Goal: Task Accomplishment & Management: Use online tool/utility

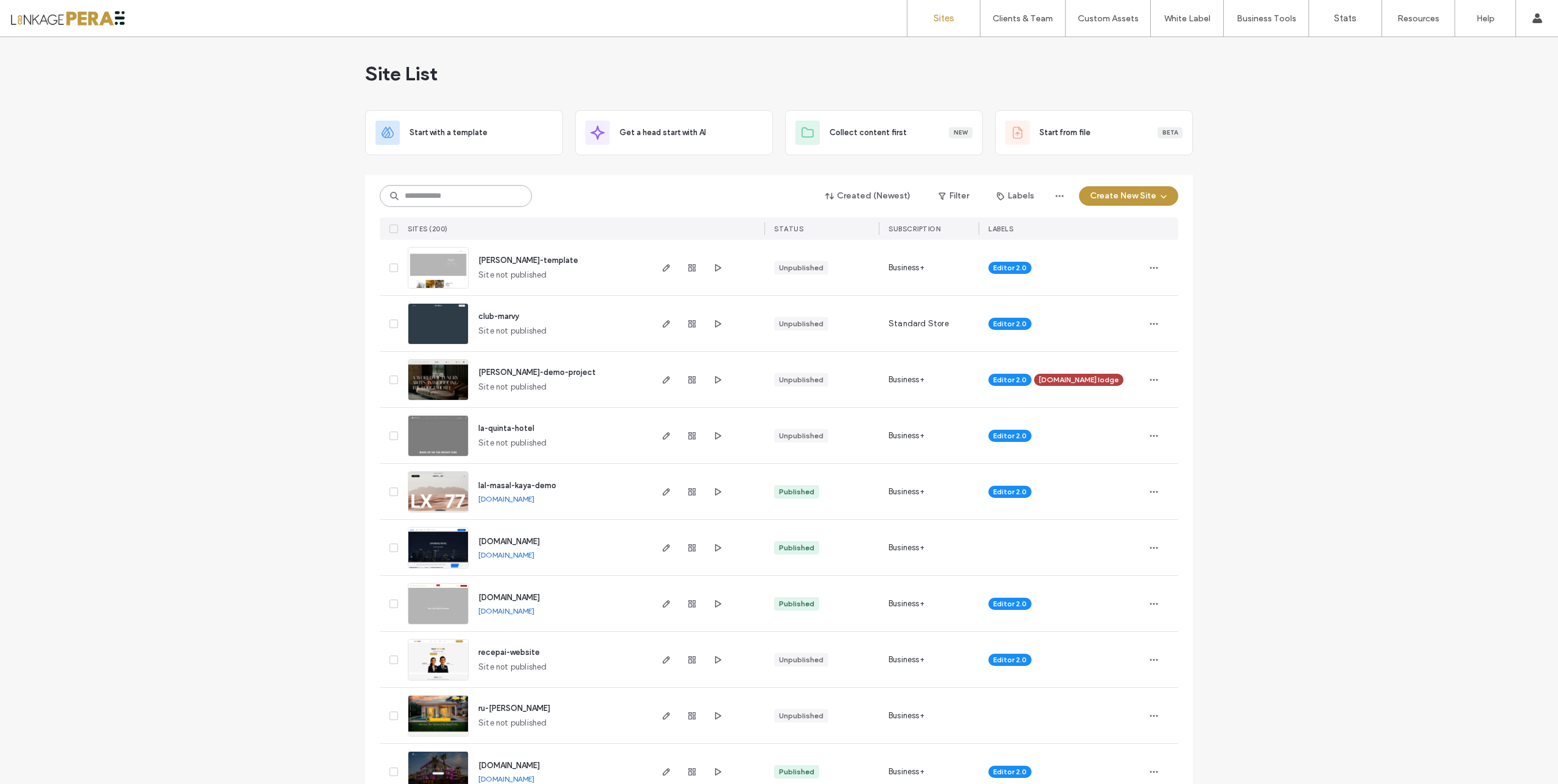
click at [434, 197] on input at bounding box center [456, 196] width 152 height 22
click at [433, 197] on input at bounding box center [456, 196] width 152 height 22
type input "****"
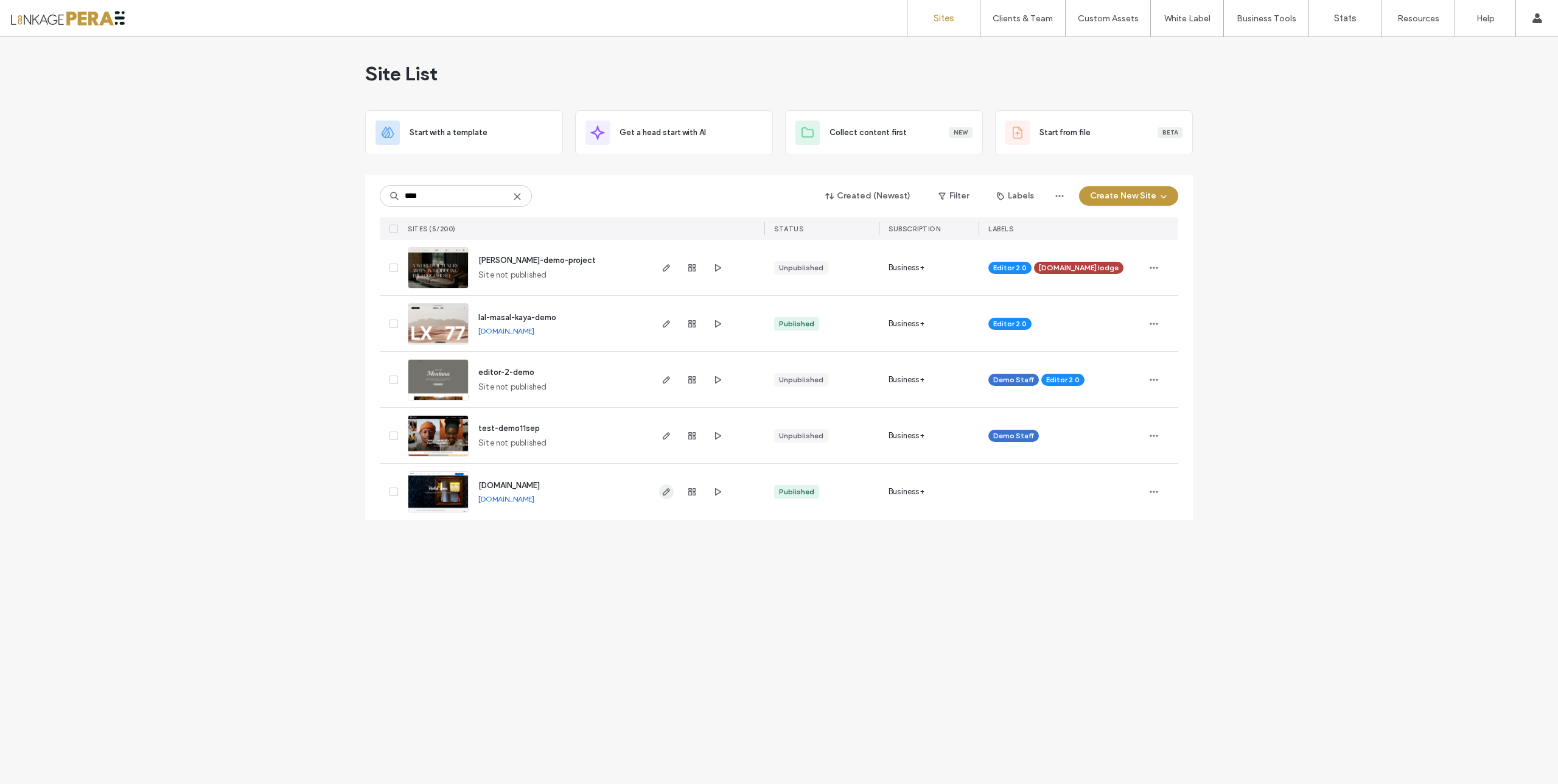
click at [664, 491] on icon "button" at bounding box center [667, 491] width 10 height 10
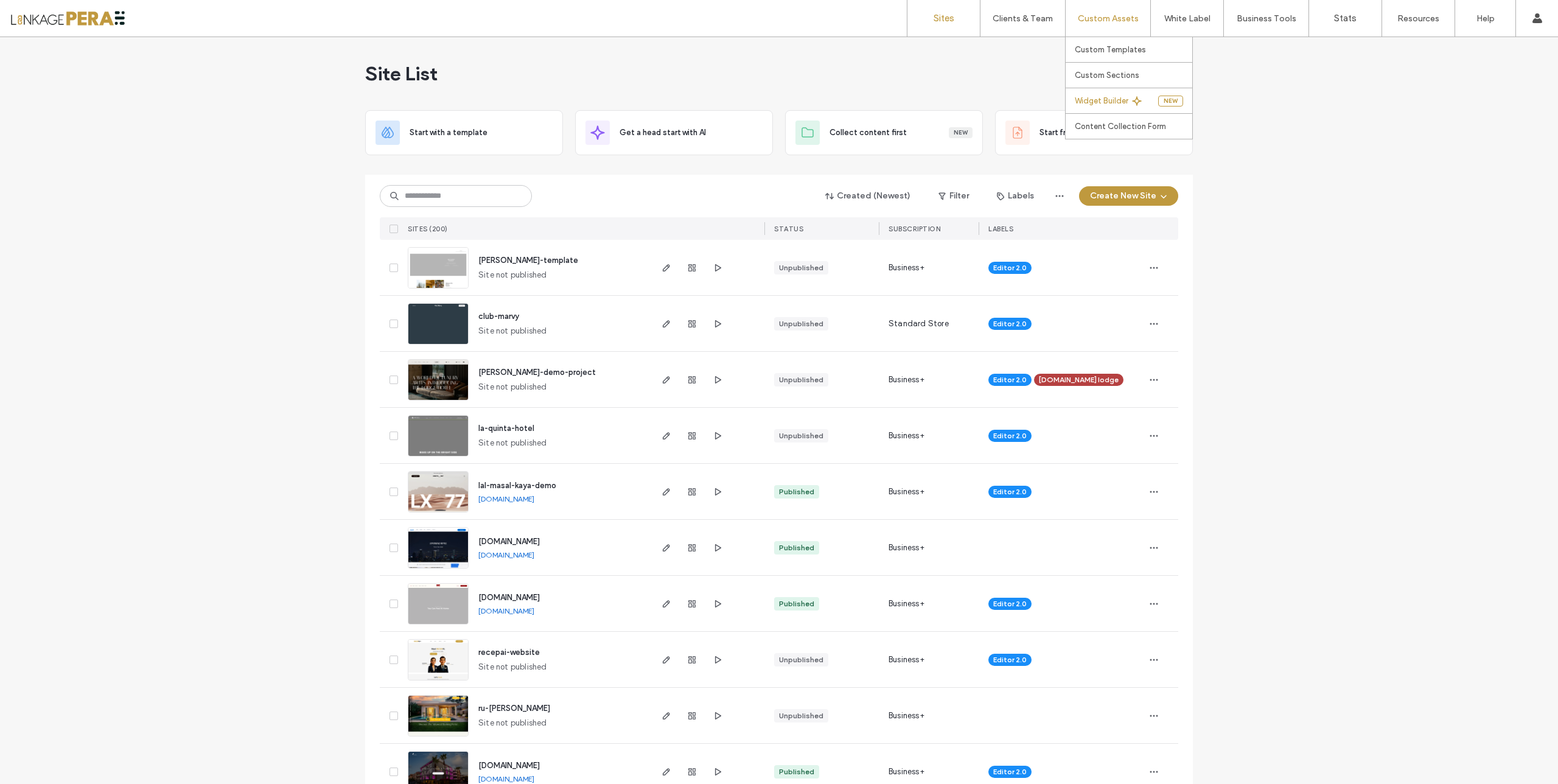
click at [1096, 101] on label "Widget Builder" at bounding box center [1102, 100] width 53 height 9
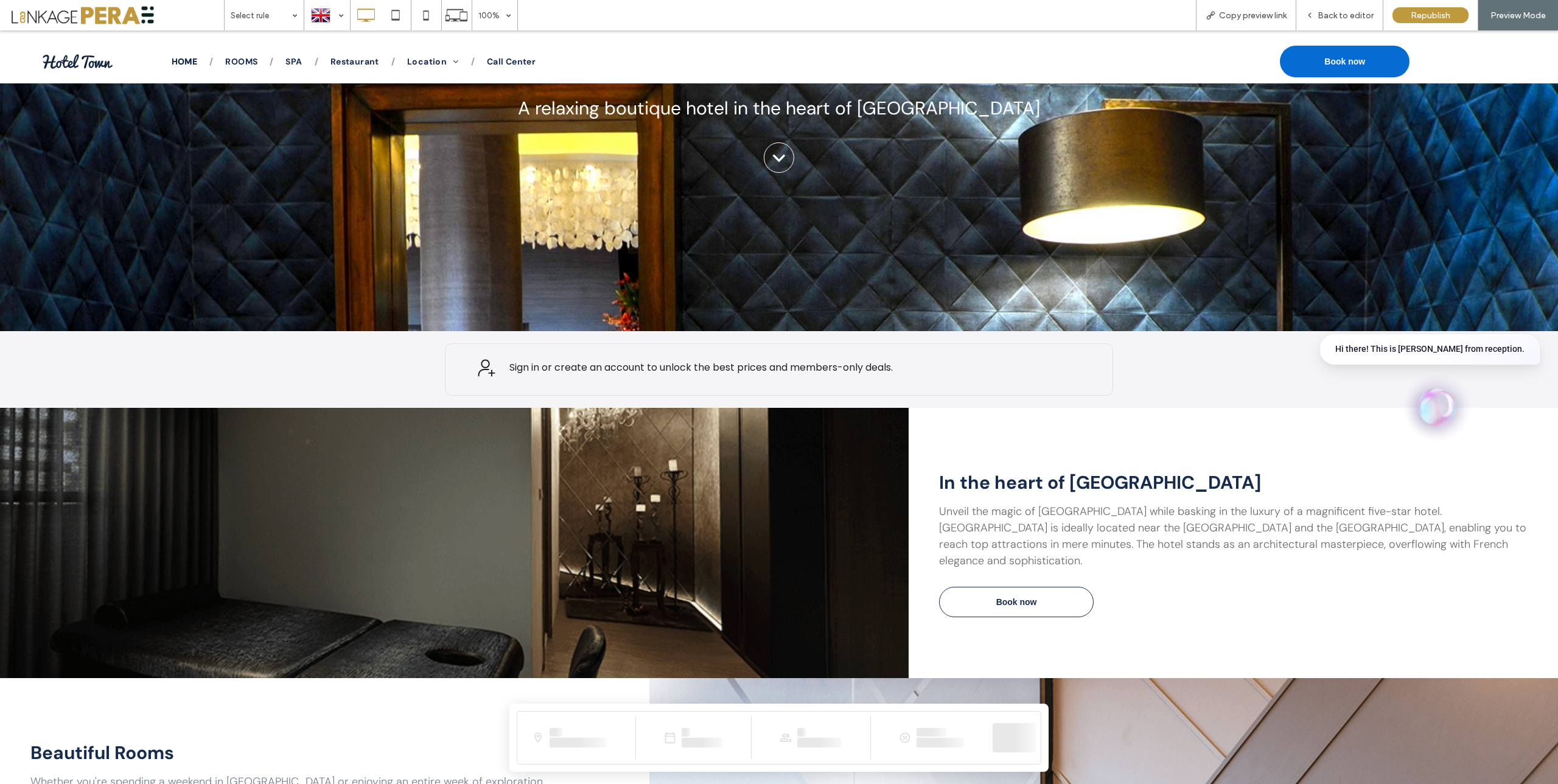
scroll to position [228, 0]
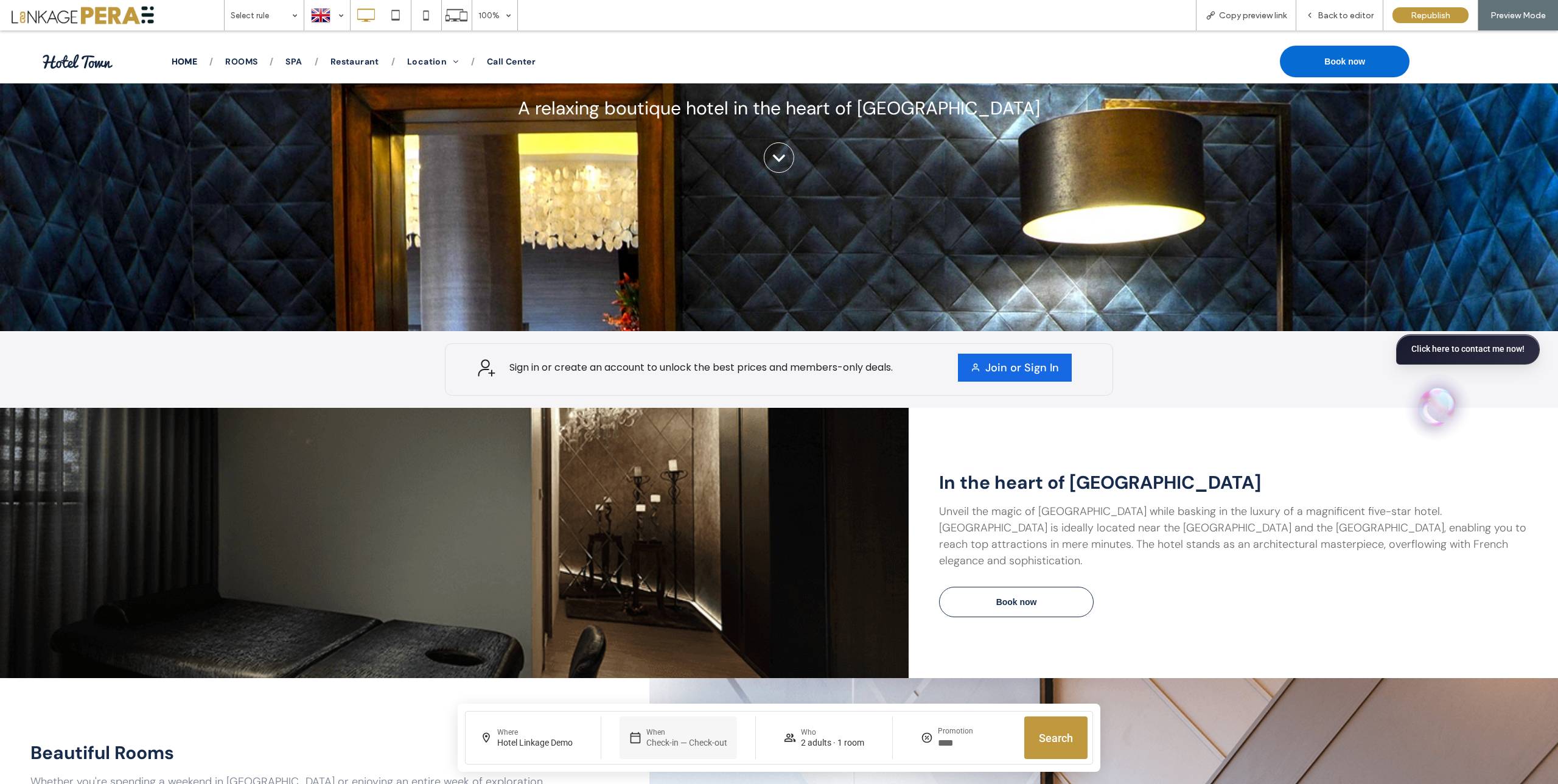
click at [656, 740] on ui-text "Check-in — Check-out" at bounding box center [687, 741] width 81 height 11
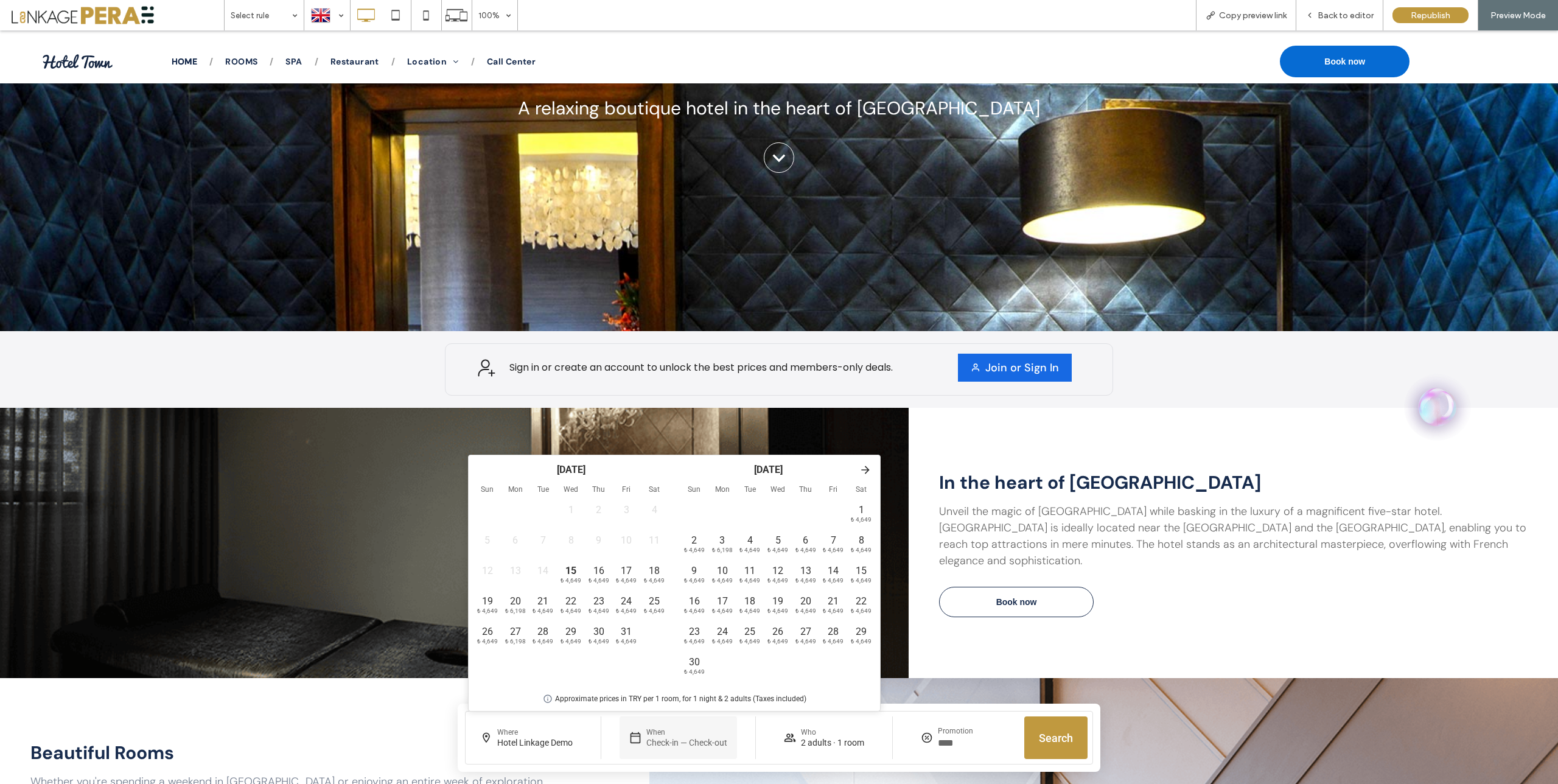
click at [1161, 280] on div "A relaxing boutique hotel in the heart of Paris Book now .cls-1{fill:none;strok…" at bounding box center [779, 93] width 1558 height 476
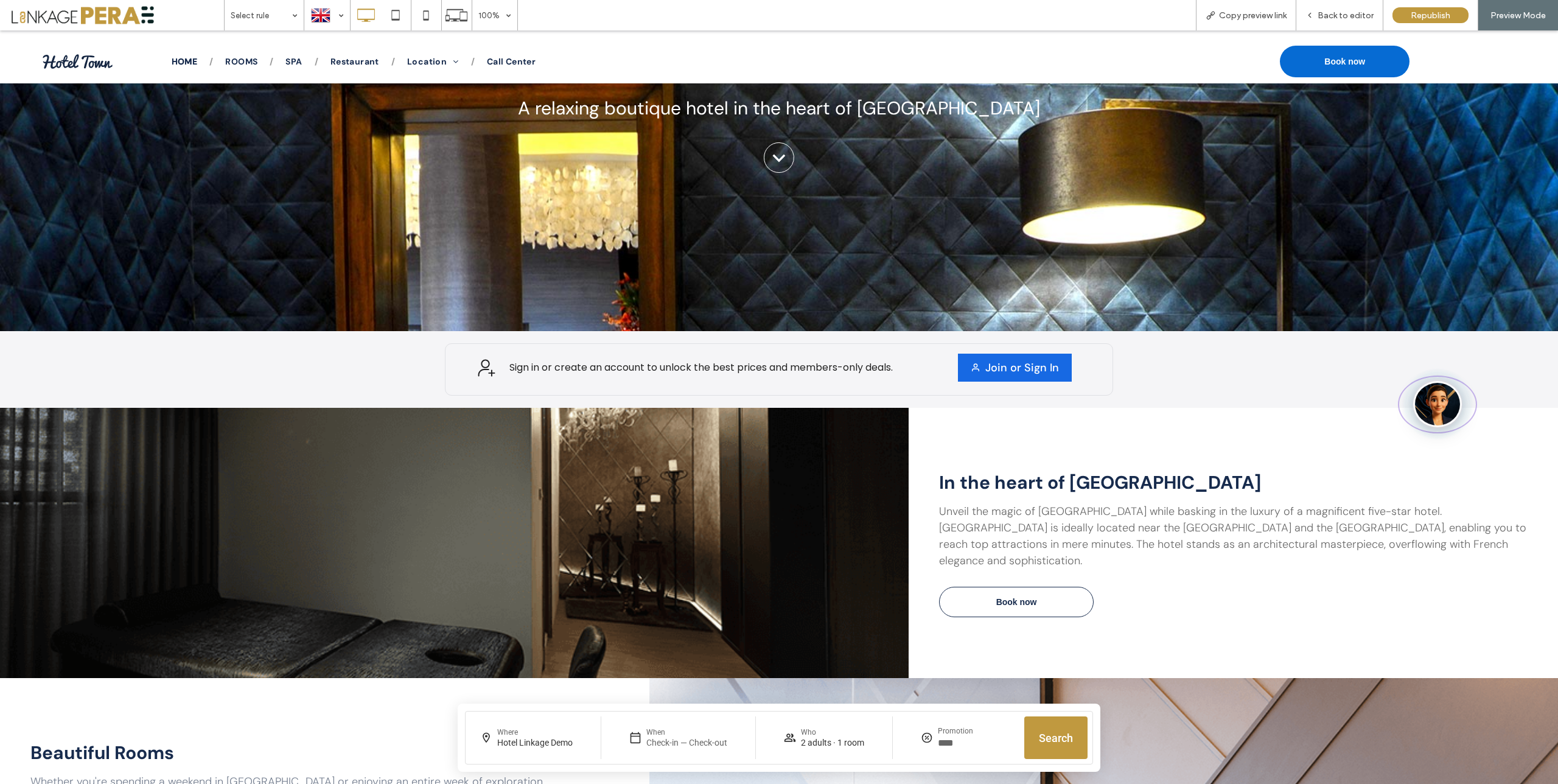
click at [1438, 408] on img "Open RecepAI Assistant" at bounding box center [1437, 403] width 48 height 46
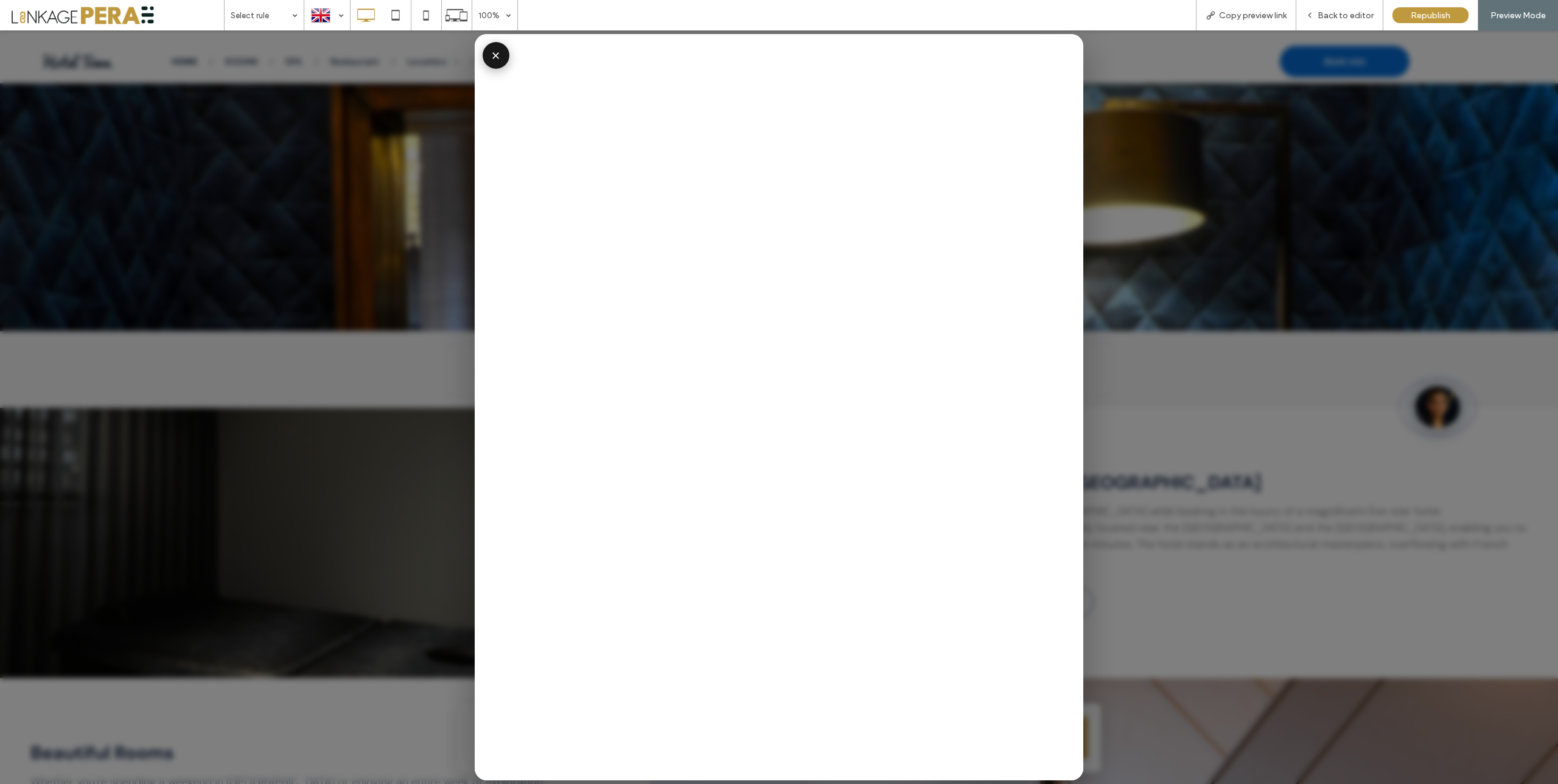
click at [492, 55] on button "×" at bounding box center [496, 54] width 27 height 27
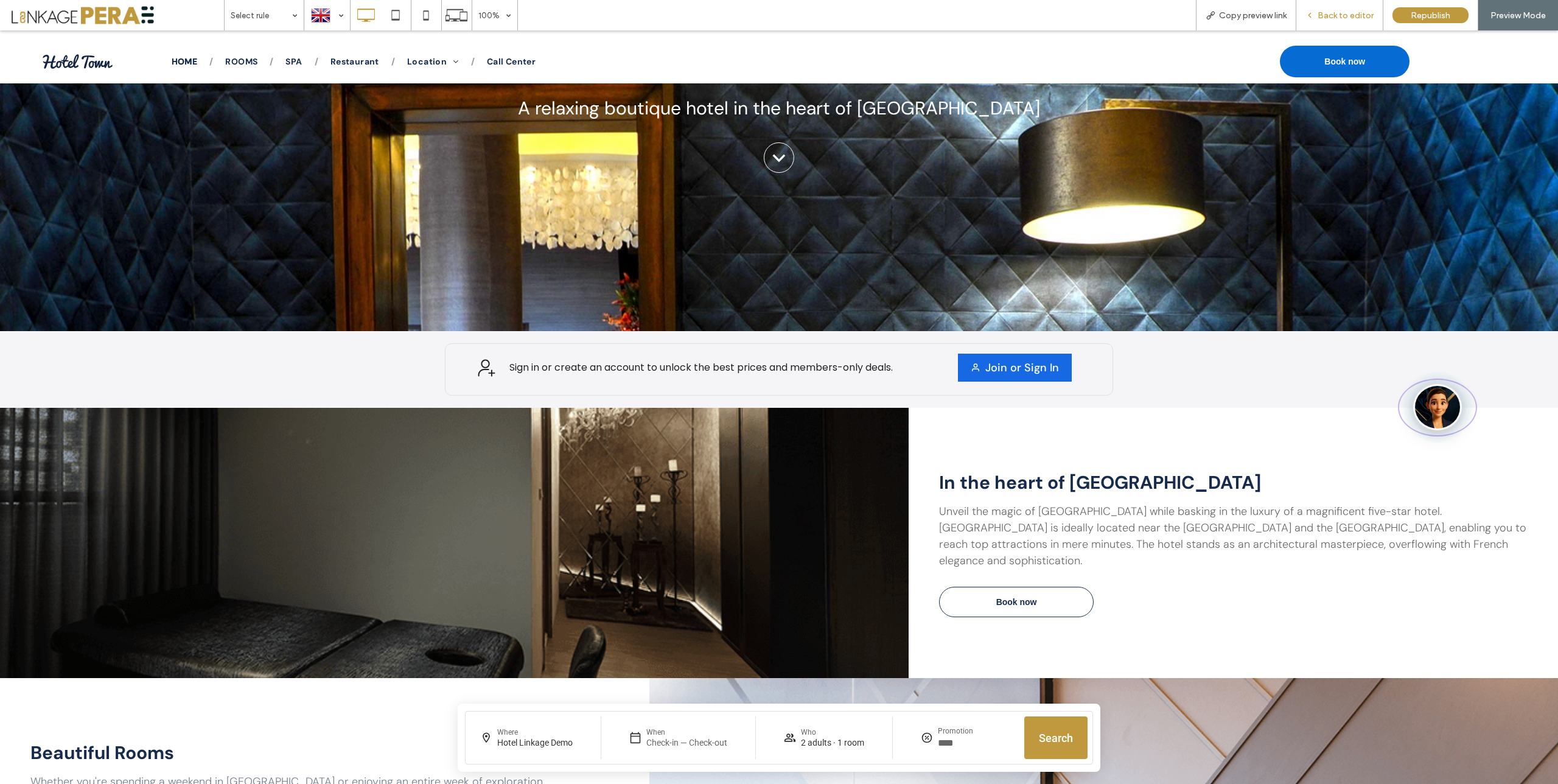
click at [1330, 19] on span "Back to editor" at bounding box center [1345, 15] width 56 height 10
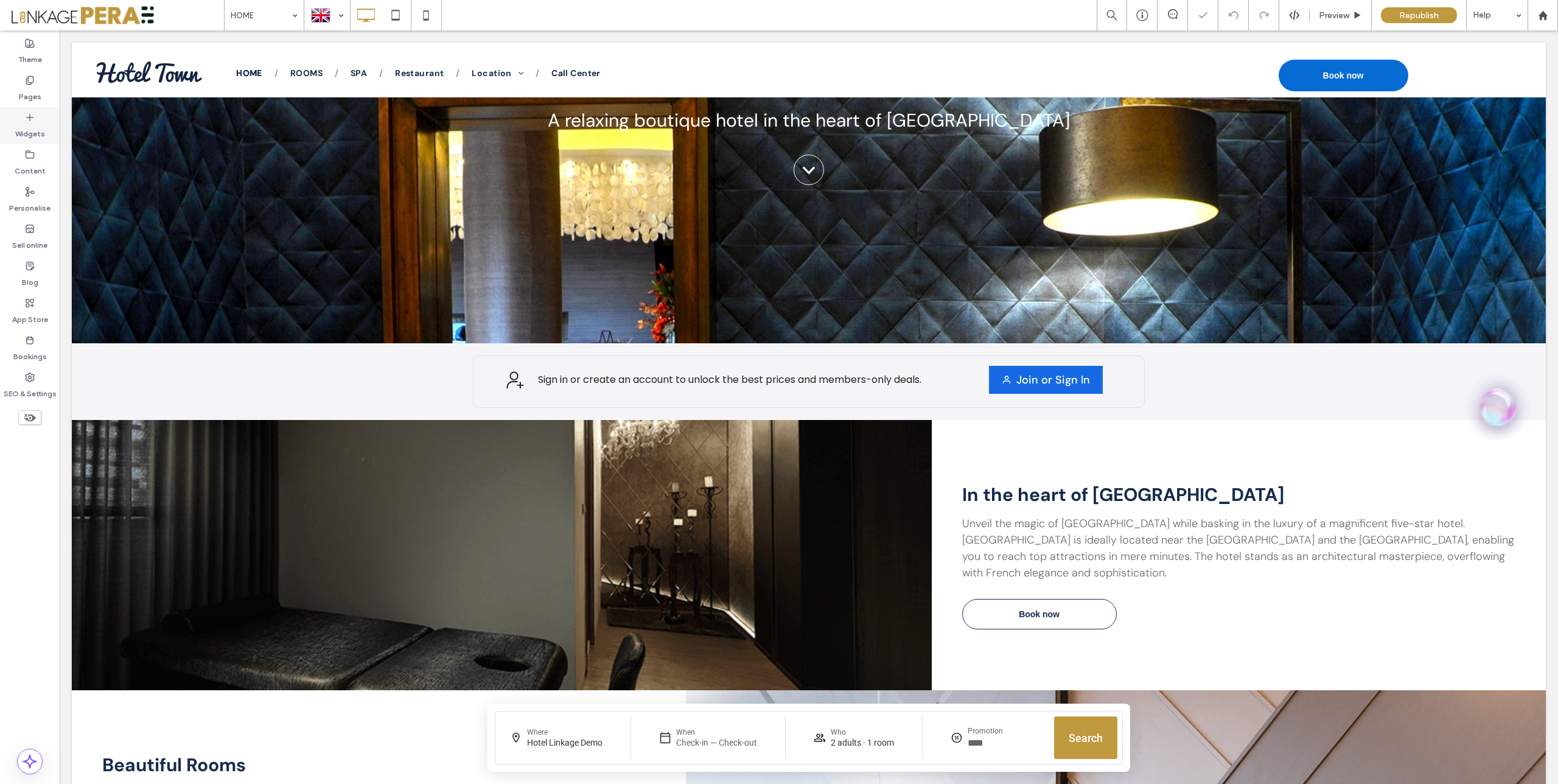
click at [32, 132] on label "Widgets" at bounding box center [30, 131] width 30 height 17
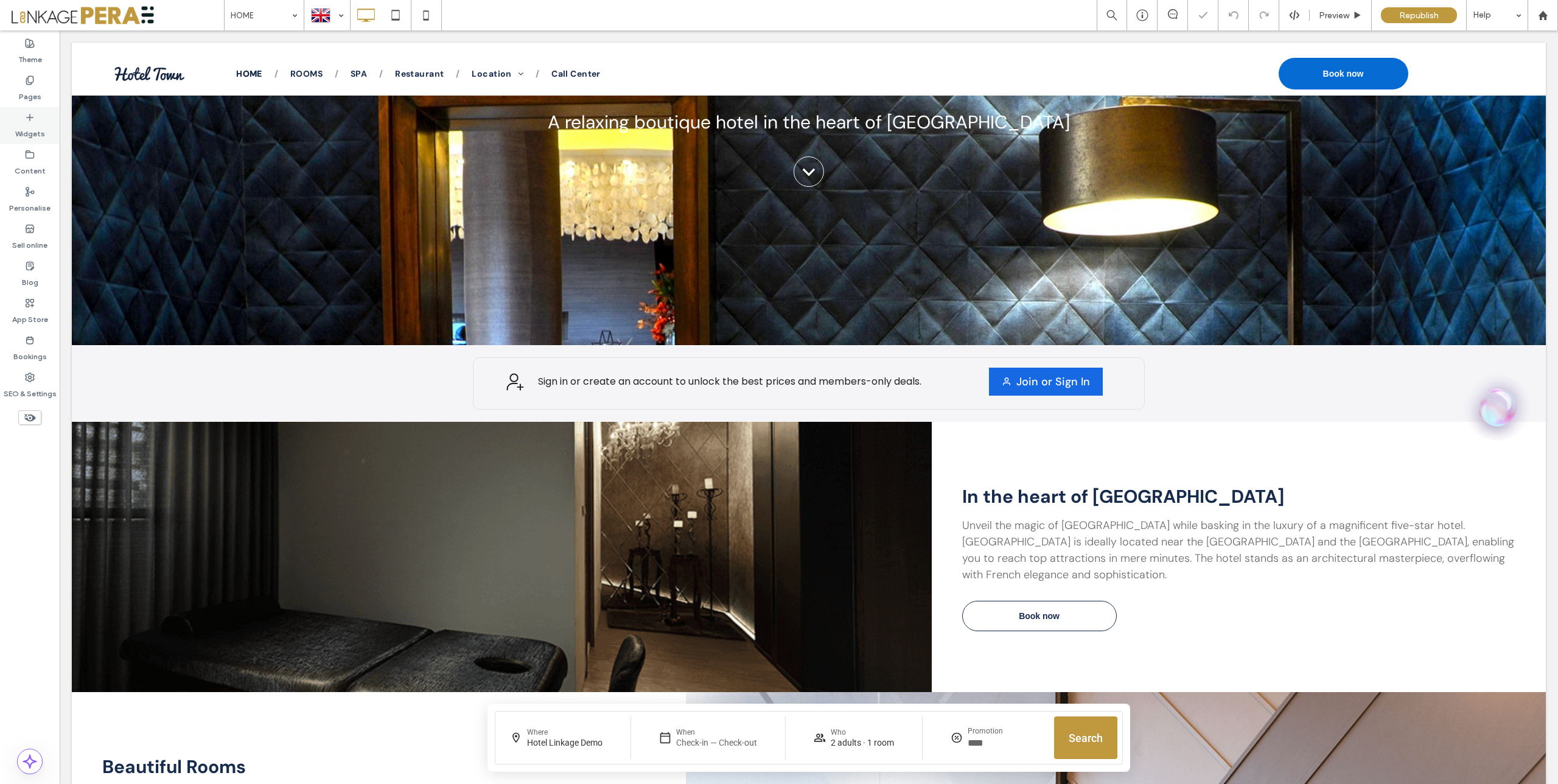
scroll to position [230, 0]
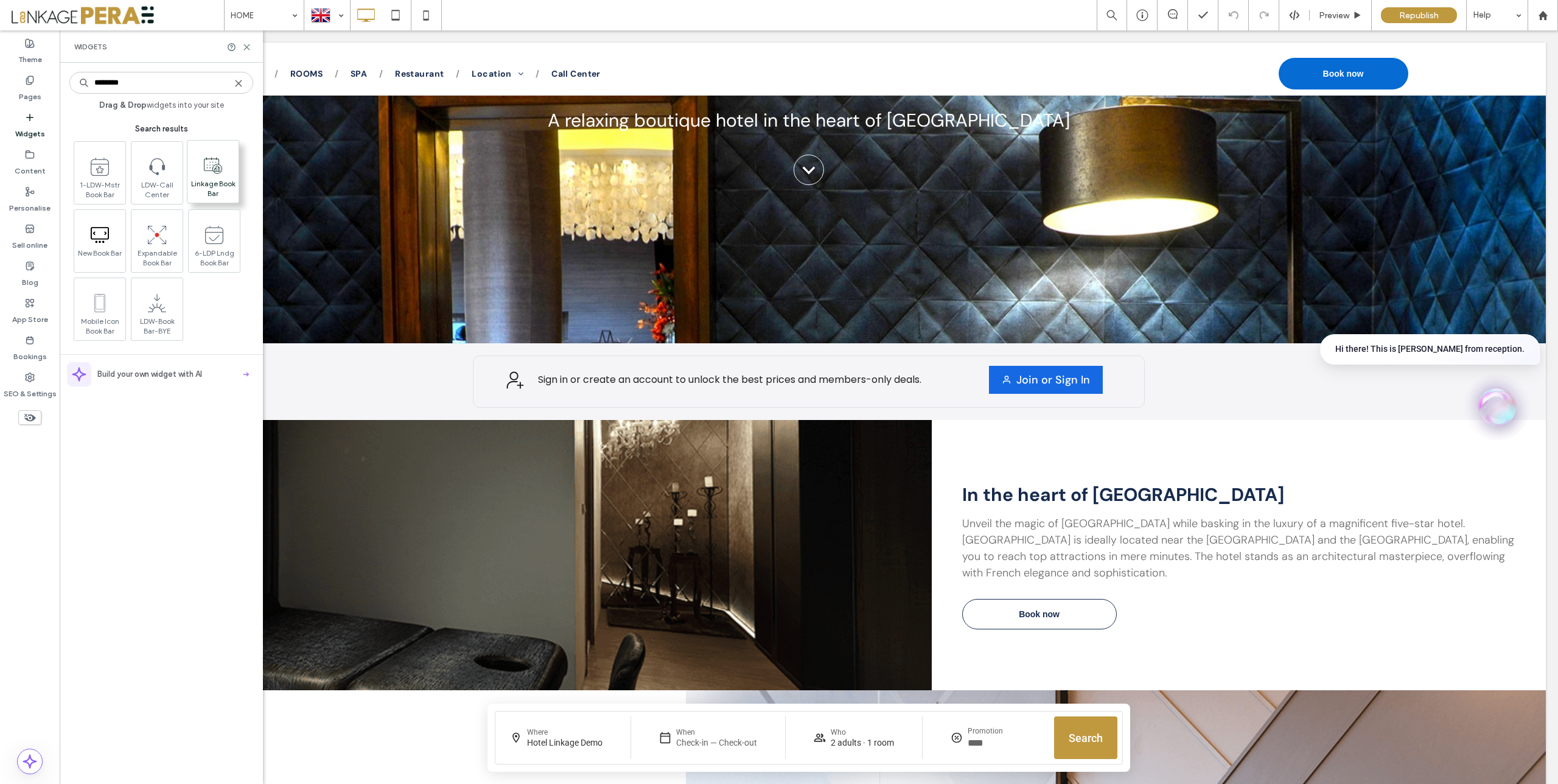
type input "********"
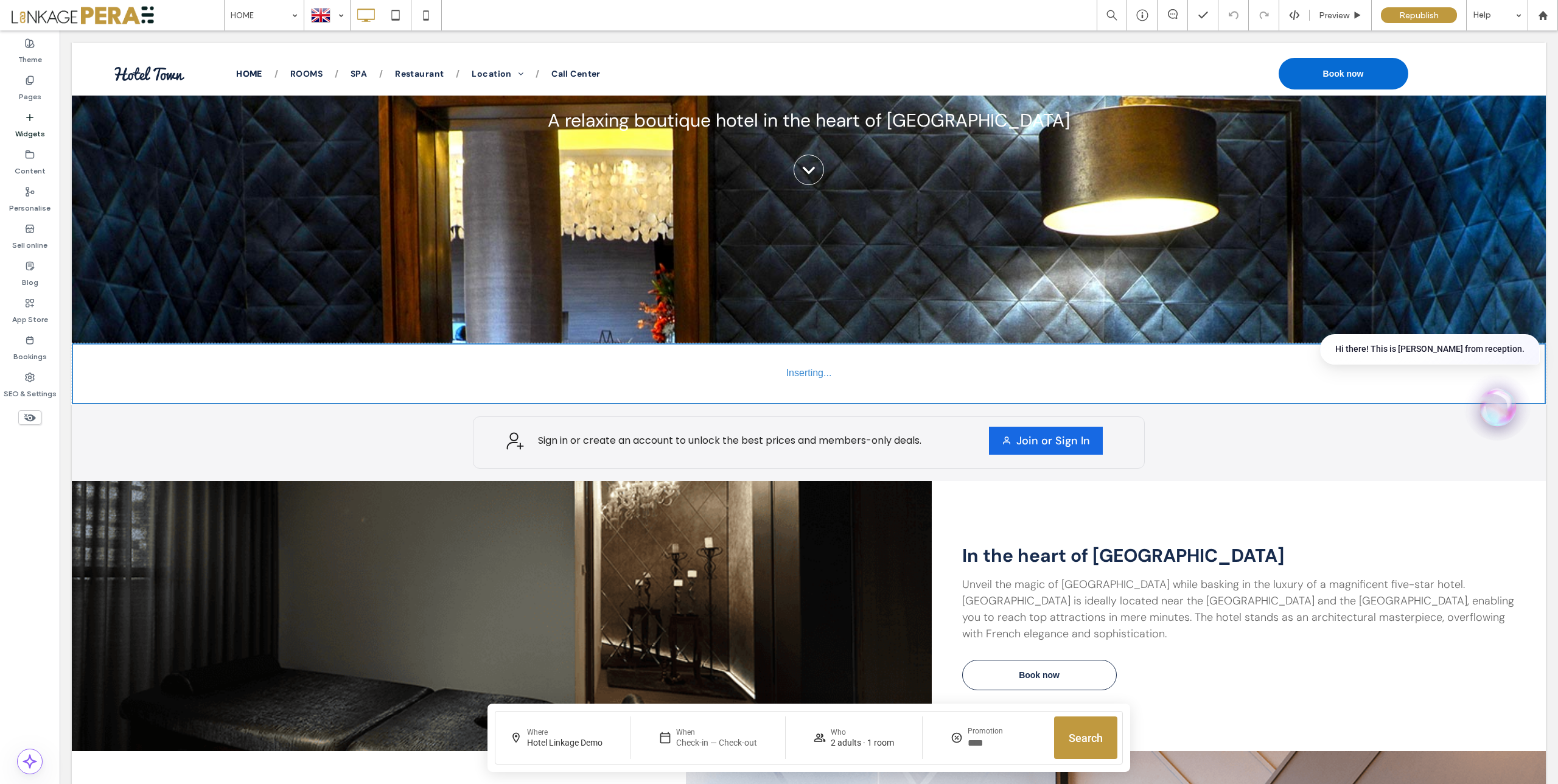
scroll to position [229, 0]
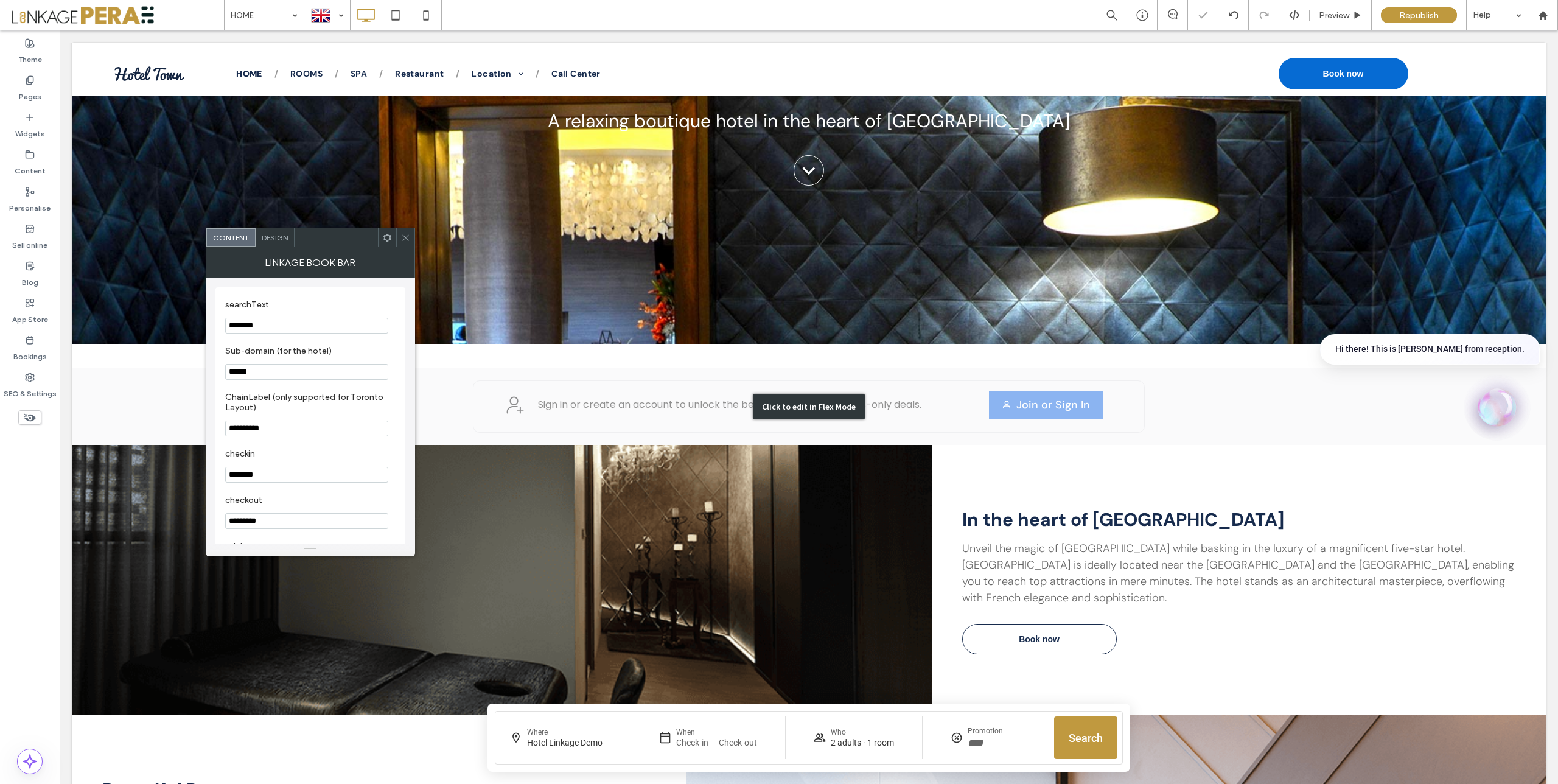
type input "**********"
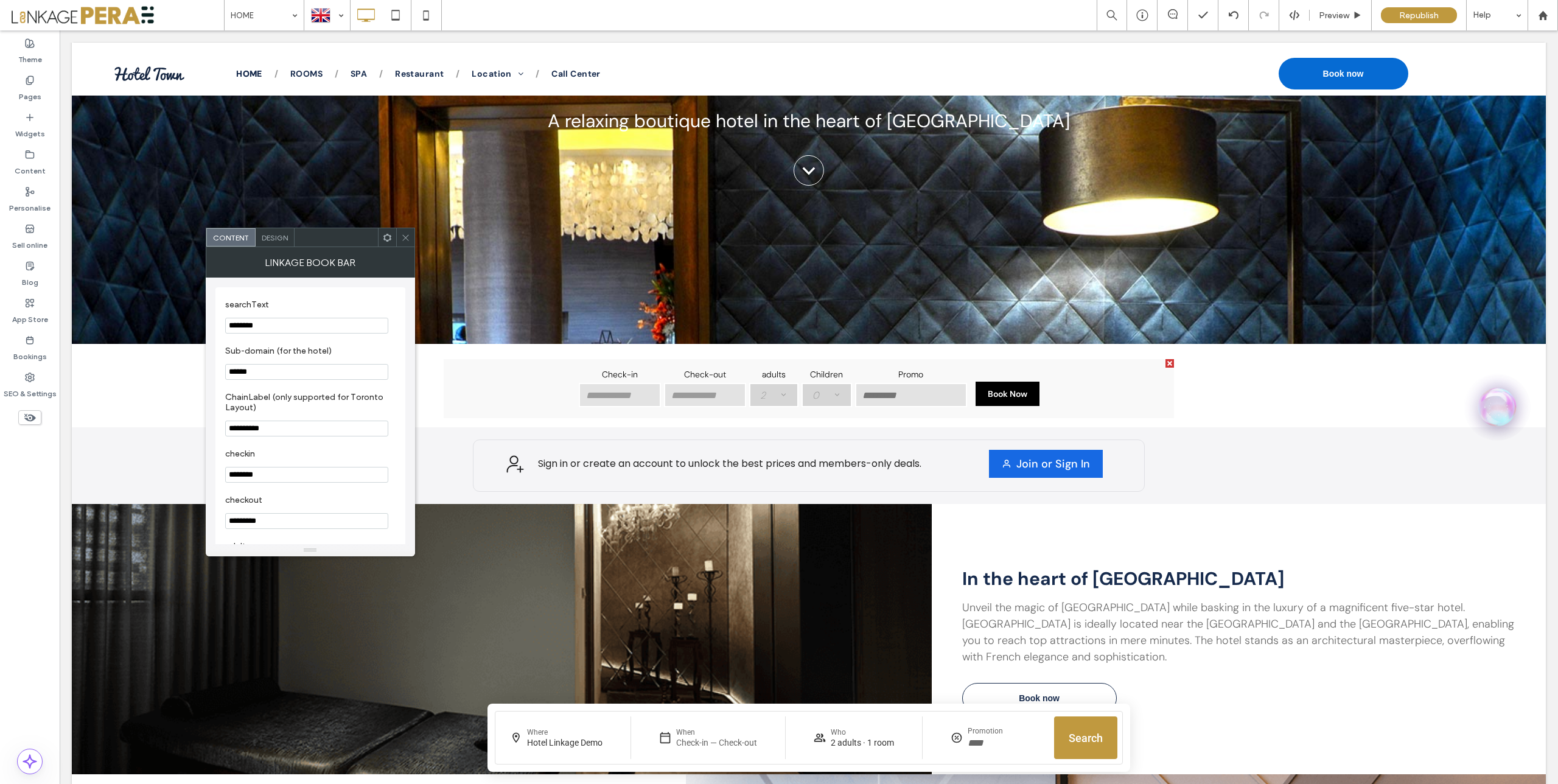
click at [1122, 384] on div "**********" at bounding box center [809, 389] width 730 height 59
click at [409, 235] on icon at bounding box center [406, 237] width 9 height 9
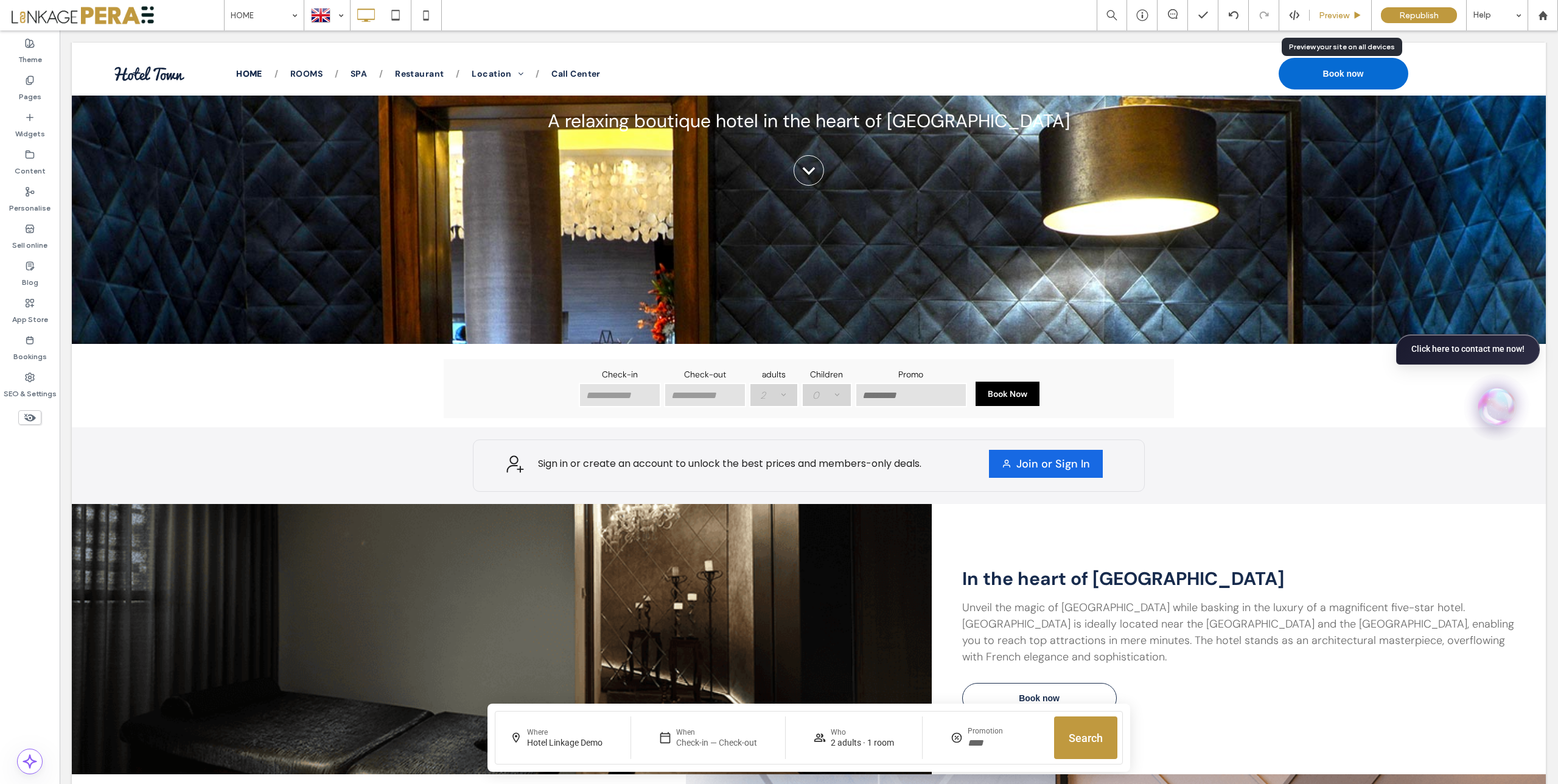
click at [1333, 18] on span "Preview" at bounding box center [1334, 15] width 31 height 10
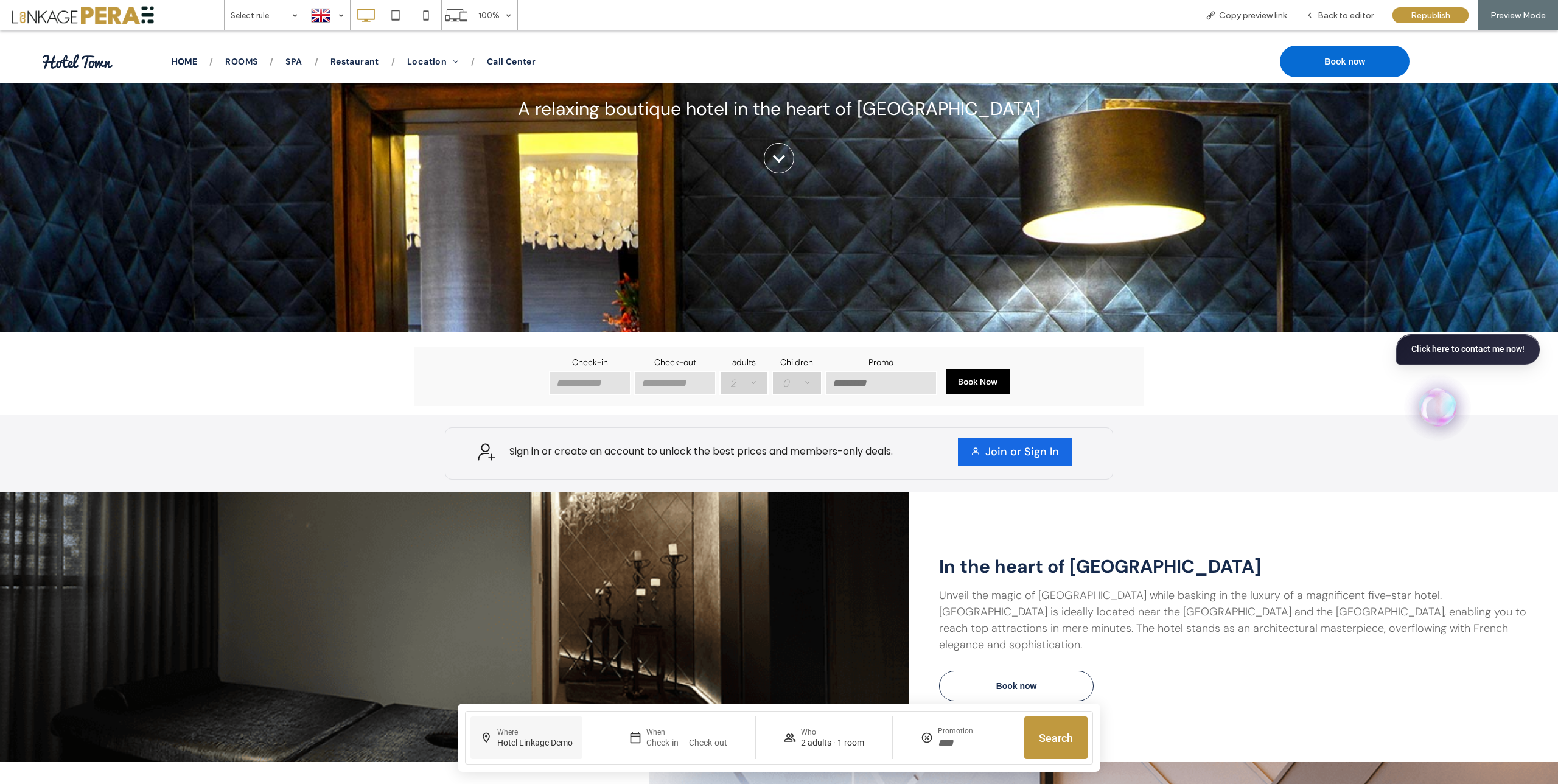
click at [540, 749] on ui-pressable "Where Hotel Linkage Demo" at bounding box center [526, 737] width 112 height 43
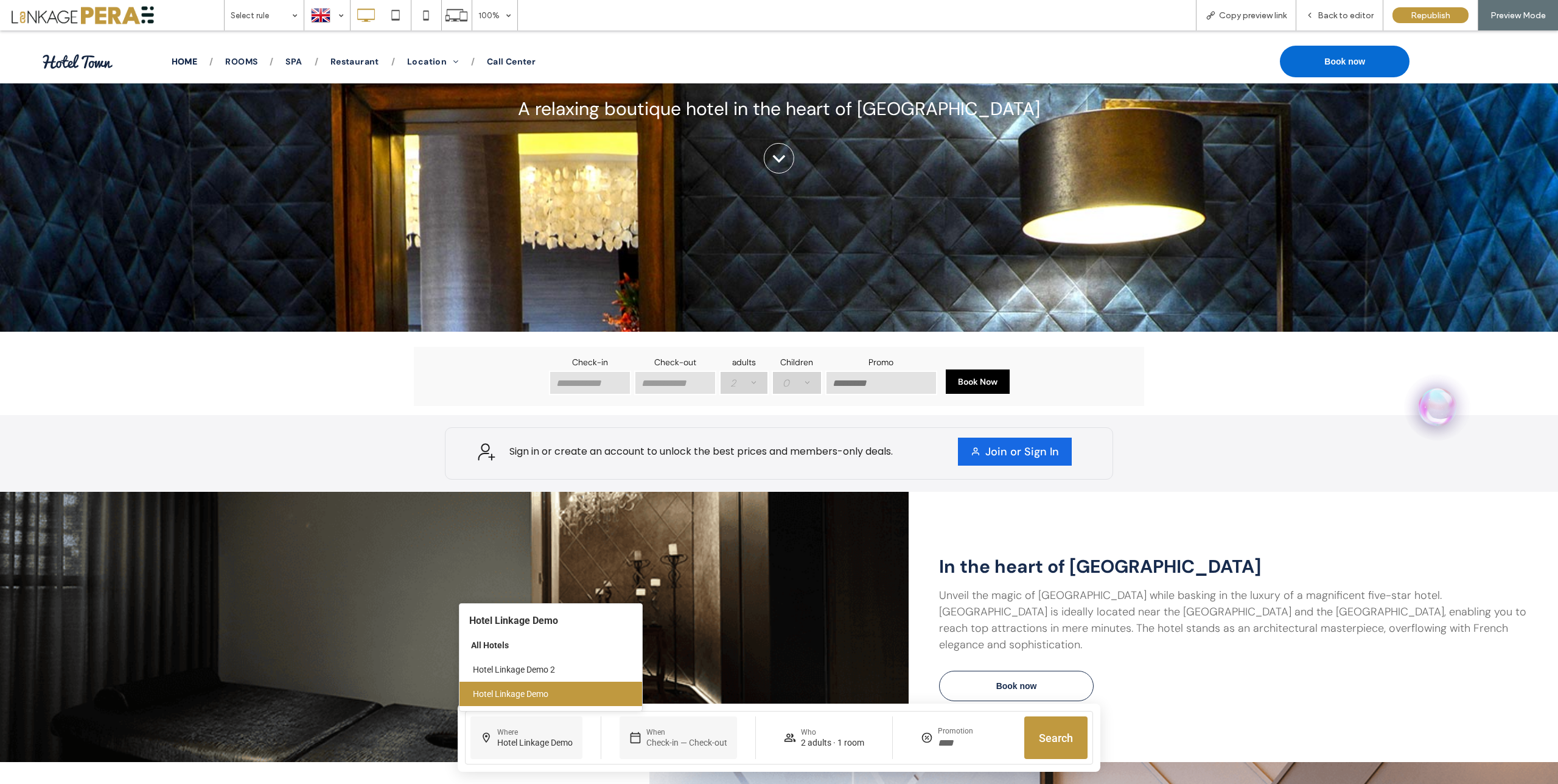
click at [709, 752] on ui-pressable "When Check-in — Check-out" at bounding box center [678, 737] width 118 height 43
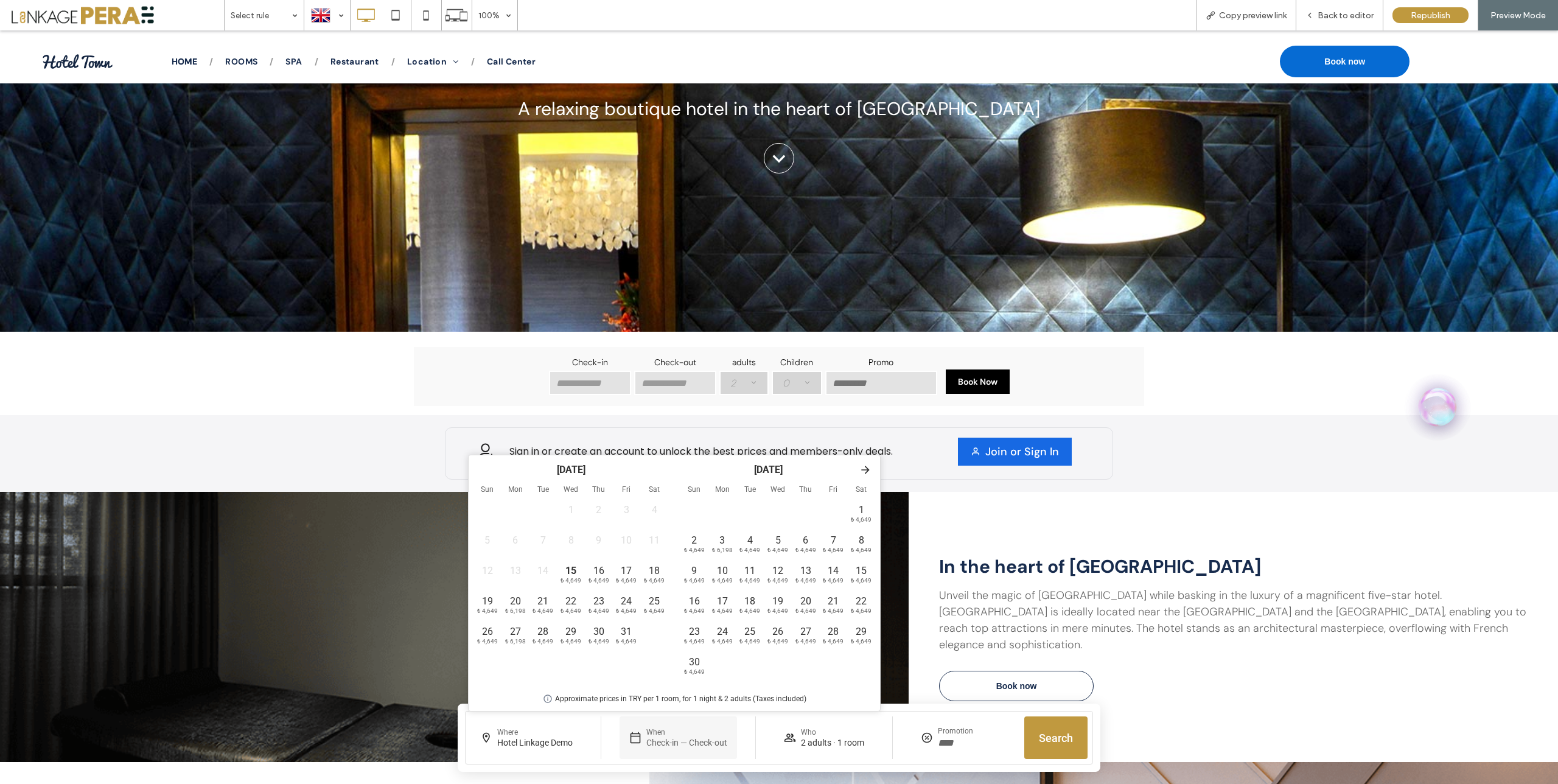
click at [1166, 476] on div "Sign in or create an account to unlock the best prices and members-only deals. …" at bounding box center [779, 454] width 1558 height 77
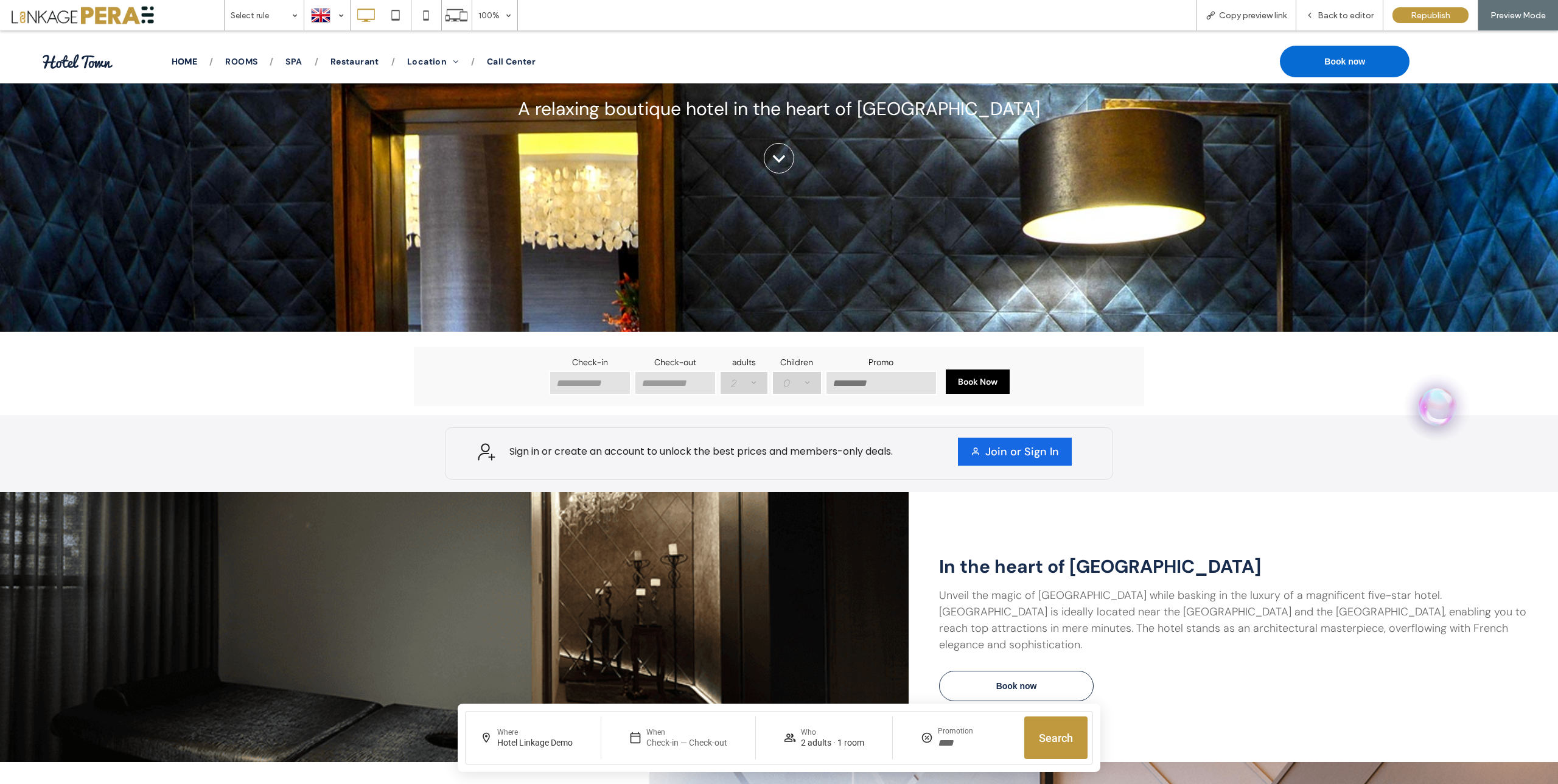
click at [724, 765] on div "Where Hotel Linkage Demo Hotel Linkage Demo All Hotels Hotel Linkage Demo 2 Hot…" at bounding box center [779, 737] width 643 height 68
click at [702, 745] on ui-text "Check-in — Check-out" at bounding box center [687, 741] width 81 height 11
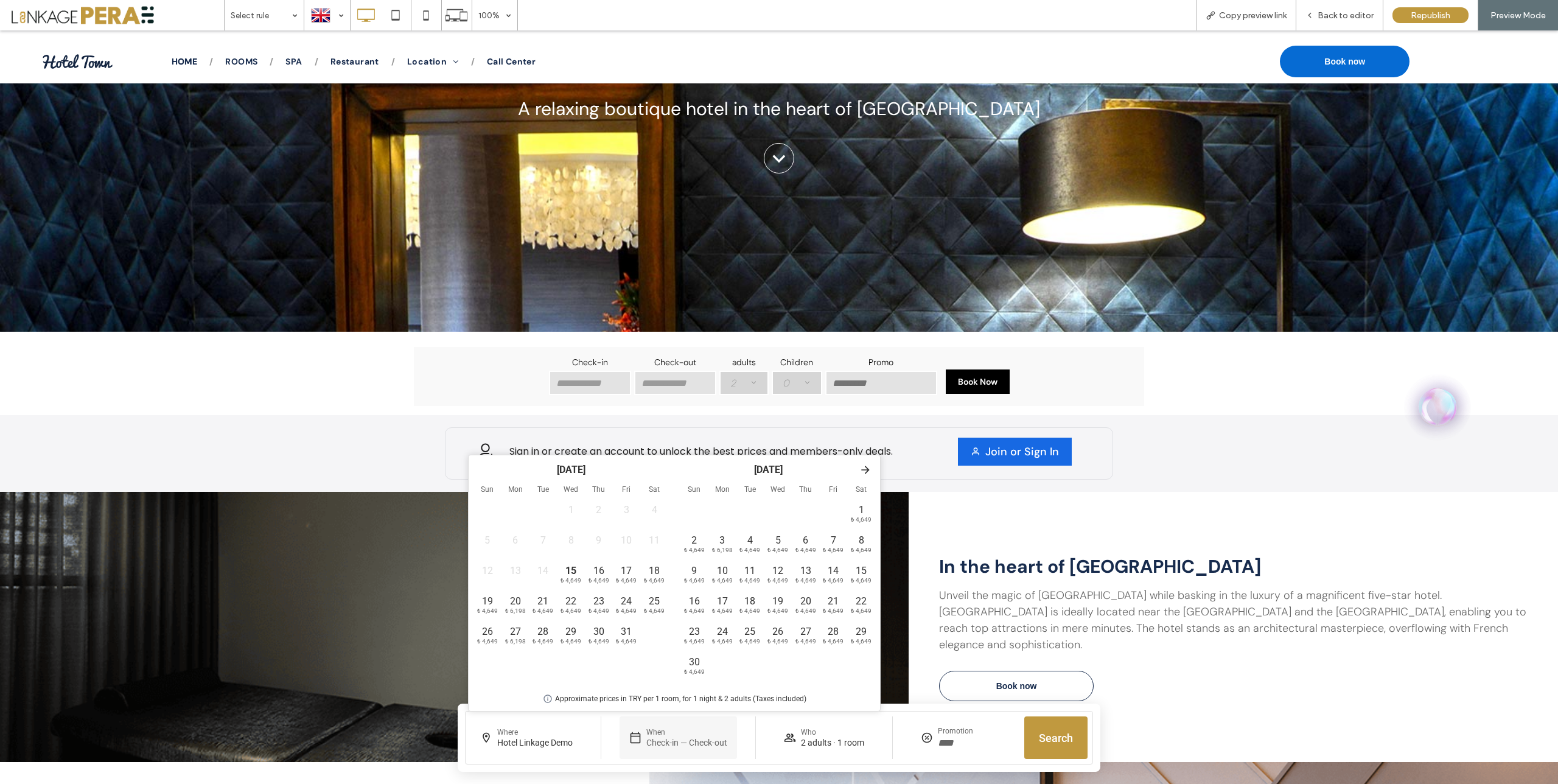
click at [1251, 491] on div "In the heart of Paris Unveil the magic of Paris while basking in the luxury of …" at bounding box center [1234, 626] width 650 height 270
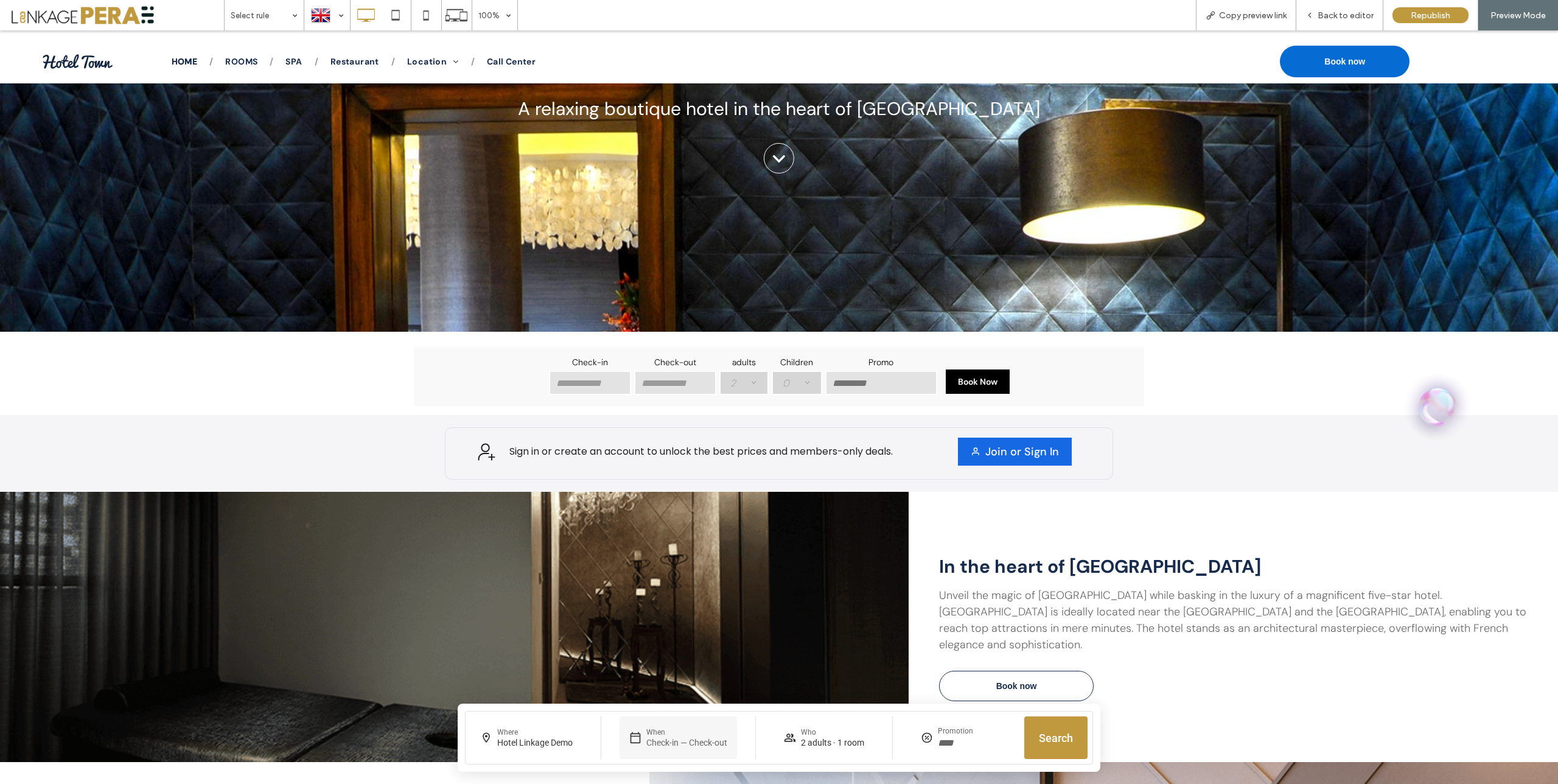
click at [656, 735] on ui-text "When" at bounding box center [687, 732] width 81 height 10
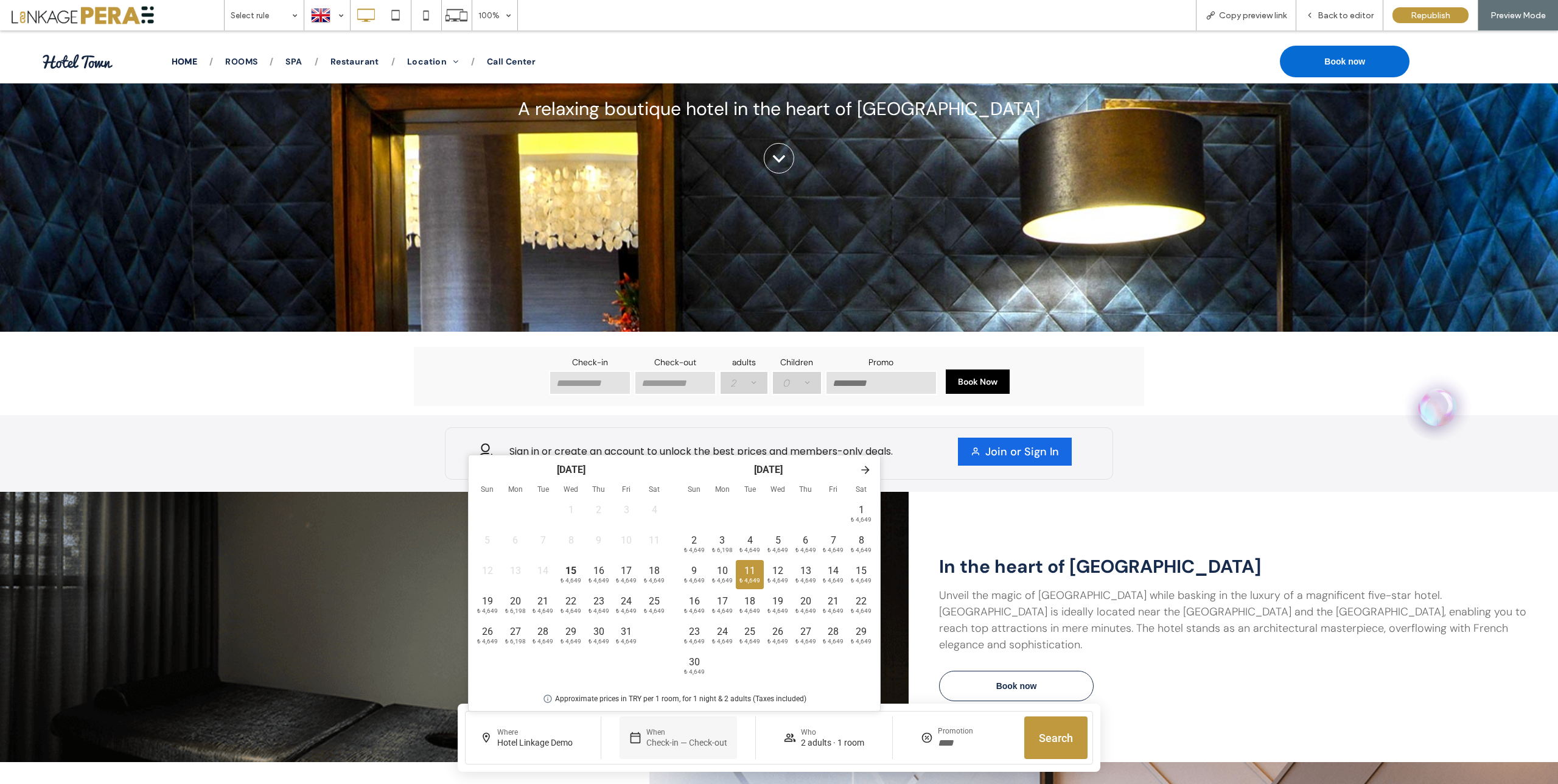
click at [759, 577] on ui-text "₺ 4,649" at bounding box center [750, 579] width 21 height 7
click at [775, 574] on ui-text "12" at bounding box center [778, 570] width 11 height 12
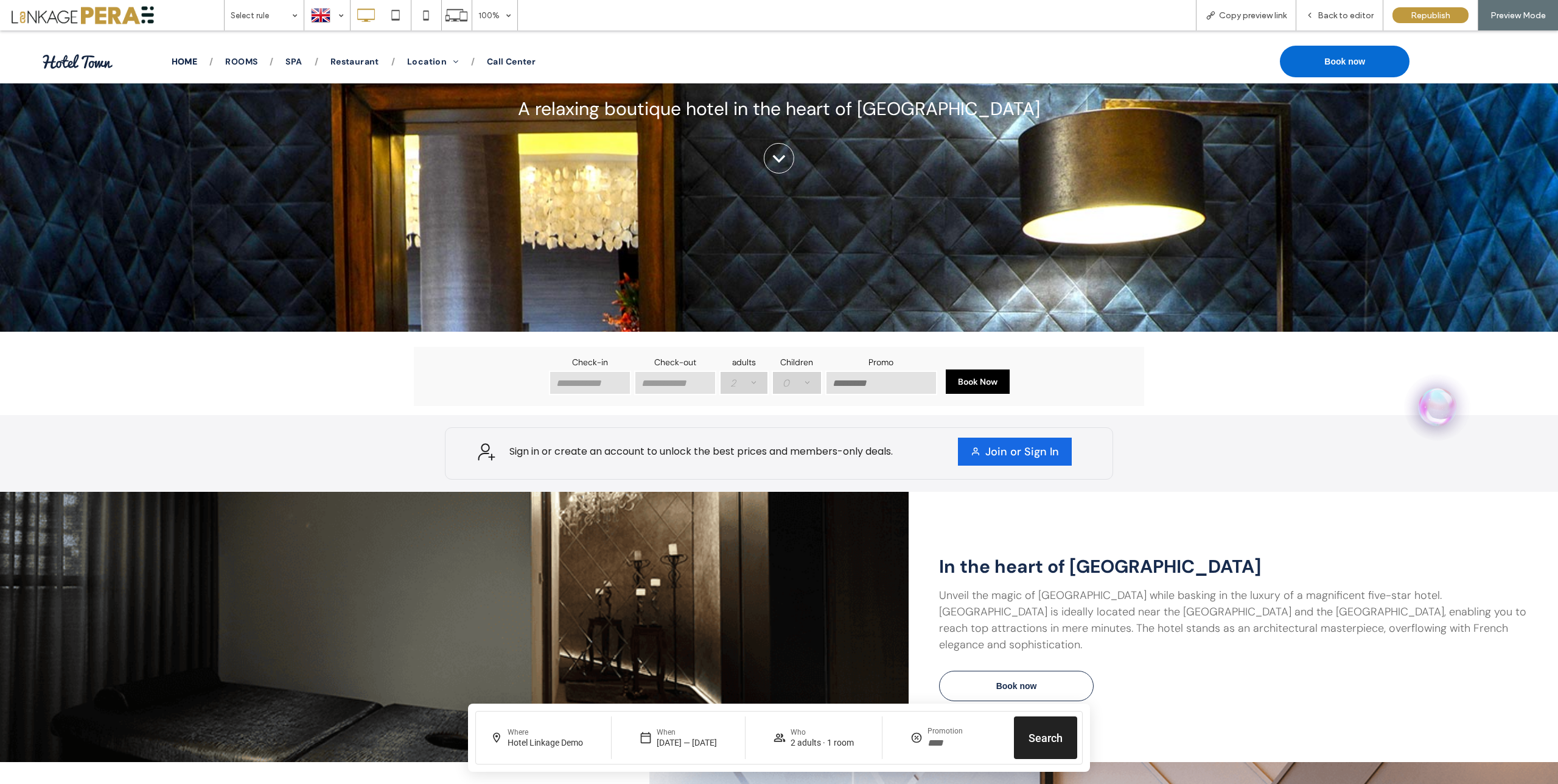
click at [1059, 741] on ui-button "Search" at bounding box center [1046, 737] width 63 height 43
click at [1342, 19] on span "Back to editor" at bounding box center [1345, 15] width 56 height 10
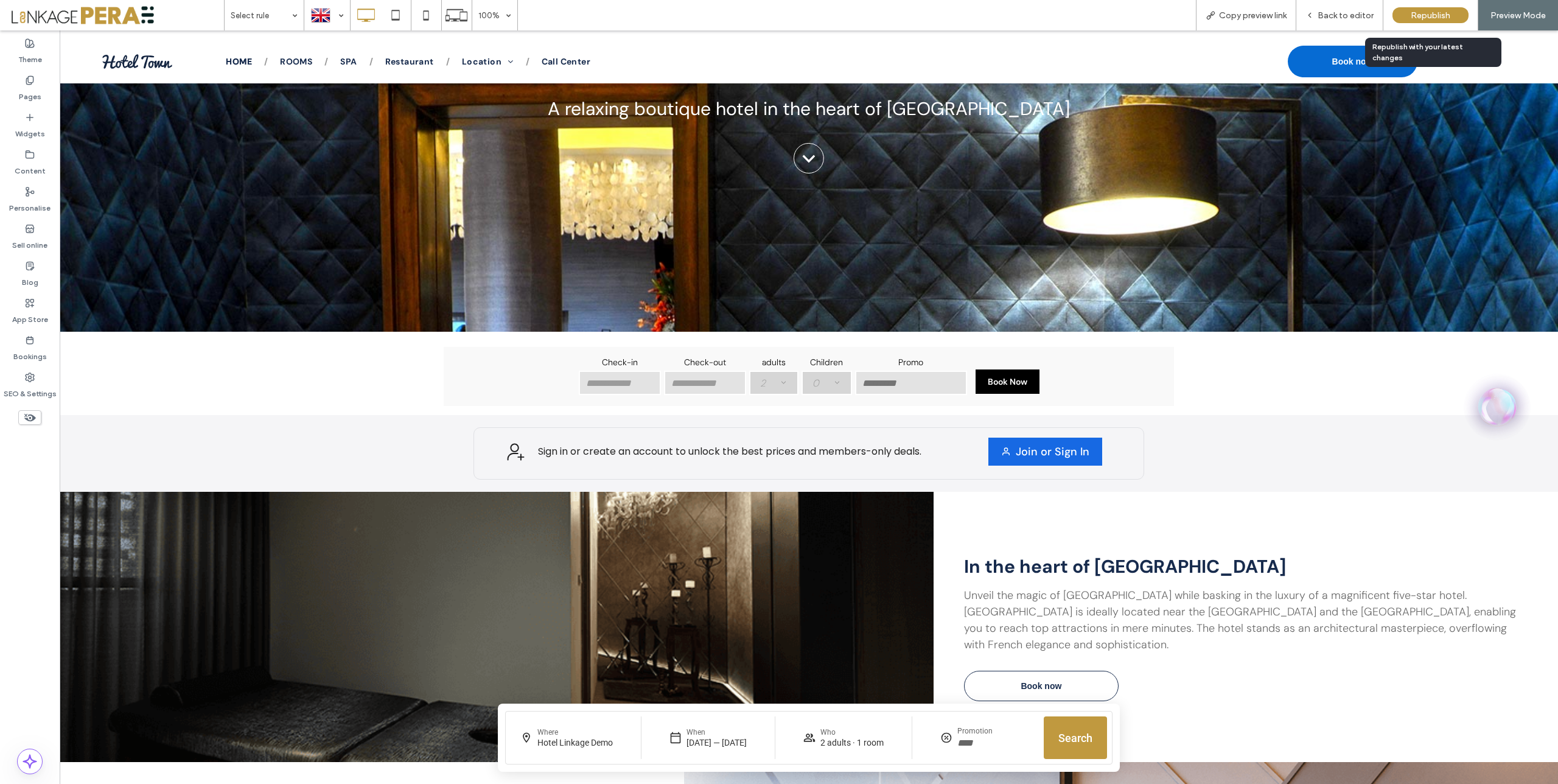
click at [1411, 17] on span "Republish" at bounding box center [1430, 15] width 40 height 10
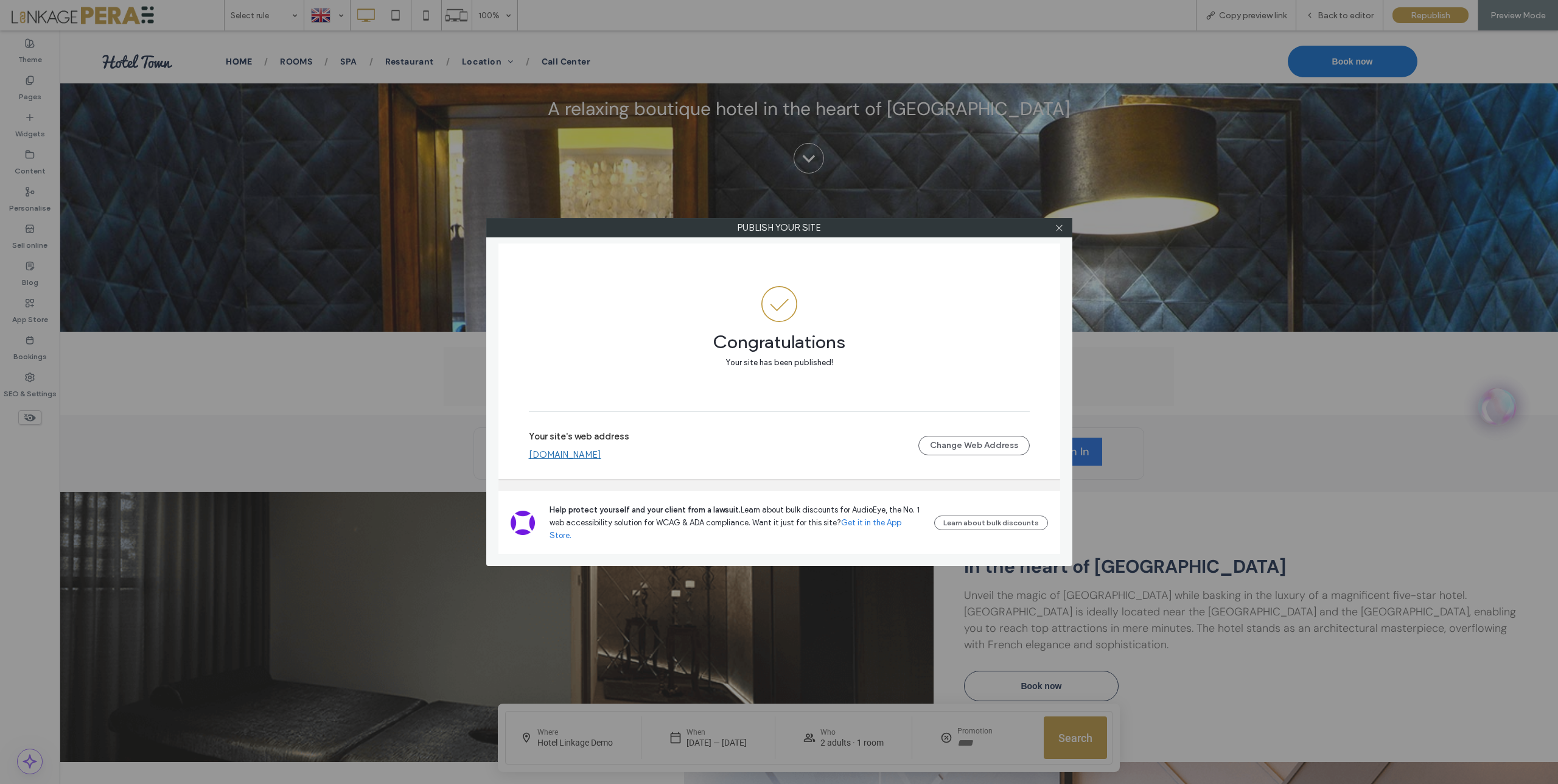
click at [599, 460] on link "demom.oteldirect.com" at bounding box center [565, 454] width 72 height 11
click at [1059, 223] on icon at bounding box center [1058, 227] width 9 height 9
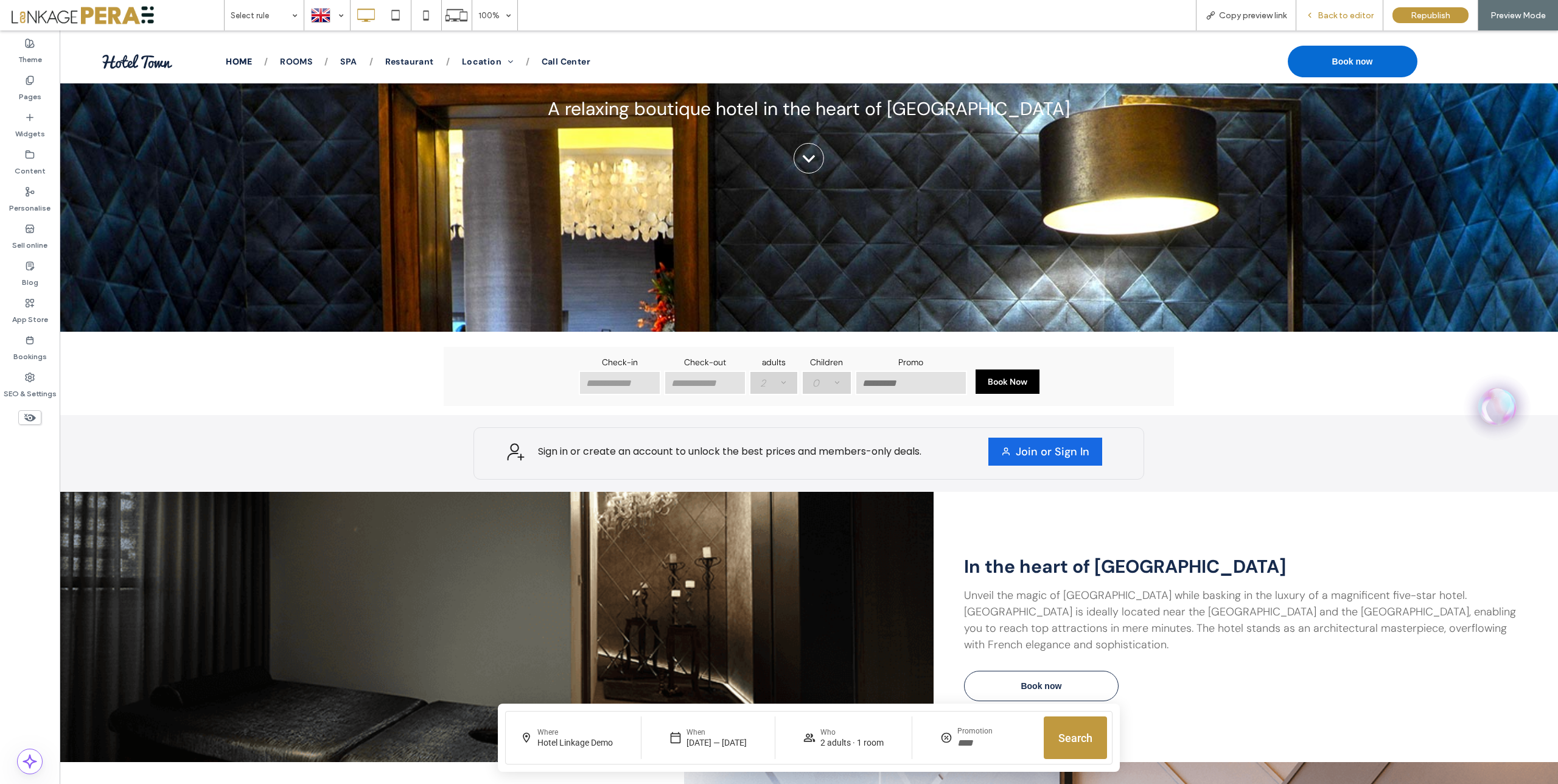
click at [1320, 14] on span "Back to editor" at bounding box center [1345, 15] width 56 height 10
click at [1324, 16] on span "Back to editor" at bounding box center [1345, 15] width 56 height 10
click at [1311, 16] on icon at bounding box center [1310, 15] width 9 height 9
click at [1333, 16] on span "Back to editor" at bounding box center [1345, 15] width 56 height 10
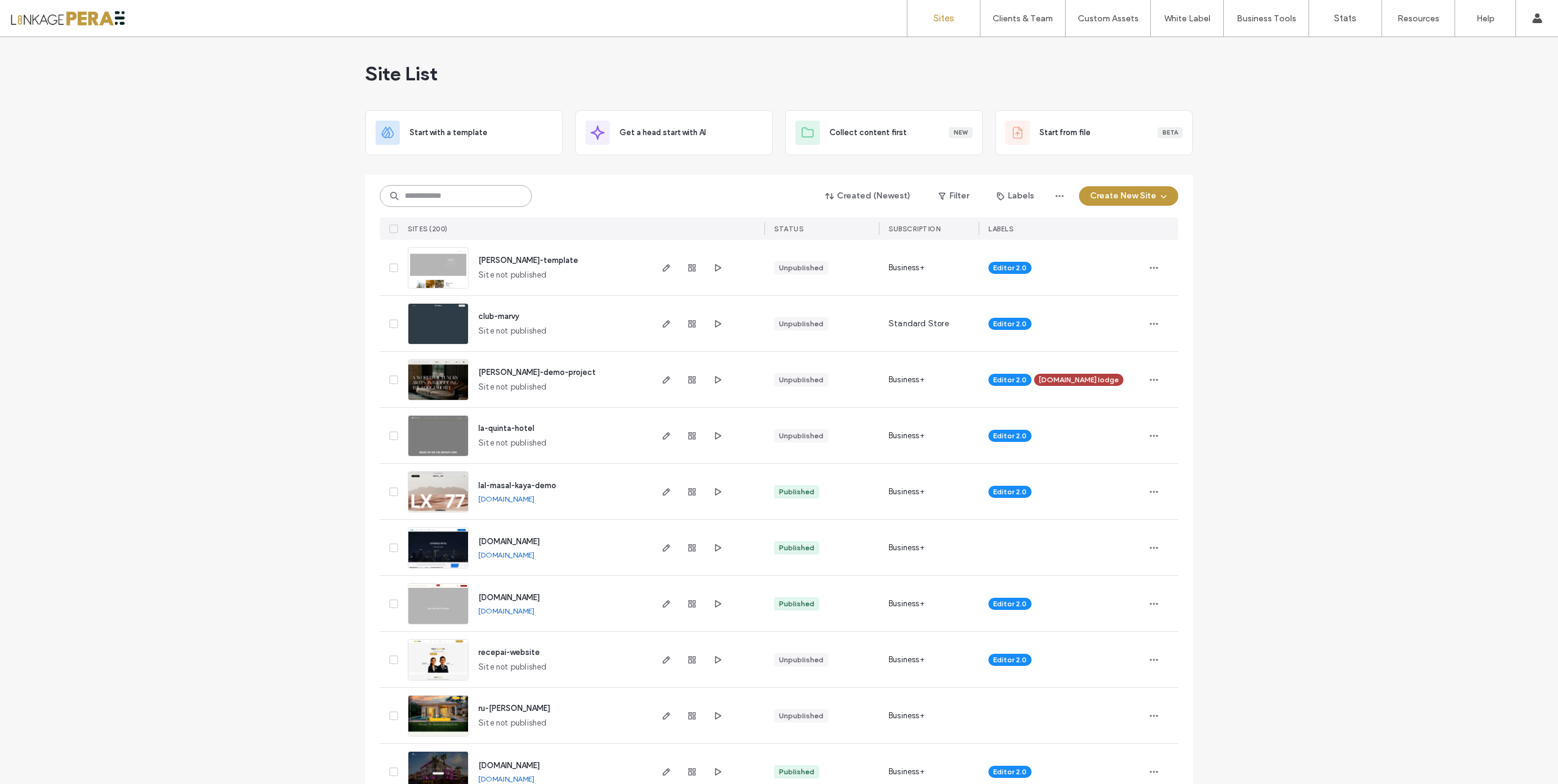
click at [477, 200] on input at bounding box center [456, 196] width 152 height 22
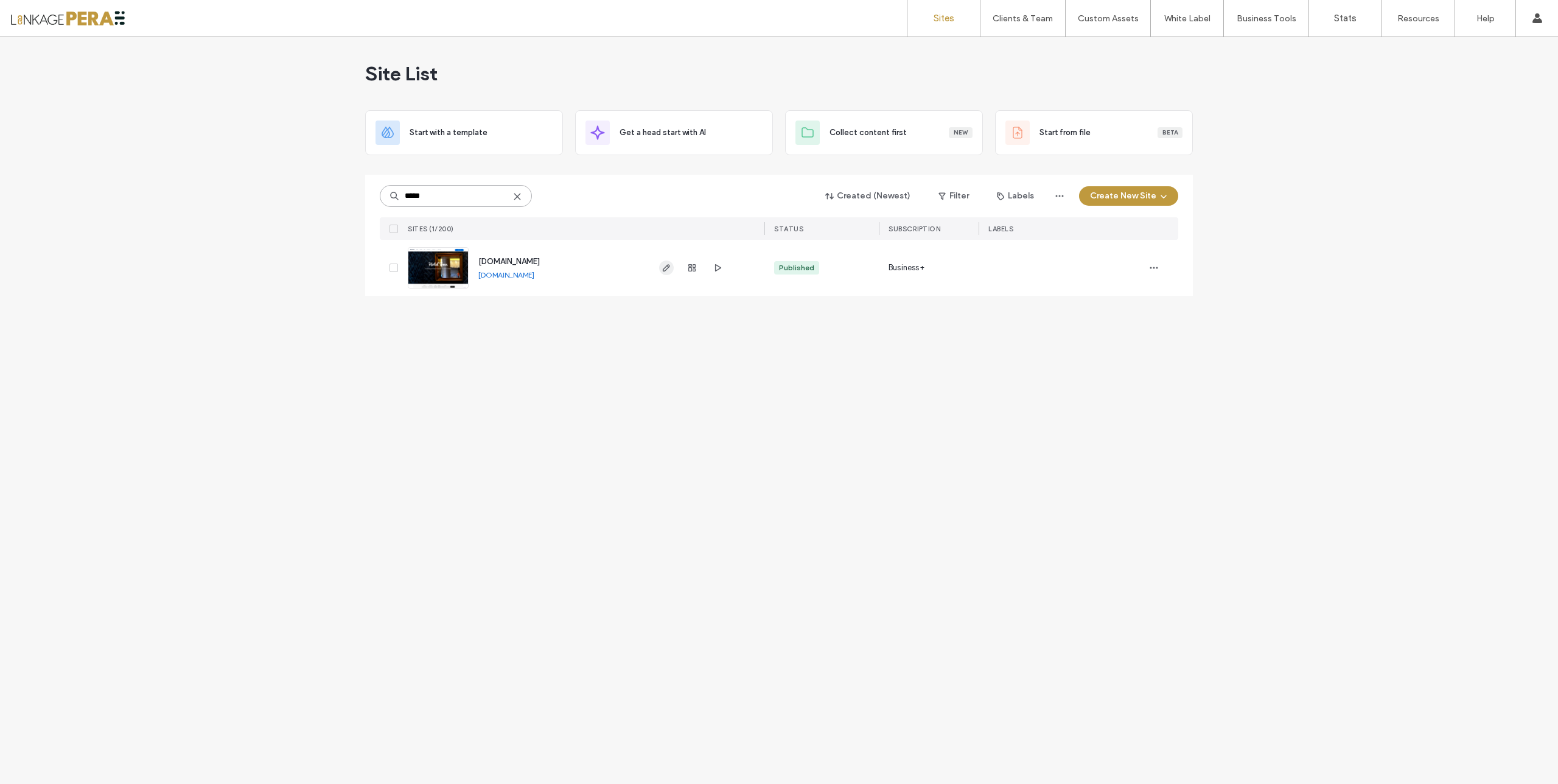
type input "*****"
click at [667, 268] on use "button" at bounding box center [666, 267] width 7 height 7
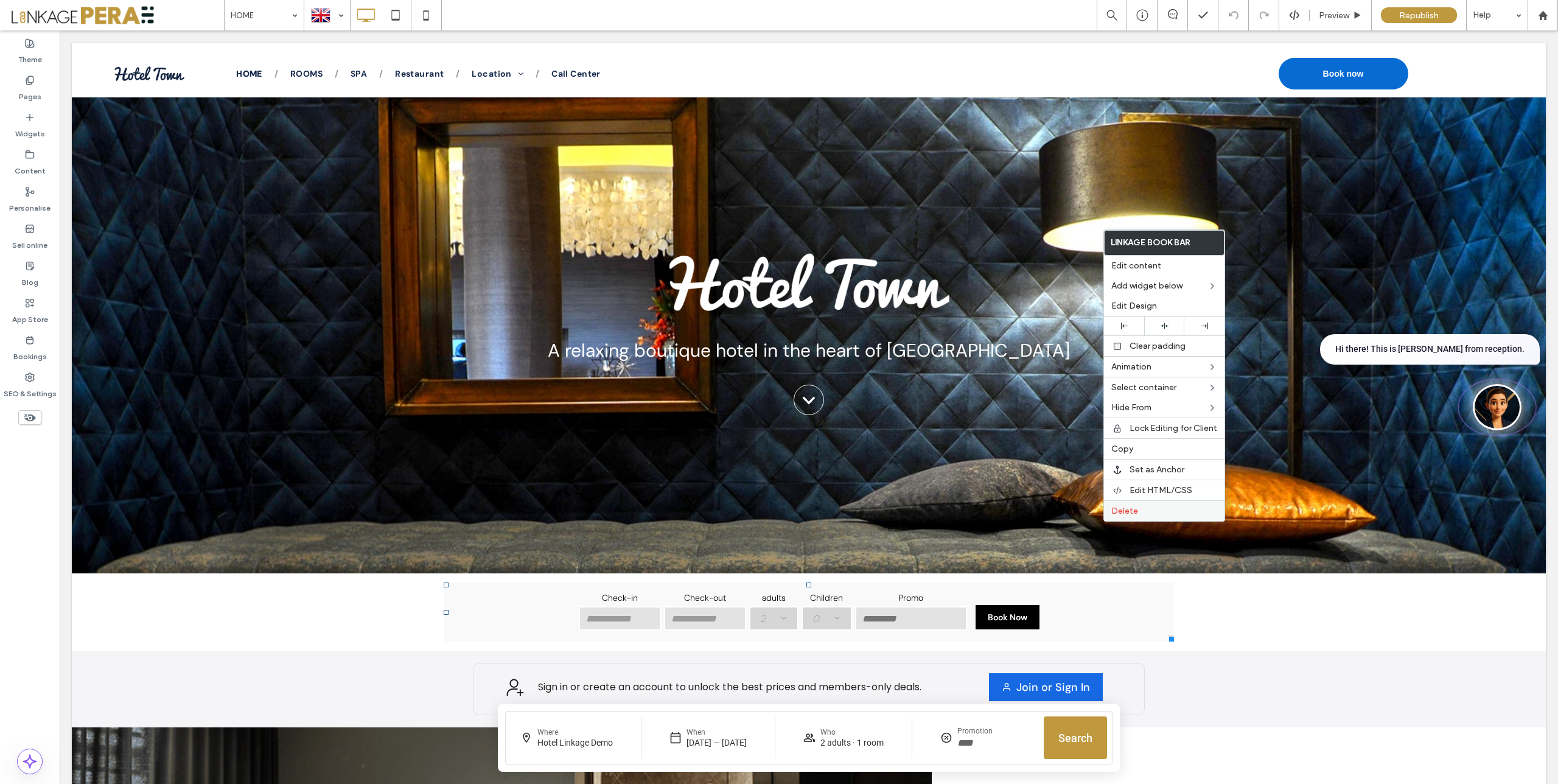
click at [1116, 512] on span "Delete" at bounding box center [1125, 510] width 27 height 10
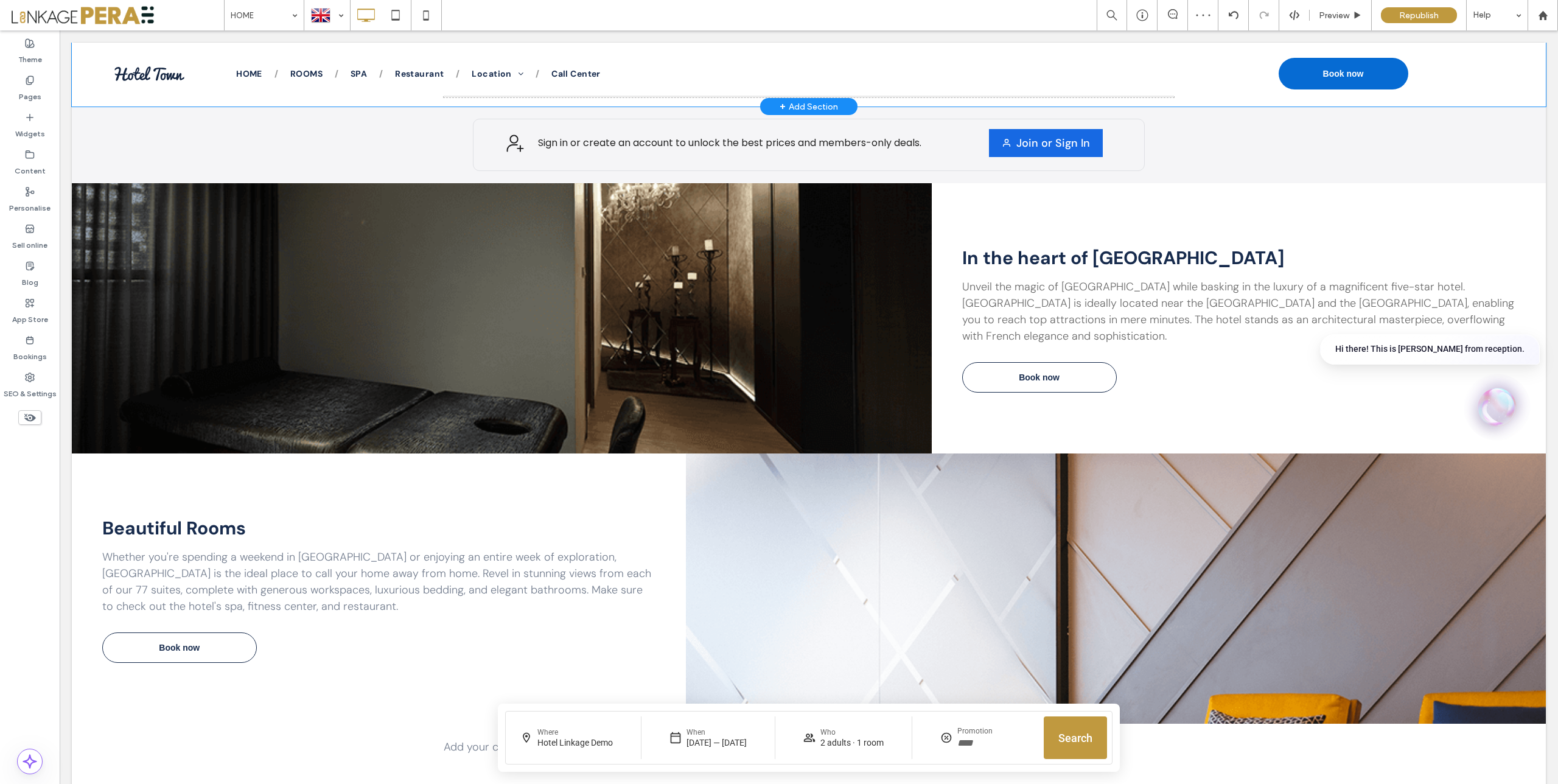
scroll to position [550, 0]
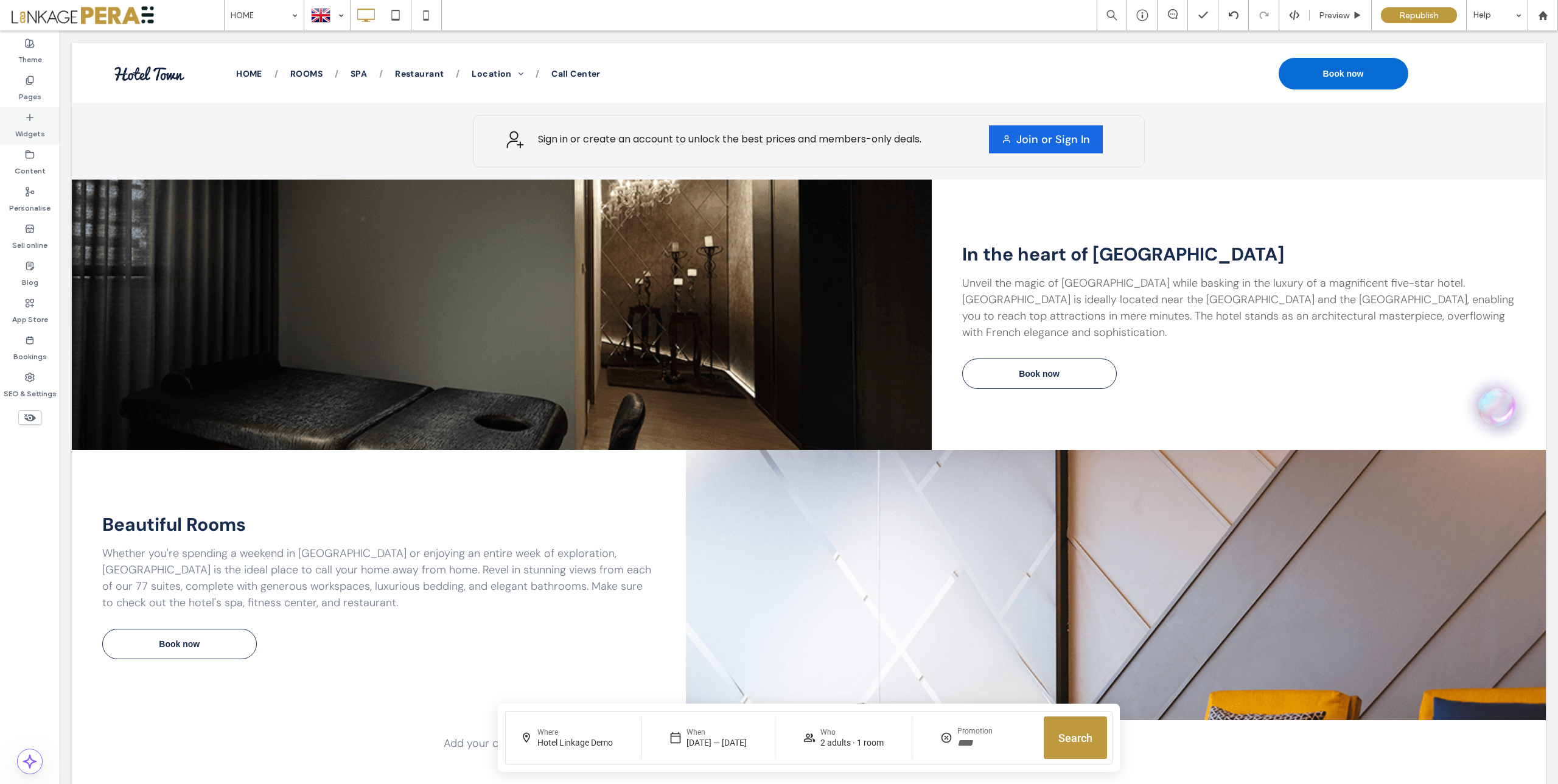
click at [25, 135] on label "Widgets" at bounding box center [30, 131] width 30 height 17
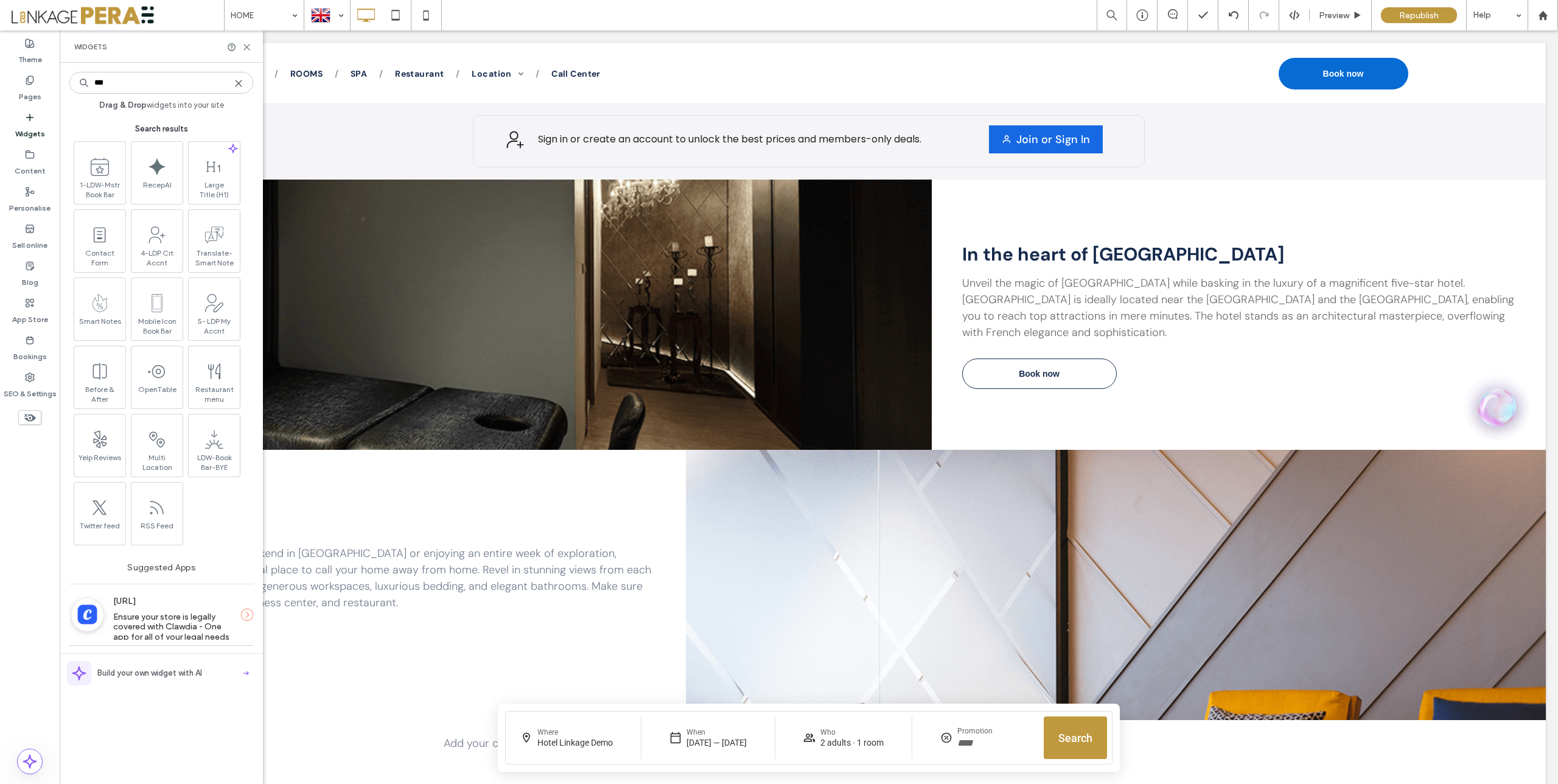
type input "***"
click at [239, 83] on icon at bounding box center [238, 83] width 10 height 10
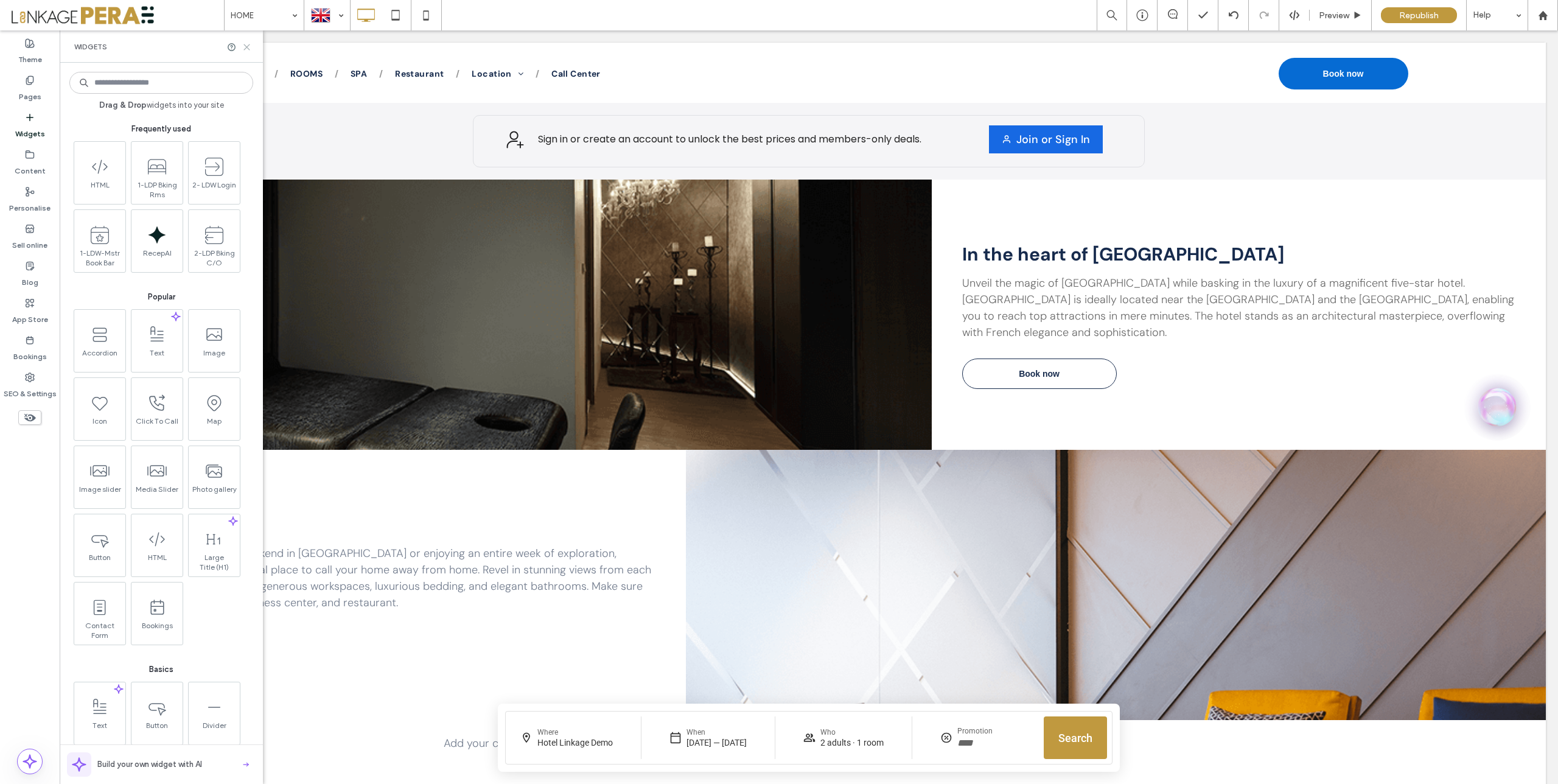
click at [249, 48] on use at bounding box center [247, 47] width 6 height 6
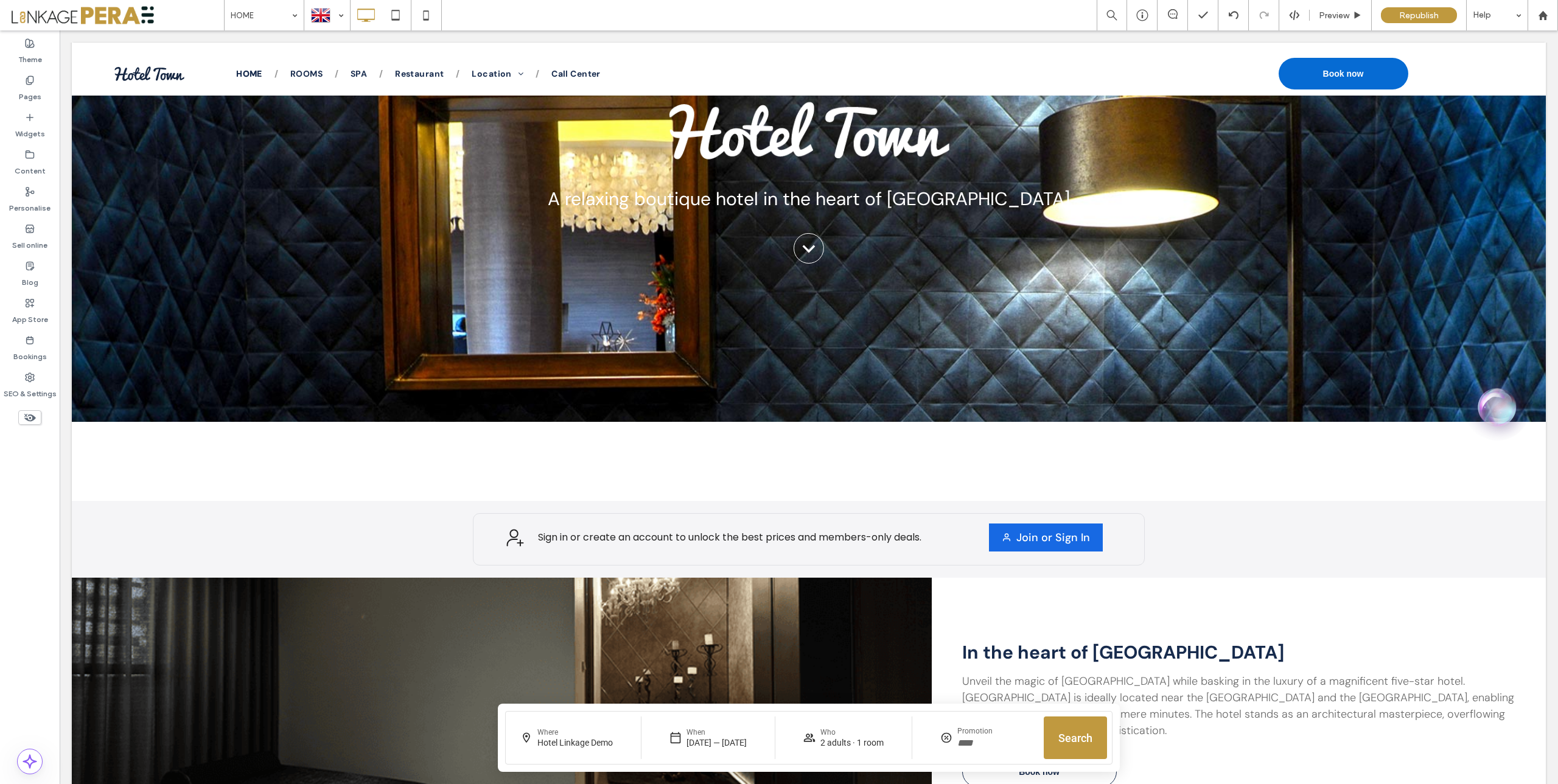
scroll to position [0, 0]
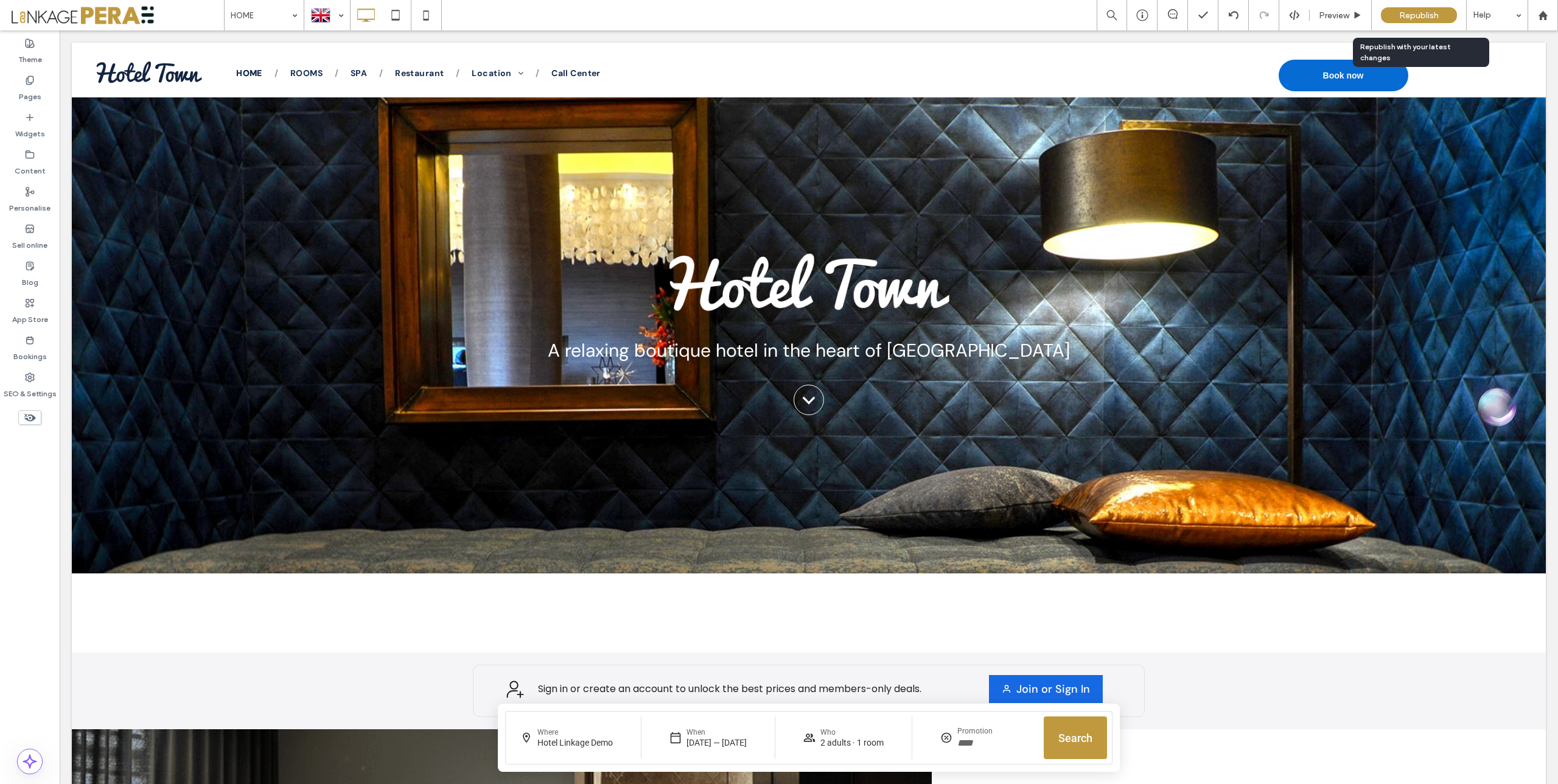
click at [1421, 15] on span "Republish" at bounding box center [1420, 15] width 40 height 10
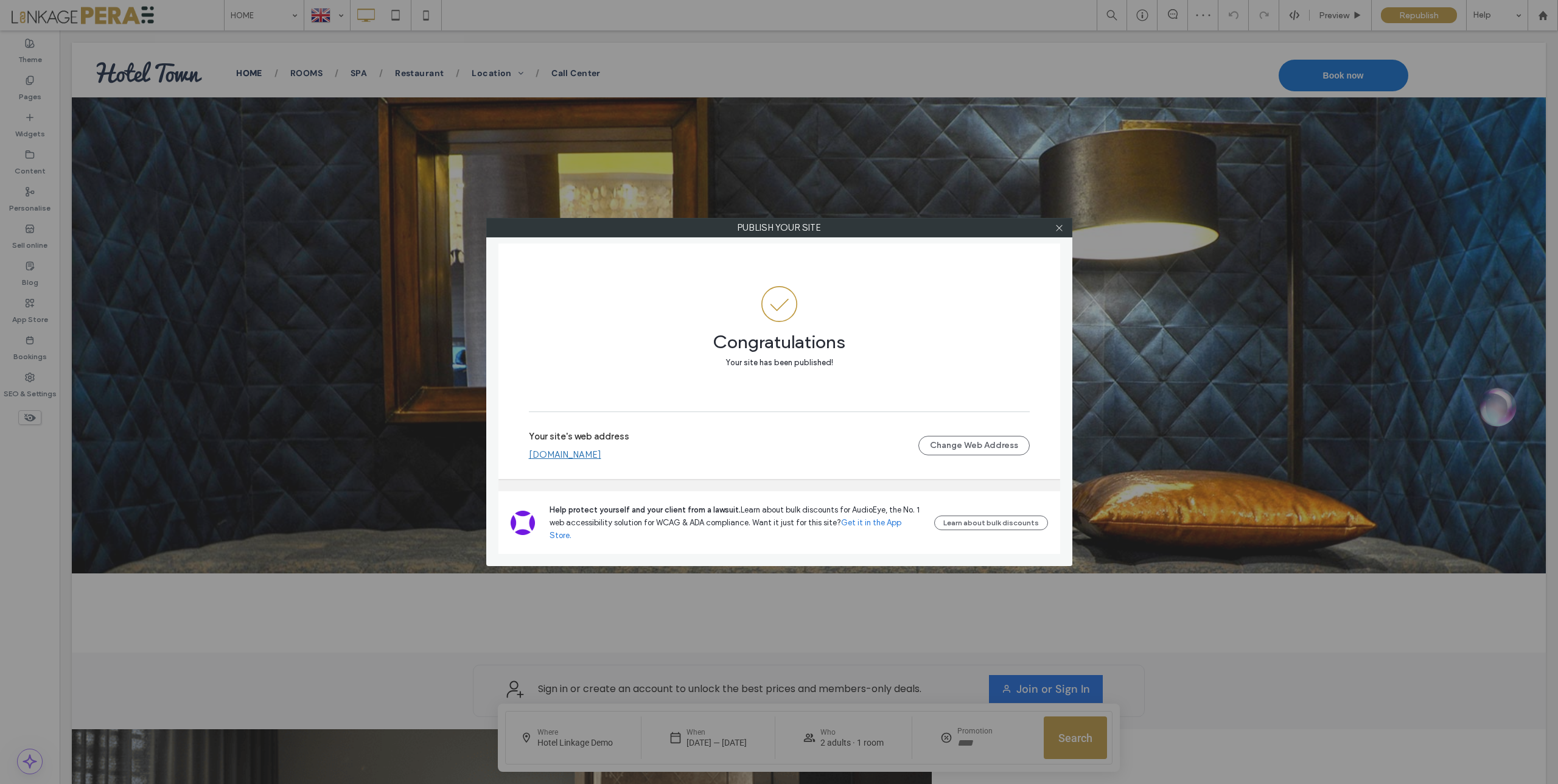
click at [590, 460] on link "demom.oteldirect.com" at bounding box center [565, 454] width 72 height 11
click at [1058, 228] on use at bounding box center [1059, 227] width 6 height 6
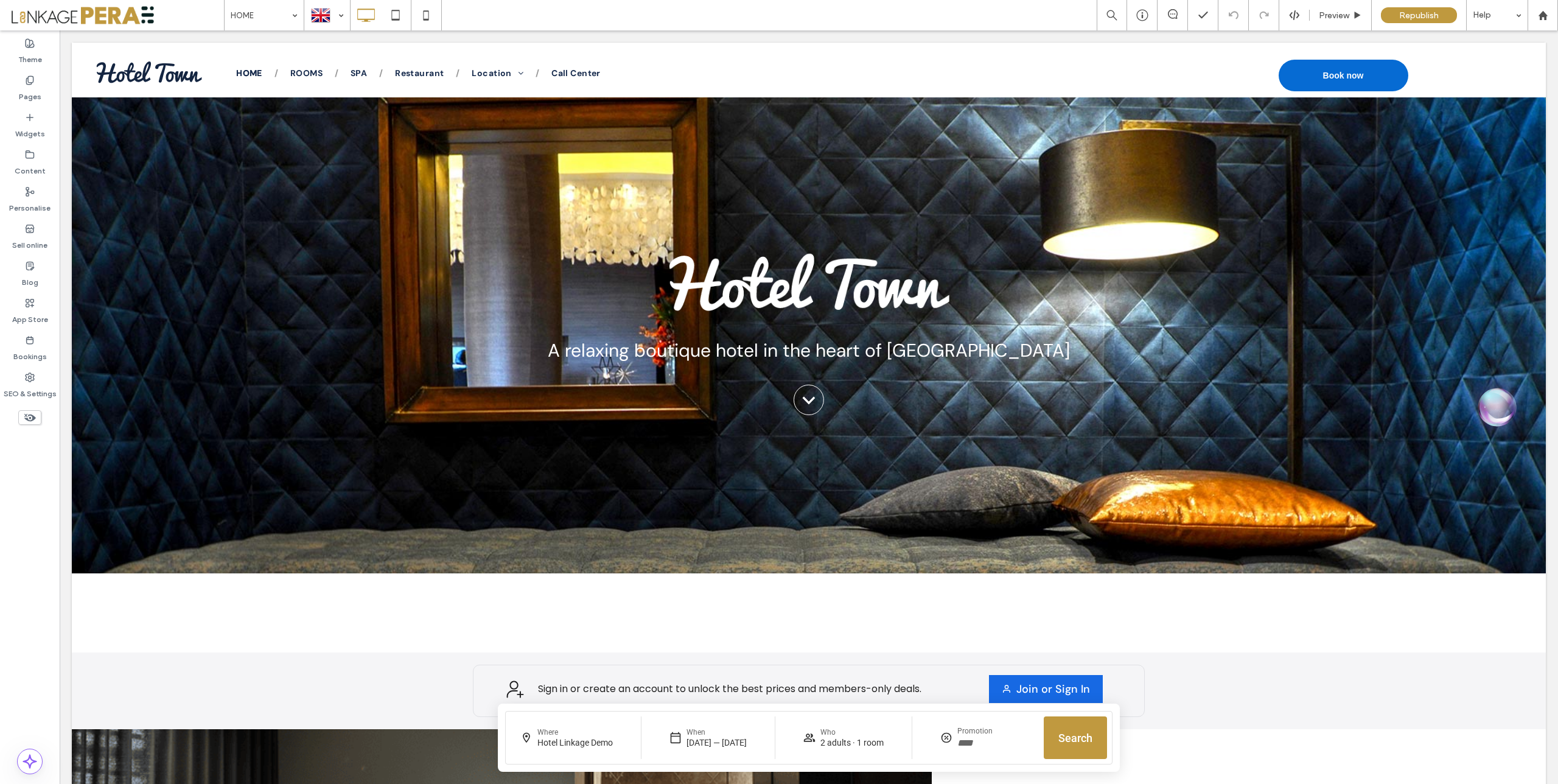
click at [90, 20] on span at bounding box center [116, 15] width 215 height 25
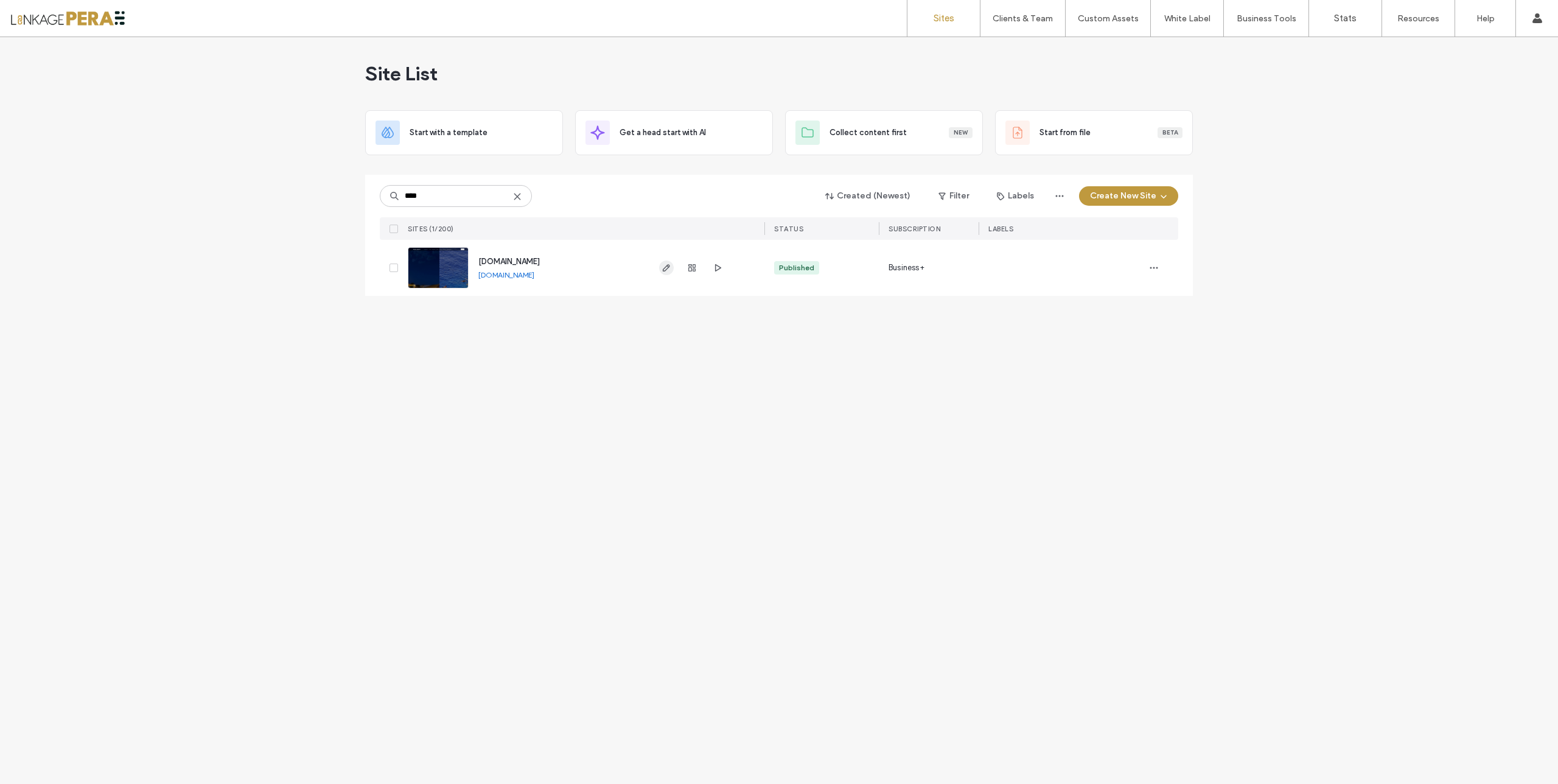
type input "****"
click at [669, 268] on icon "button" at bounding box center [667, 268] width 10 height 10
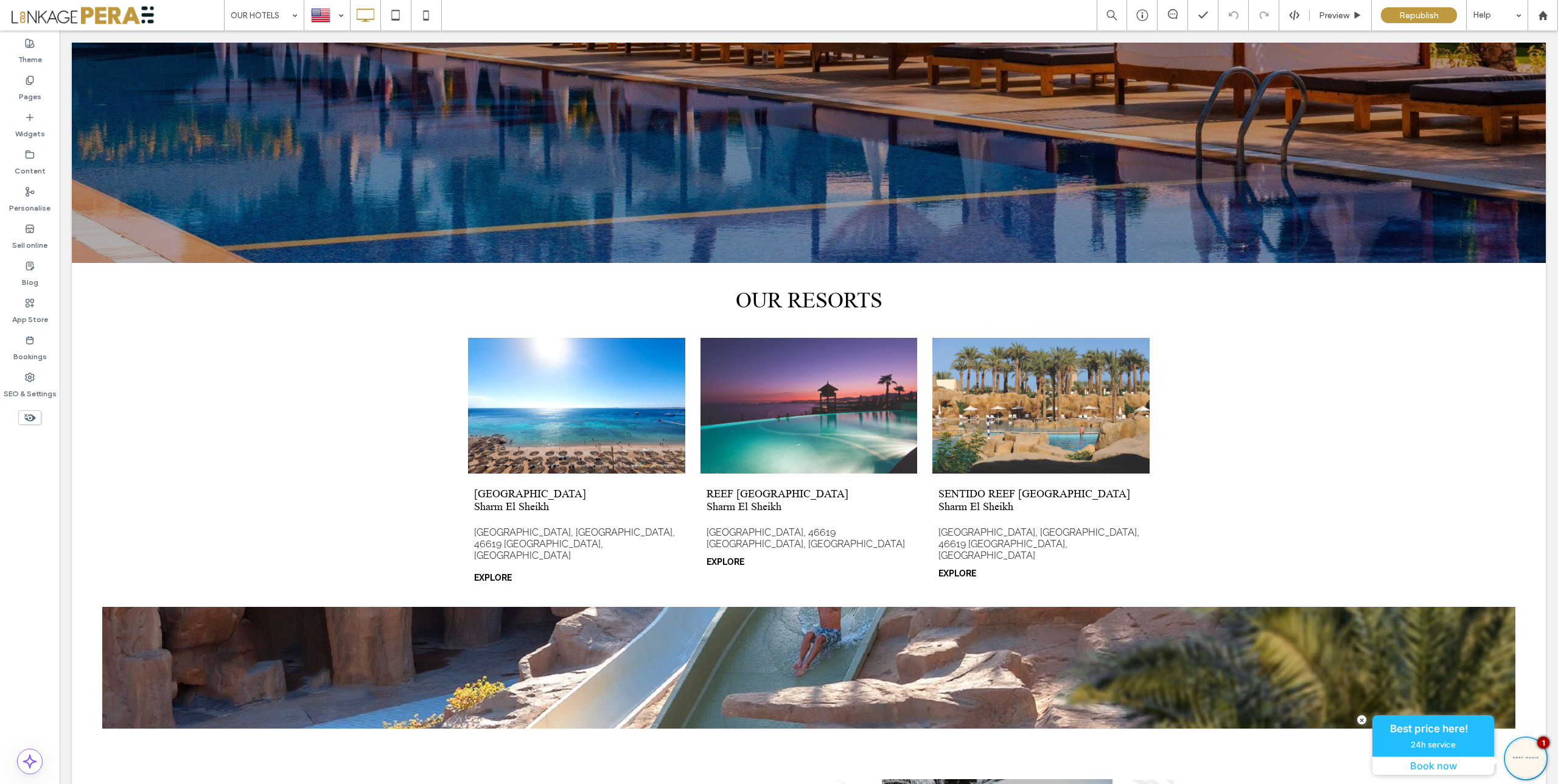
scroll to position [752, 0]
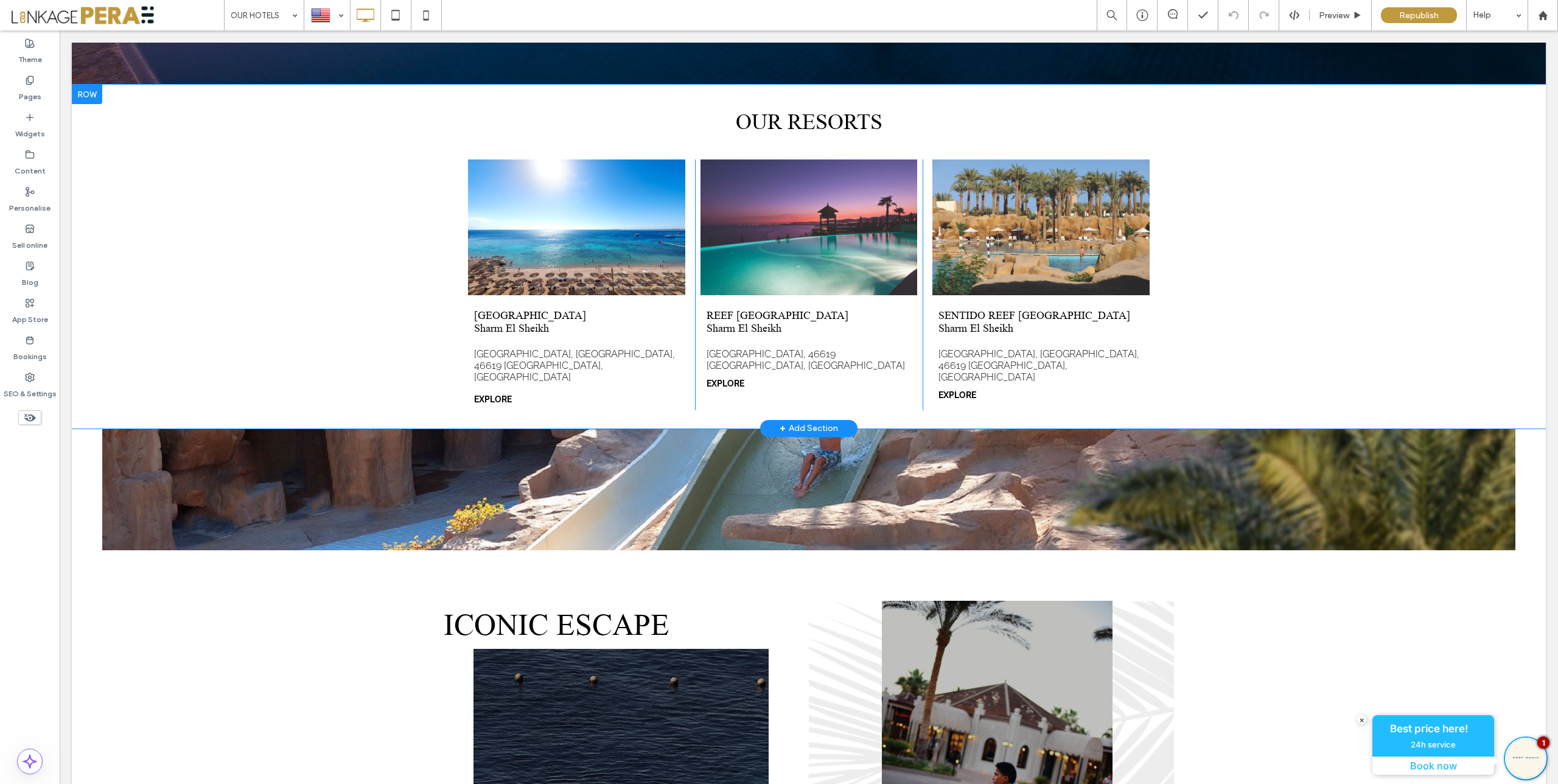
click at [811, 421] on div "+ Add Section" at bounding box center [808, 428] width 58 height 14
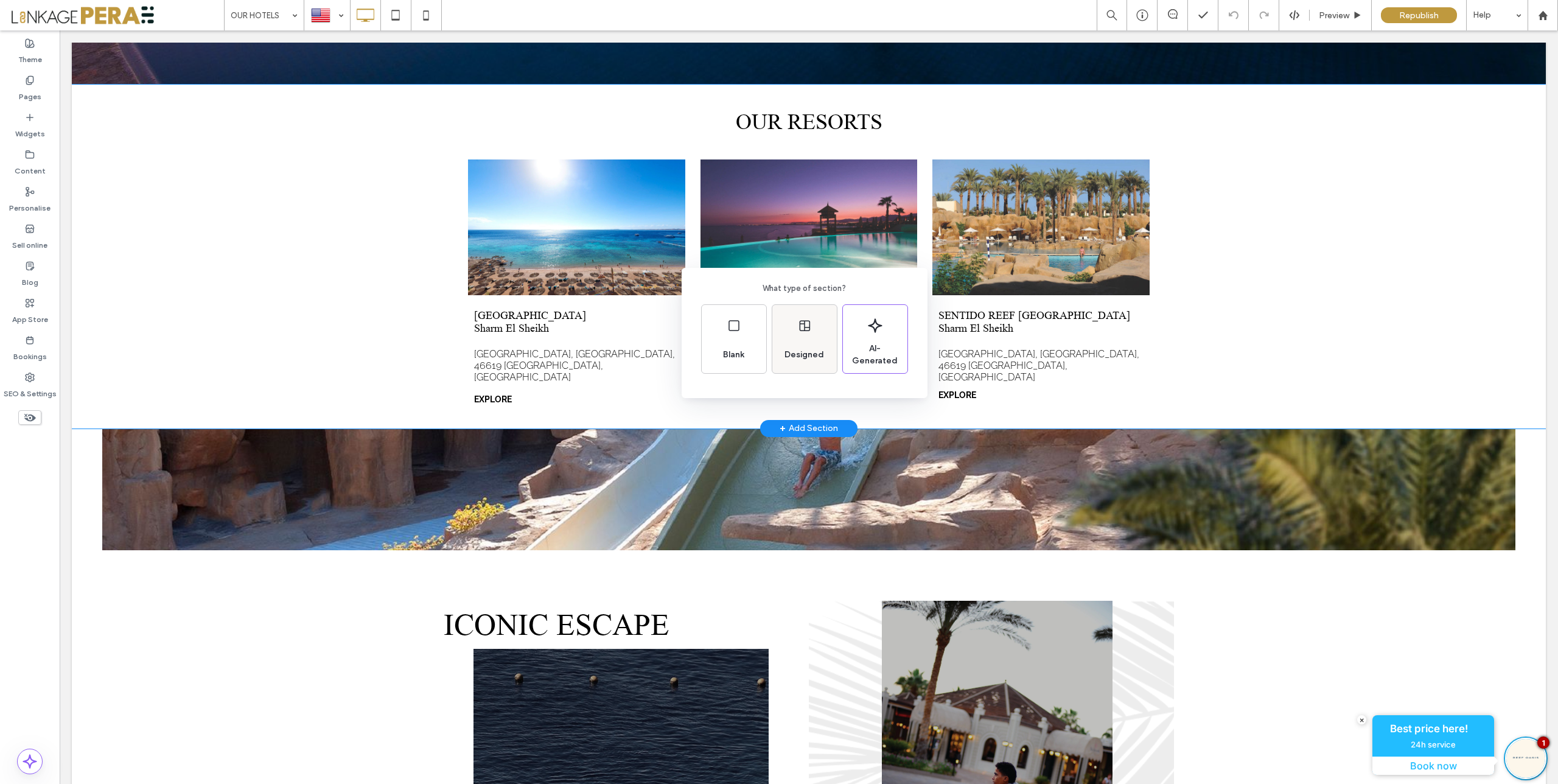
click at [815, 342] on div "Designed" at bounding box center [804, 354] width 49 height 27
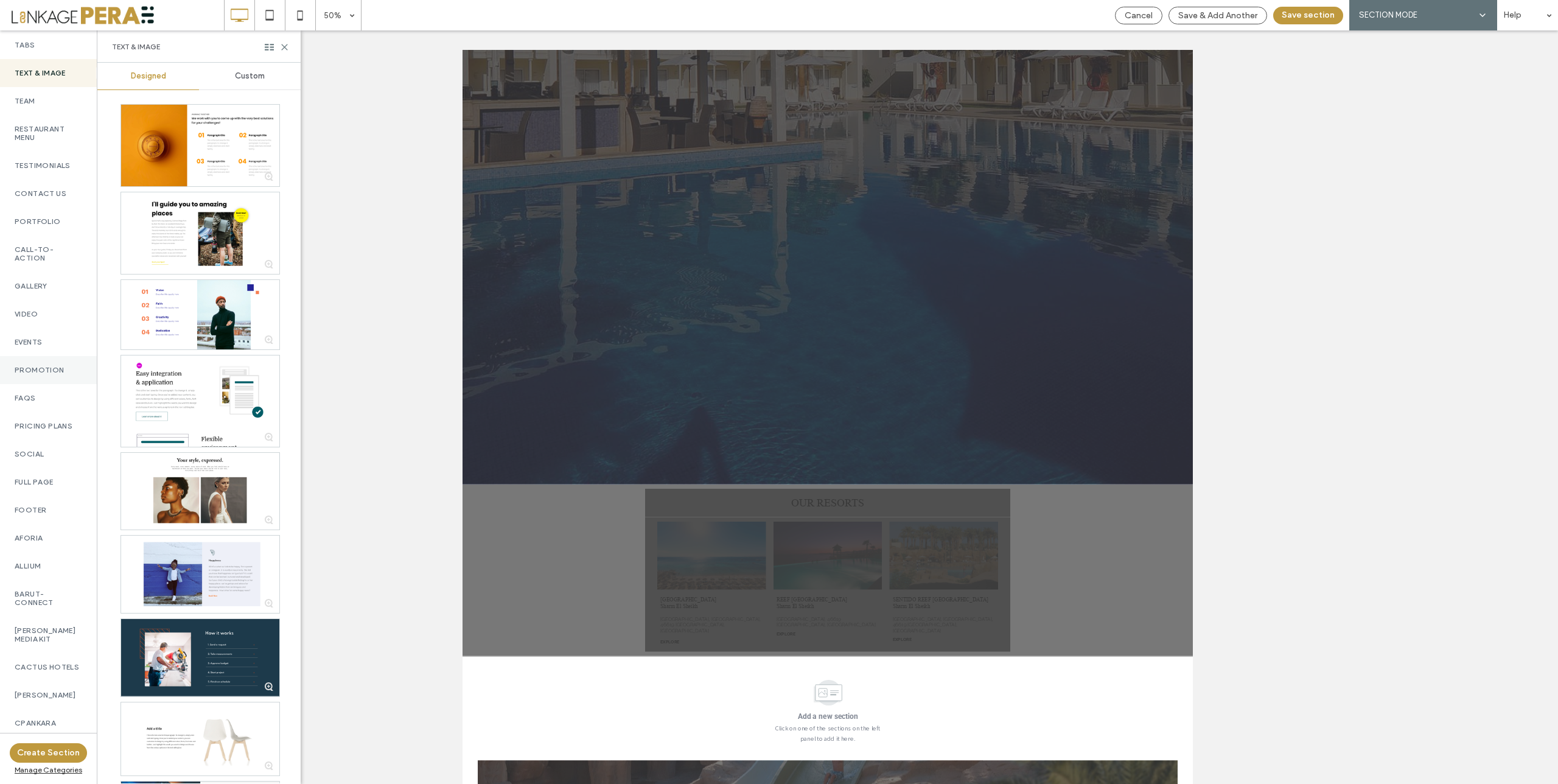
scroll to position [340, 0]
click at [37, 372] on label "Promotion" at bounding box center [48, 369] width 67 height 9
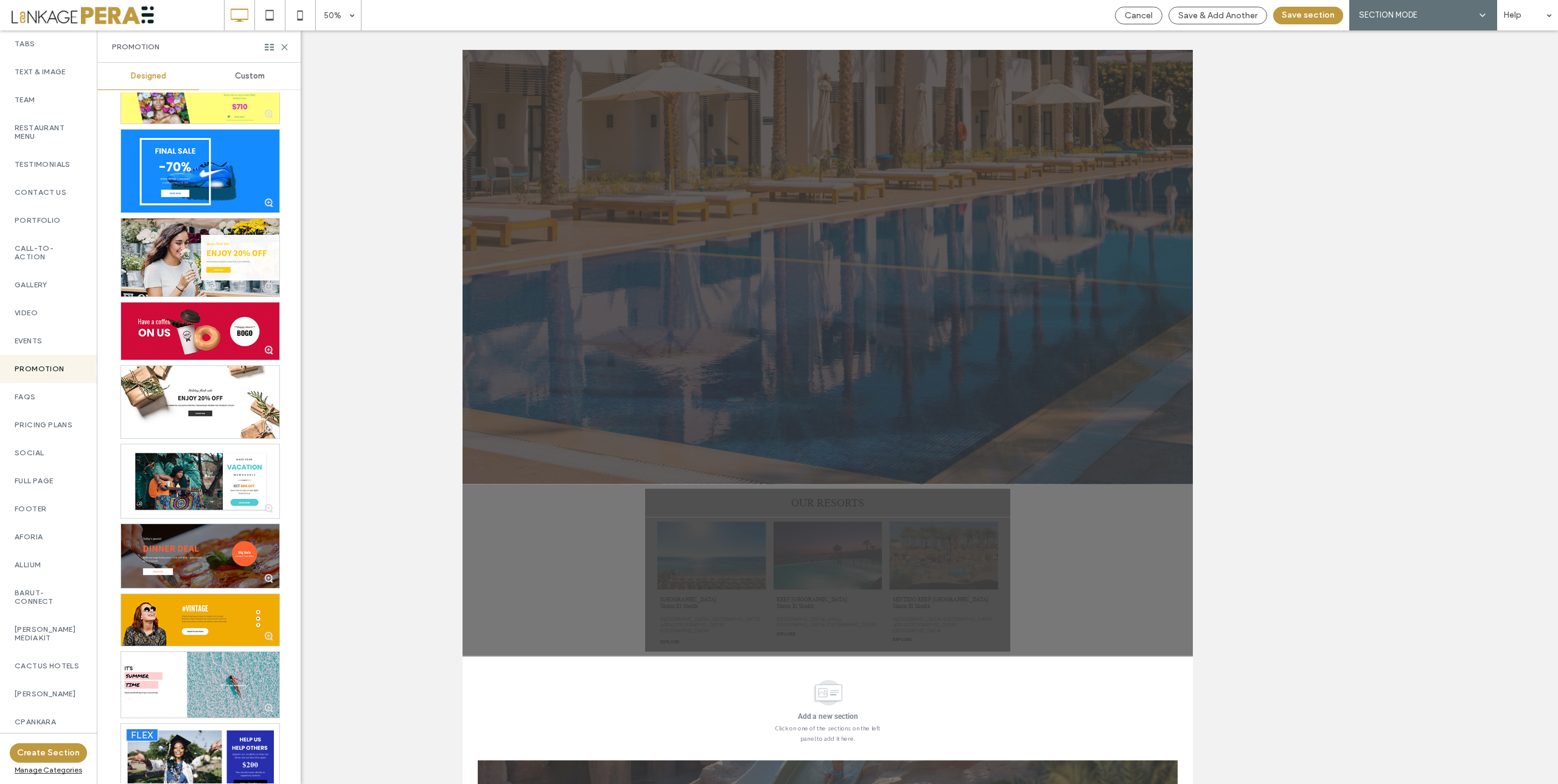
scroll to position [505, 0]
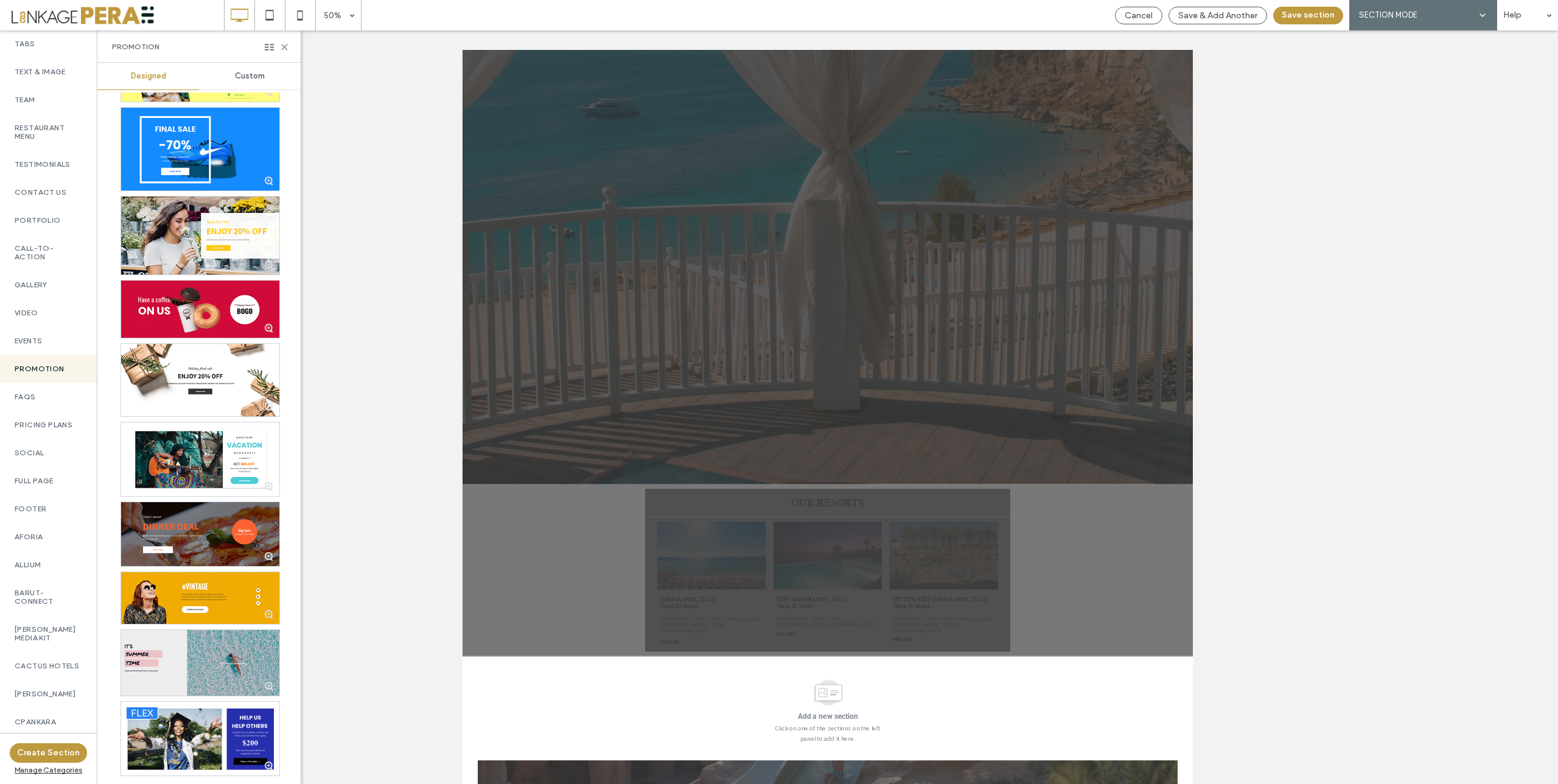
click at [205, 666] on div at bounding box center [200, 662] width 158 height 65
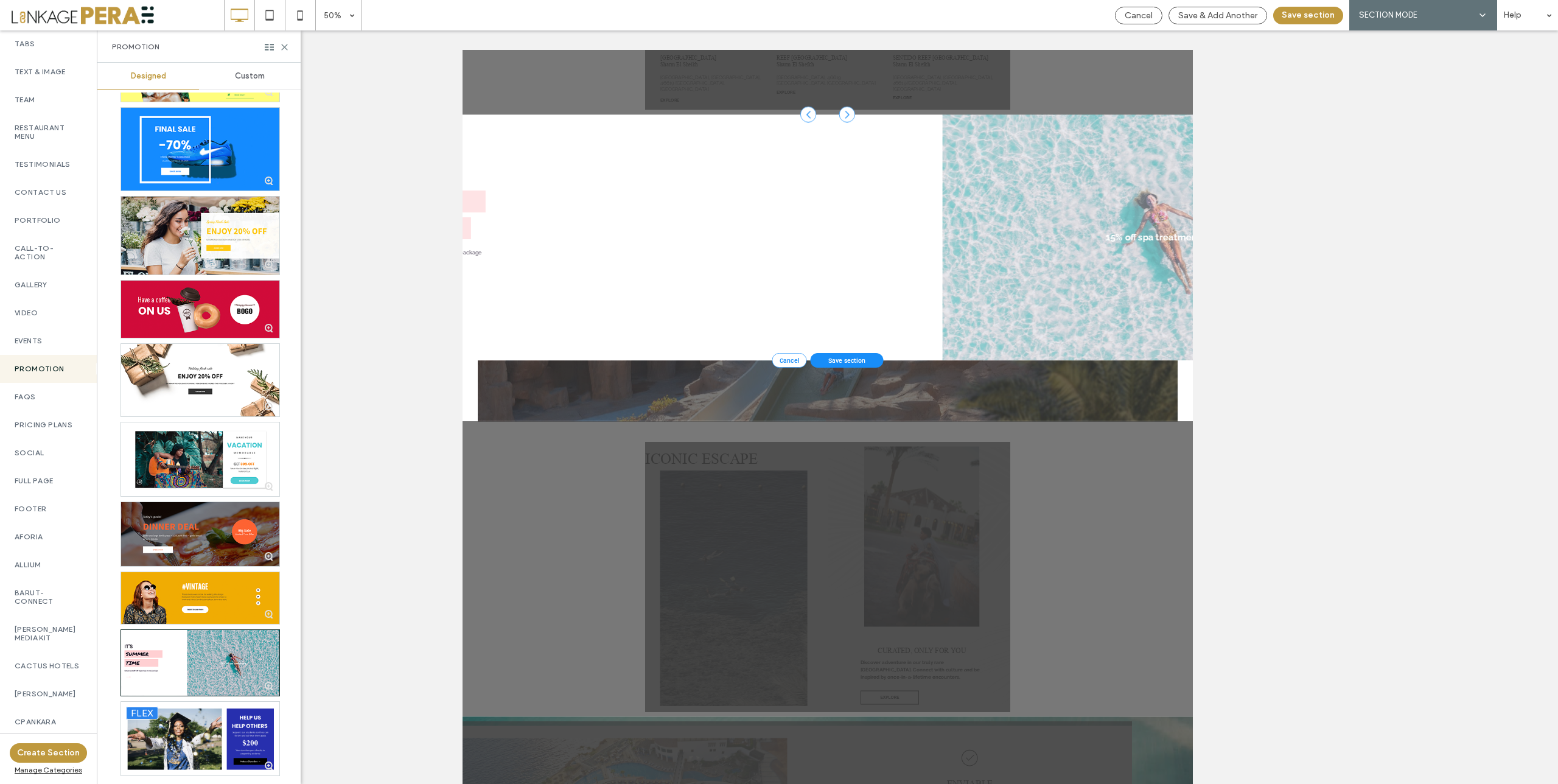
scroll to position [1855, 0]
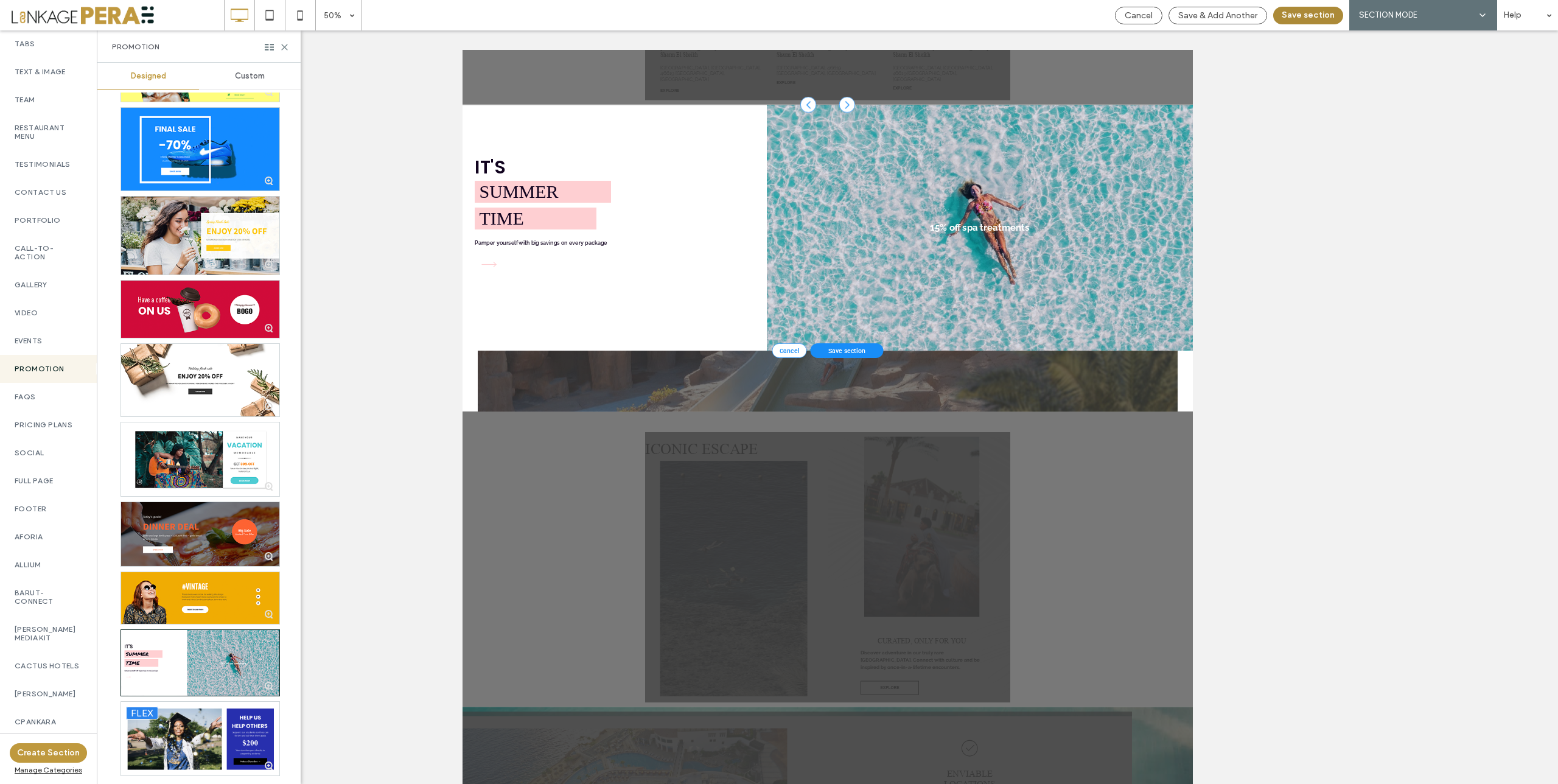
click at [1312, 16] on button "Save section" at bounding box center [1308, 16] width 70 height 18
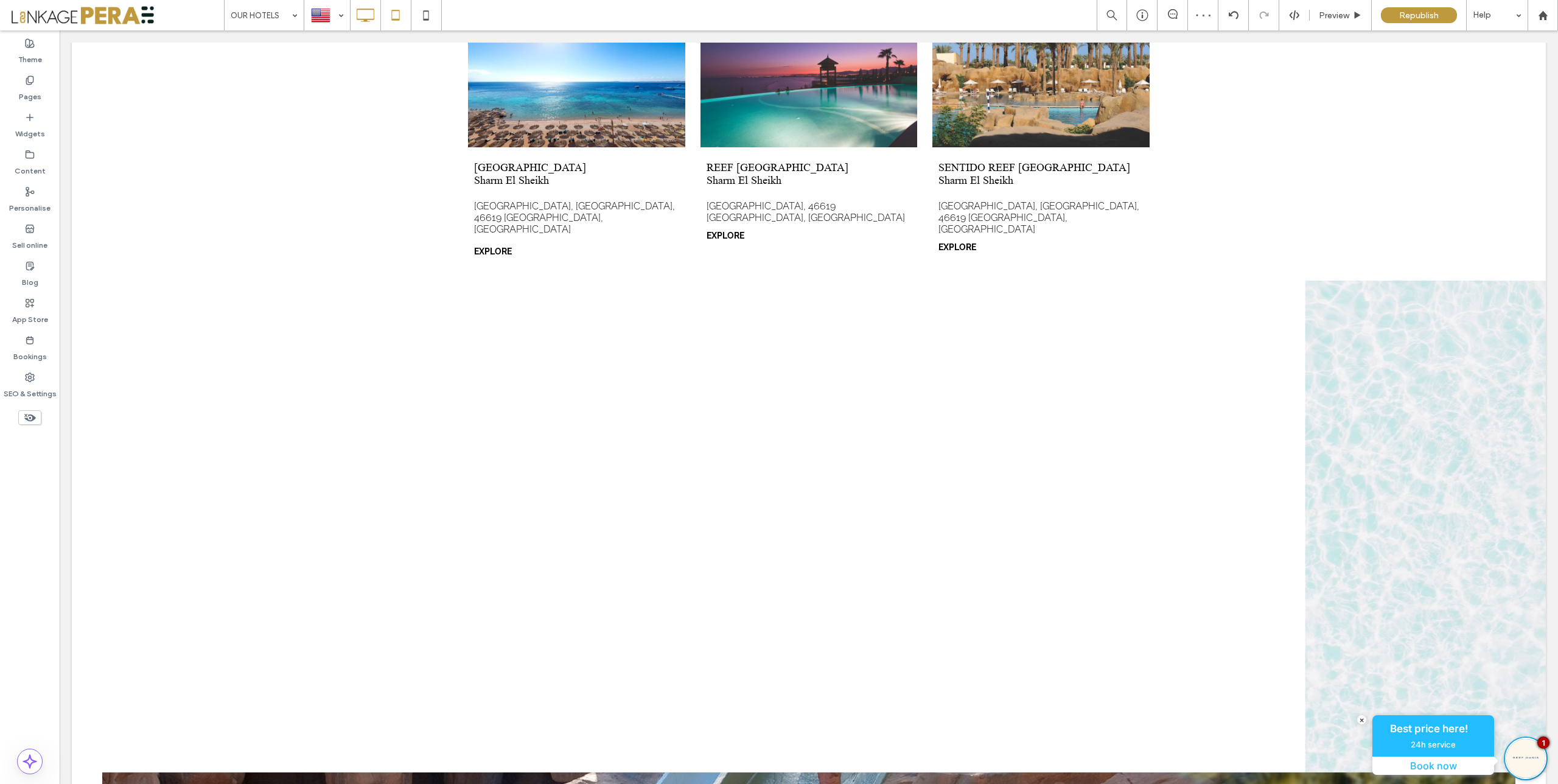
scroll to position [835, 0]
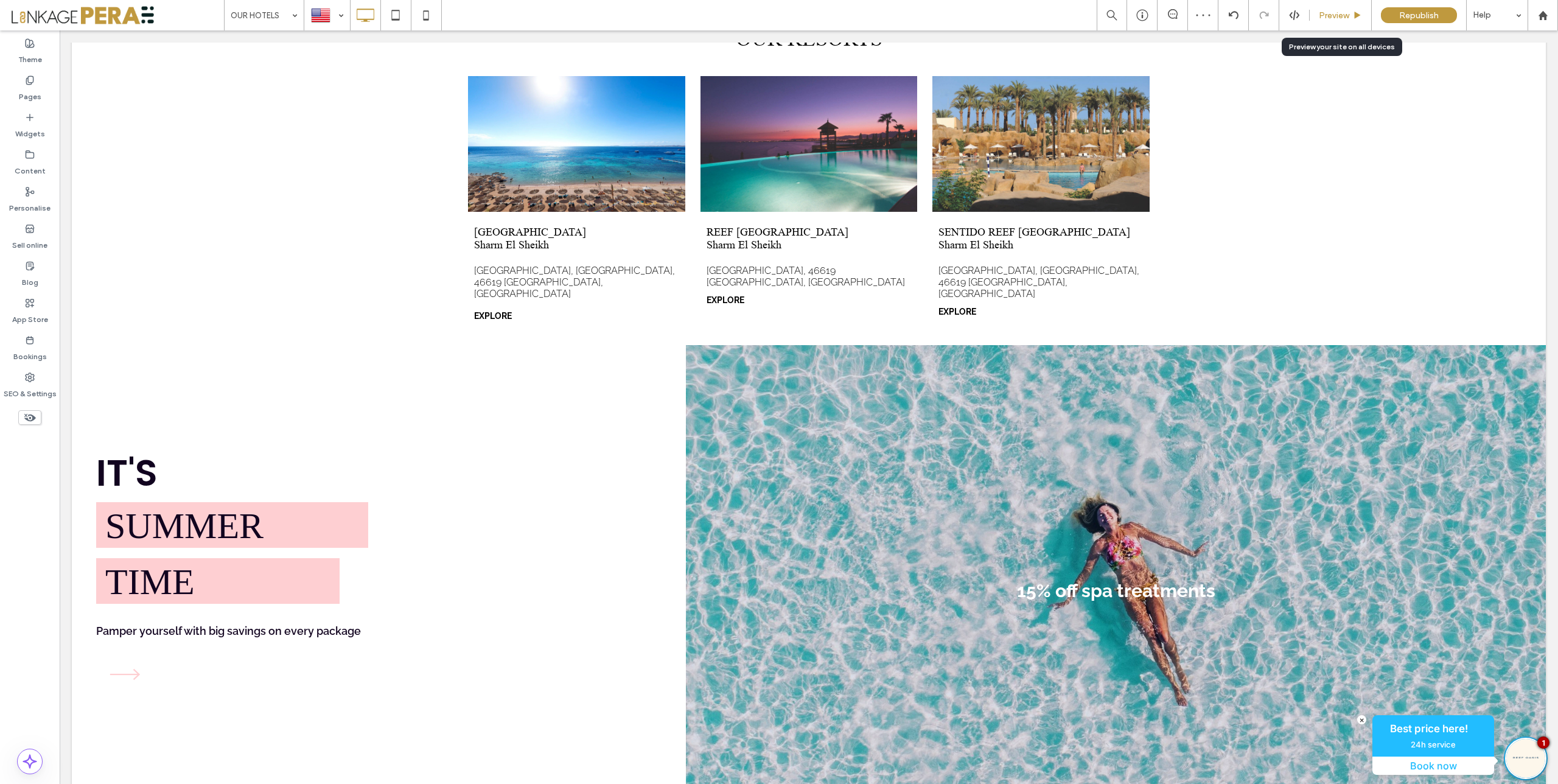
click at [1338, 14] on span "Preview" at bounding box center [1334, 15] width 31 height 10
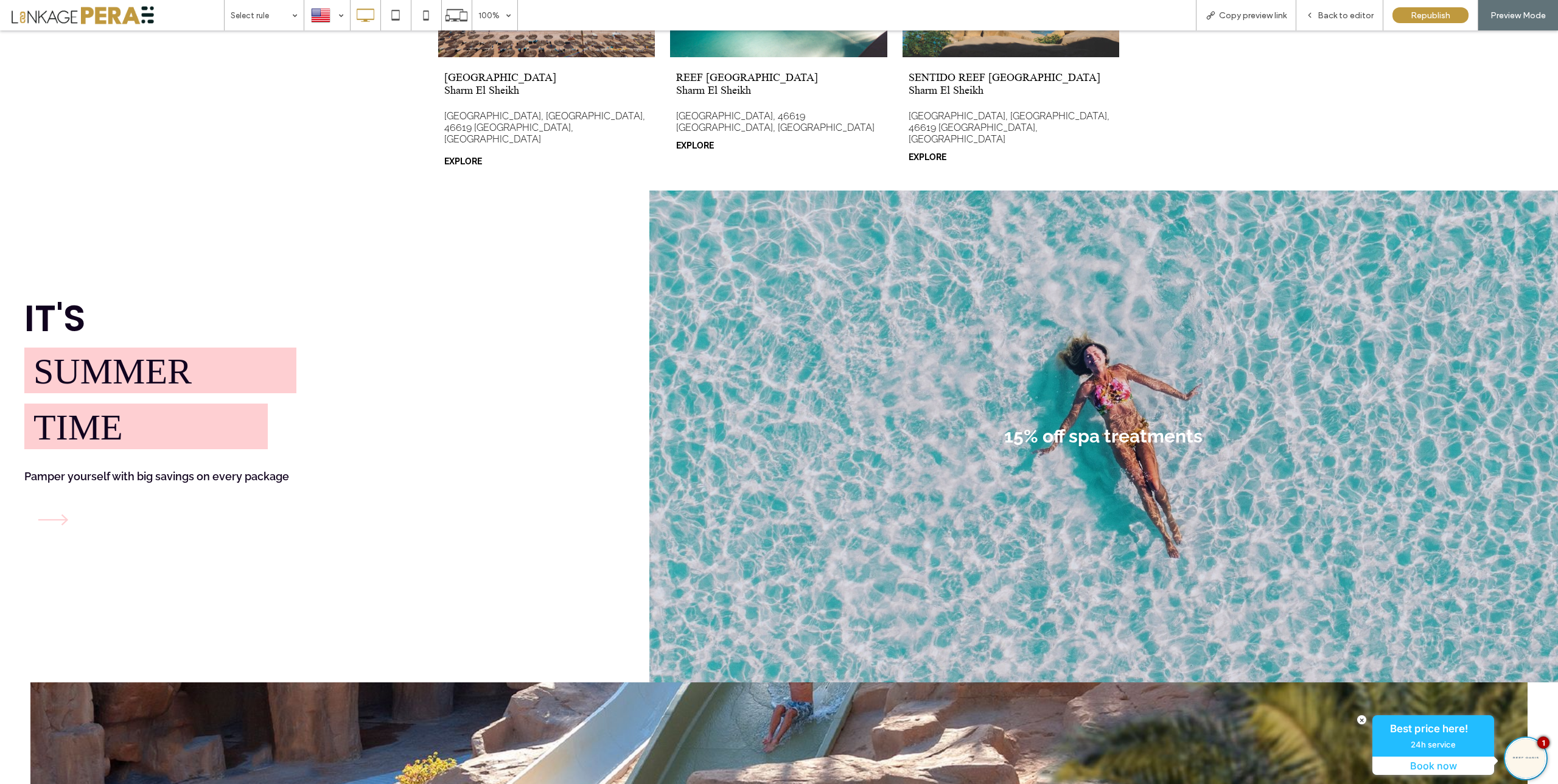
scroll to position [980, 0]
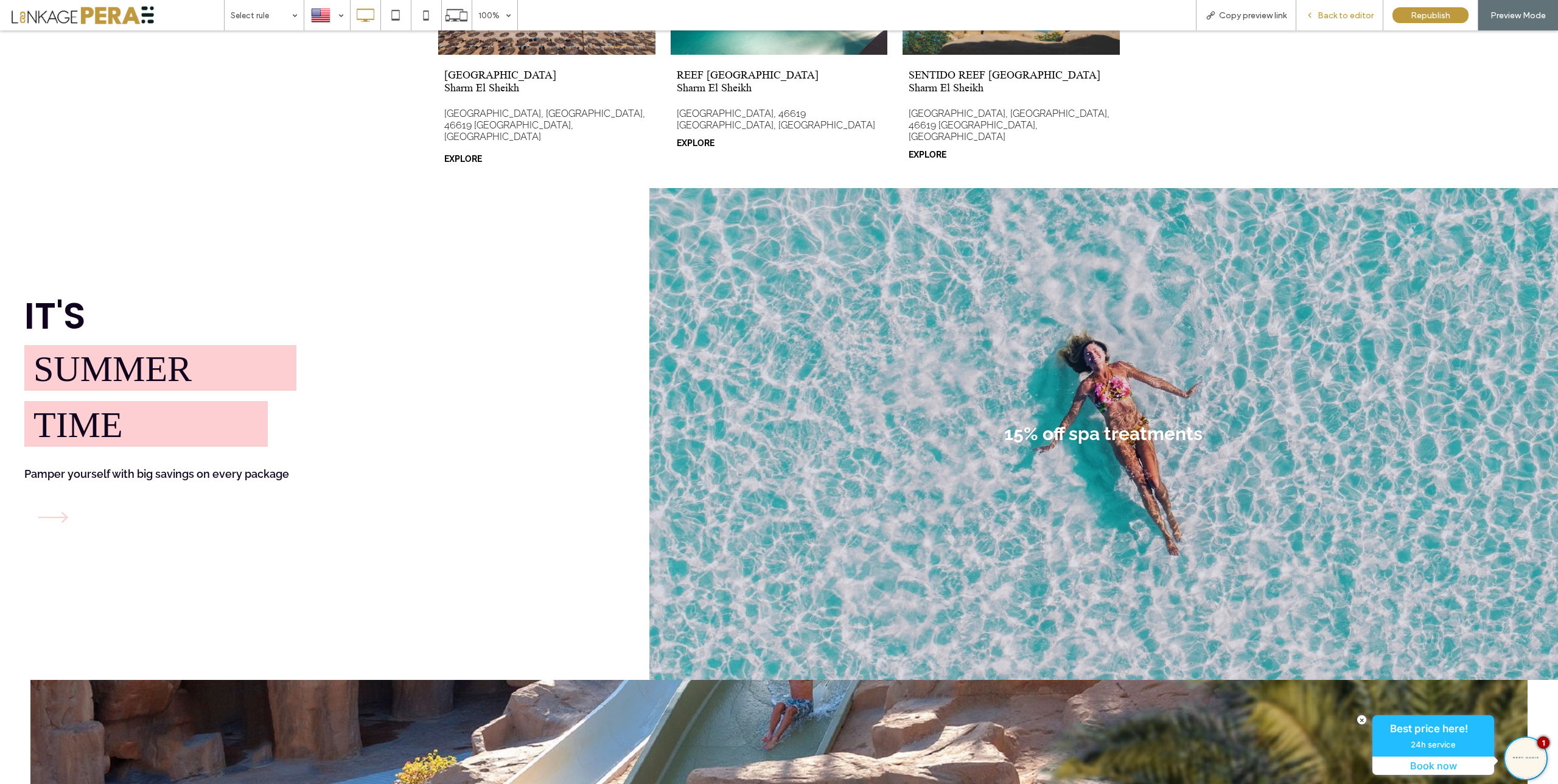
click at [1354, 16] on span "Back to editor" at bounding box center [1345, 15] width 56 height 10
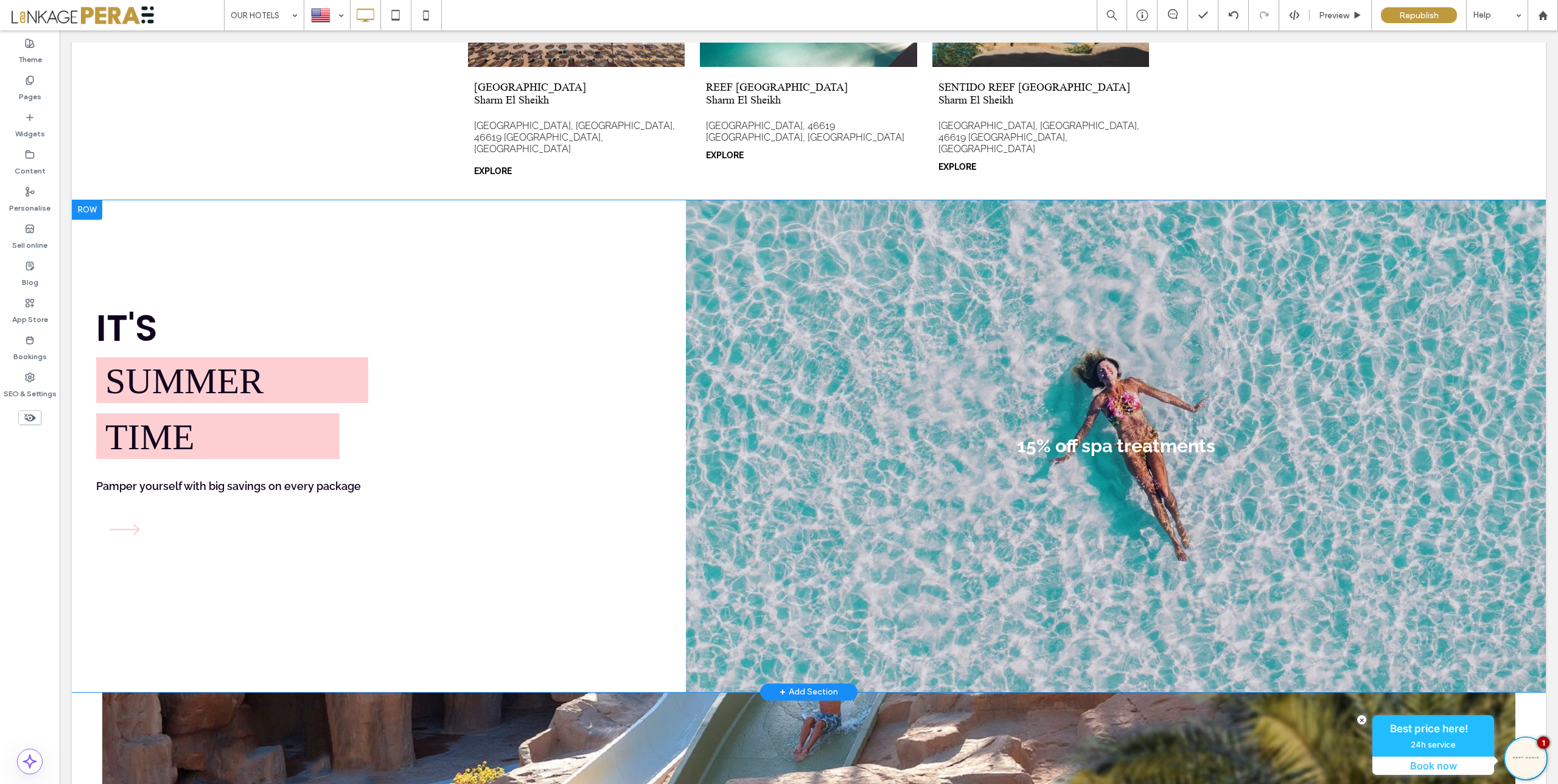
click at [94, 201] on div at bounding box center [87, 210] width 31 height 20
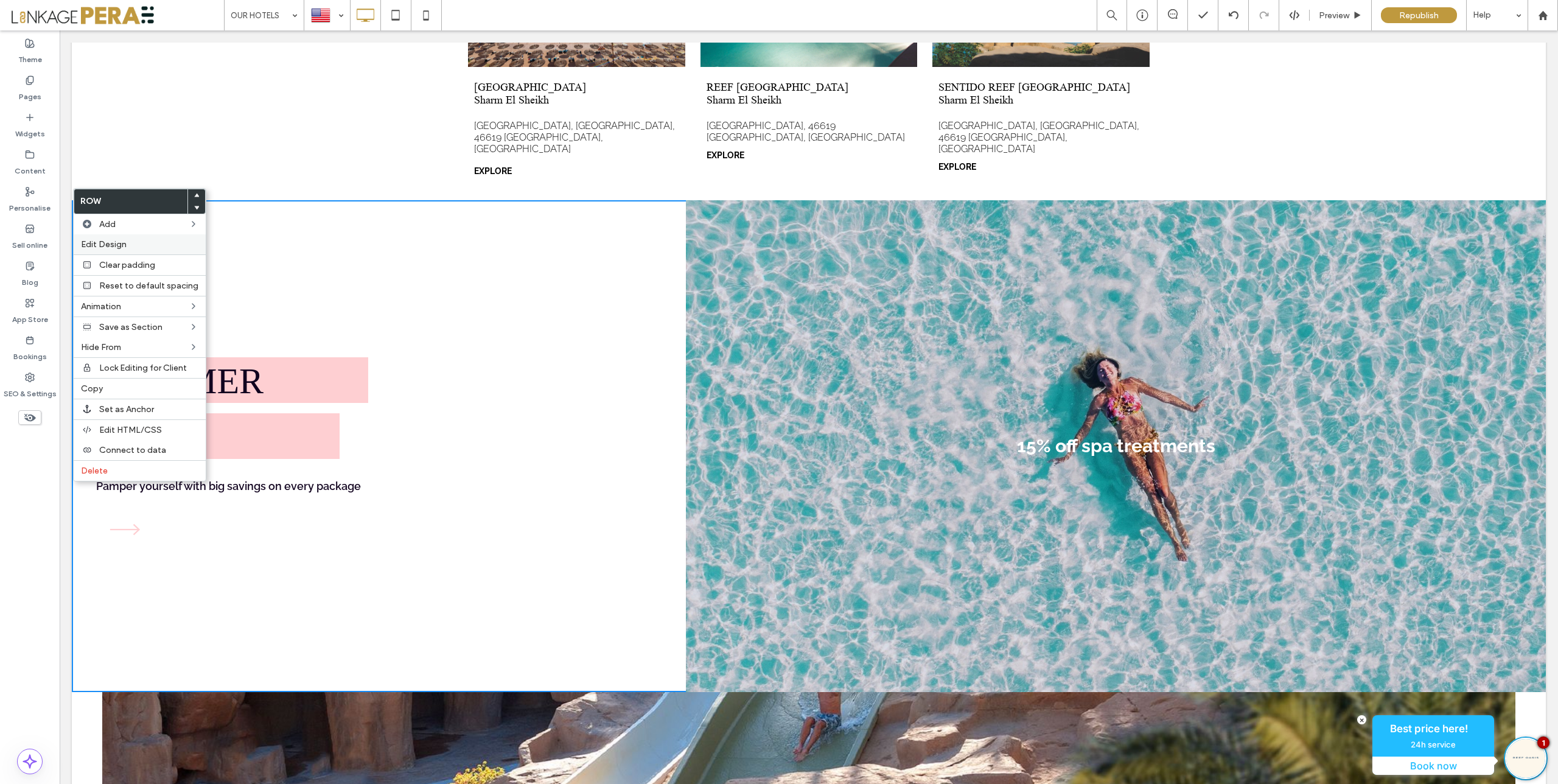
click at [105, 245] on span "Edit Design" at bounding box center [104, 244] width 46 height 10
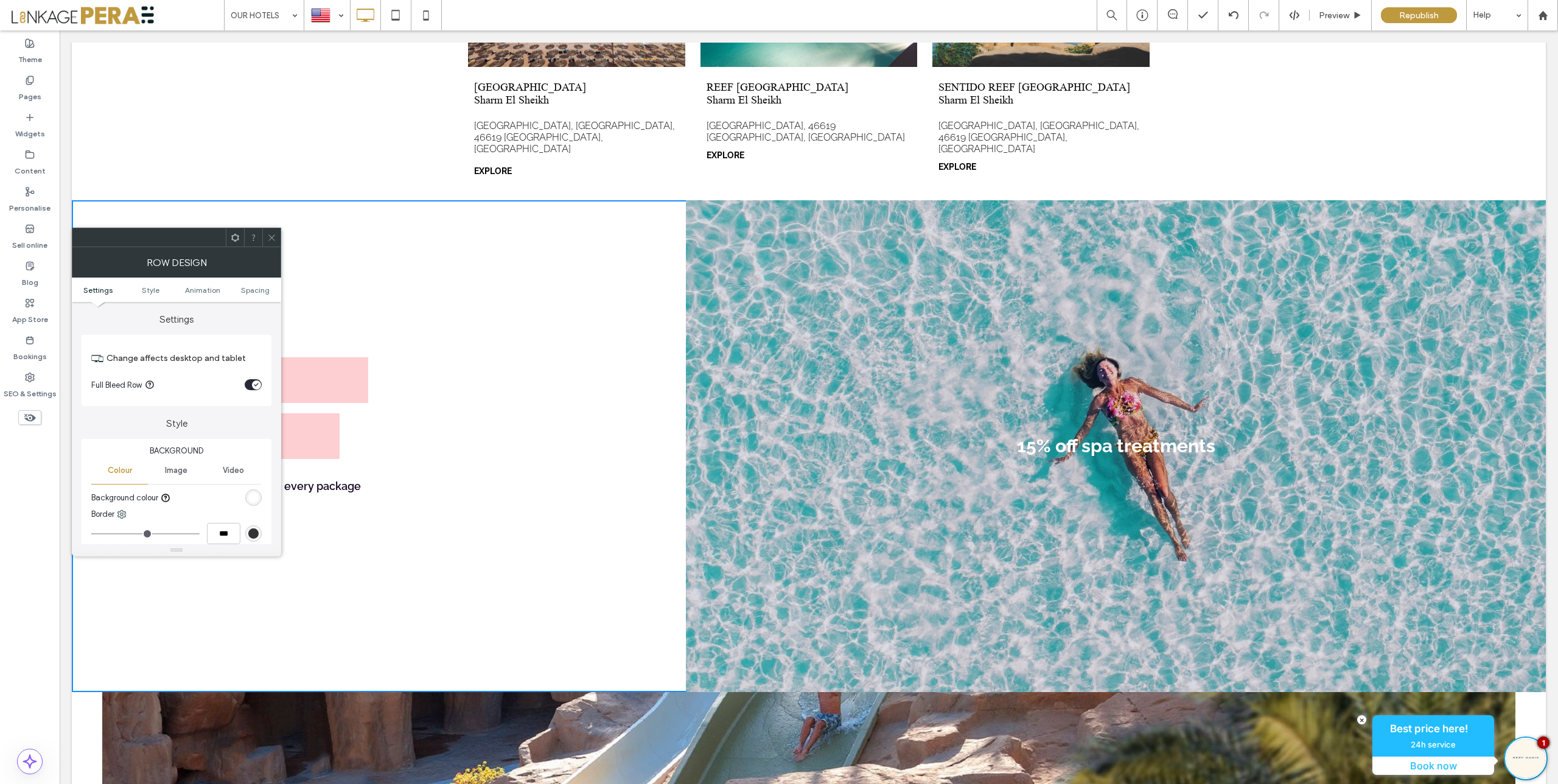
click at [252, 497] on div "rgb(255, 255, 255)" at bounding box center [253, 497] width 10 height 10
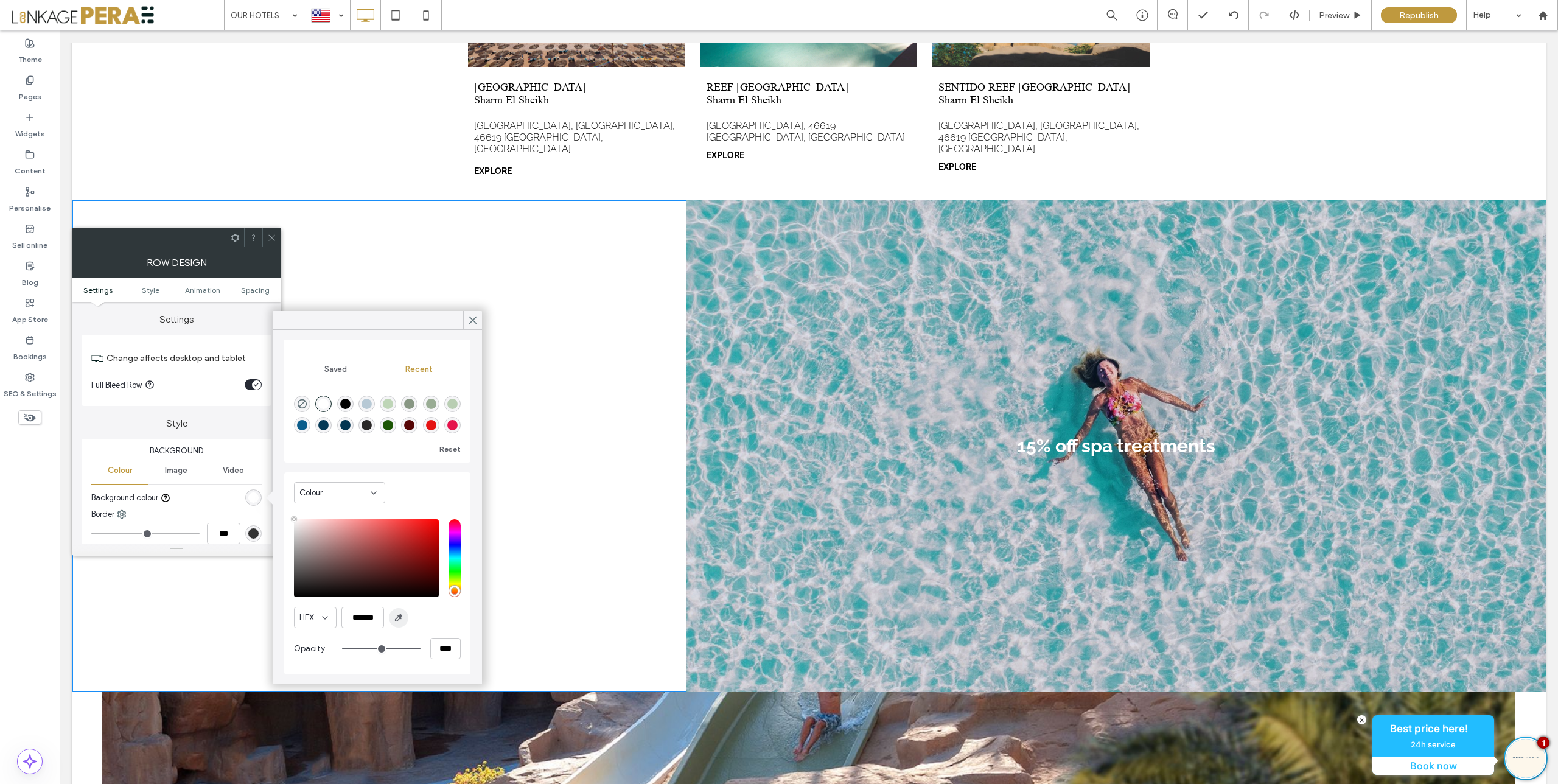
scroll to position [93, 0]
drag, startPoint x: 359, startPoint y: 616, endPoint x: 325, endPoint y: 614, distance: 34.1
click at [325, 614] on div "HEX *******" at bounding box center [377, 618] width 167 height 22
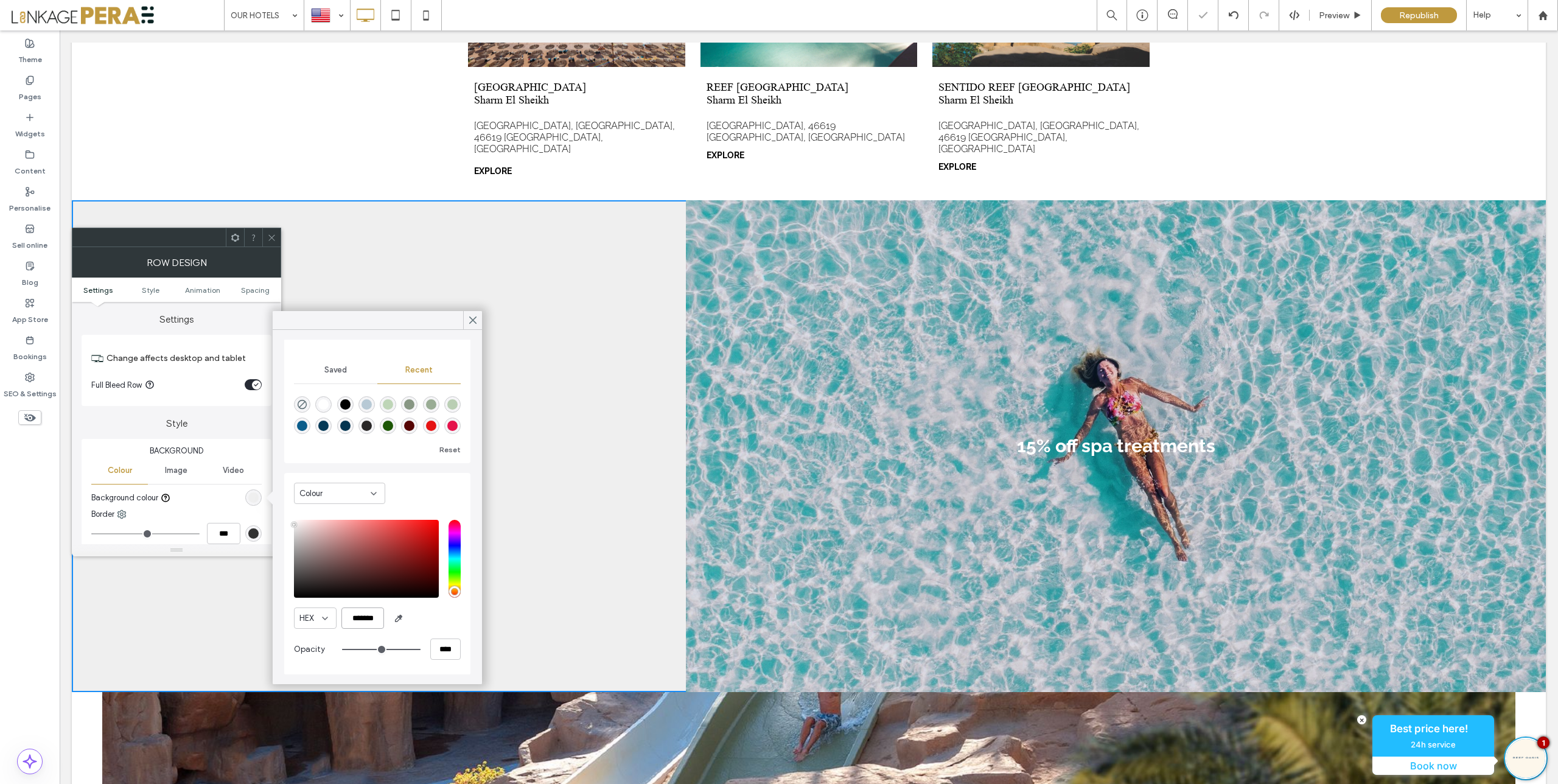
type input "*******"
click at [475, 316] on icon at bounding box center [473, 319] width 11 height 11
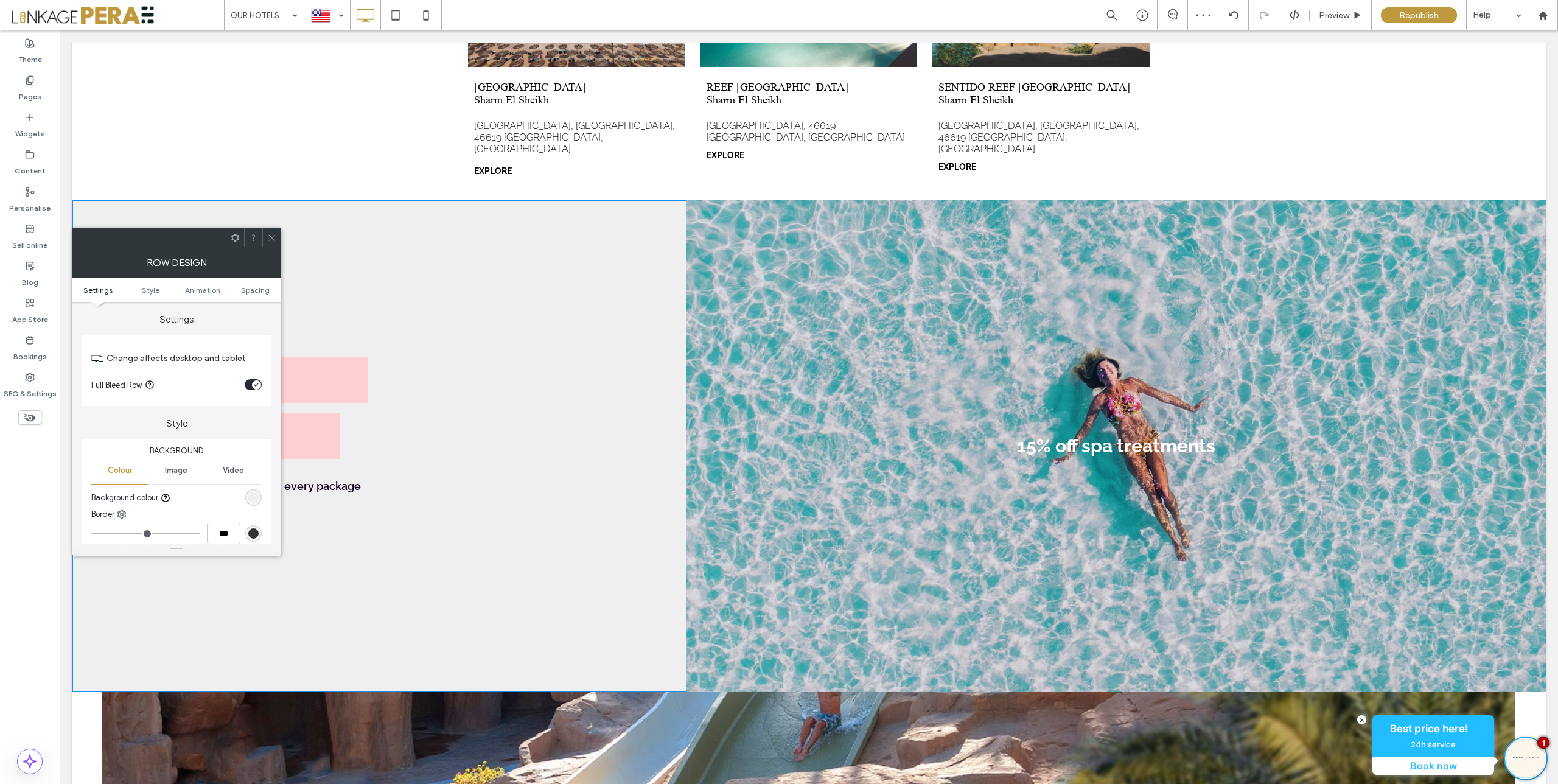
click at [273, 233] on icon at bounding box center [271, 237] width 9 height 9
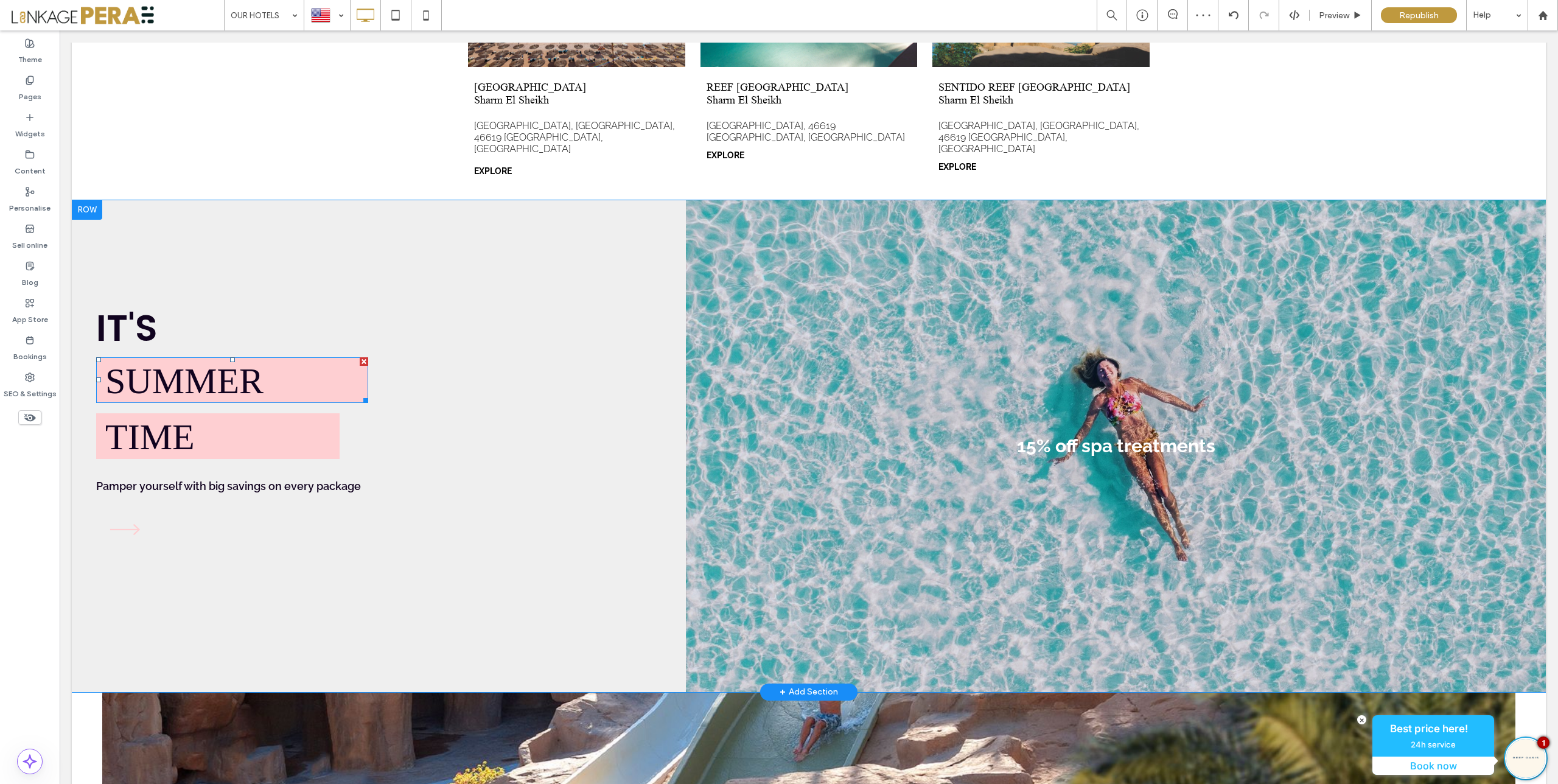
click at [190, 366] on span "SUMMER" at bounding box center [184, 381] width 158 height 41
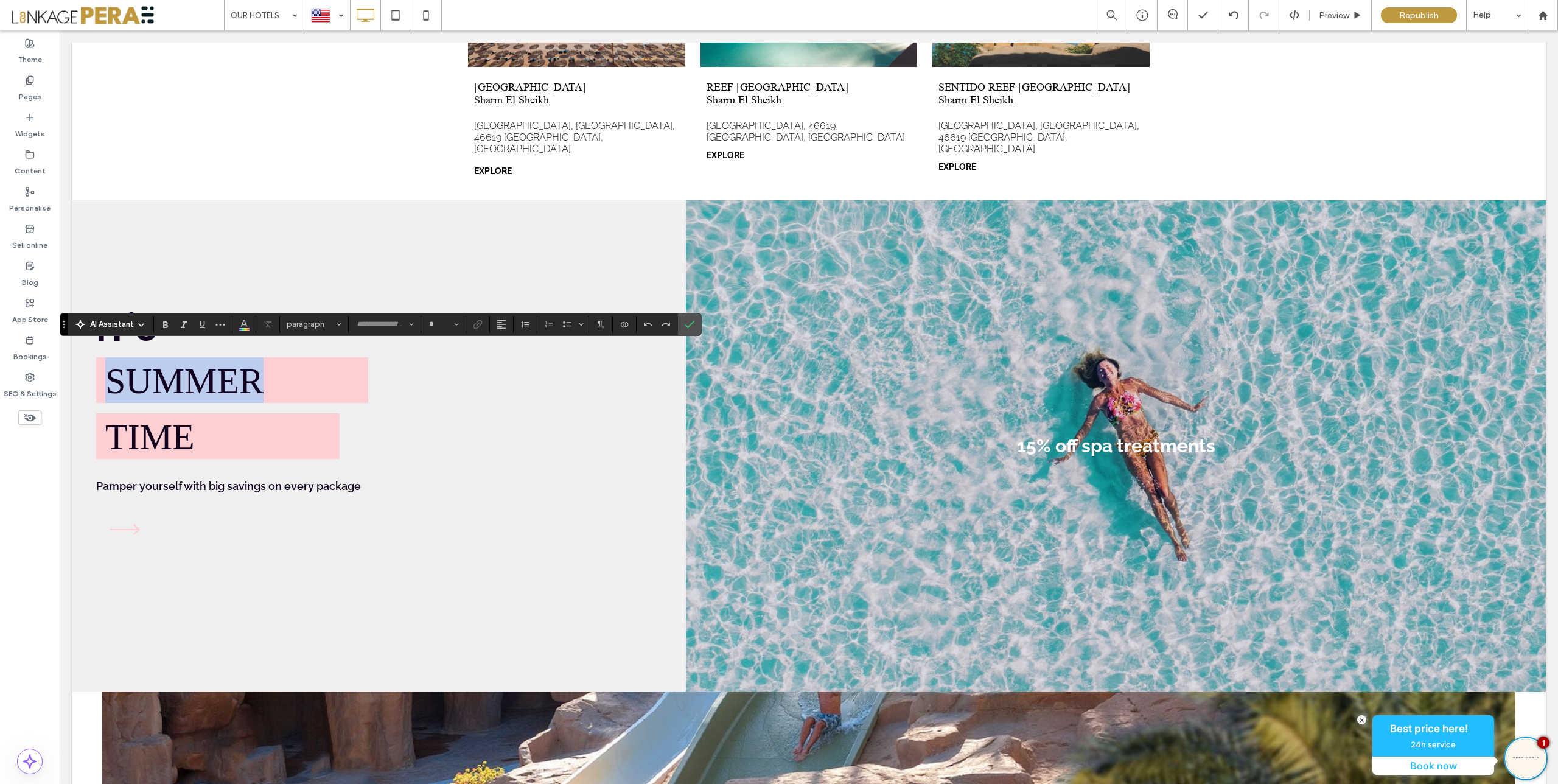
type input "**"
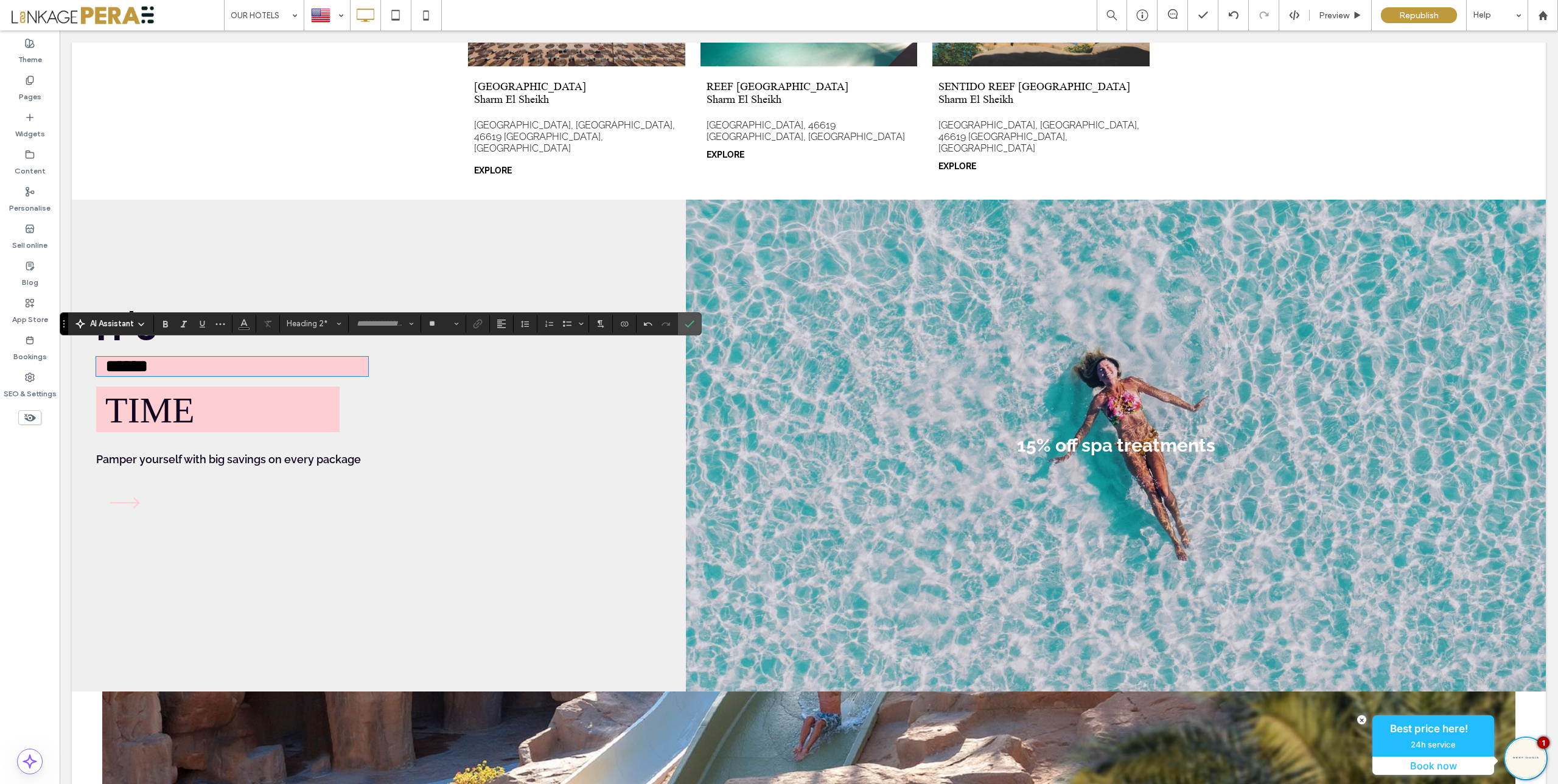
scroll to position [972, 0]
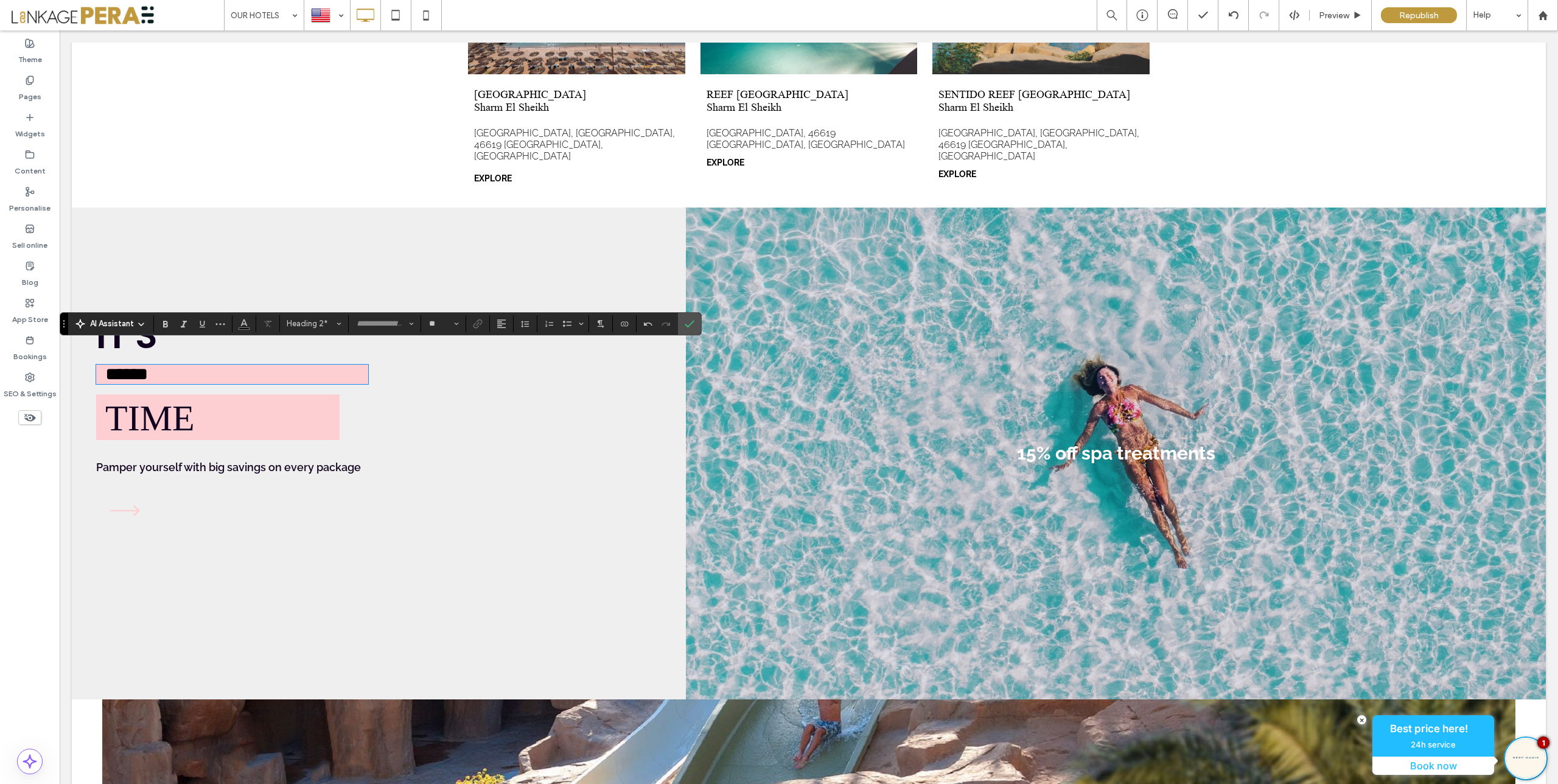
click at [242, 407] on h2 "TIME" at bounding box center [222, 417] width 234 height 45
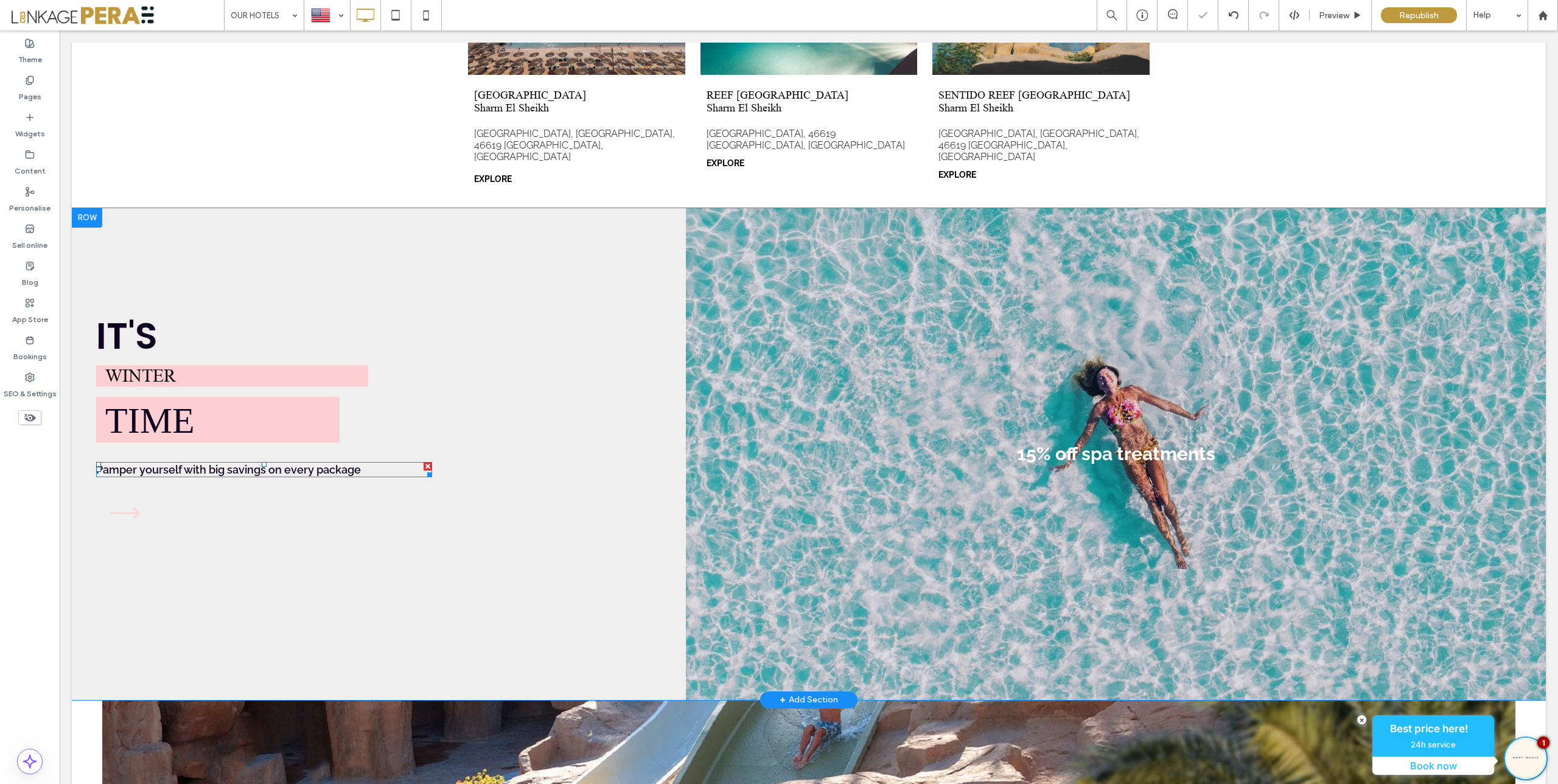
click at [218, 463] on font "Pamper yourself with big savings on every package" at bounding box center [229, 469] width 265 height 13
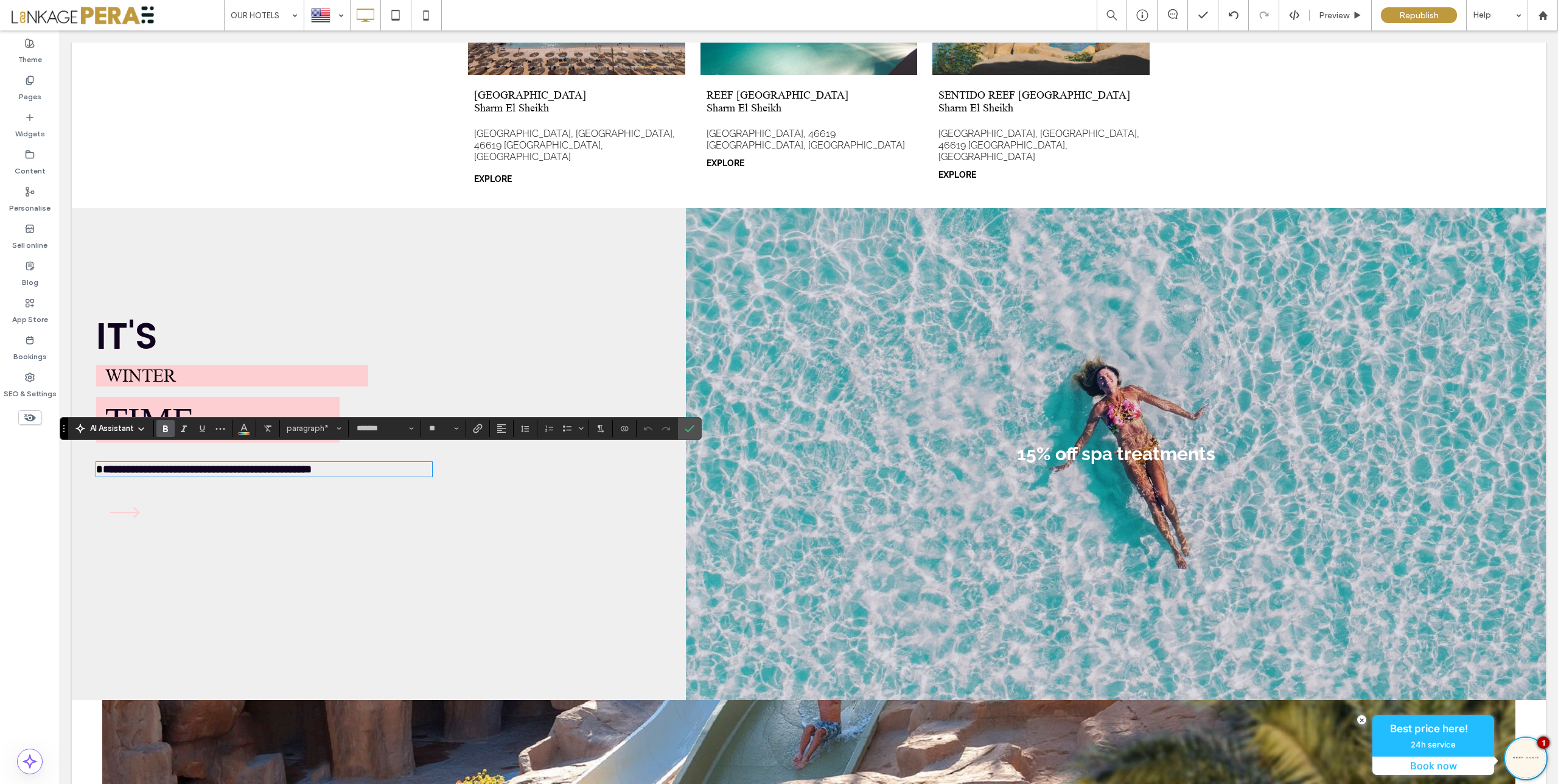
type input "**"
click at [1006, 433] on li "15% off spa treatments" at bounding box center [1117, 453] width 861 height 491
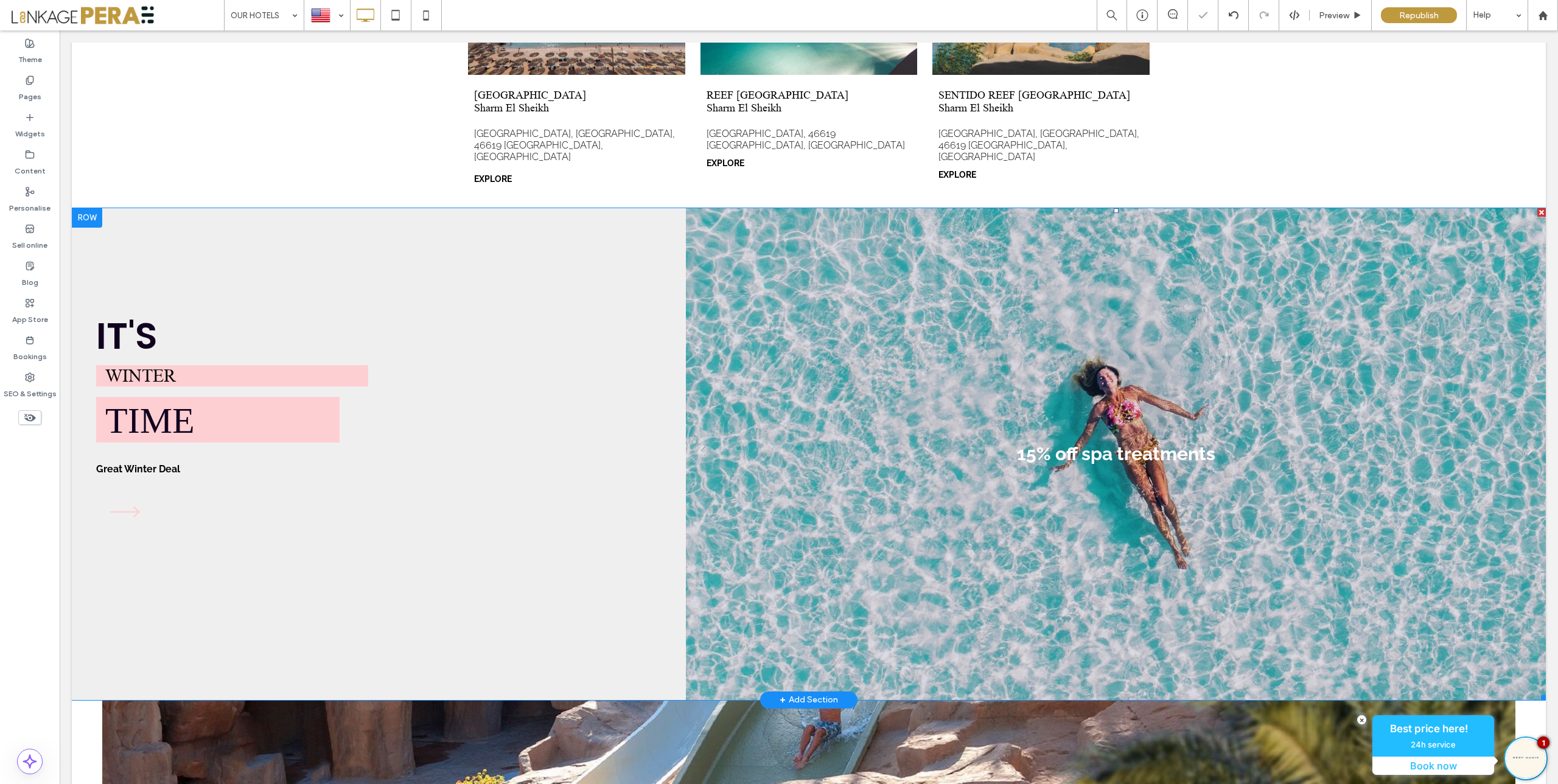
click at [1074, 443] on div "15% off spa treatments" at bounding box center [1116, 454] width 199 height 22
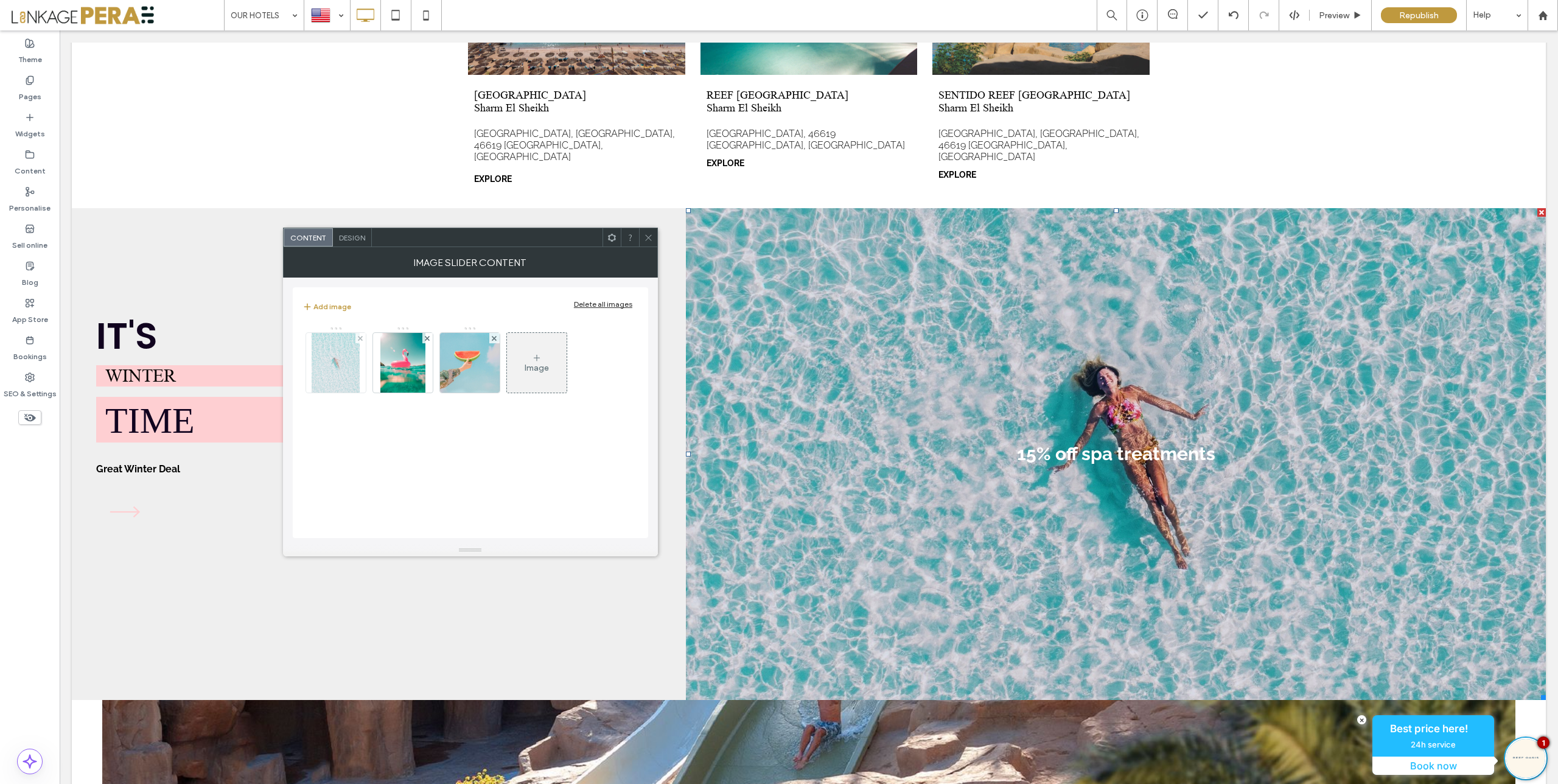
click at [339, 370] on img at bounding box center [335, 363] width 48 height 59
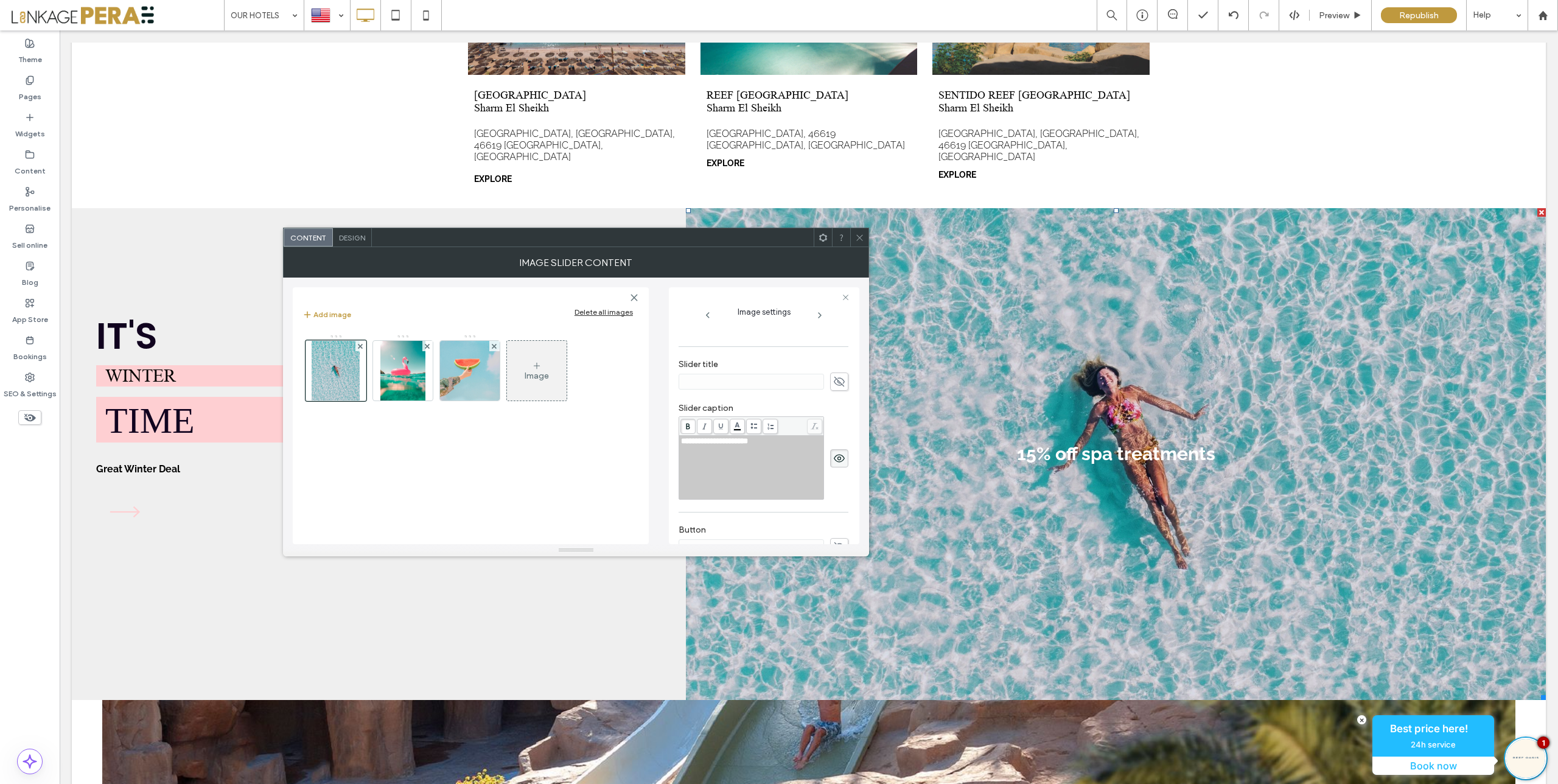
scroll to position [244, 0]
click at [747, 443] on div "**********" at bounding box center [752, 460] width 141 height 61
drag, startPoint x: 774, startPoint y: 434, endPoint x: 711, endPoint y: 434, distance: 63.0
click at [711, 434] on div "**********" at bounding box center [752, 433] width 141 height 9
click at [861, 238] on use at bounding box center [860, 237] width 6 height 6
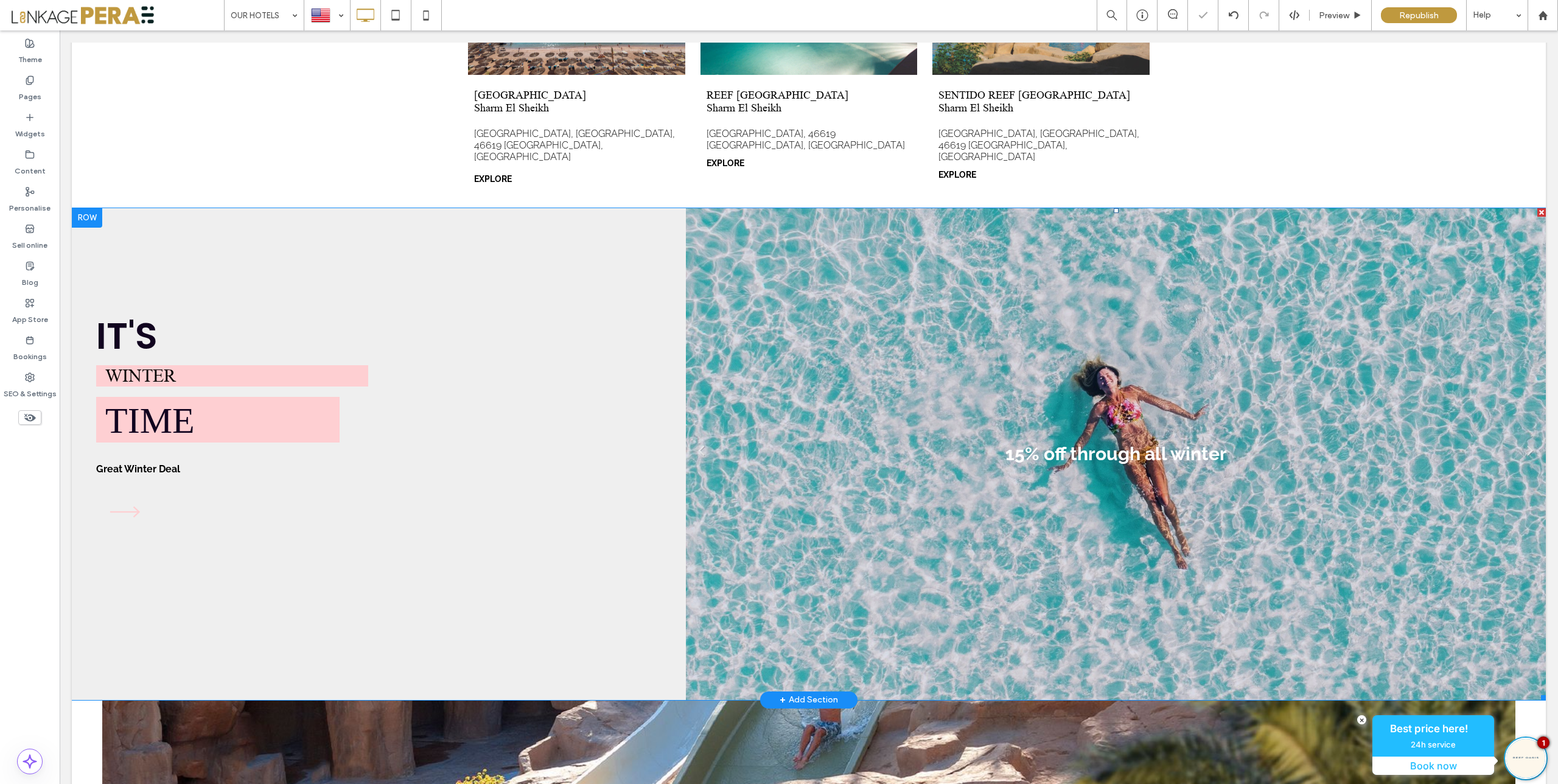
click at [838, 318] on li "15% off through all winter" at bounding box center [1117, 453] width 861 height 491
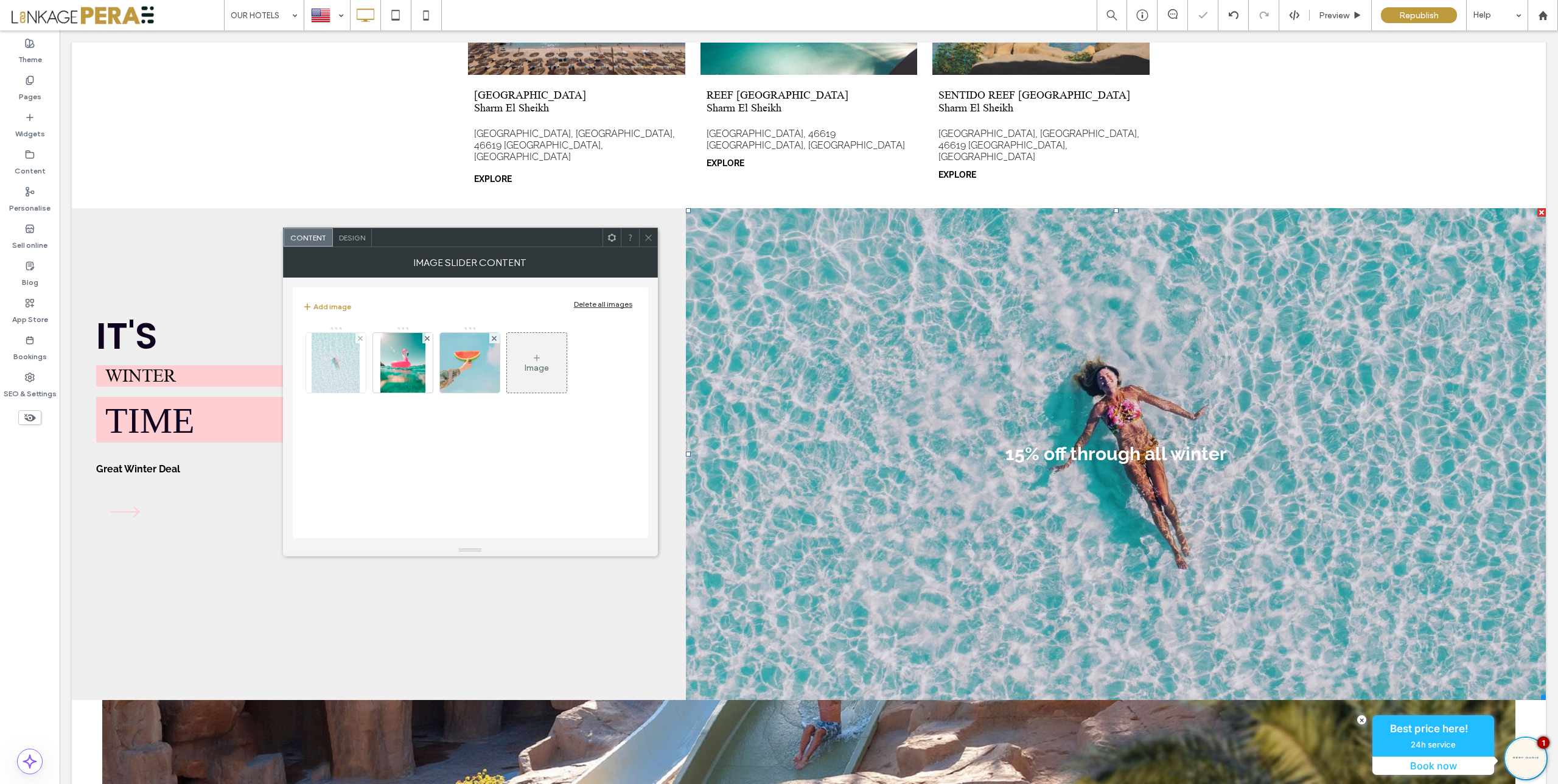
click at [334, 368] on img at bounding box center [335, 363] width 48 height 59
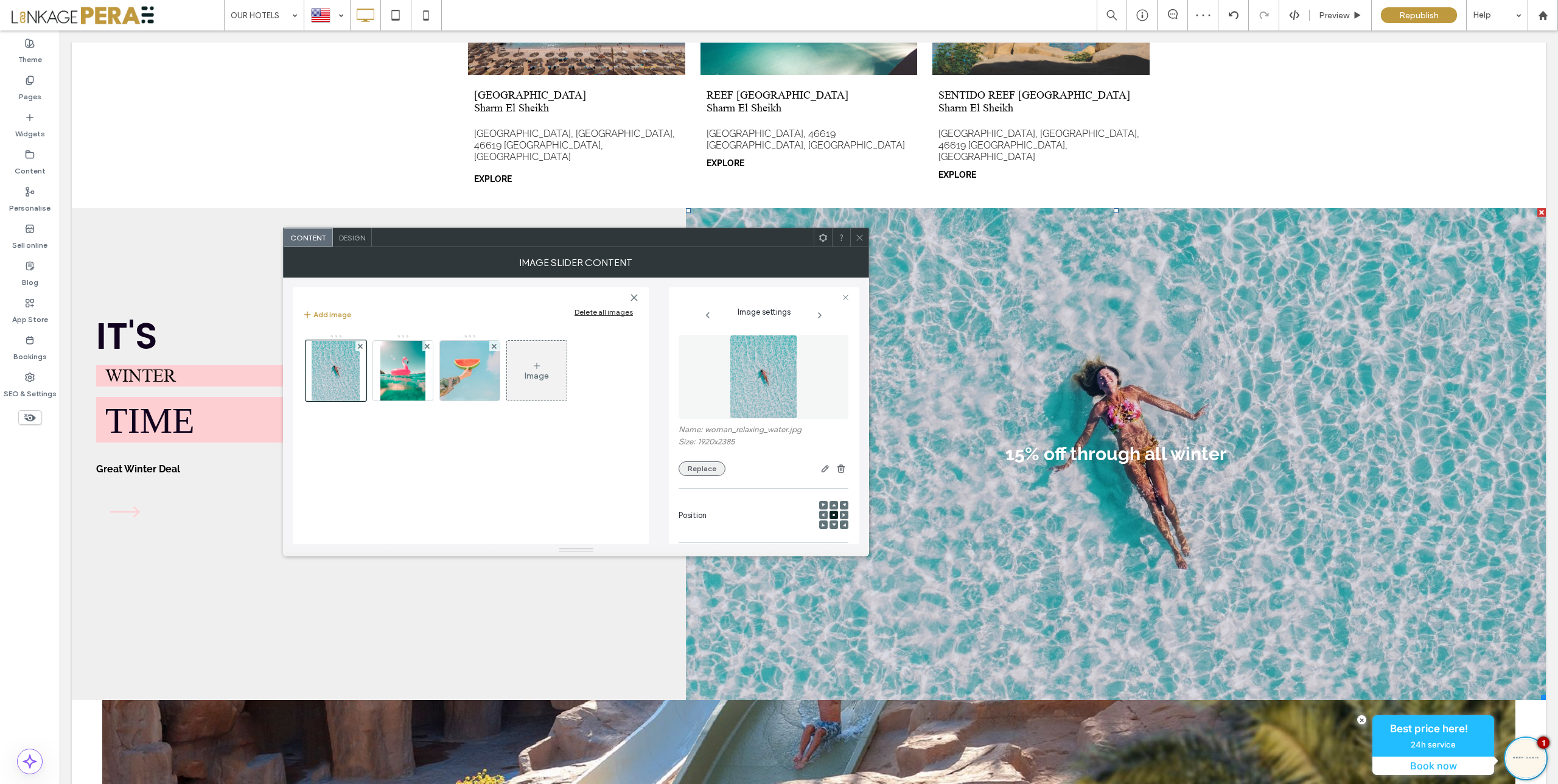
click at [700, 475] on button "Replace" at bounding box center [701, 468] width 46 height 15
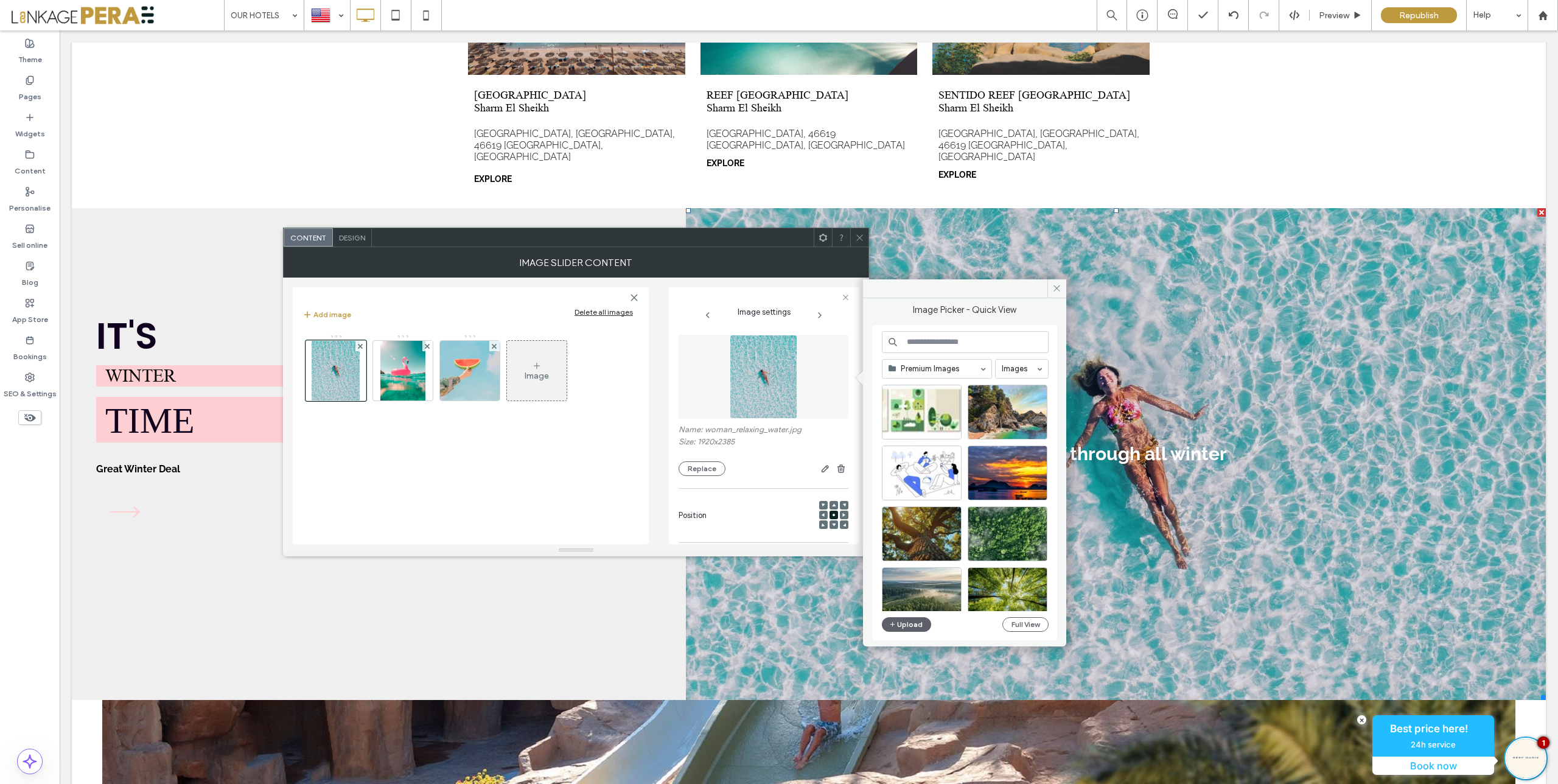
click at [983, 371] on div at bounding box center [937, 369] width 109 height 18
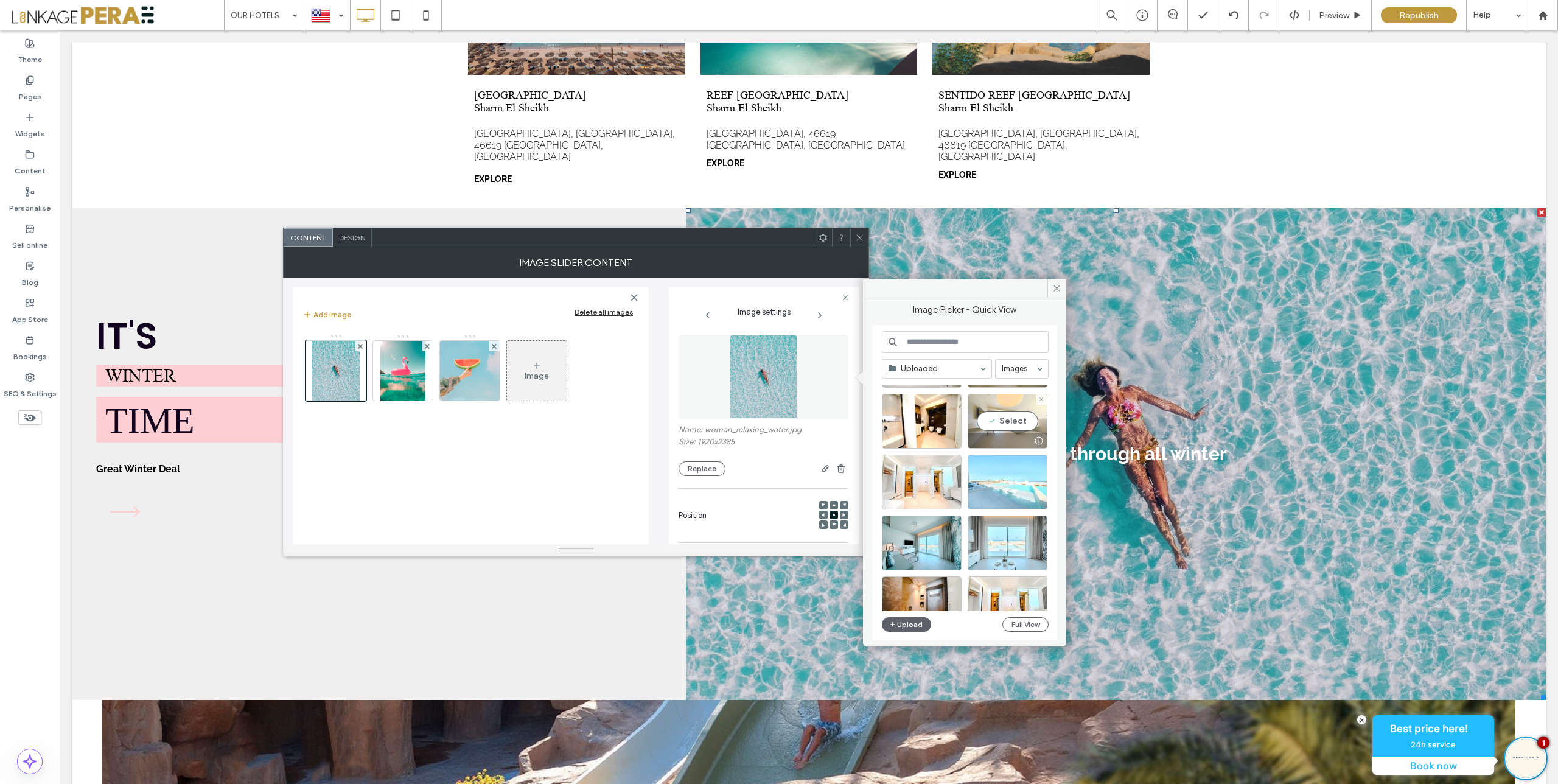
scroll to position [966, 0]
click at [927, 484] on div "Select" at bounding box center [922, 479] width 80 height 54
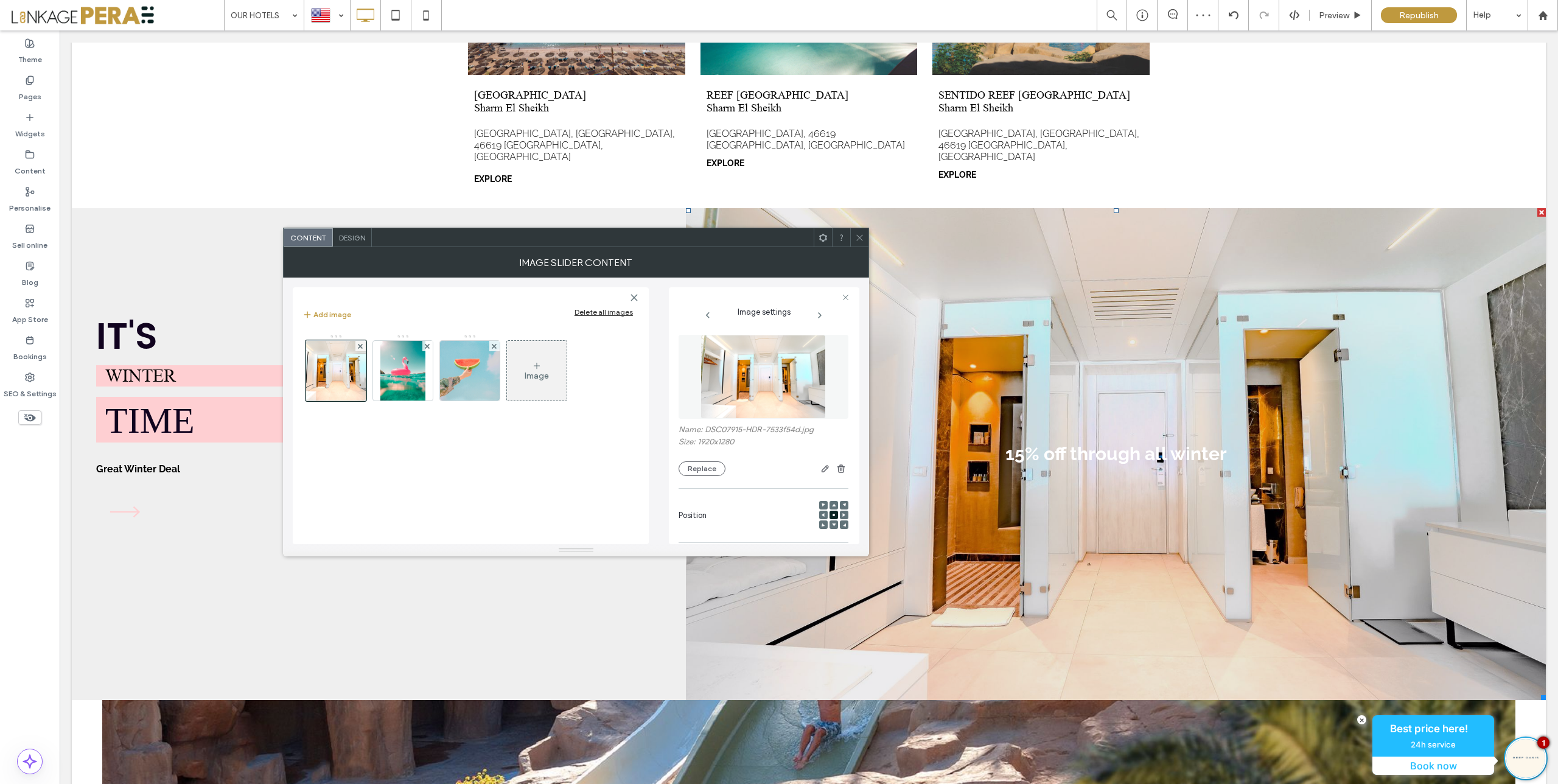
click at [859, 238] on icon at bounding box center [860, 237] width 9 height 9
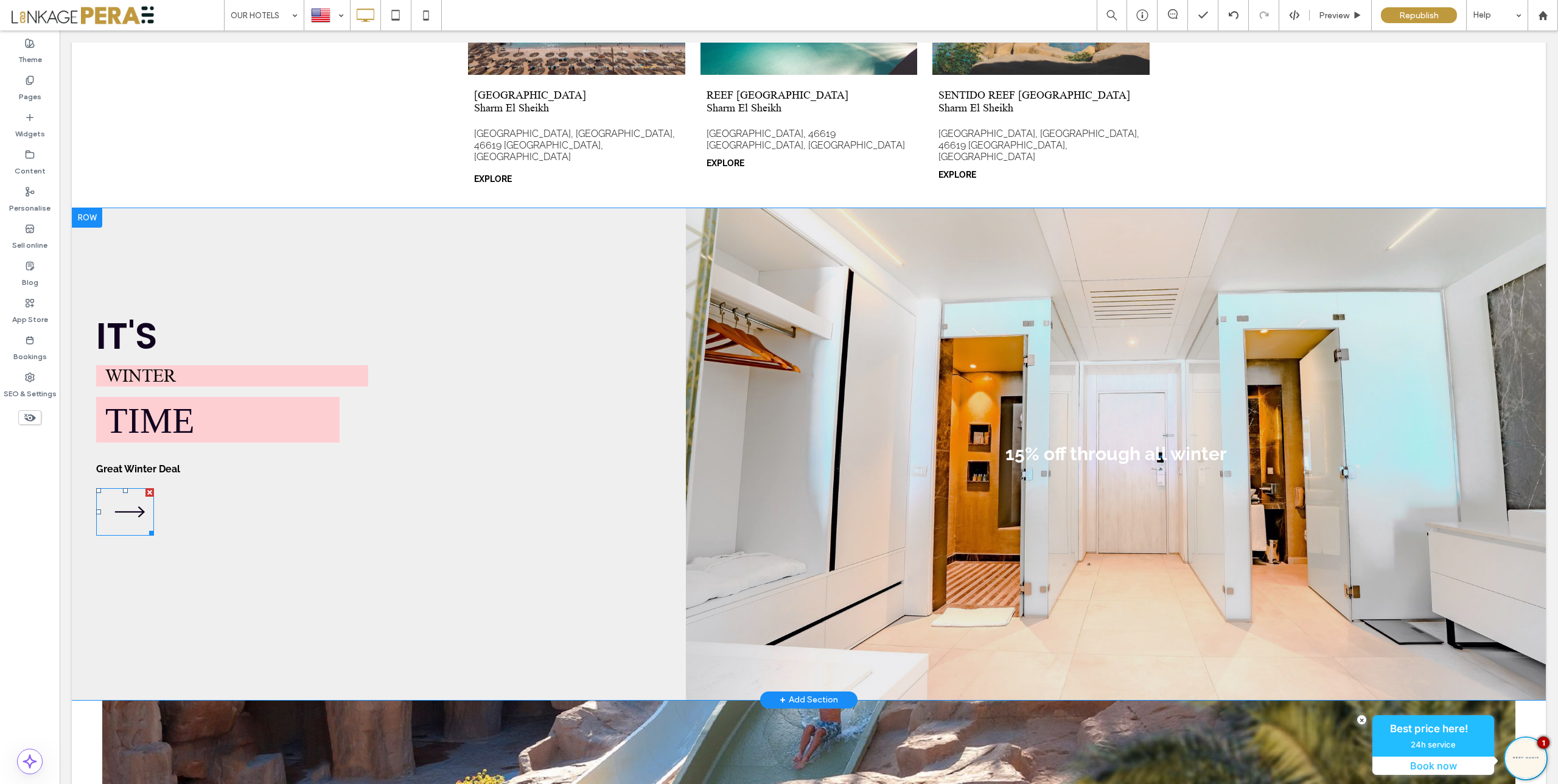
click at [140, 510] on icon at bounding box center [130, 512] width 57 height 47
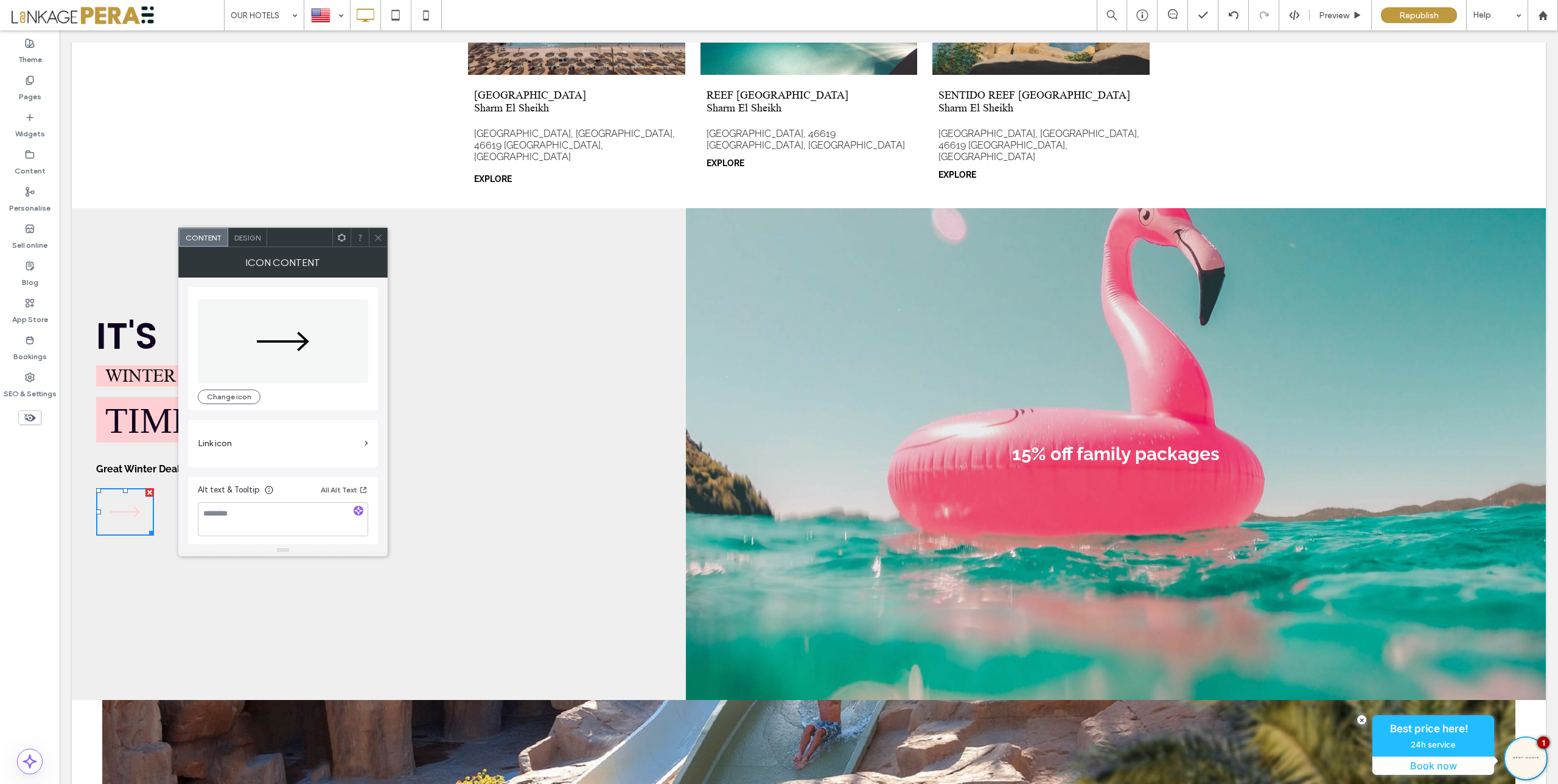
click at [353, 445] on label "Link icon" at bounding box center [279, 443] width 162 height 23
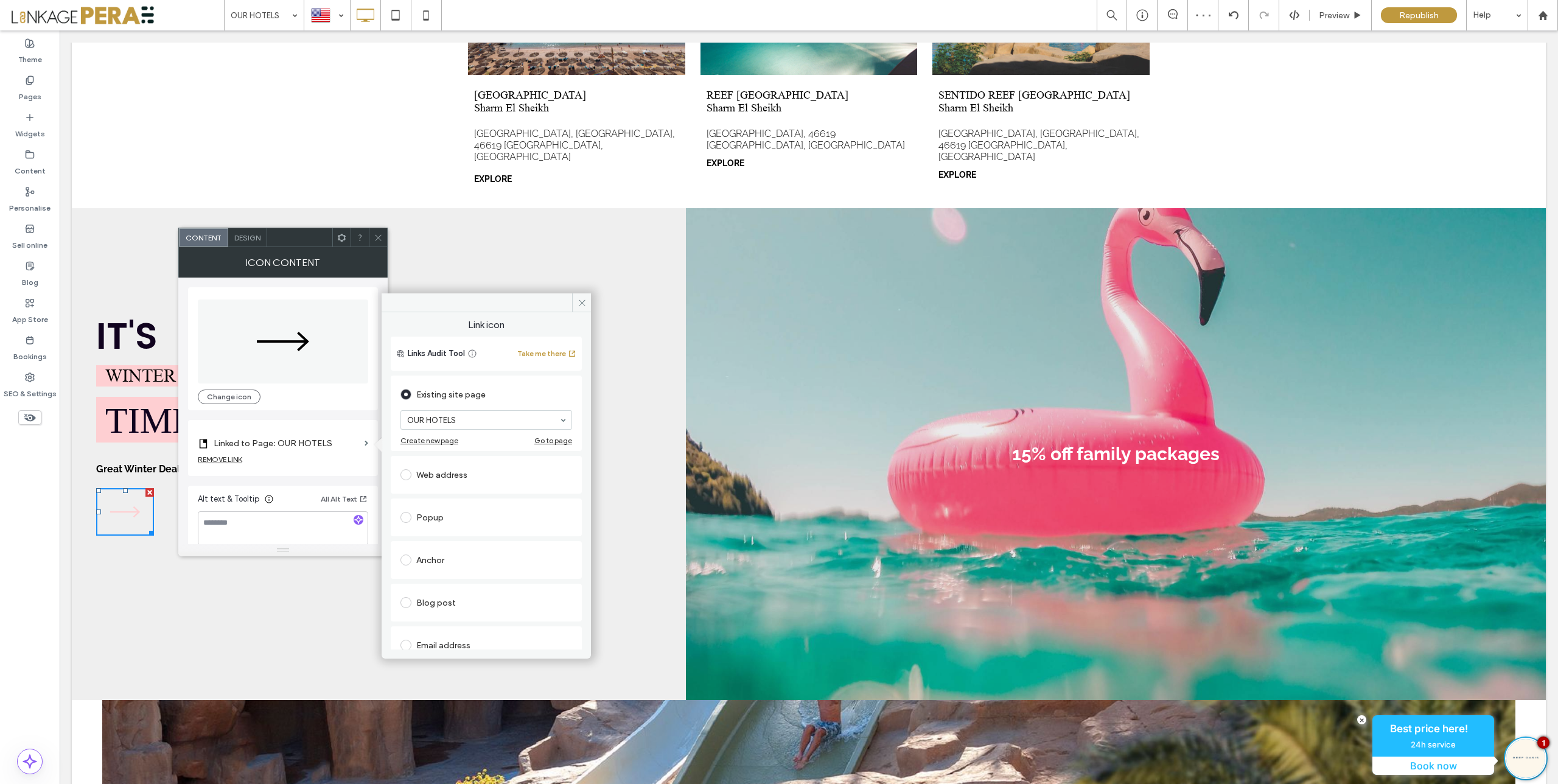
click at [408, 476] on span at bounding box center [406, 474] width 11 height 11
click at [487, 458] on input "url" at bounding box center [487, 461] width 172 height 16
paste input "**********"
type input "**********"
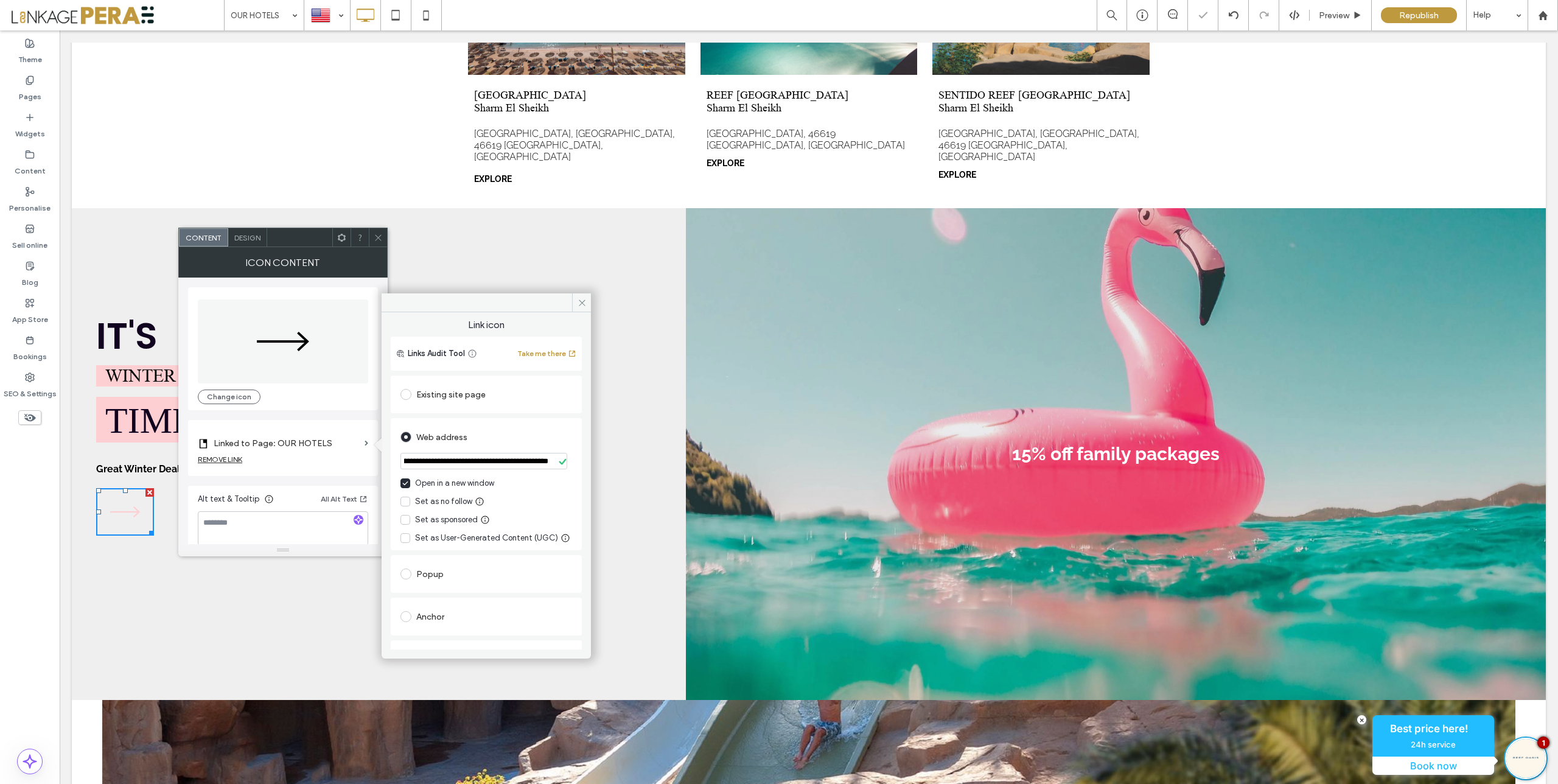
click at [561, 512] on div "Open in a new window Set as no follow Set as sponsored Set as User-Generated Co…" at bounding box center [487, 510] width 172 height 67
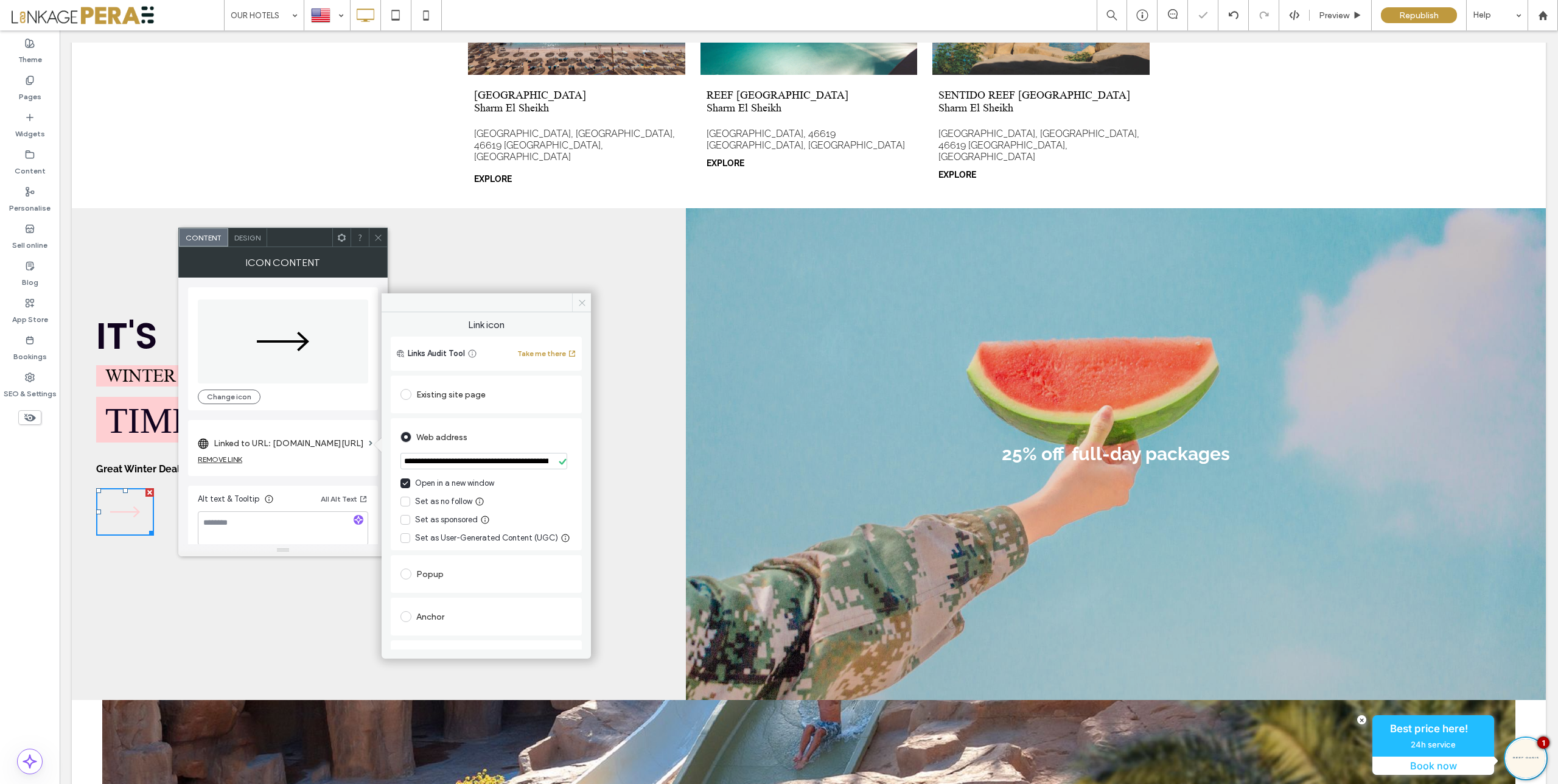
click at [579, 303] on icon at bounding box center [582, 303] width 9 height 9
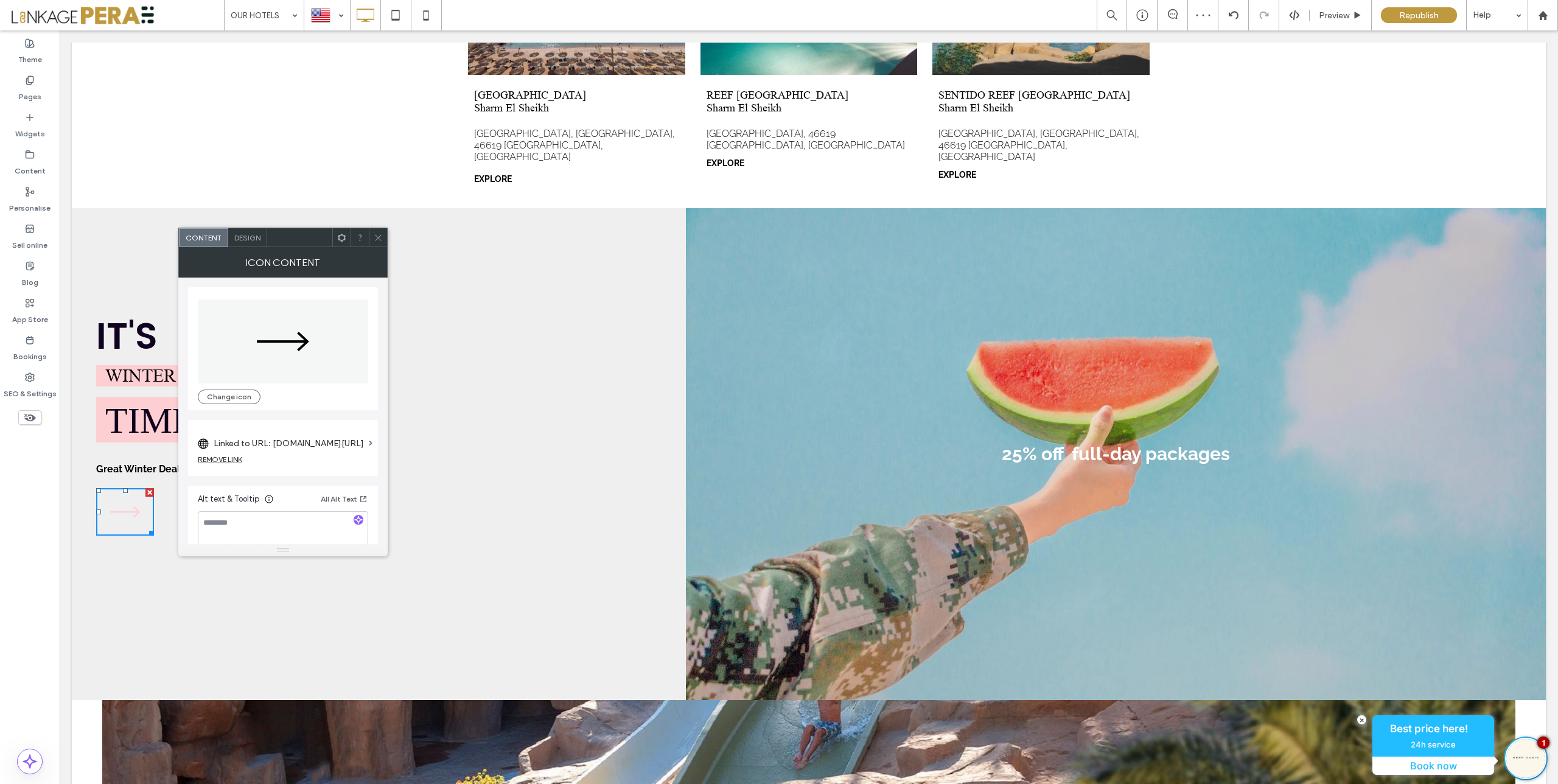
drag, startPoint x: 379, startPoint y: 238, endPoint x: 386, endPoint y: 251, distance: 14.8
click at [379, 238] on icon at bounding box center [378, 237] width 9 height 9
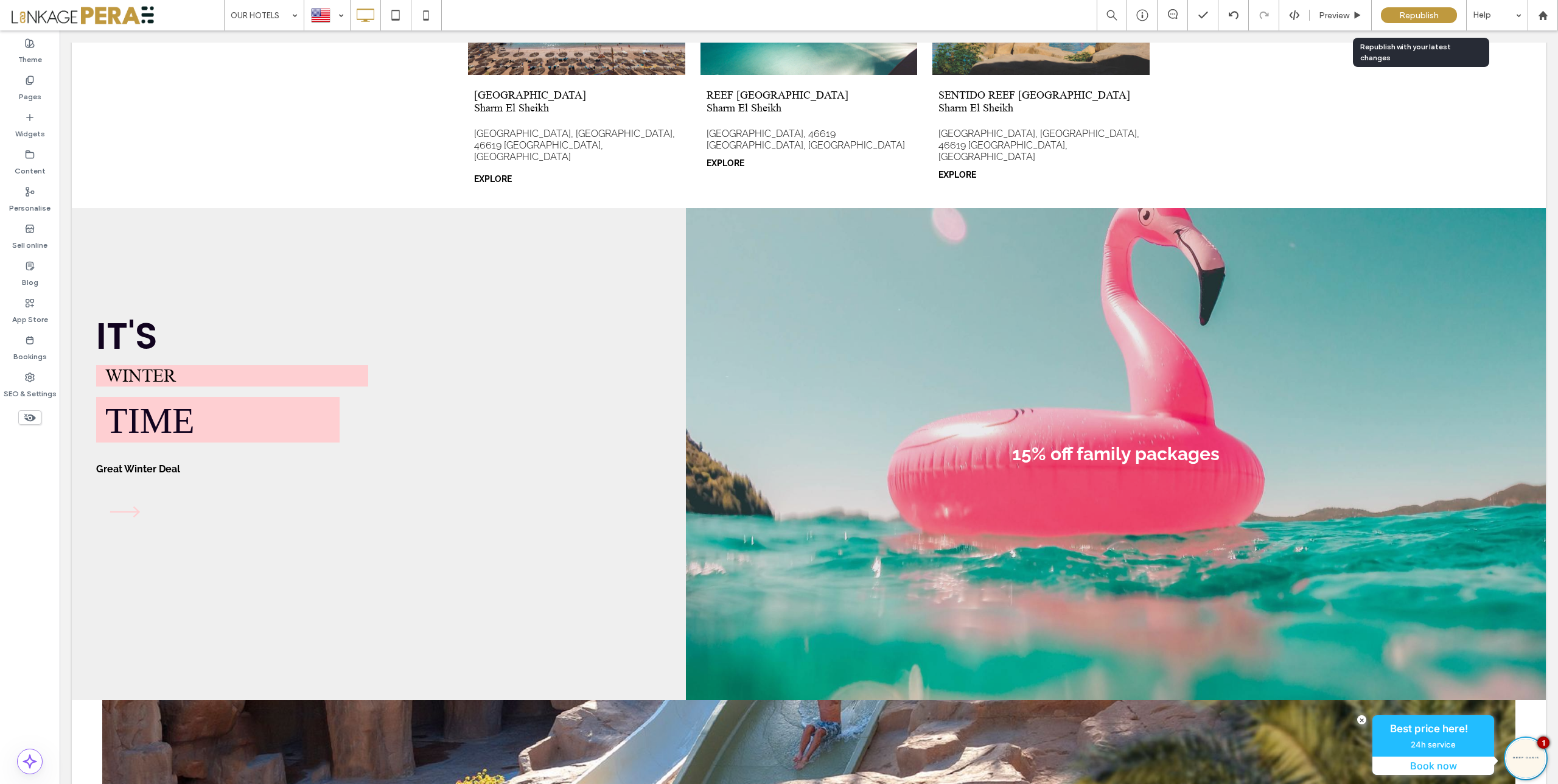
click at [1417, 12] on span "Republish" at bounding box center [1420, 15] width 40 height 10
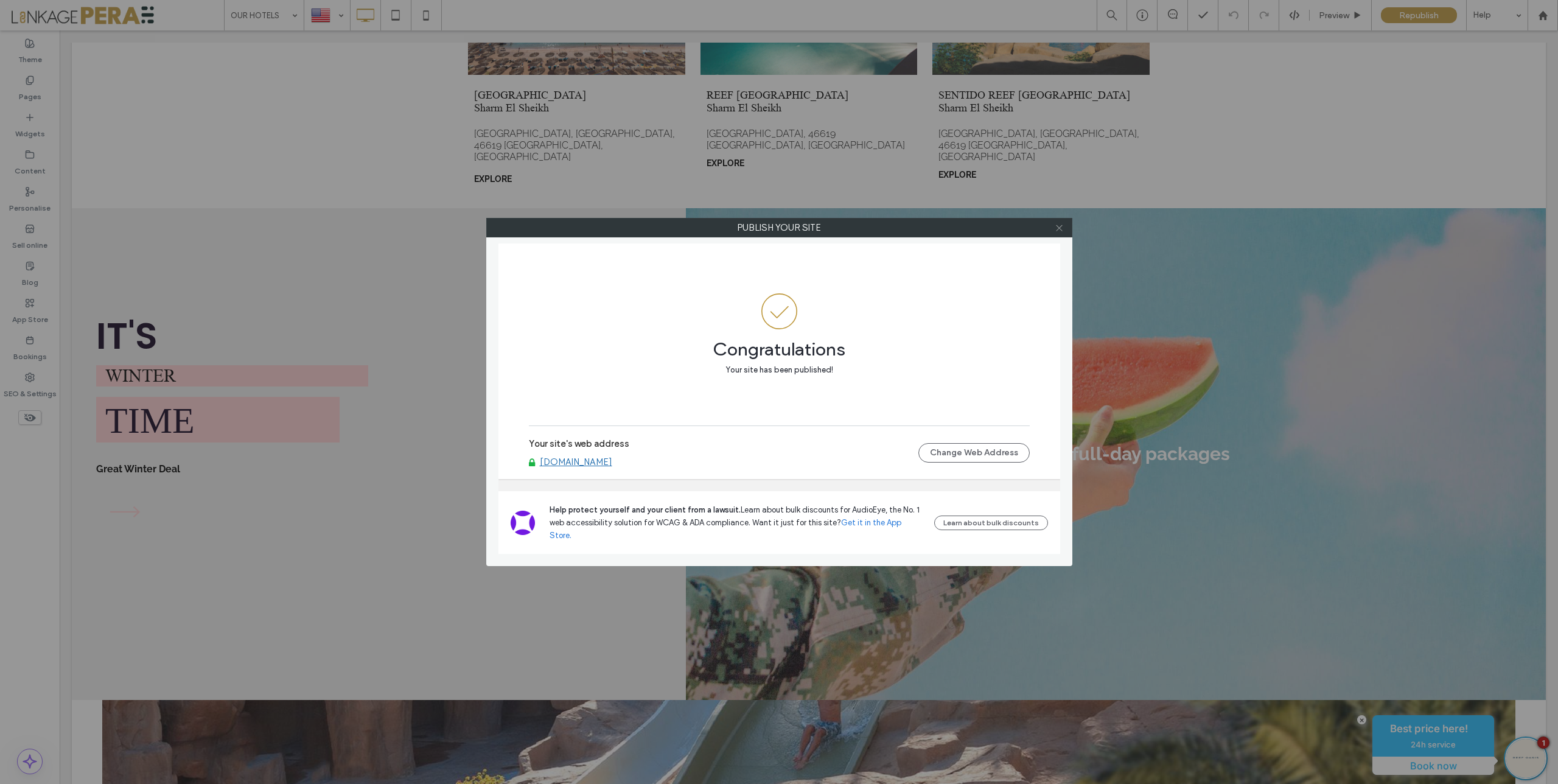
click at [1060, 227] on icon at bounding box center [1058, 227] width 9 height 9
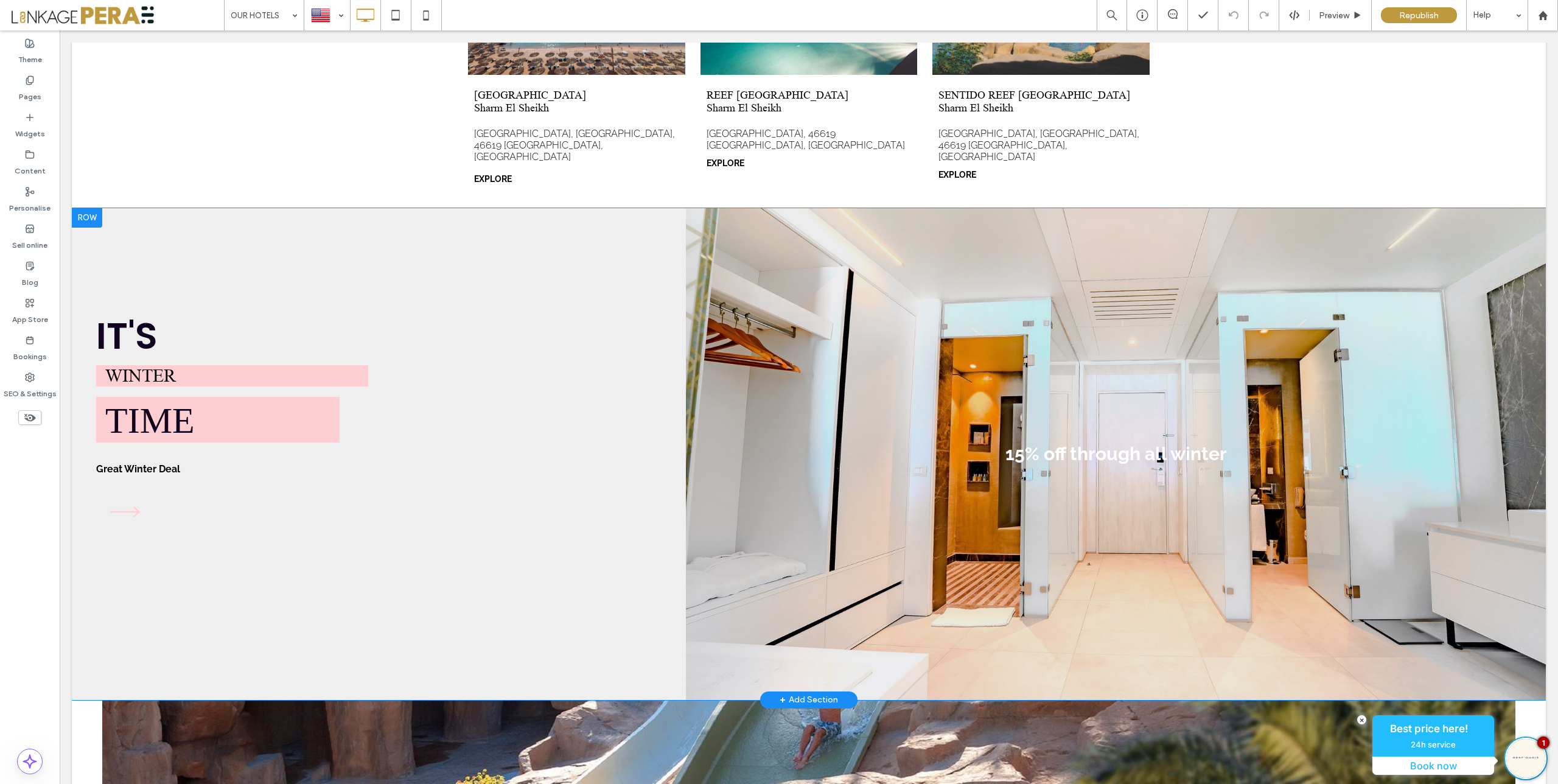
click at [91, 208] on div at bounding box center [87, 218] width 31 height 20
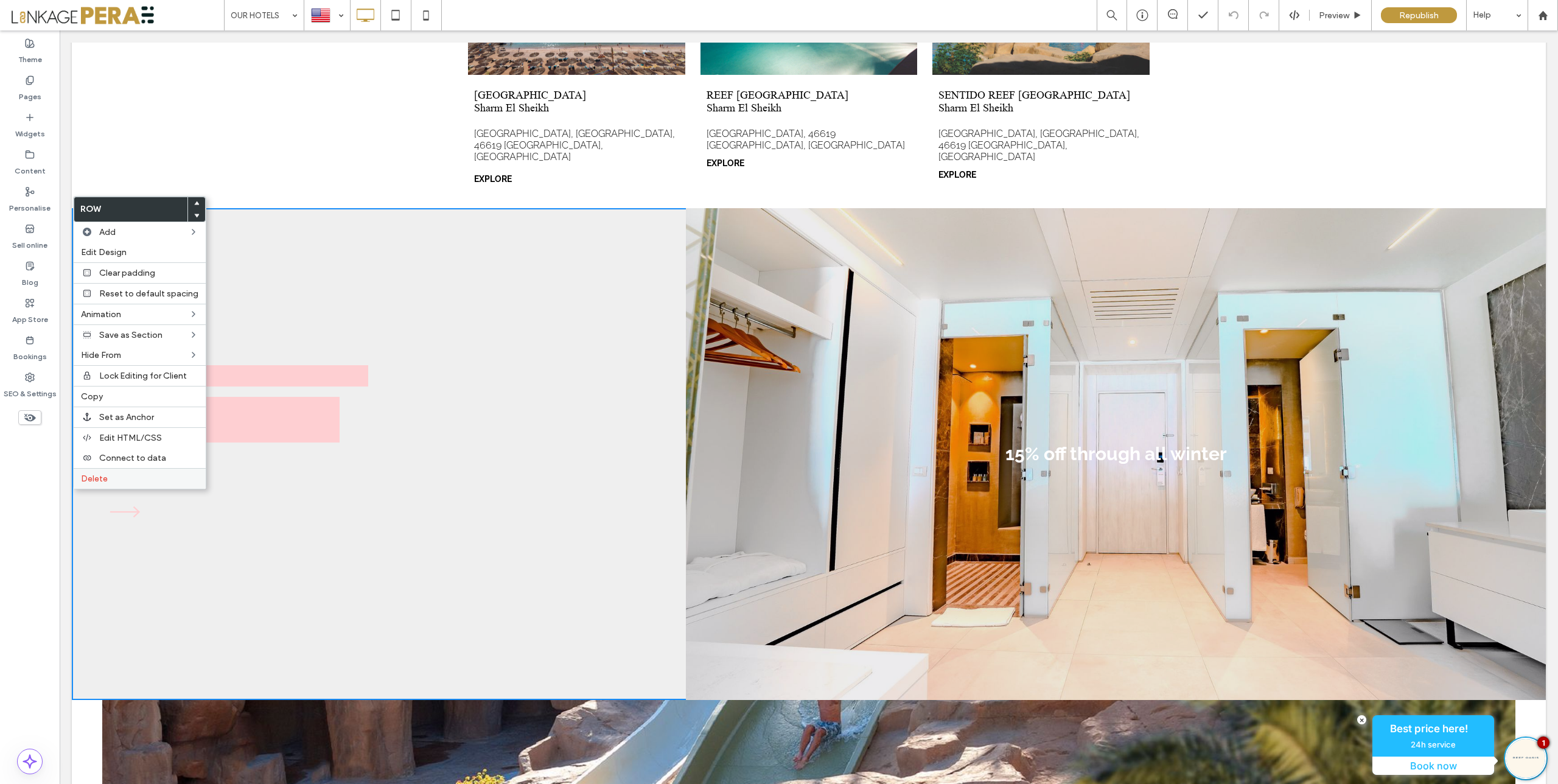
click at [131, 480] on label "Delete" at bounding box center [139, 479] width 118 height 10
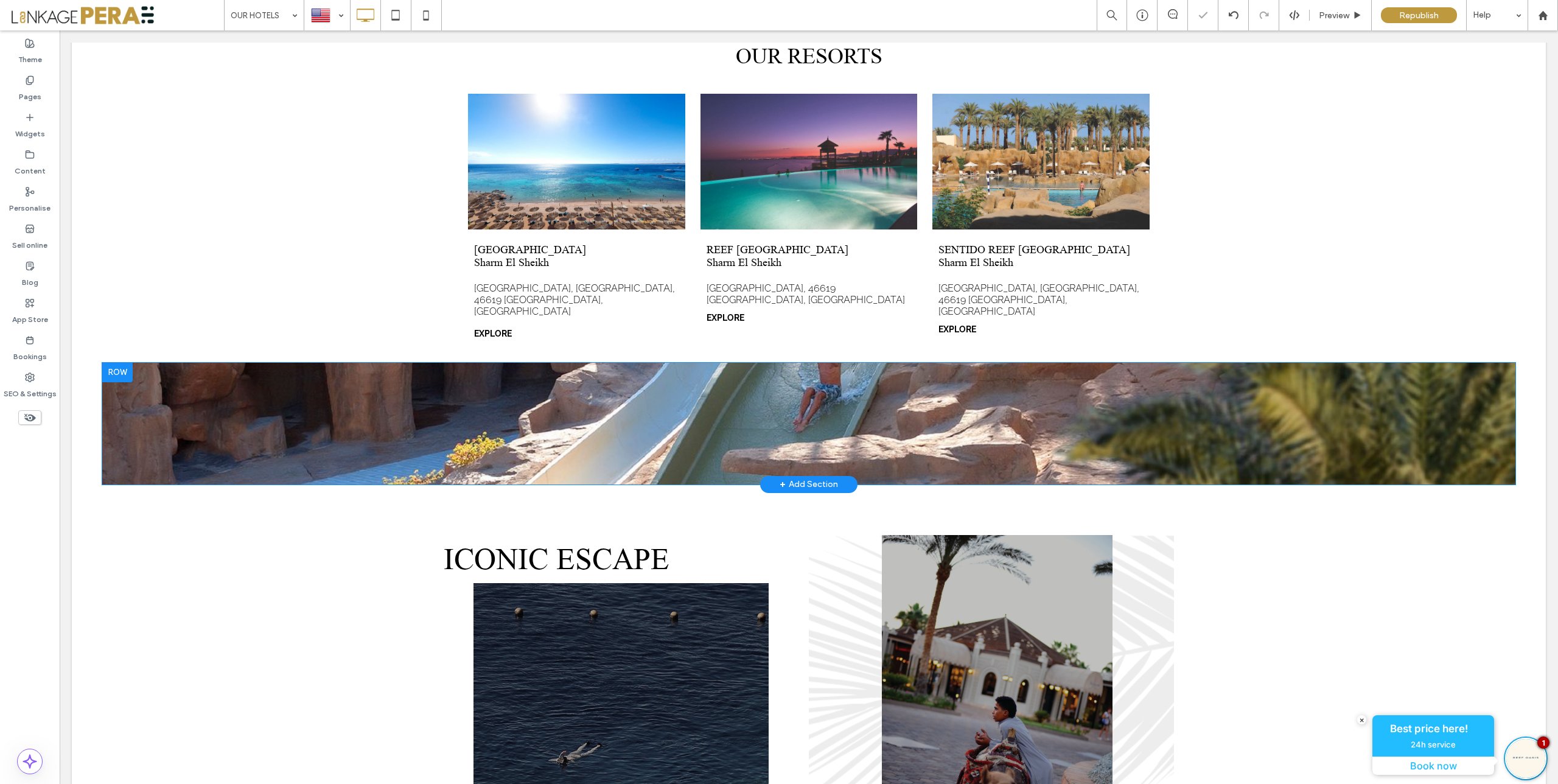
scroll to position [591, 0]
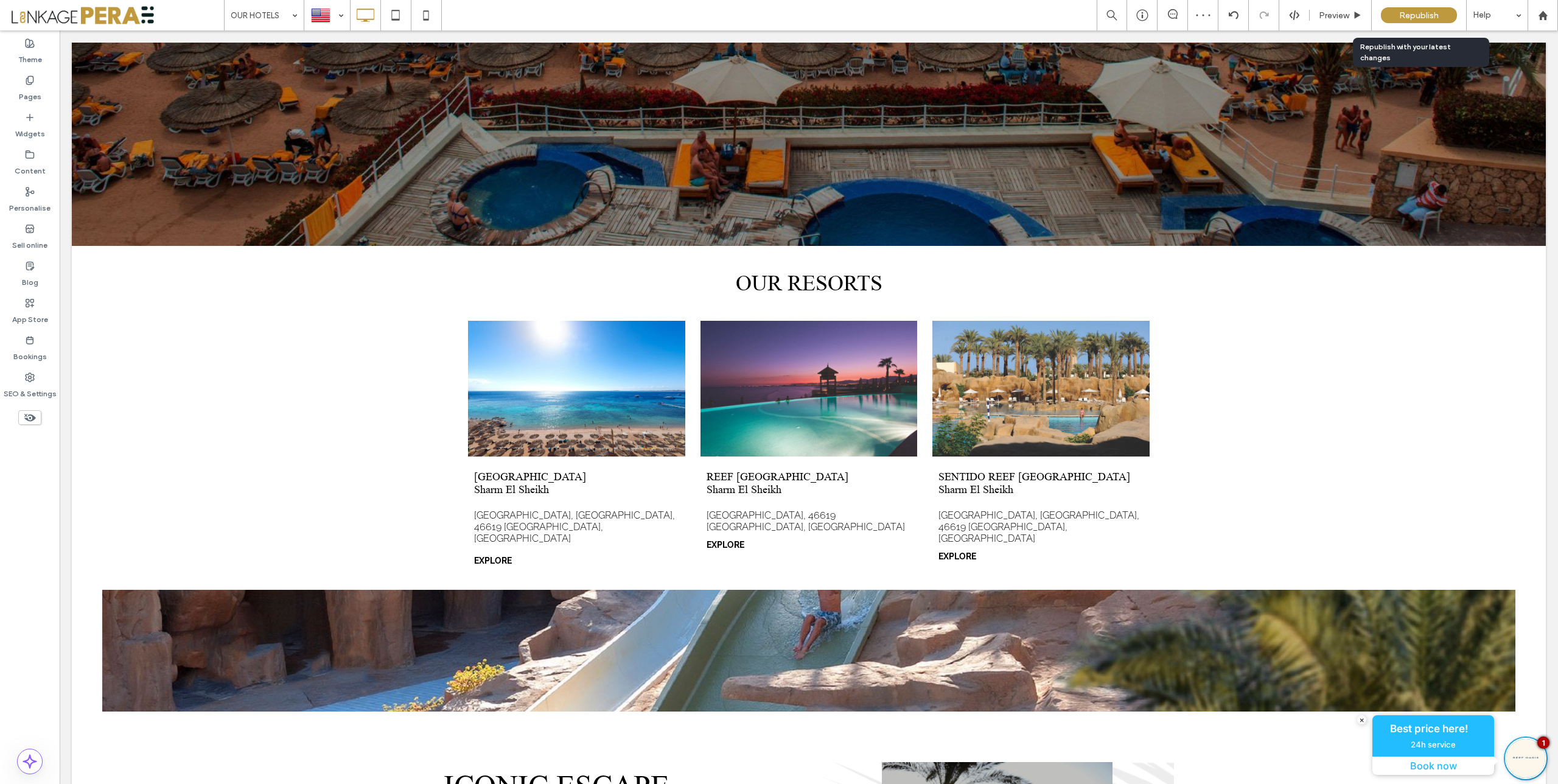
click at [1410, 17] on span "Republish" at bounding box center [1420, 15] width 40 height 10
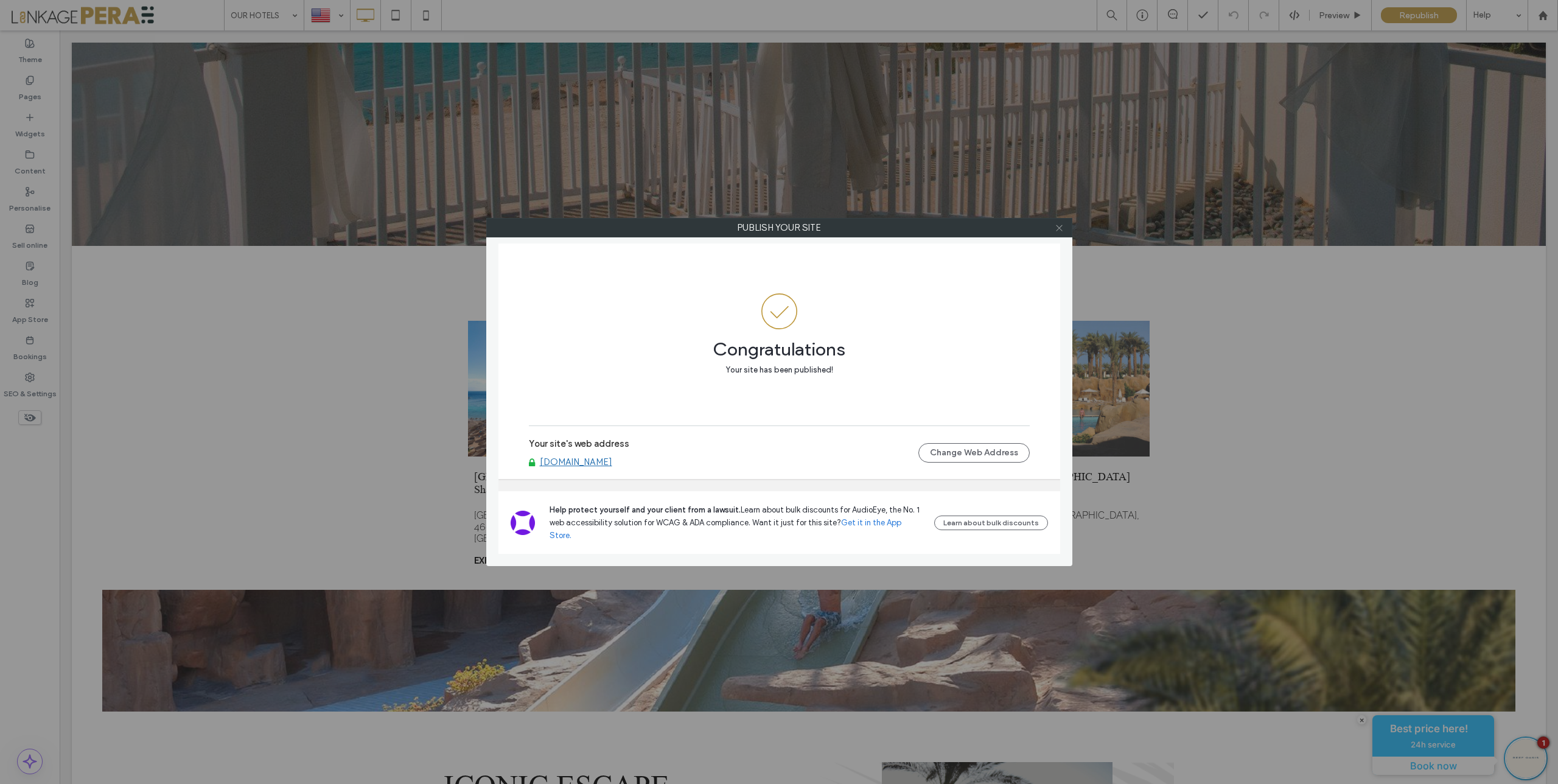
click at [1061, 228] on icon at bounding box center [1058, 227] width 9 height 9
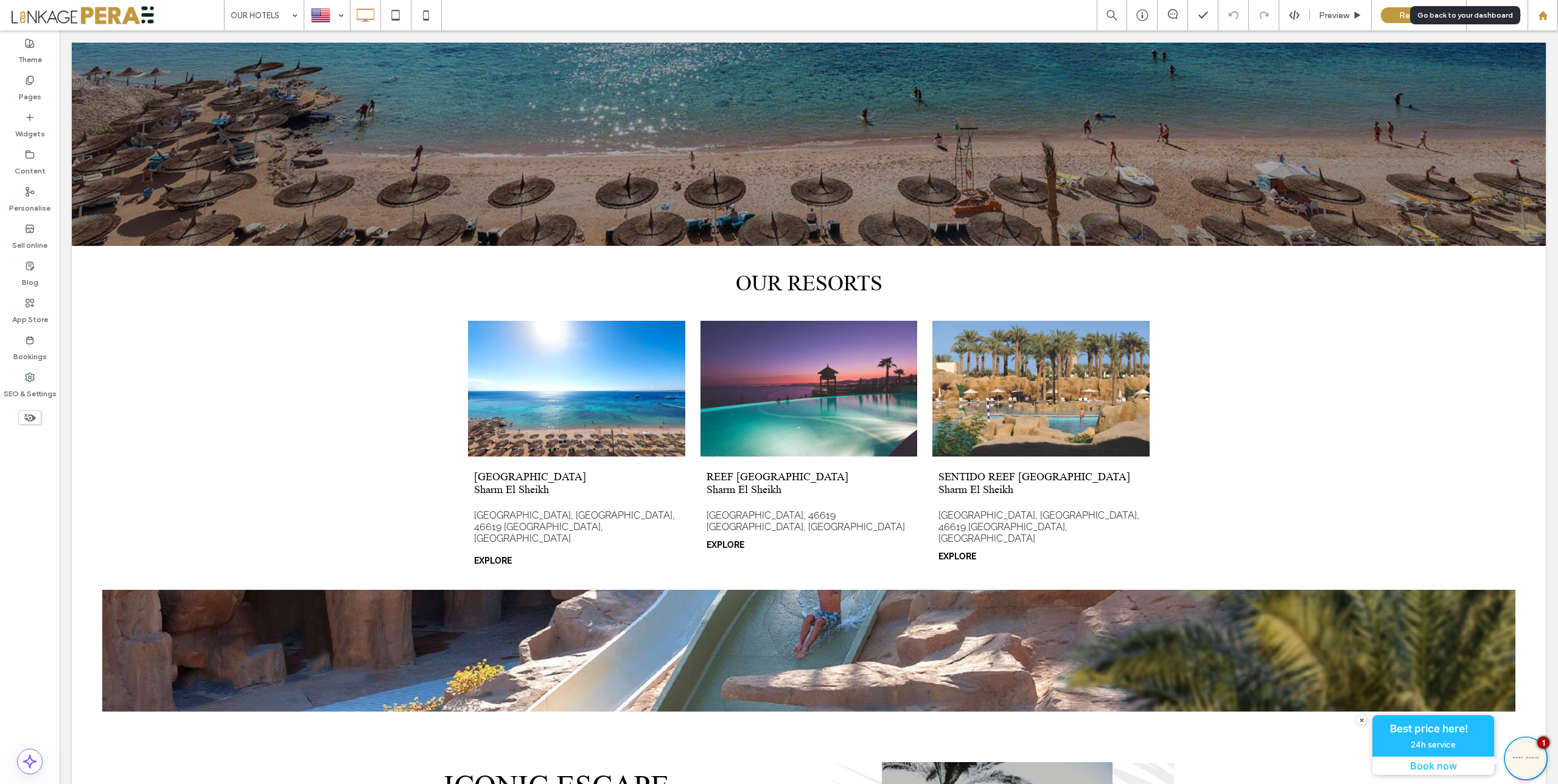
click at [1542, 18] on icon at bounding box center [1543, 15] width 10 height 10
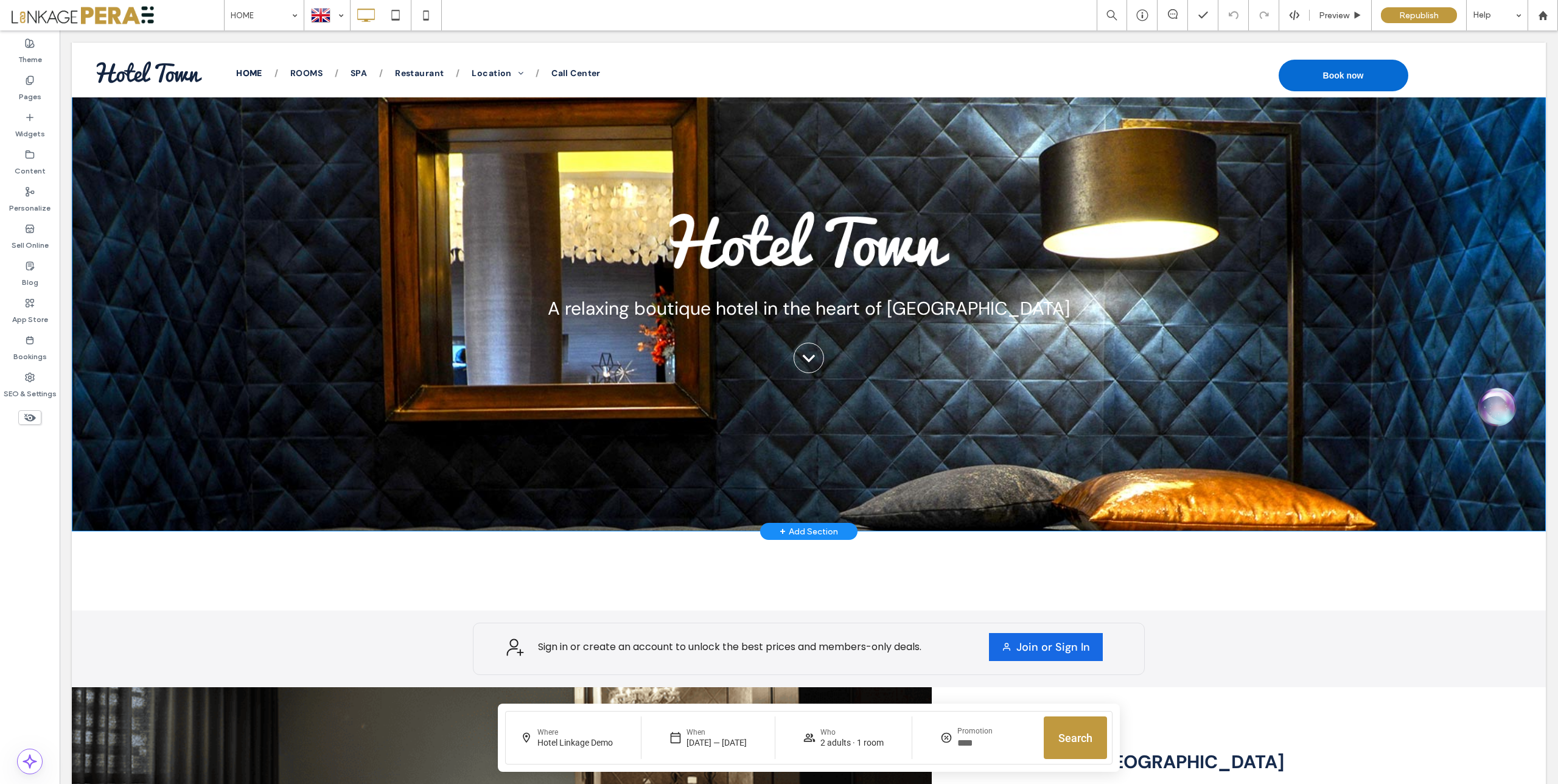
scroll to position [86, 0]
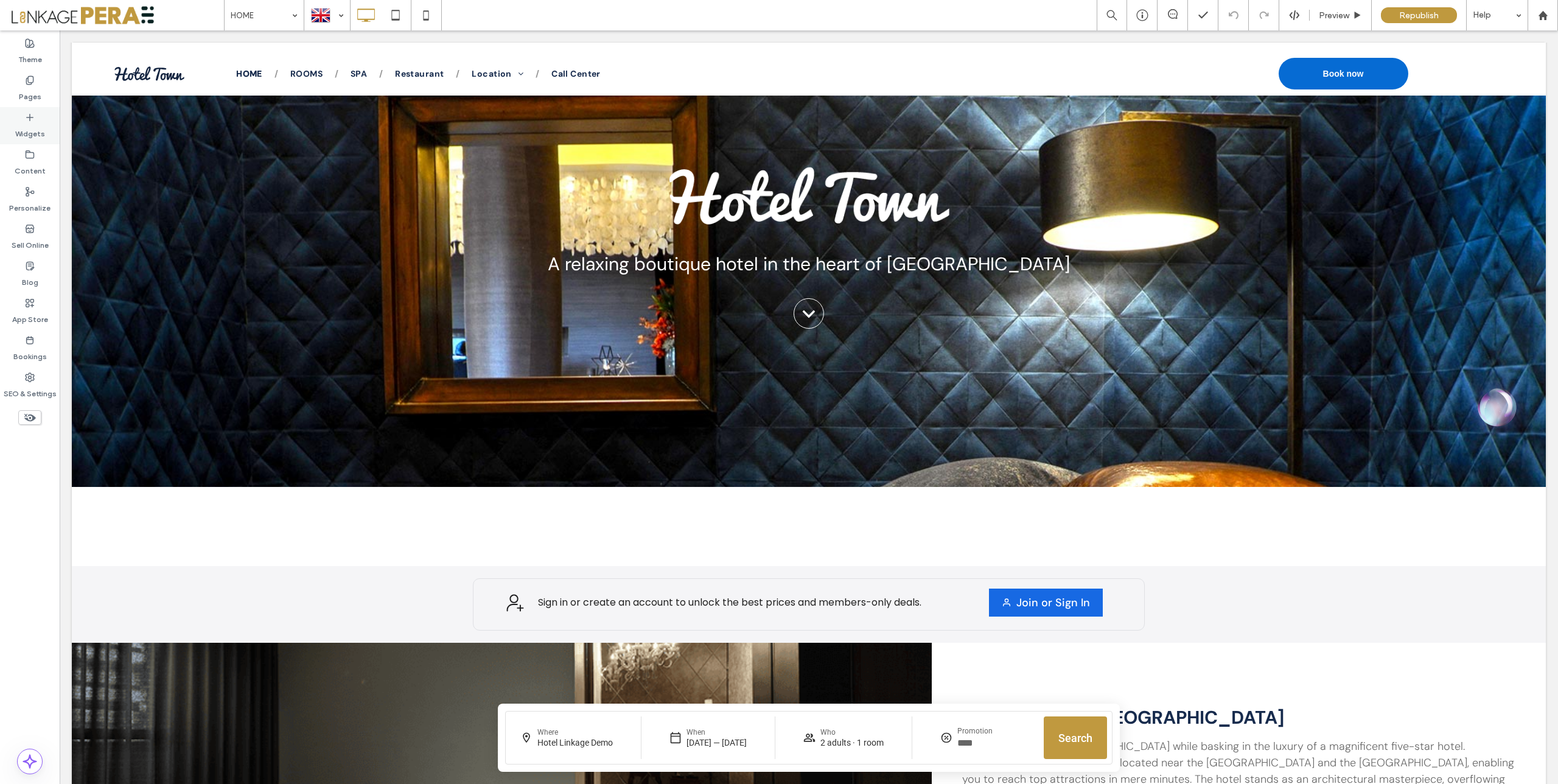
click at [33, 136] on label "Widgets" at bounding box center [30, 131] width 30 height 17
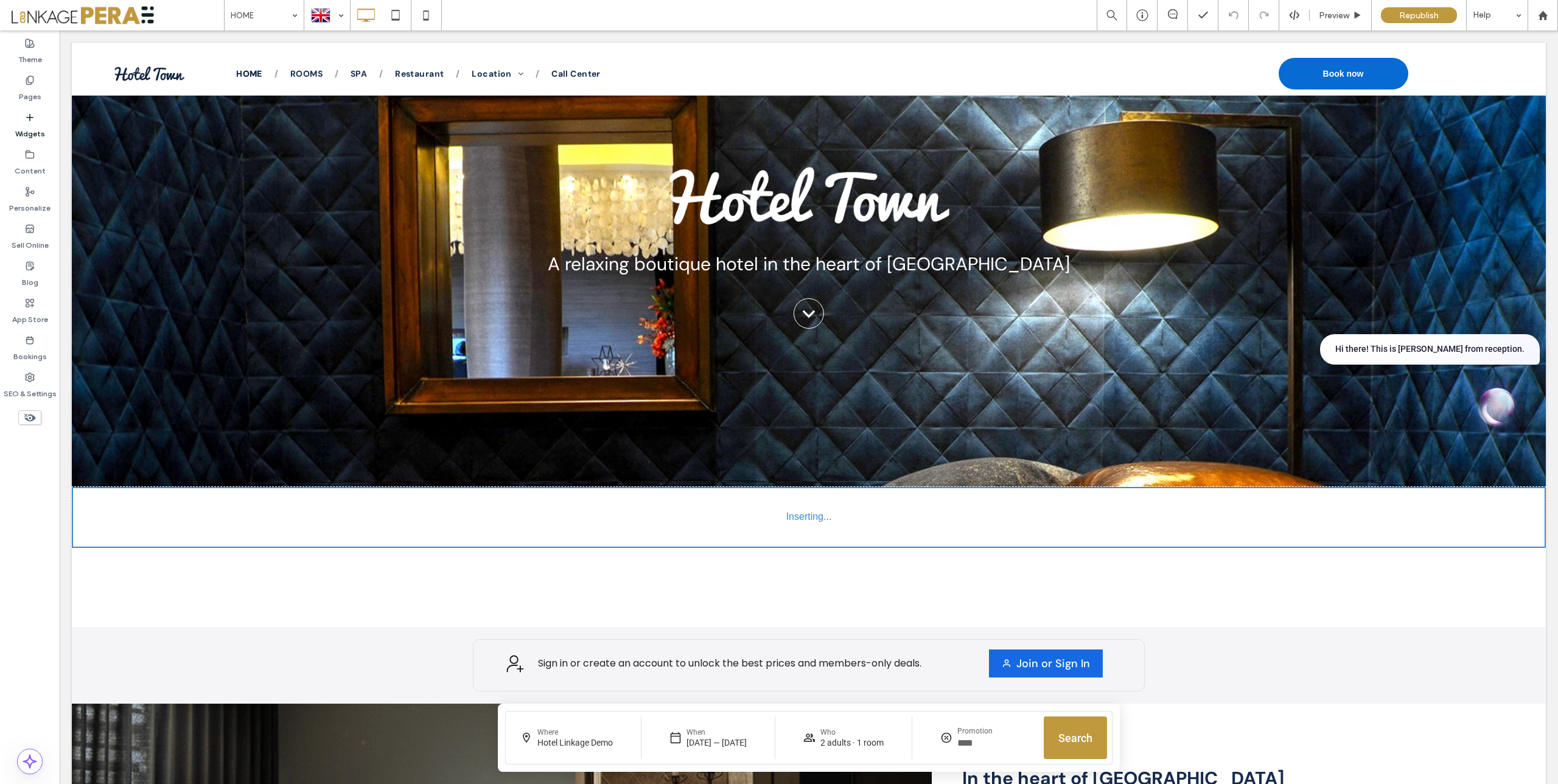
scroll to position [86, 0]
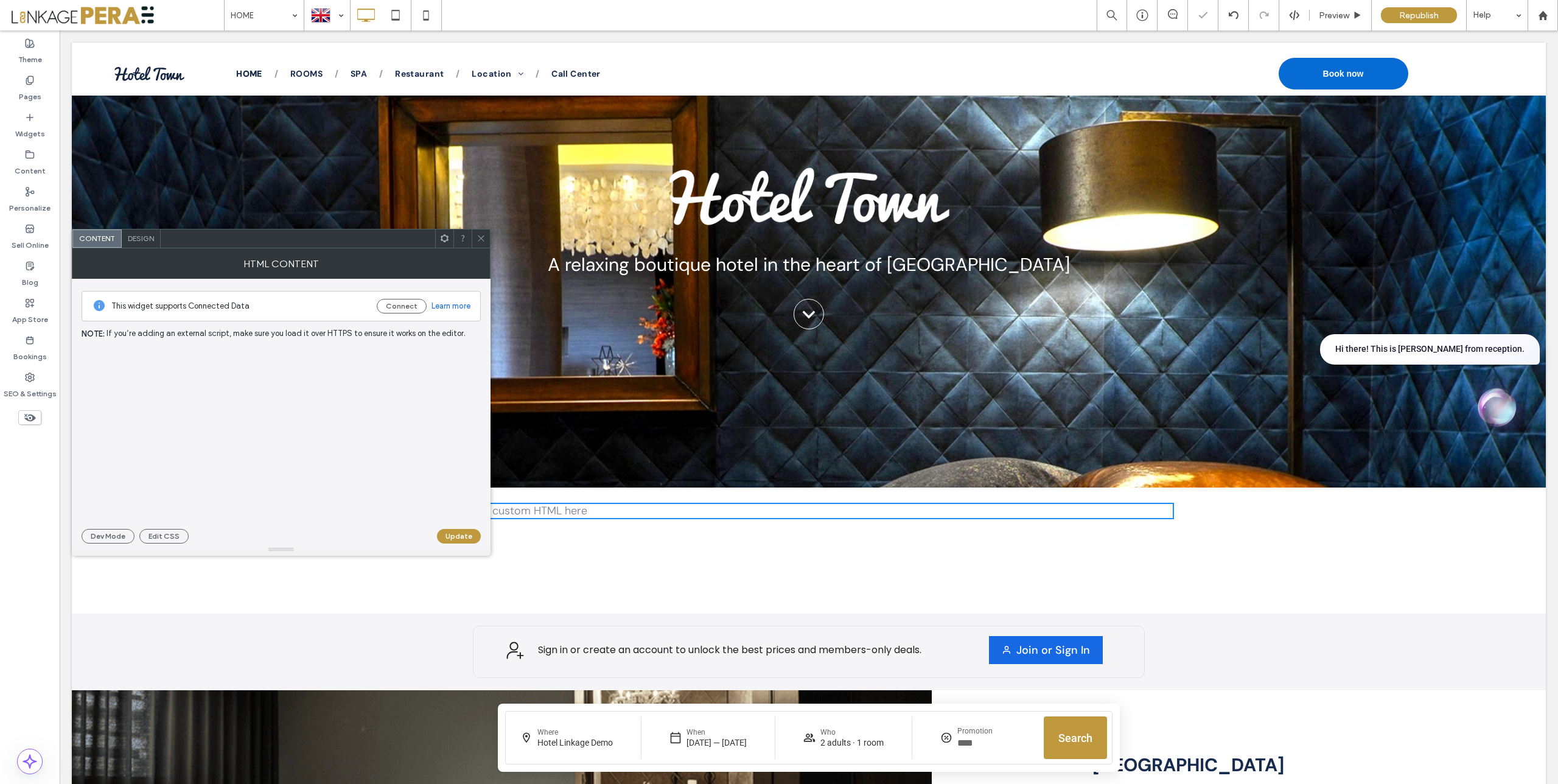
click at [220, 355] on div at bounding box center [281, 432] width 400 height 170
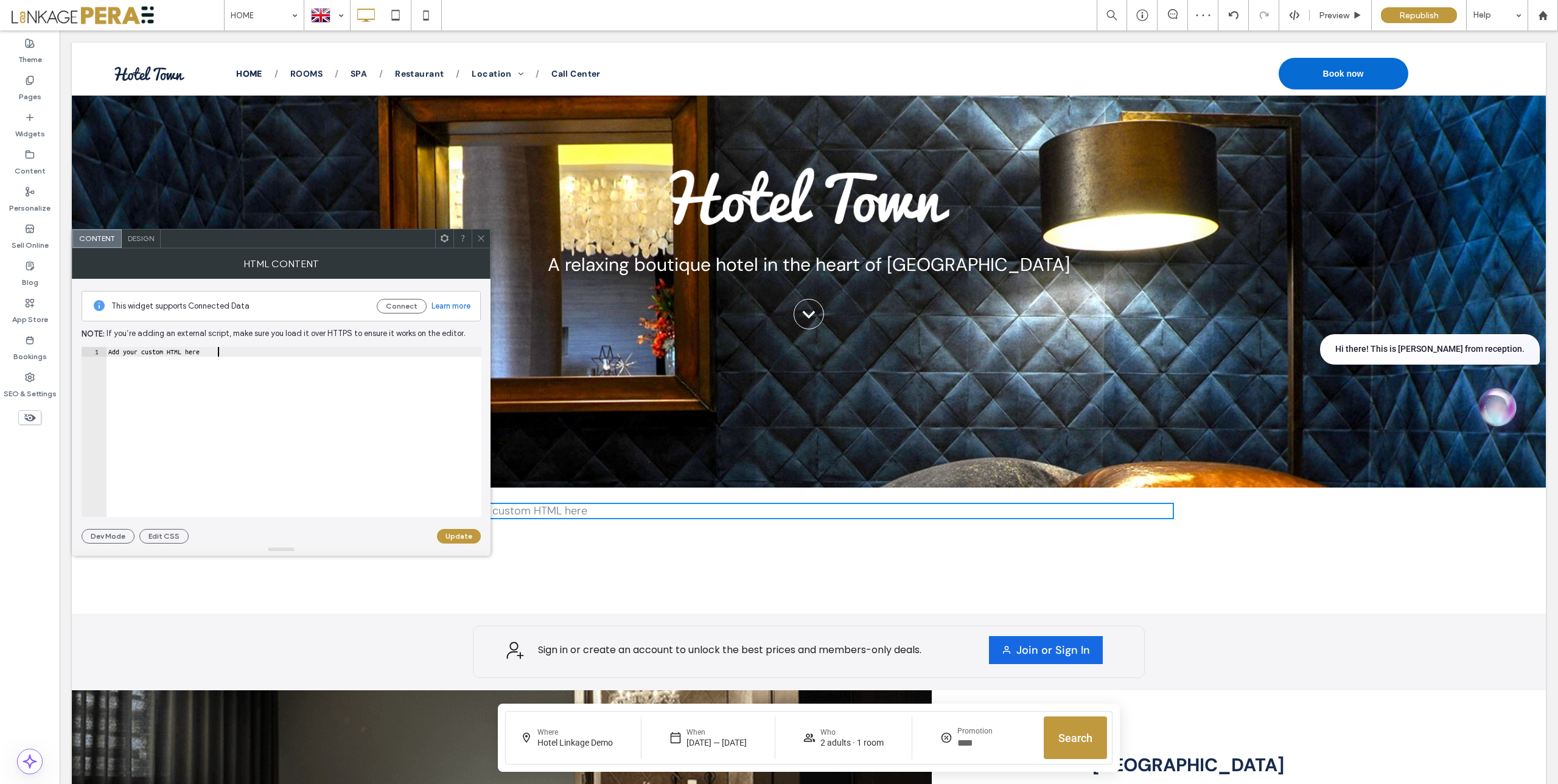
click at [162, 362] on div "Add your custom HTML here" at bounding box center [294, 441] width 376 height 189
drag, startPoint x: 235, startPoint y: 351, endPoint x: 46, endPoint y: 342, distance: 189.2
click at [46, 342] on body ".wqwq-1{fill:#231f20;} .cls-1q, .cls-2q { fill-rule: evenodd; } .cls-2q { fill:…" at bounding box center [779, 392] width 1558 height 784
paste textarea "**********"
type textarea "**********"
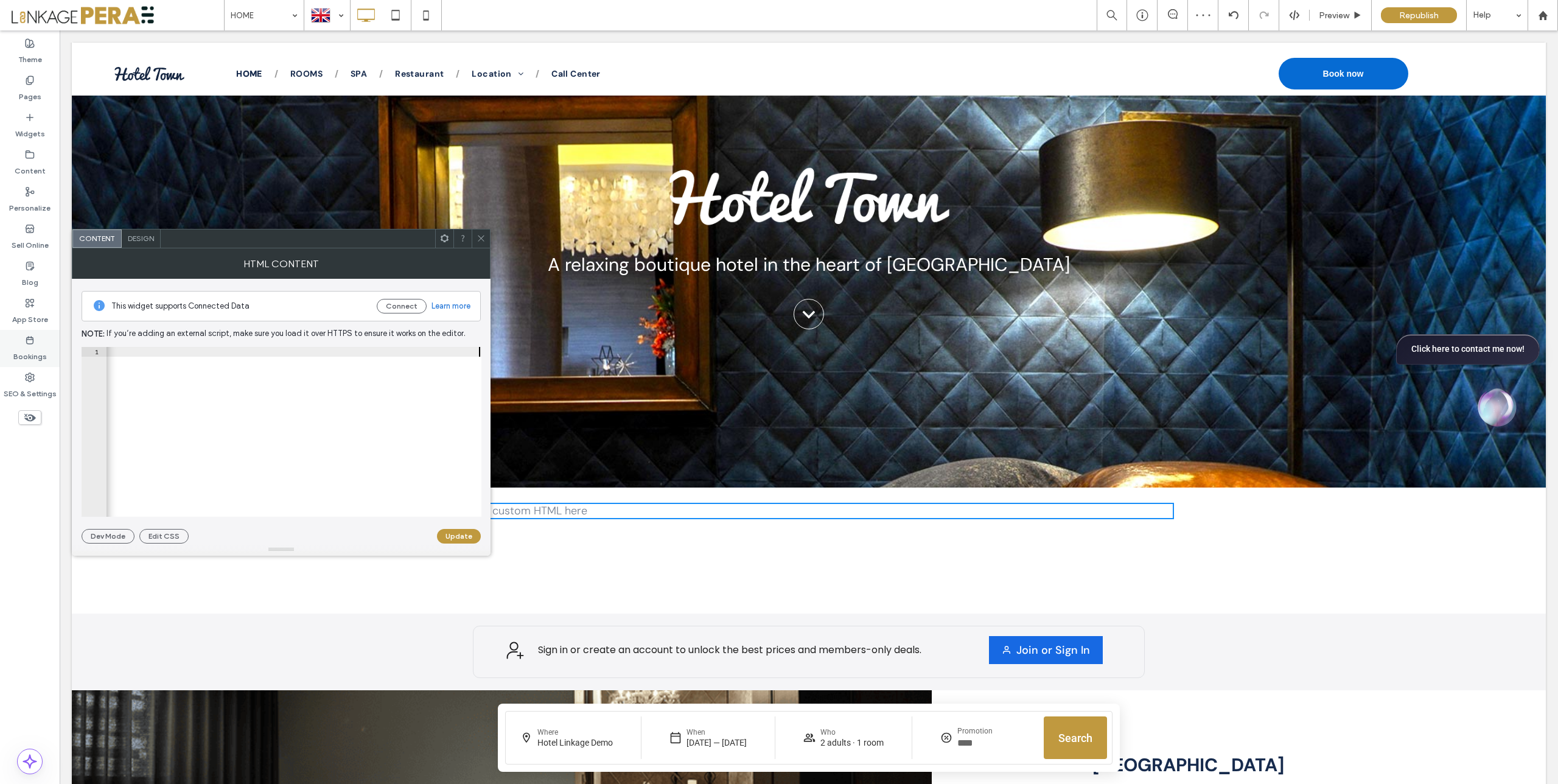
scroll to position [0, 1067]
click at [461, 536] on button "Update" at bounding box center [459, 536] width 44 height 15
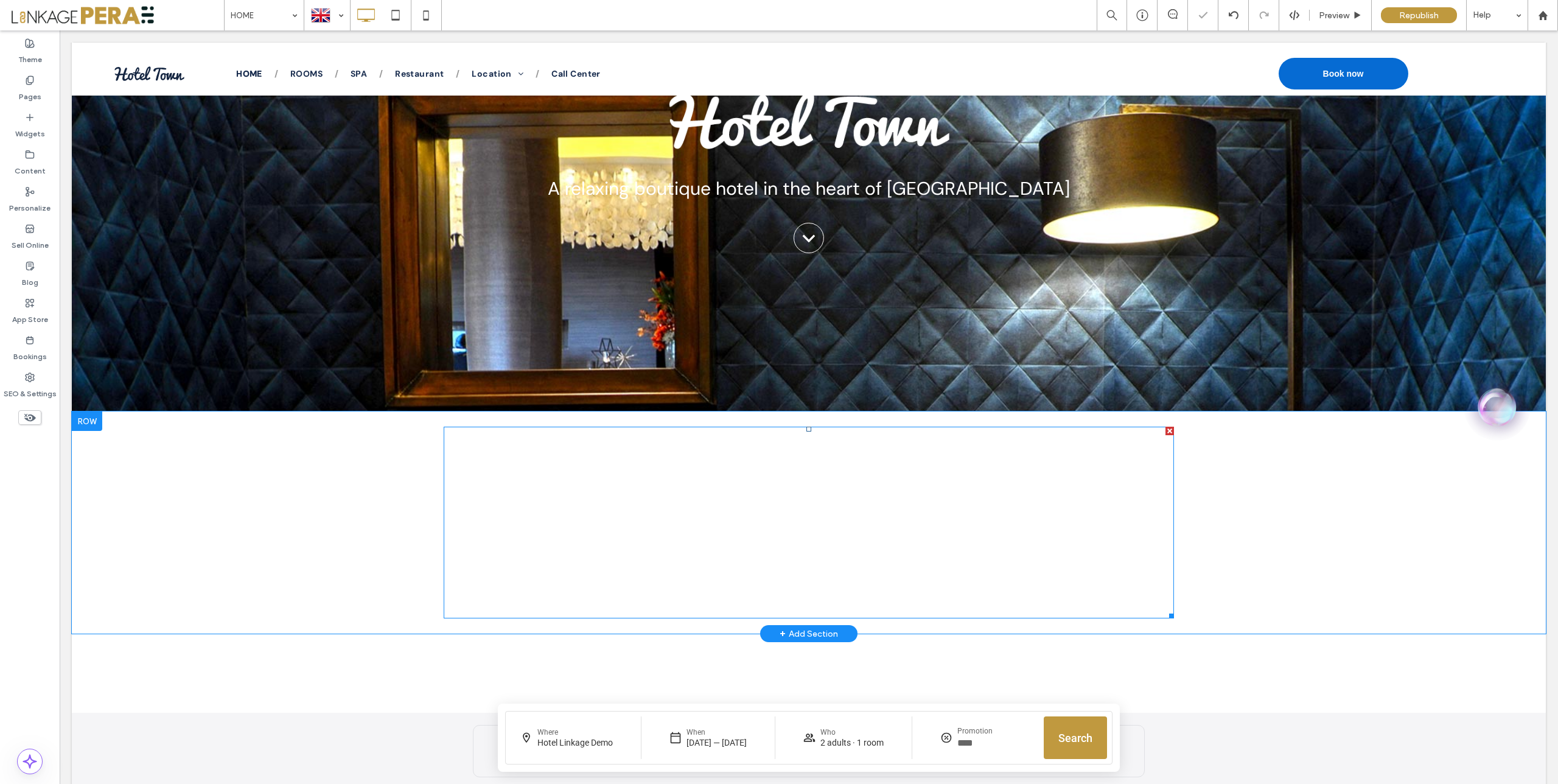
scroll to position [164, 0]
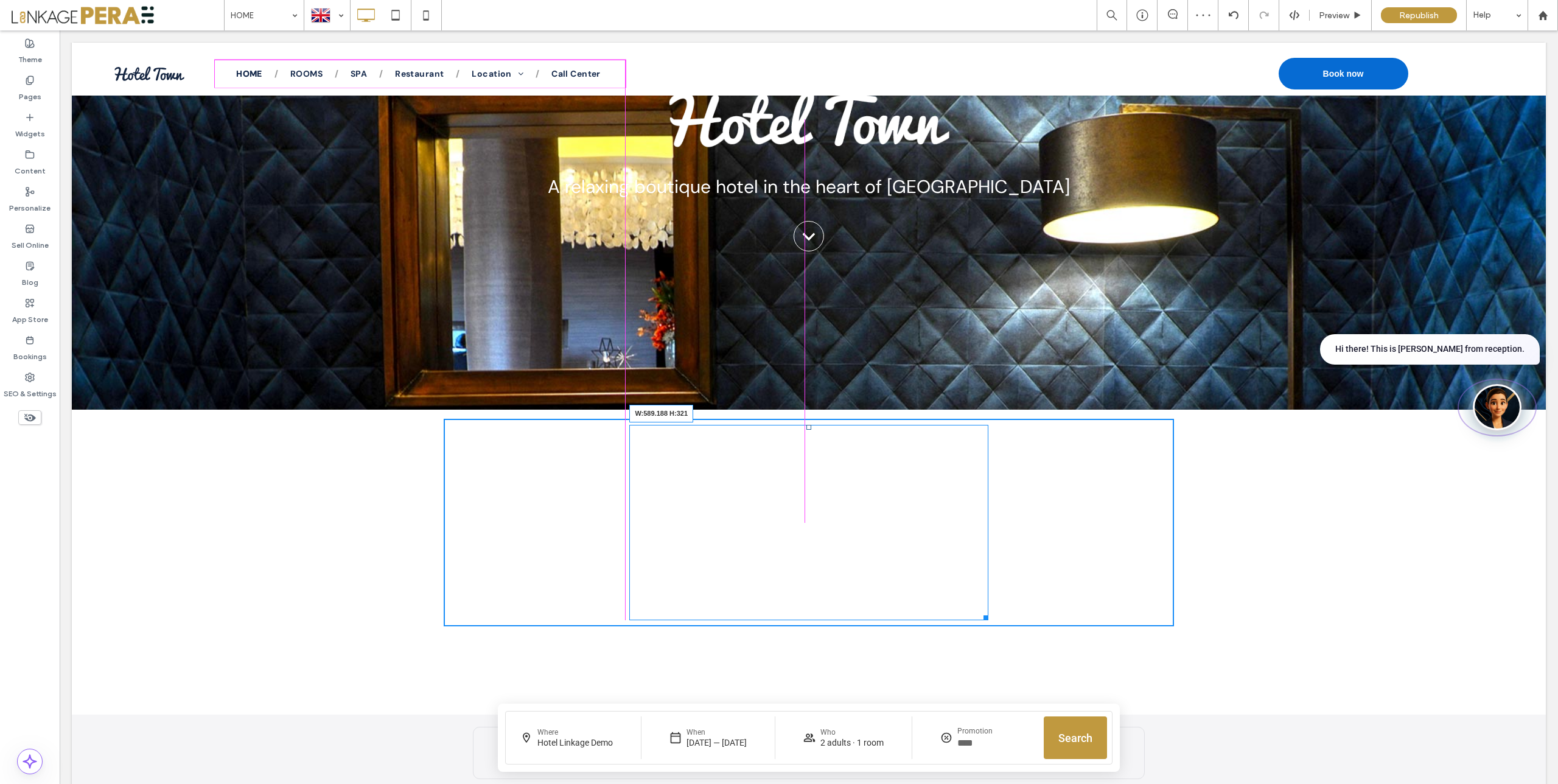
drag, startPoint x: 1169, startPoint y: 613, endPoint x: 982, endPoint y: 617, distance: 187.0
click at [982, 617] on div at bounding box center [983, 615] width 9 height 9
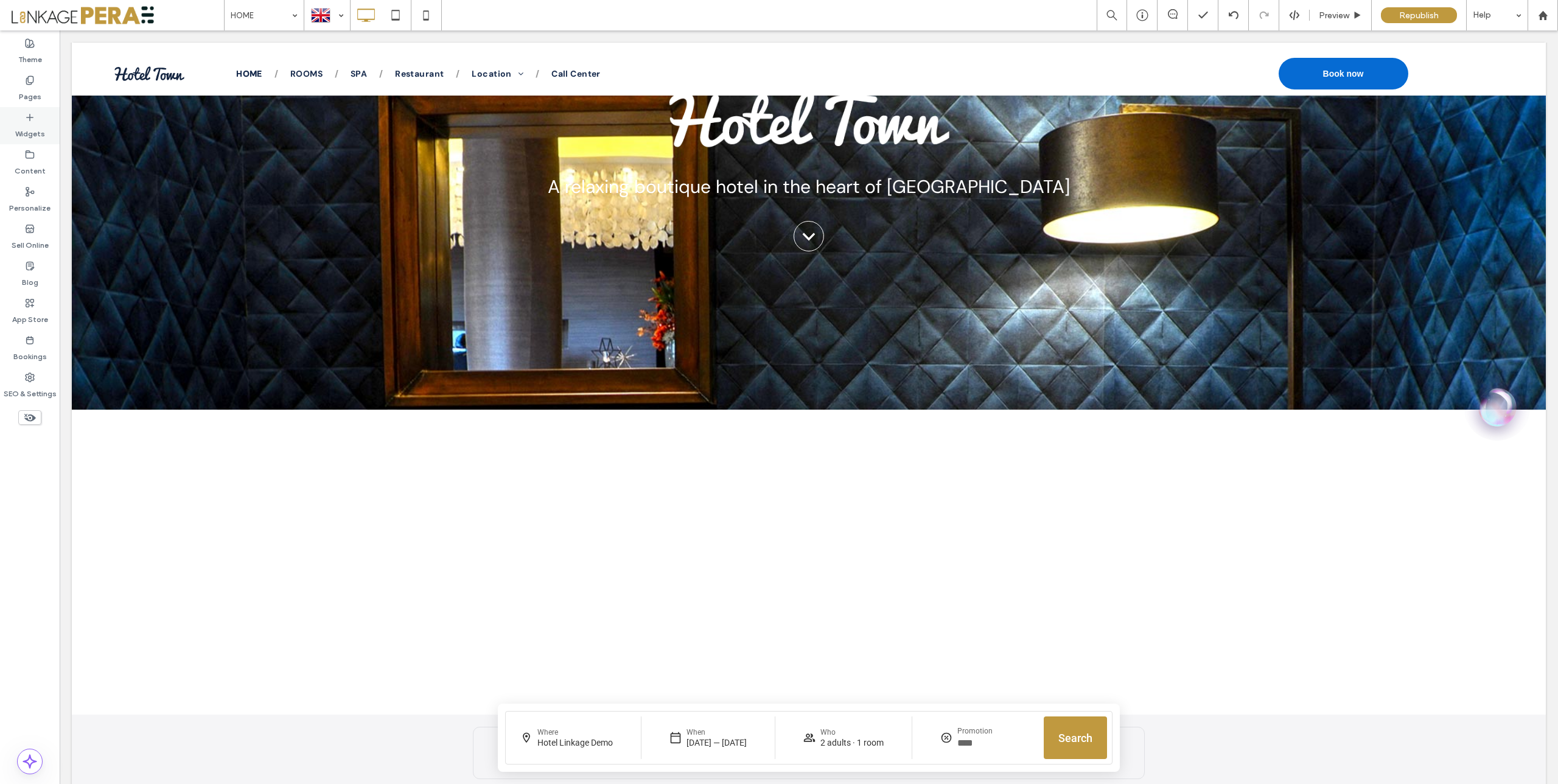
click at [41, 129] on label "Widgets" at bounding box center [30, 131] width 30 height 17
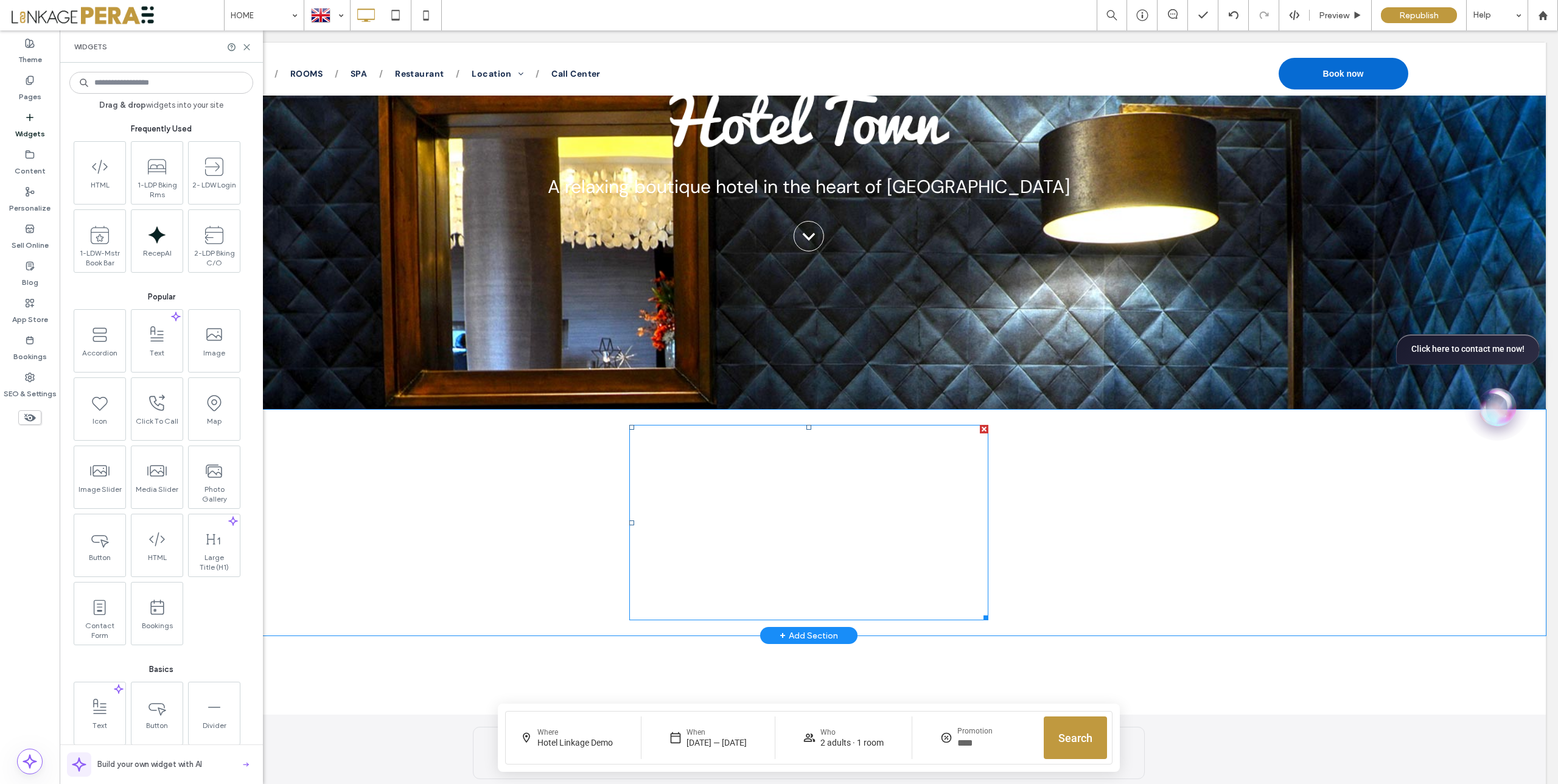
click at [980, 428] on div at bounding box center [984, 429] width 9 height 9
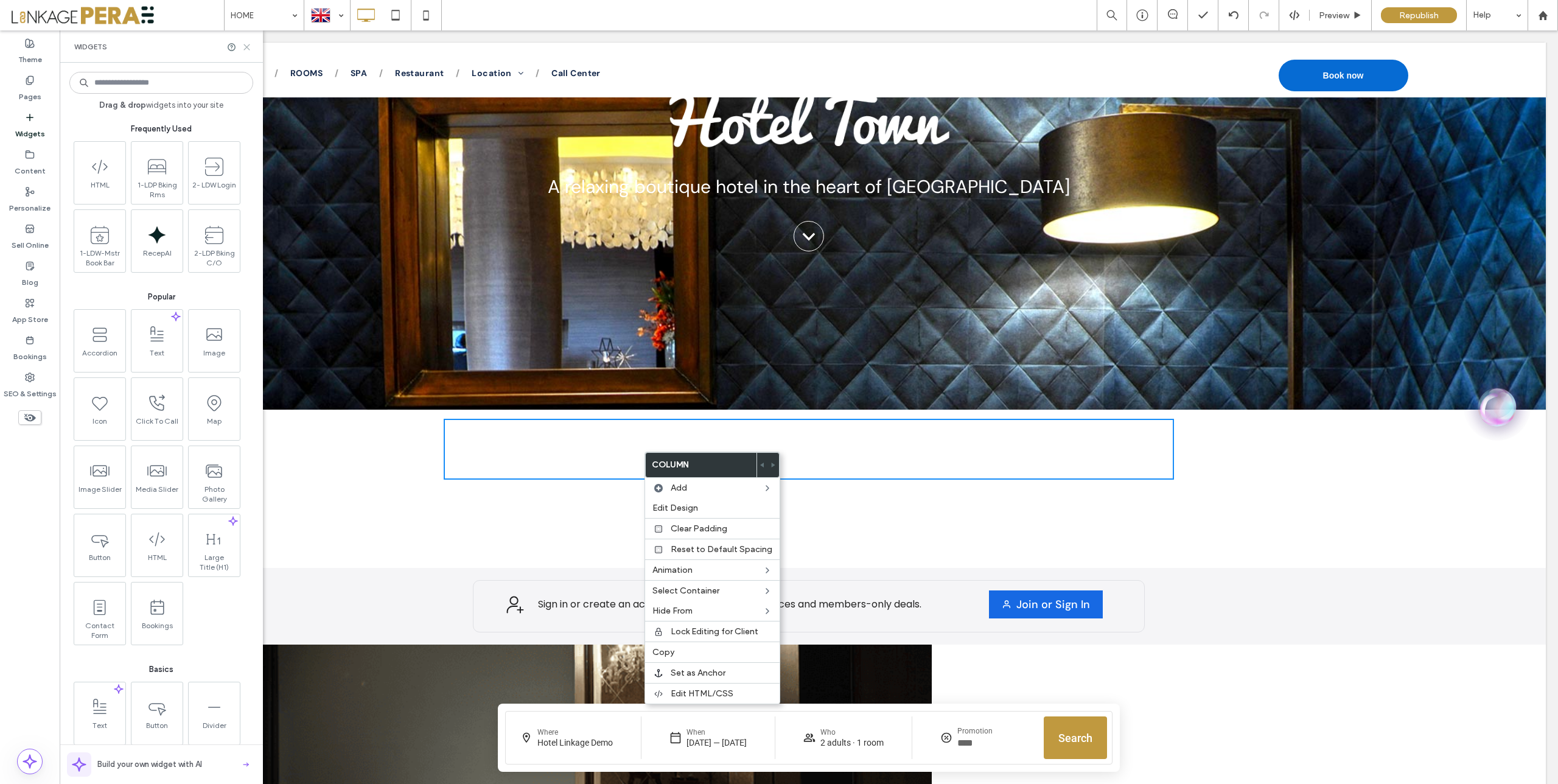
drag, startPoint x: 244, startPoint y: 46, endPoint x: 184, endPoint y: 18, distance: 66.2
click at [244, 46] on icon at bounding box center [246, 46] width 9 height 9
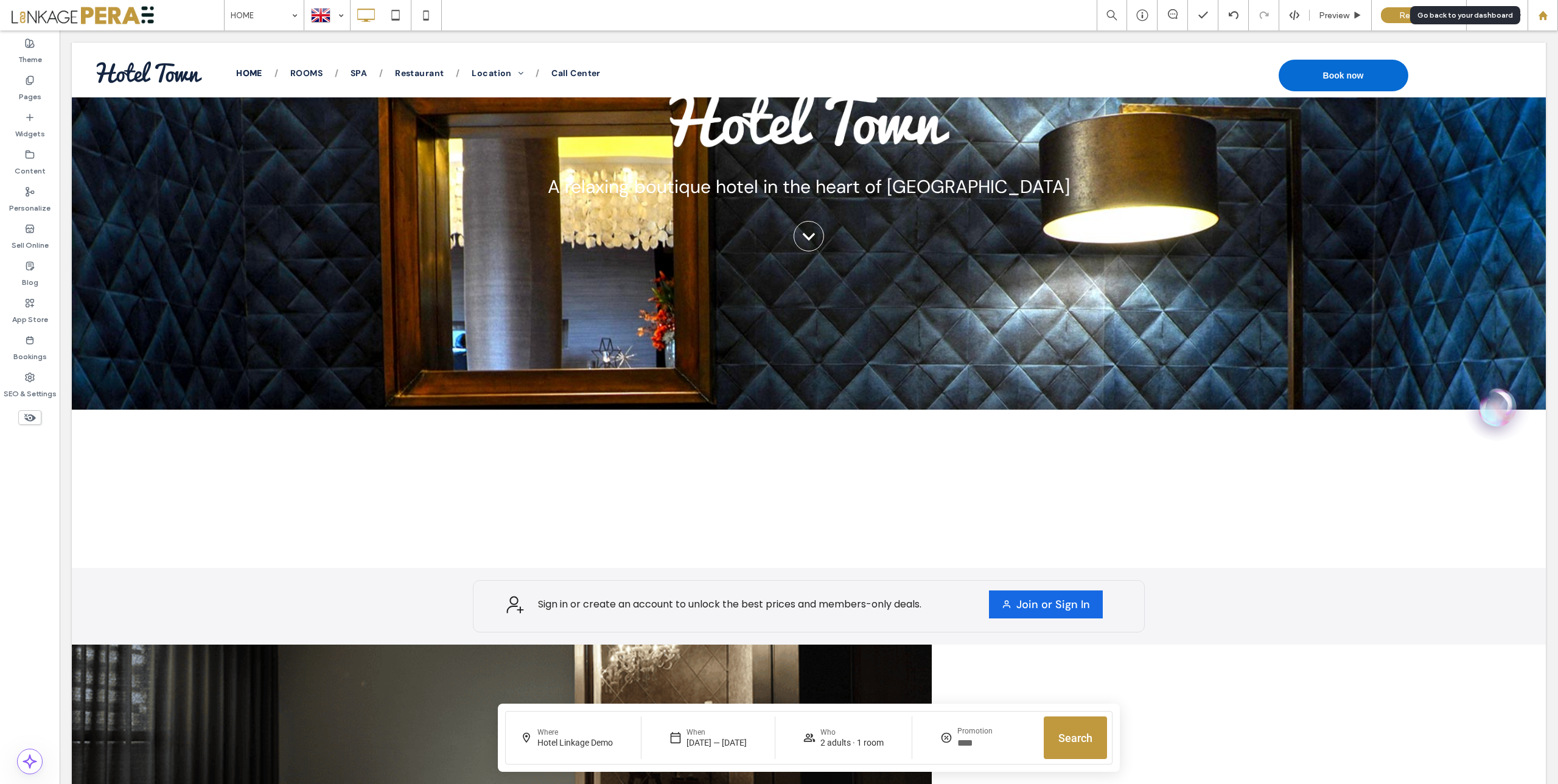
click at [1553, 14] on div at bounding box center [1543, 15] width 30 height 10
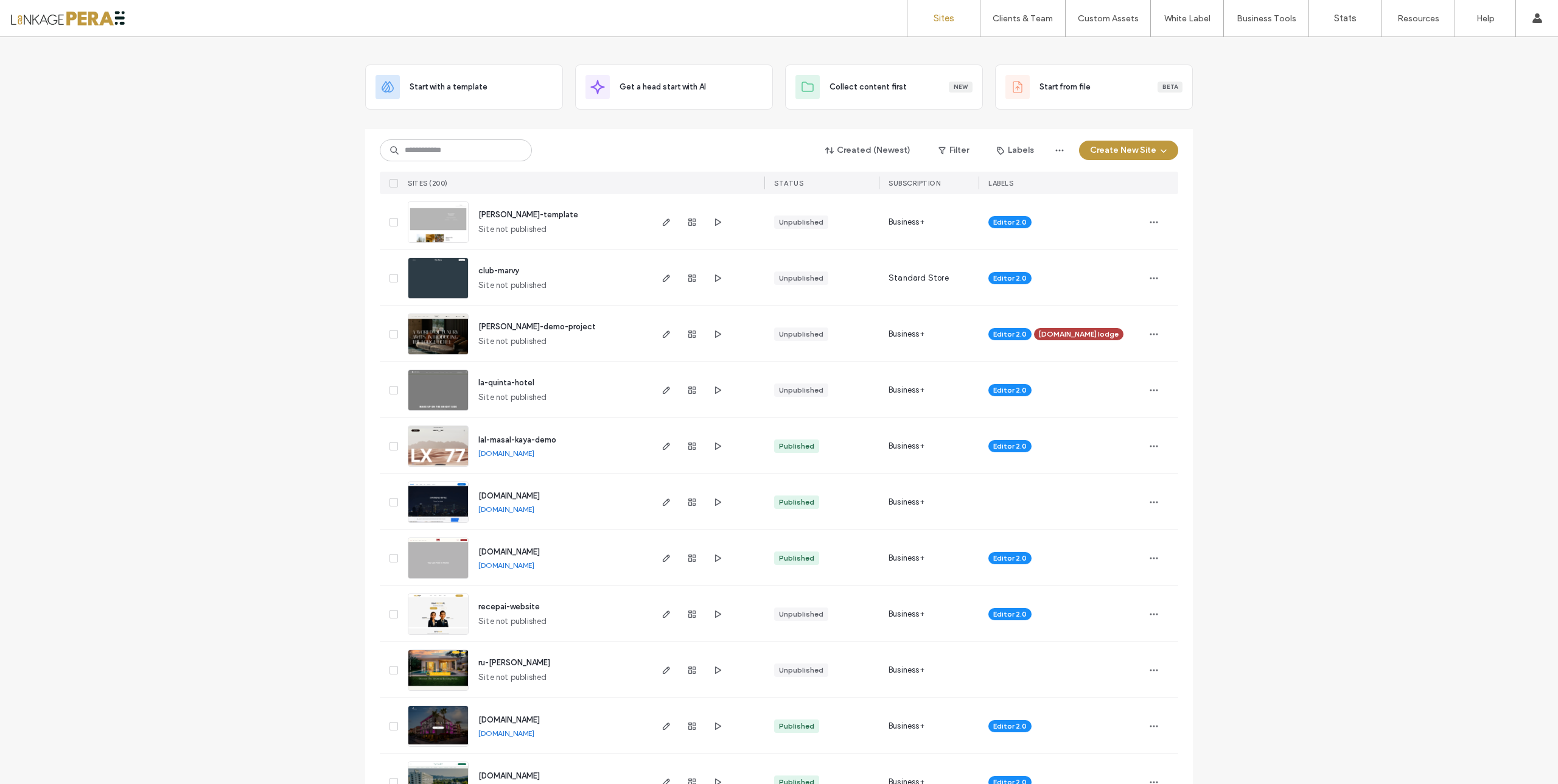
scroll to position [61, 0]
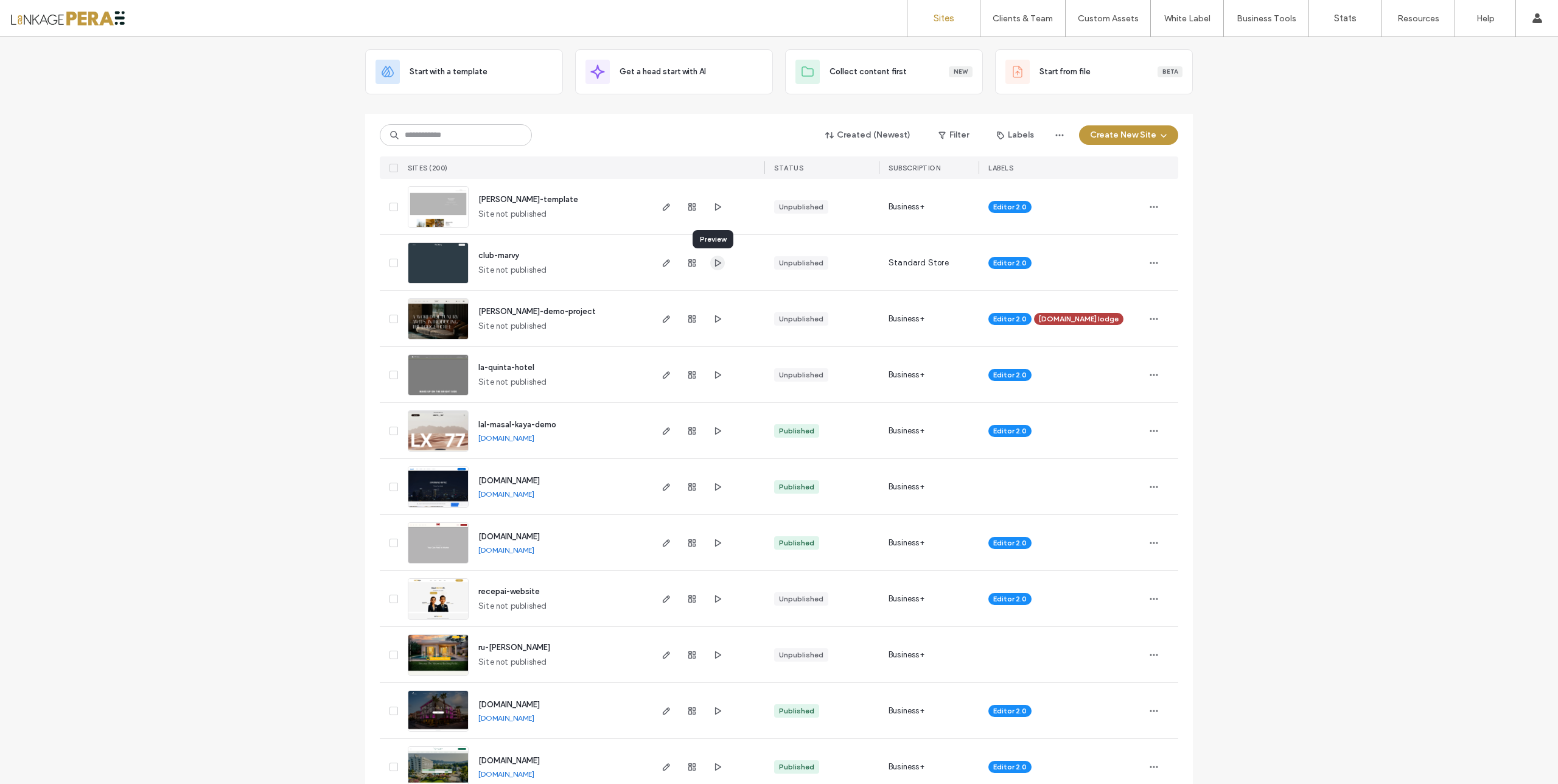
click at [715, 265] on use "button" at bounding box center [718, 262] width 6 height 7
click at [1120, 131] on button "Create New Site" at bounding box center [1129, 135] width 99 height 20
click at [663, 209] on icon "button" at bounding box center [667, 208] width 10 height 10
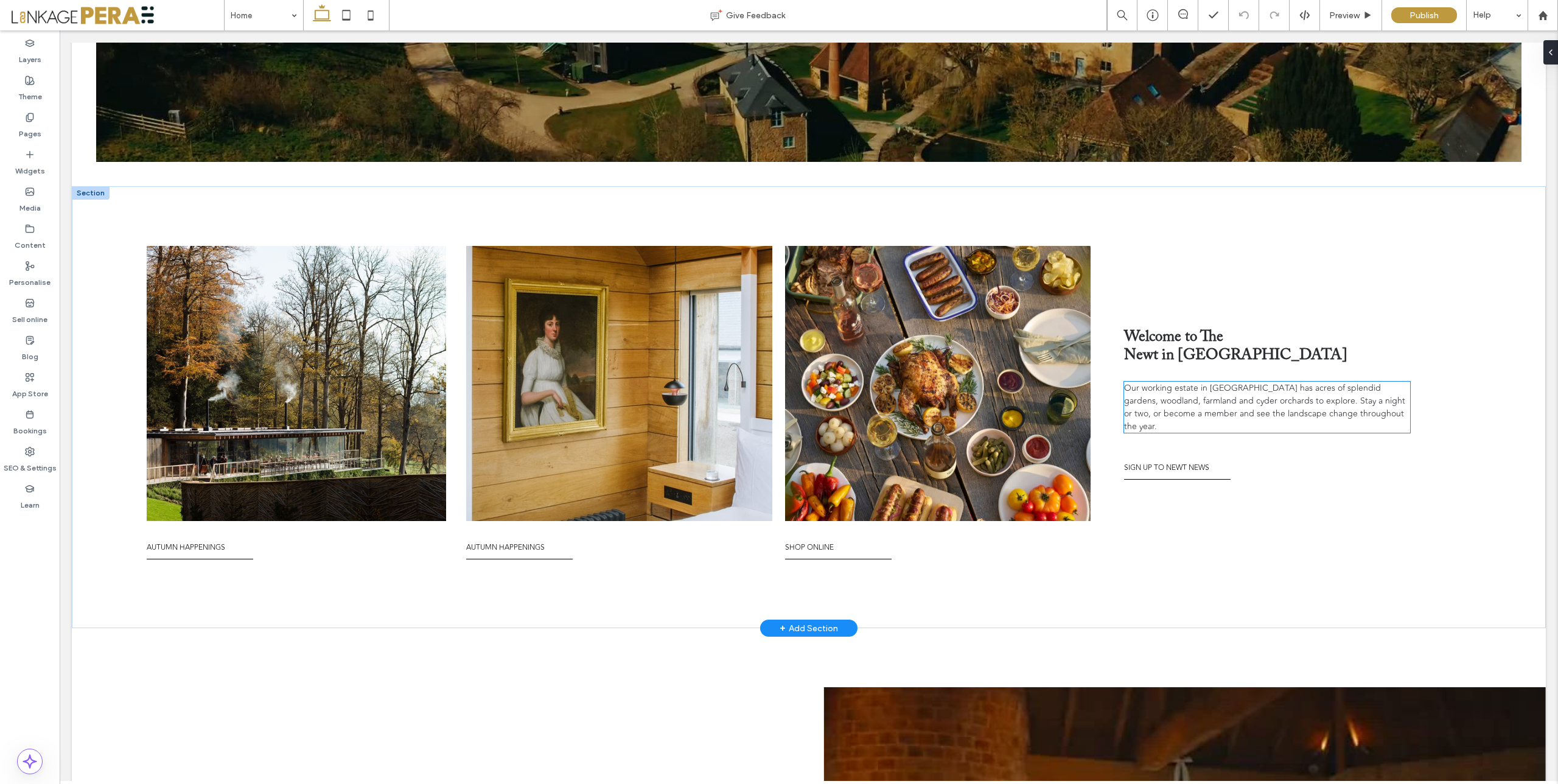
click at [1308, 414] on span "Our working estate in [GEOGRAPHIC_DATA] has acres of splendid gardens, woodland…" at bounding box center [1265, 407] width 281 height 51
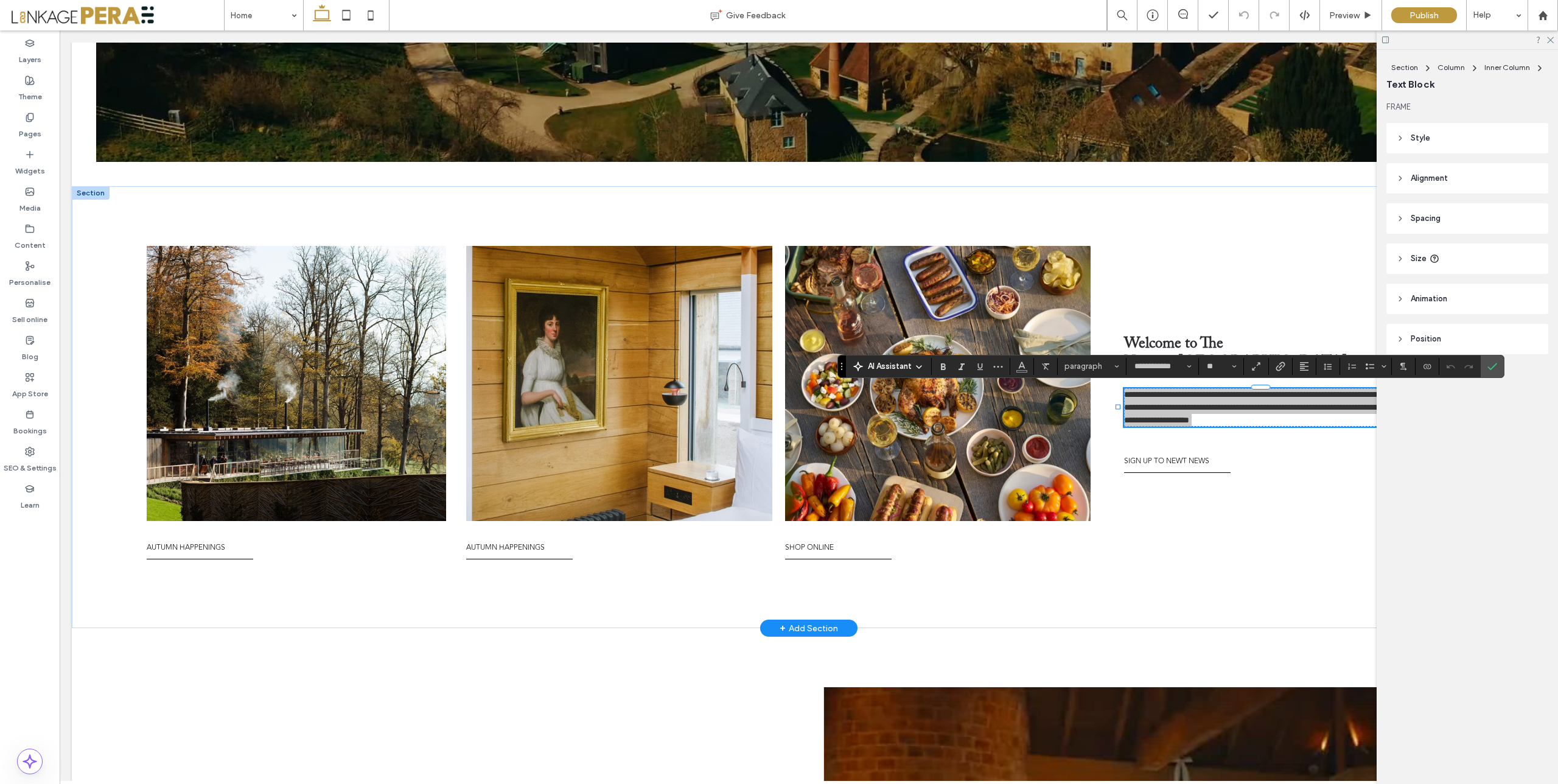
click at [884, 370] on span "AI Assistant" at bounding box center [890, 366] width 44 height 12
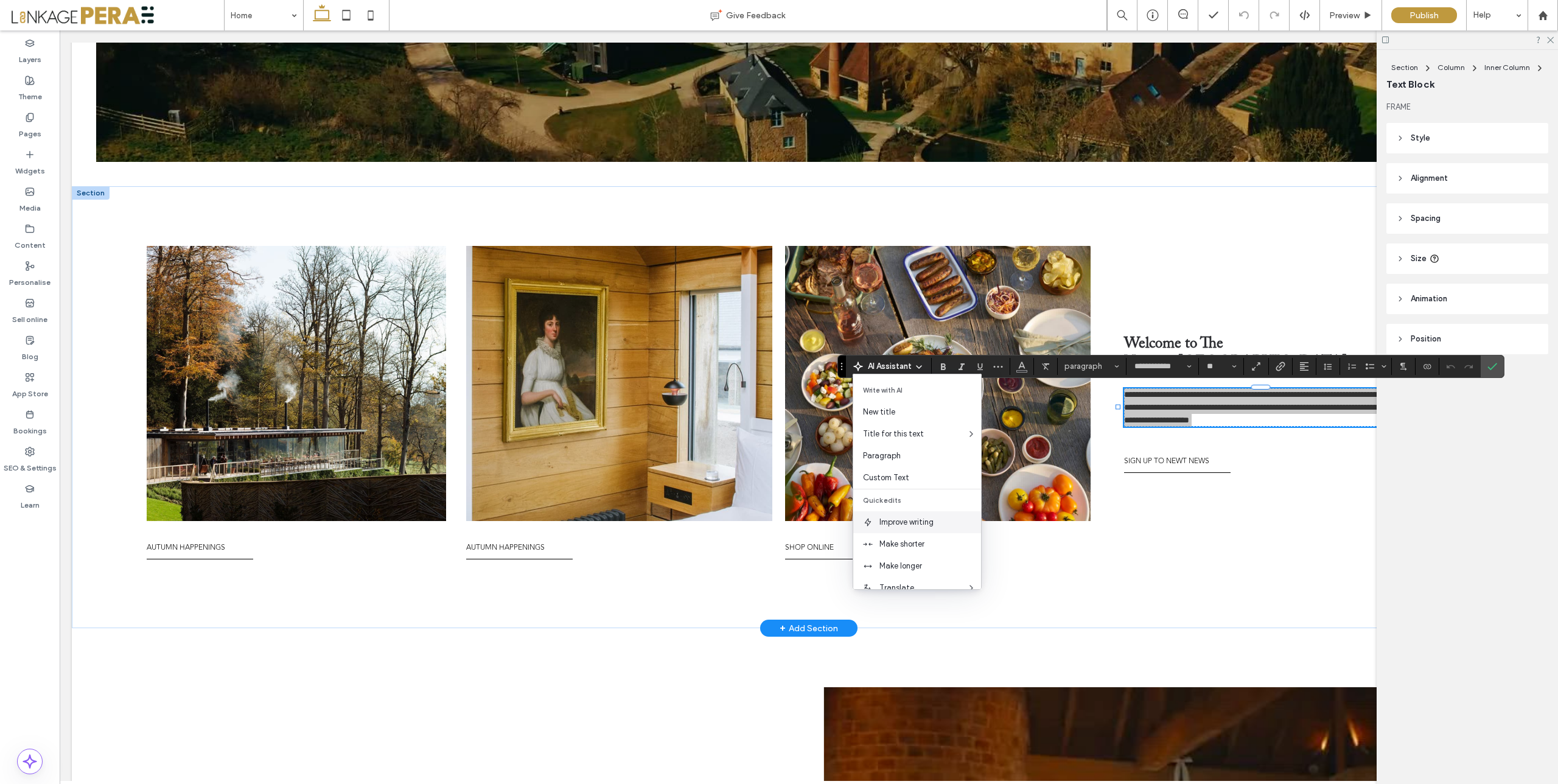
click at [908, 520] on span "Improve writing" at bounding box center [930, 522] width 102 height 12
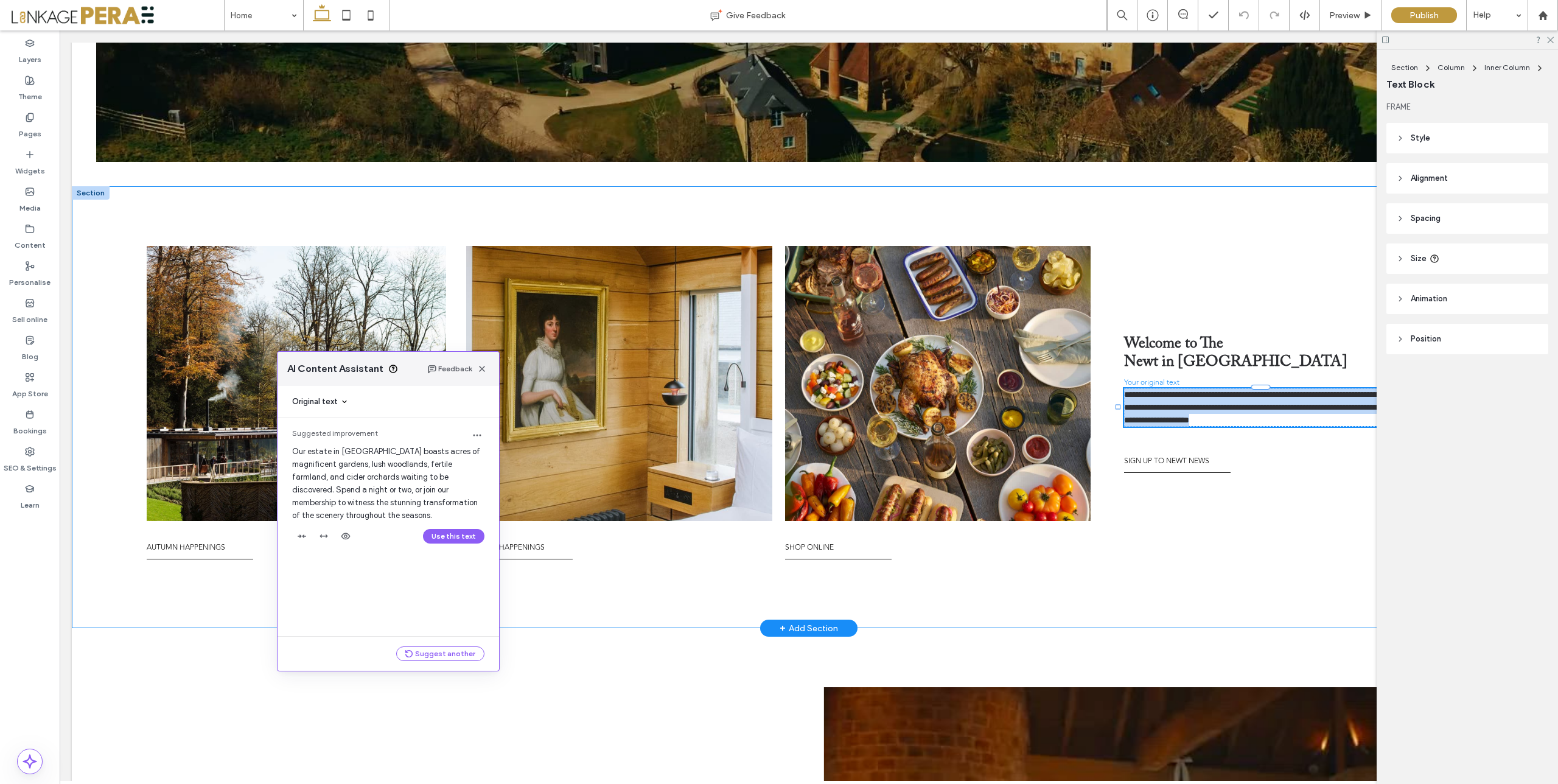
drag, startPoint x: 299, startPoint y: 466, endPoint x: 582, endPoint y: 239, distance: 362.8
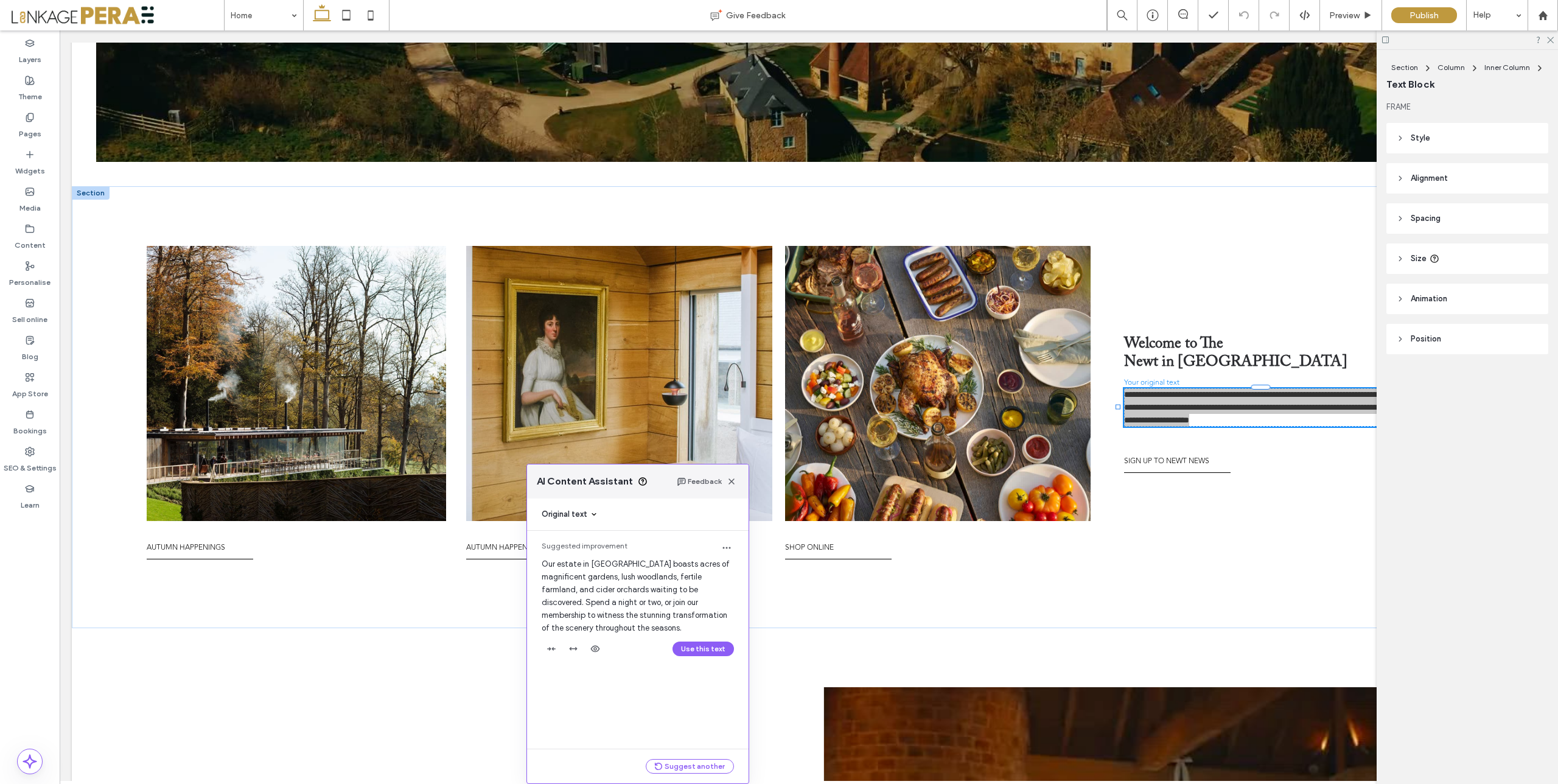
click at [656, 645] on div "Use this text" at bounding box center [638, 649] width 192 height 20
click at [707, 648] on button "Use this text" at bounding box center [703, 649] width 61 height 15
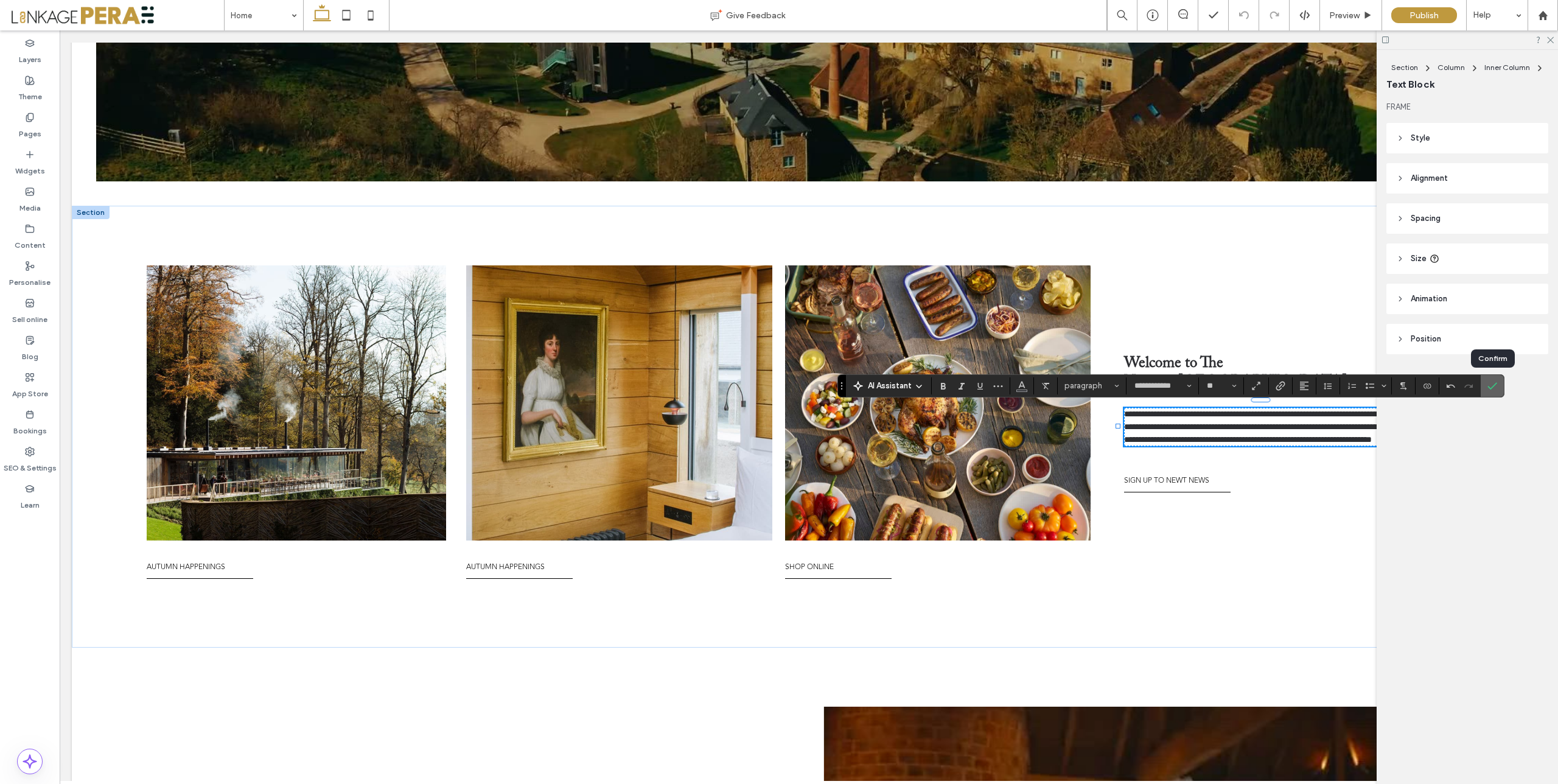
click at [1497, 385] on icon "Confirm" at bounding box center [1493, 386] width 10 height 10
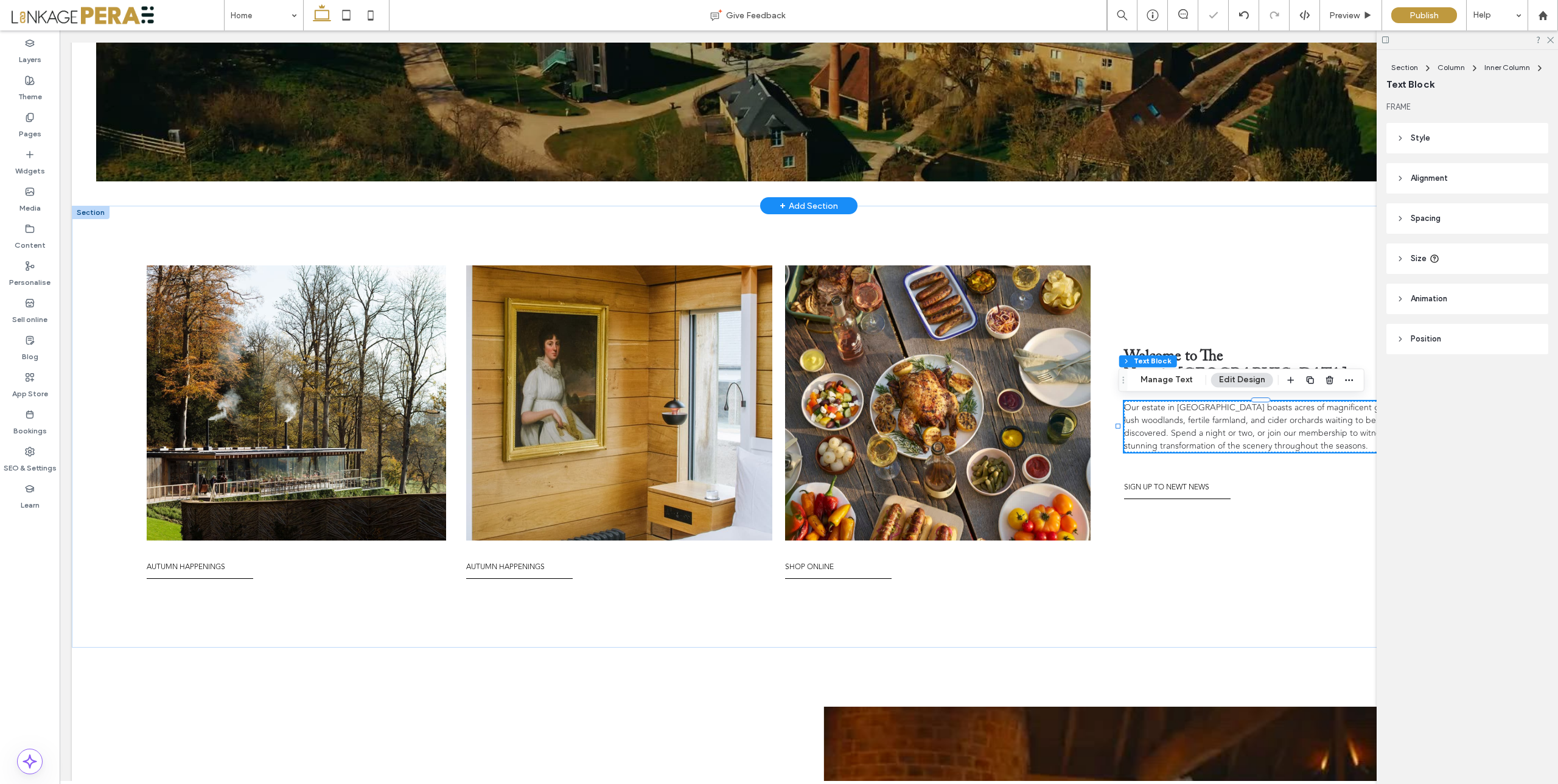
click at [800, 205] on div "+ Add Section" at bounding box center [808, 206] width 58 height 14
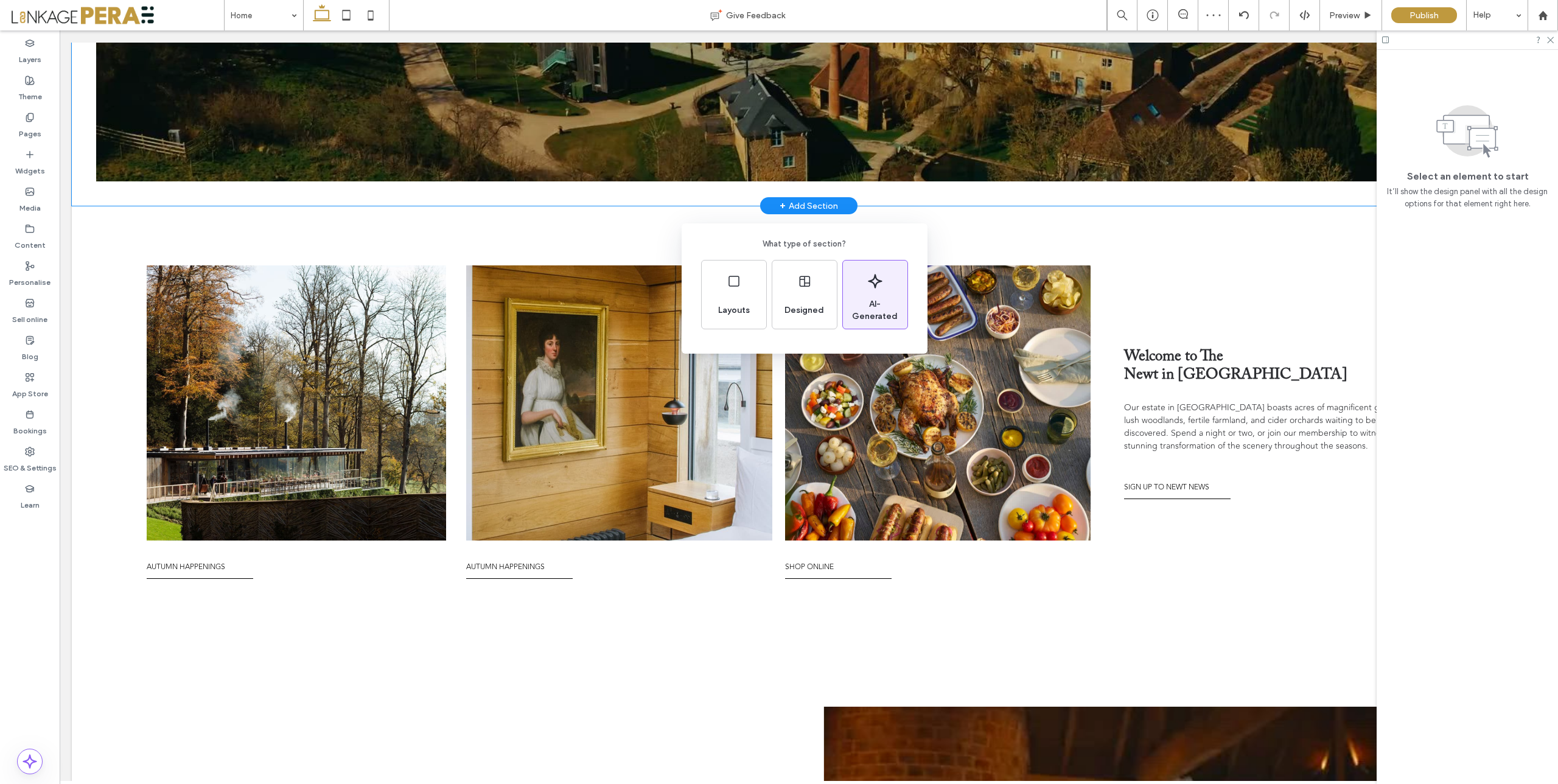
click at [871, 306] on span "AI-Generated" at bounding box center [874, 310] width 64 height 25
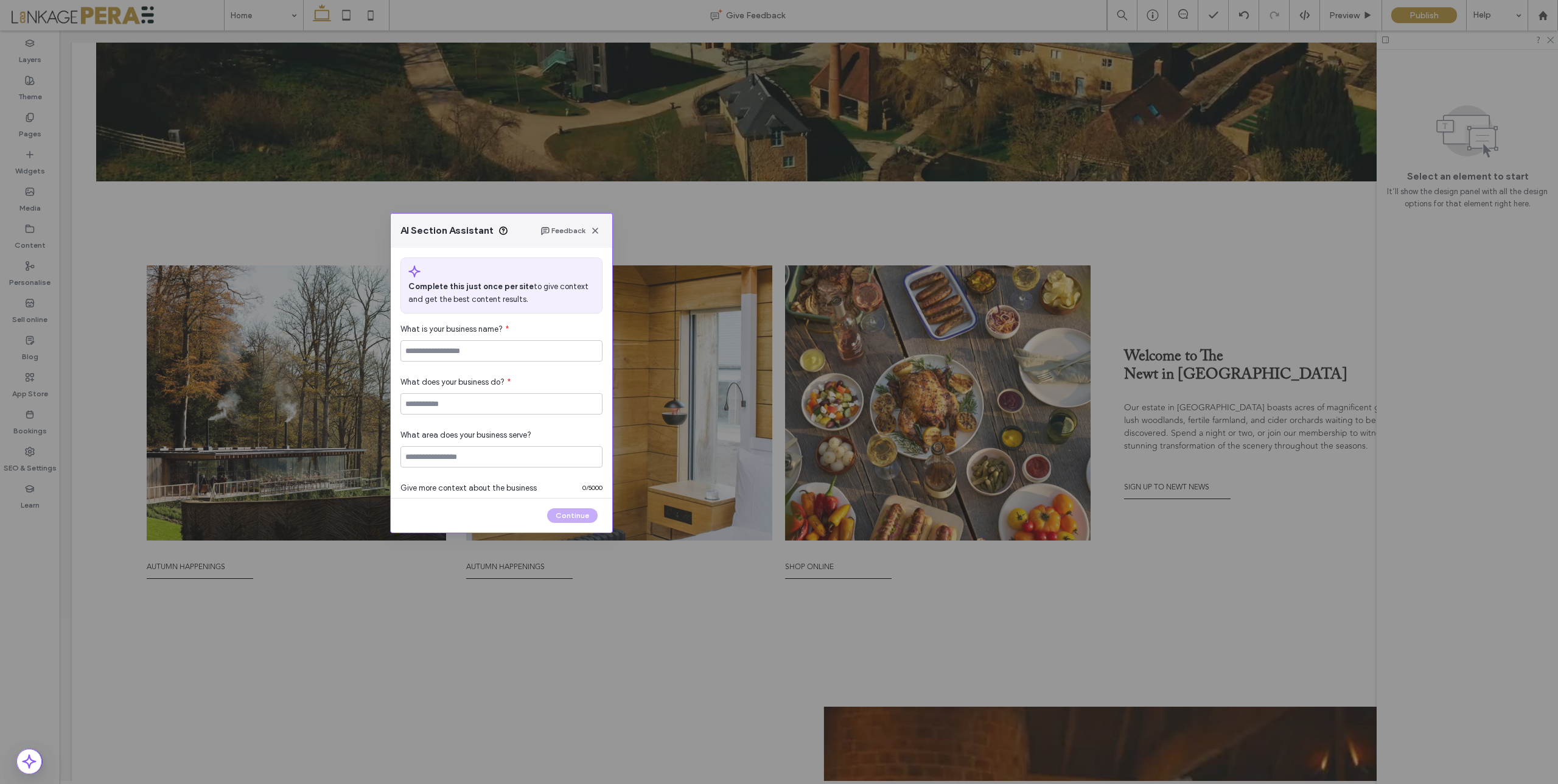
drag, startPoint x: 145, startPoint y: 471, endPoint x: 518, endPoint y: 143, distance: 496.7
click at [494, 223] on span "AI Section Assistant" at bounding box center [447, 230] width 93 height 14
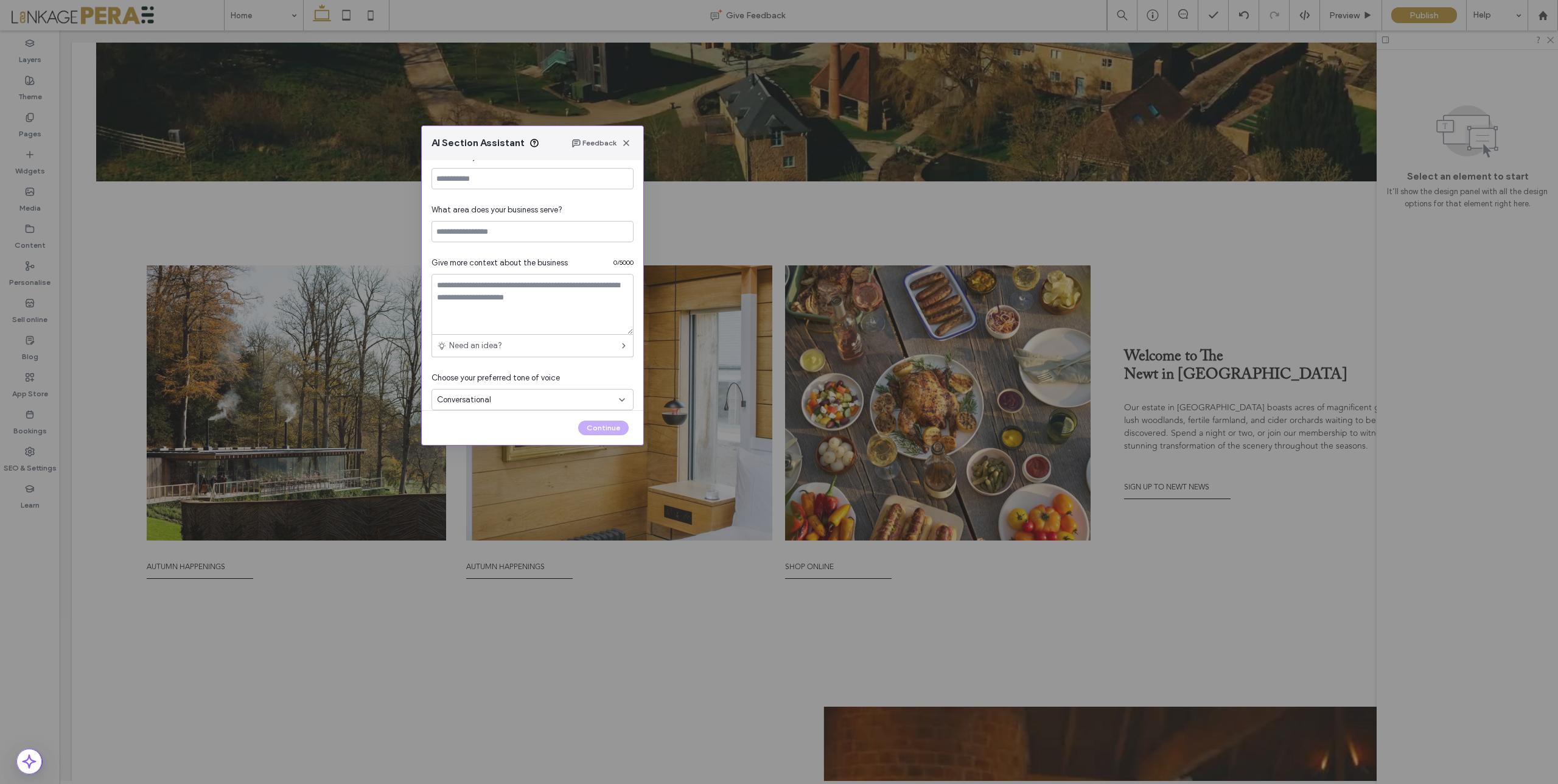
scroll to position [152, 0]
click at [628, 140] on use "button" at bounding box center [626, 143] width 6 height 6
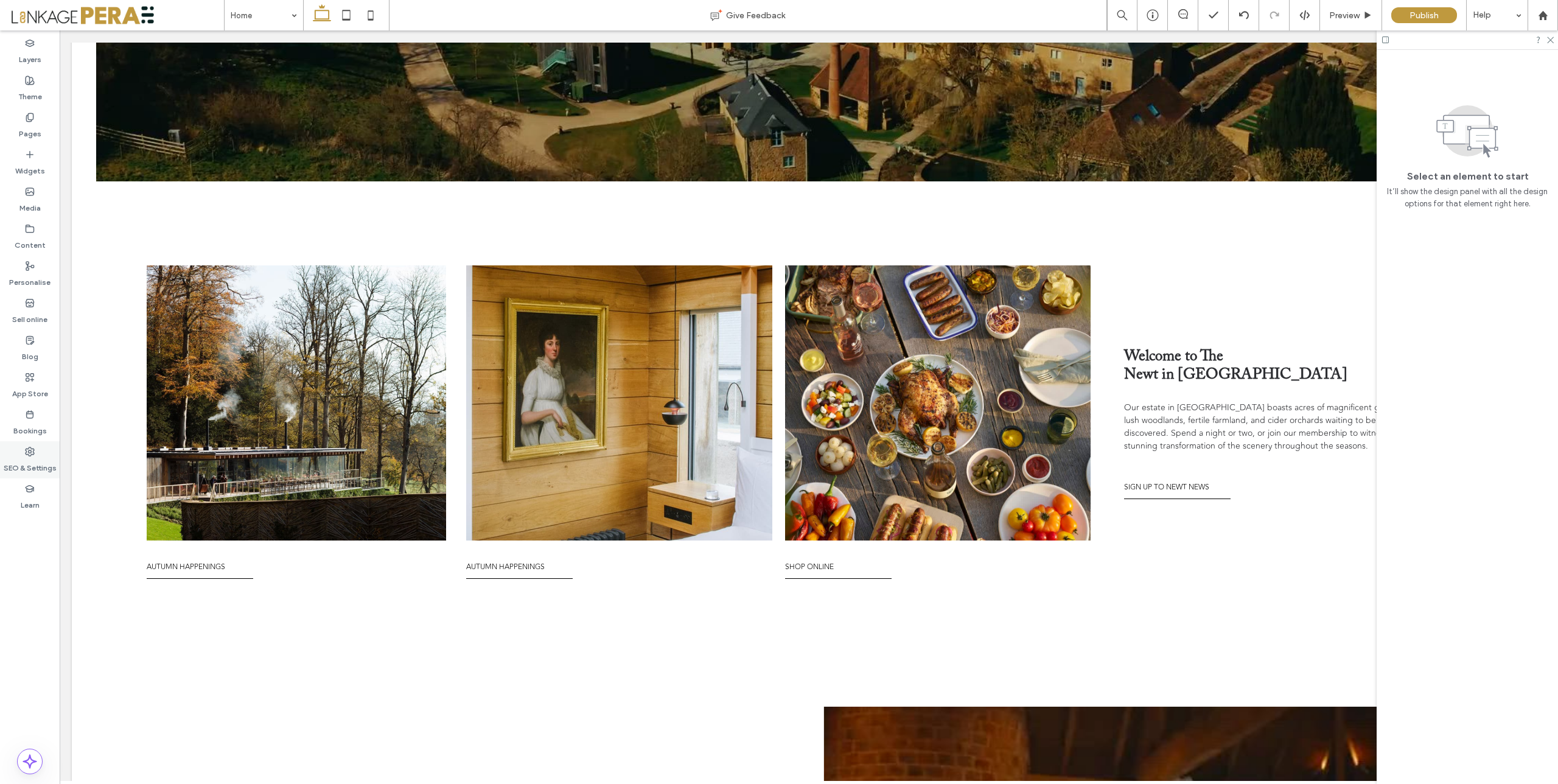
click at [26, 457] on label "SEO & Settings" at bounding box center [31, 465] width 53 height 17
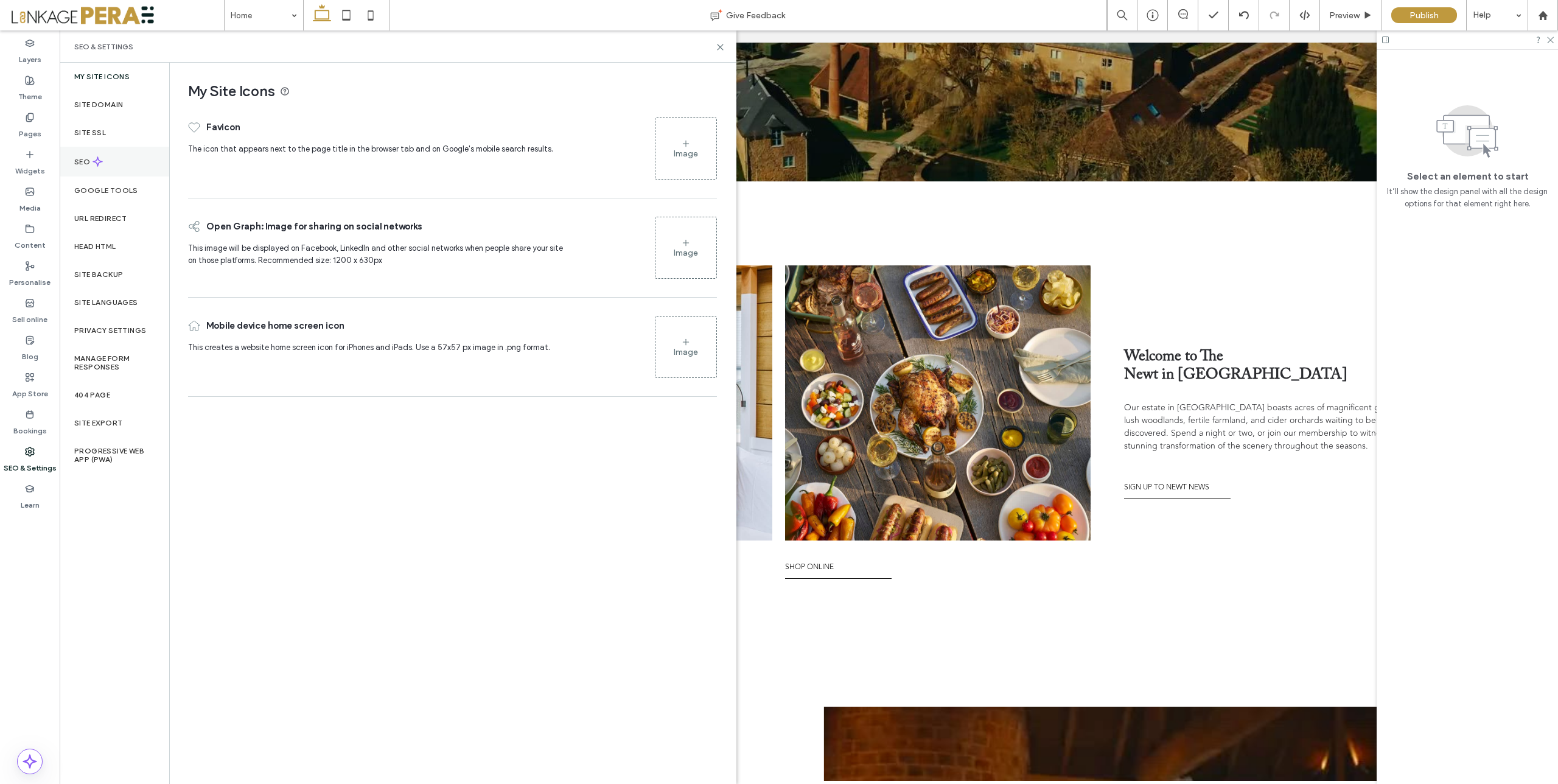
click at [85, 168] on div "SEO" at bounding box center [114, 161] width 110 height 30
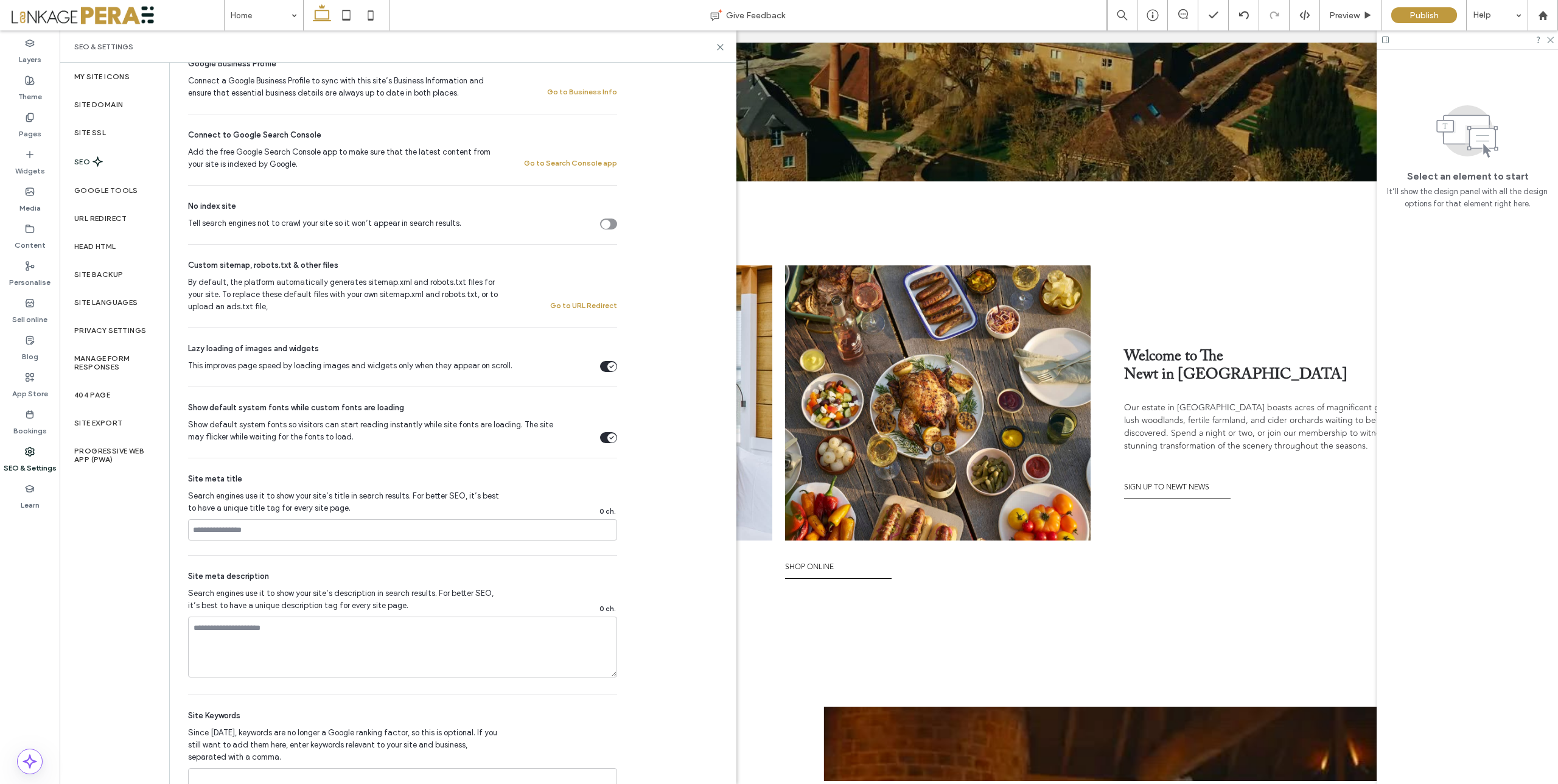
scroll to position [417, 0]
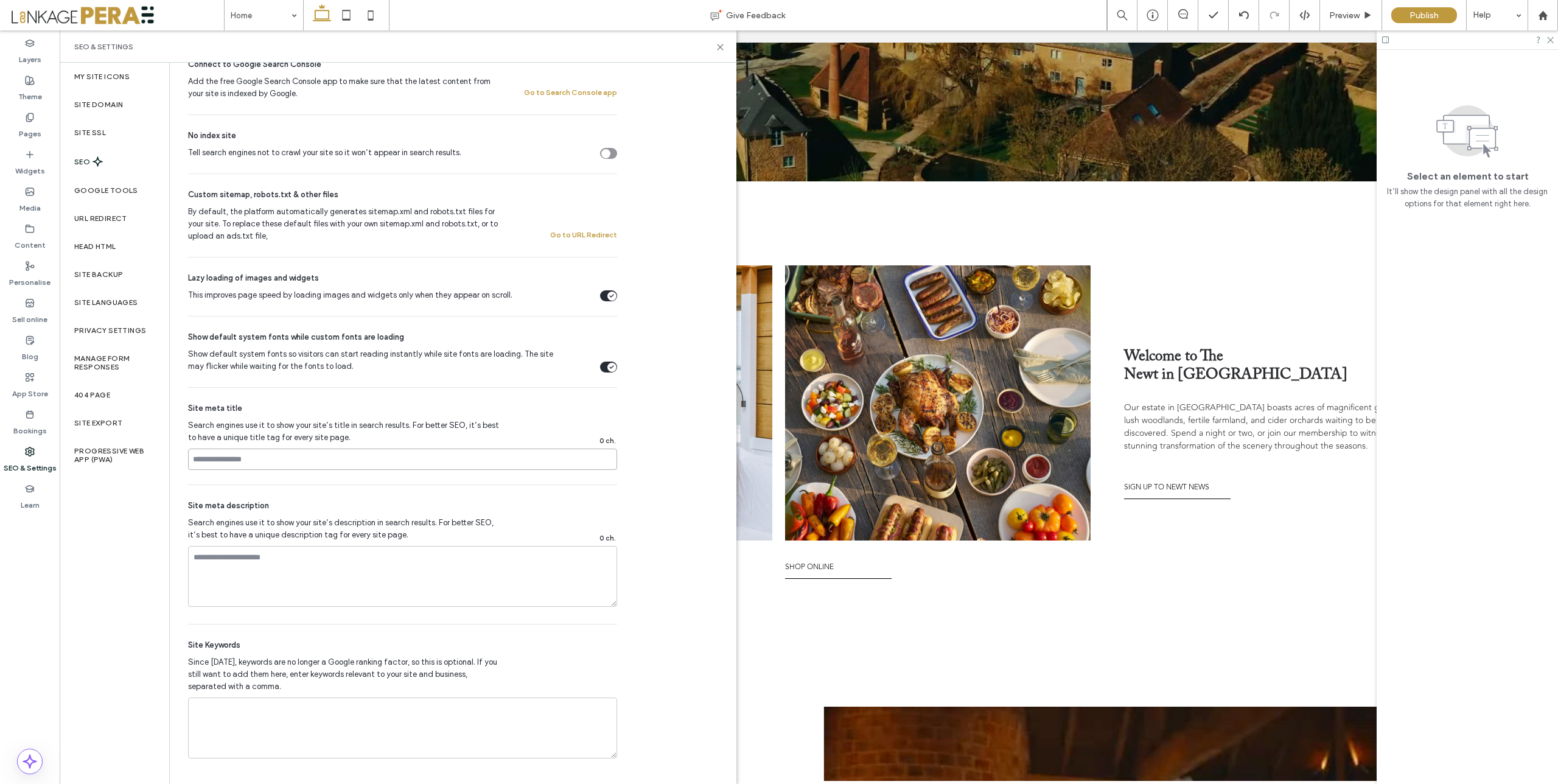
click at [447, 460] on input at bounding box center [403, 460] width 429 height 22
click at [341, 568] on textarea at bounding box center [403, 576] width 429 height 61
click at [287, 732] on textarea at bounding box center [403, 728] width 429 height 61
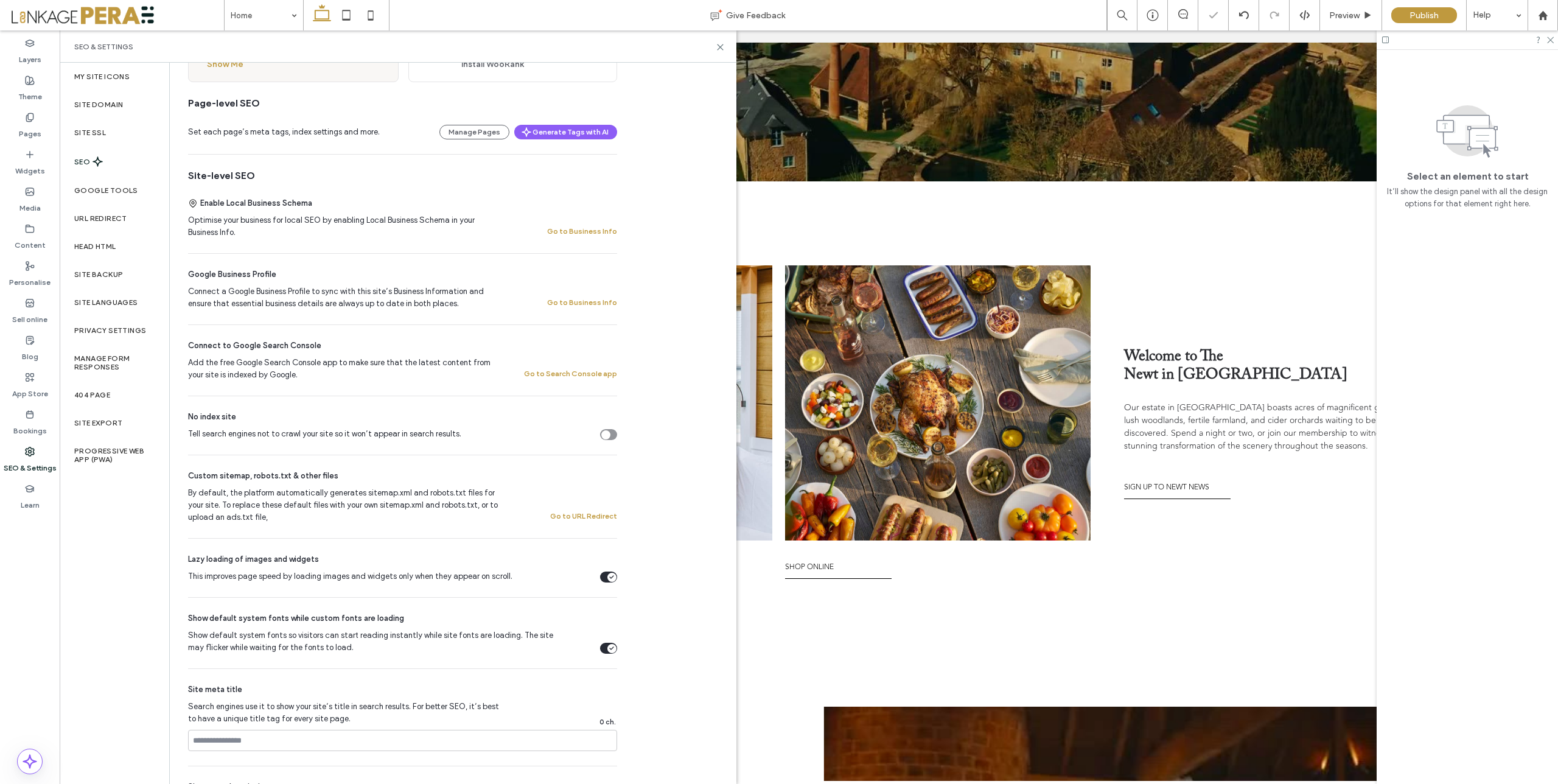
scroll to position [0, 0]
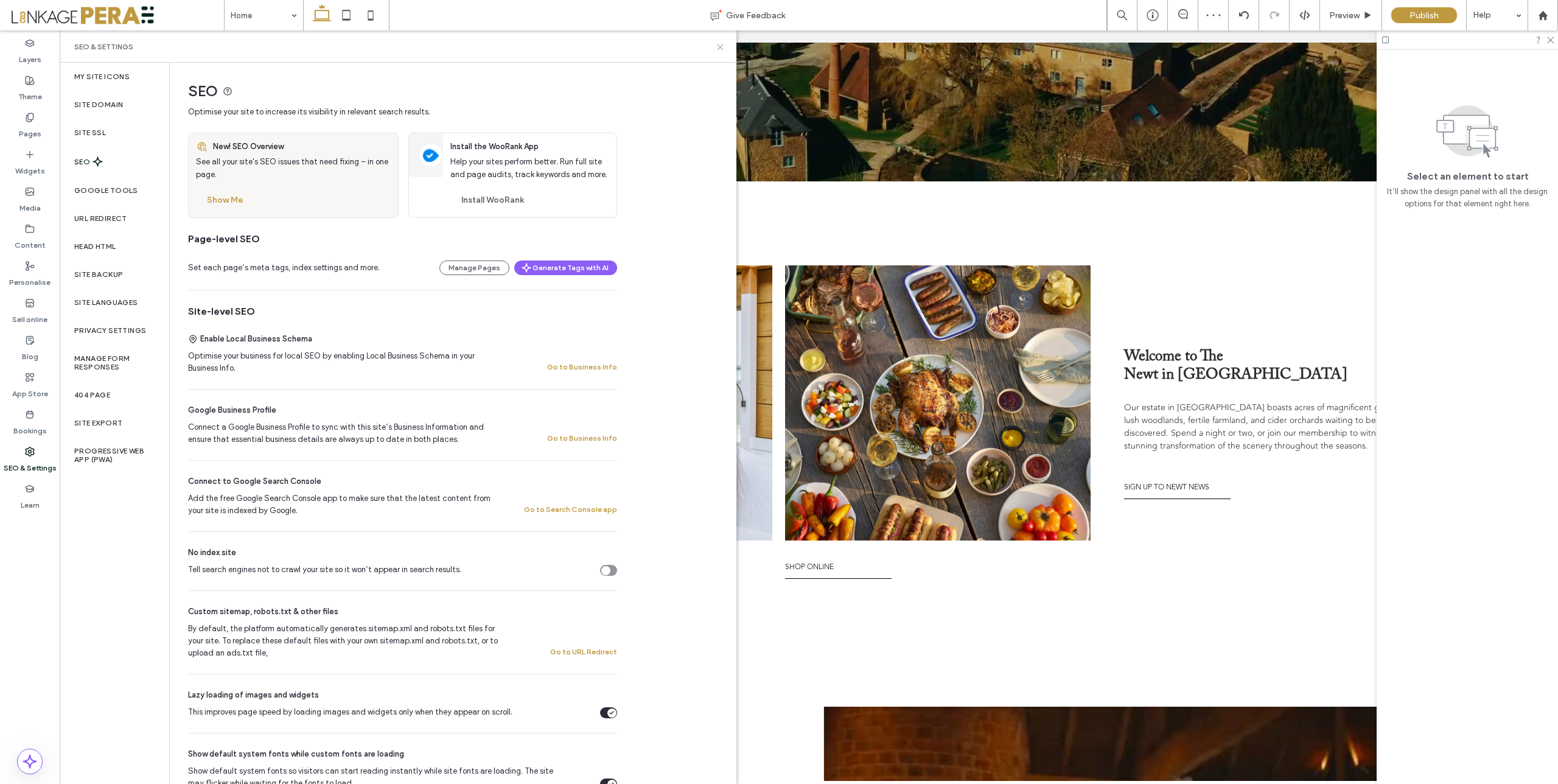
click at [718, 46] on icon at bounding box center [720, 46] width 9 height 9
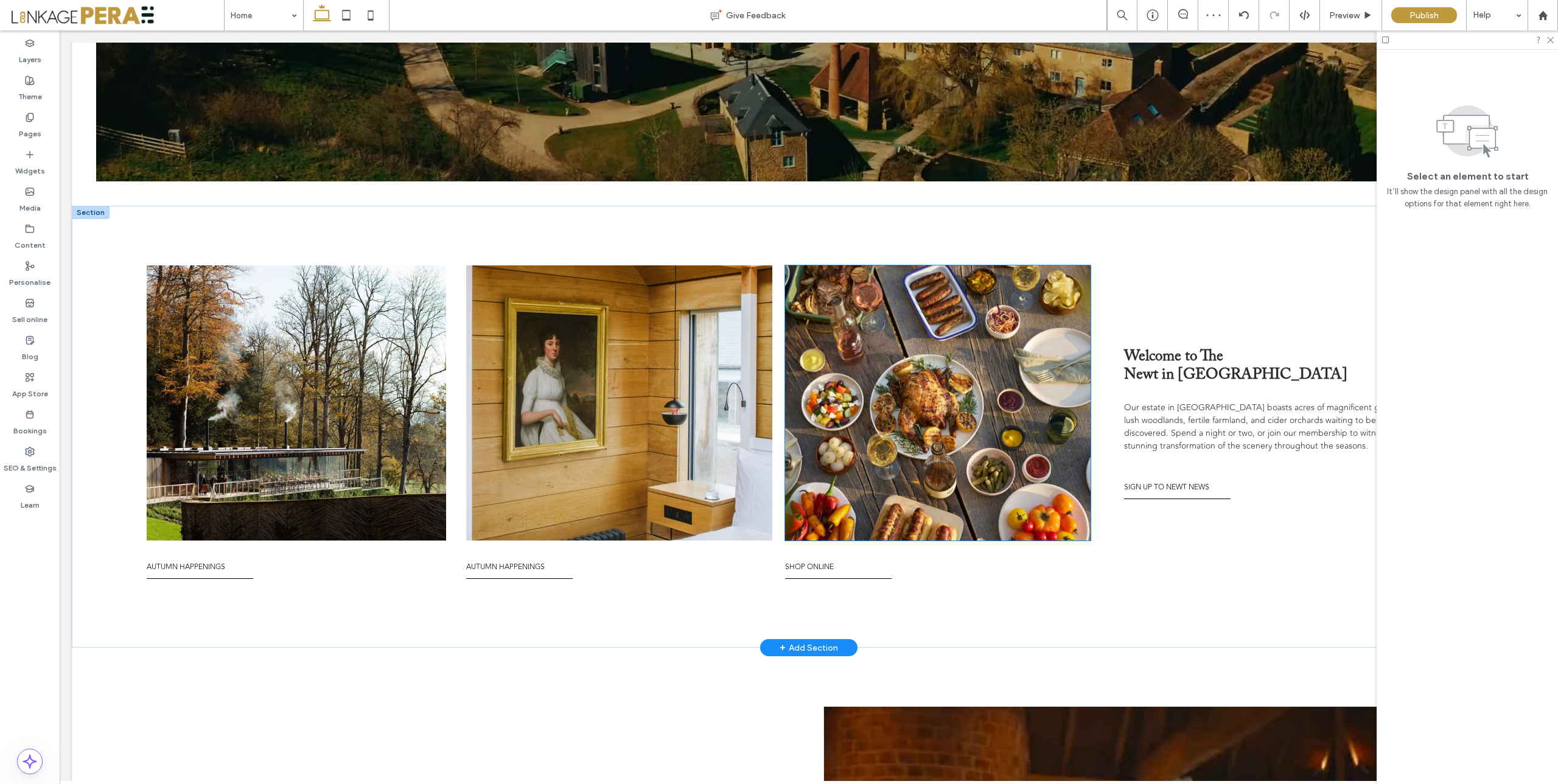
click at [876, 334] on img at bounding box center [938, 402] width 306 height 275
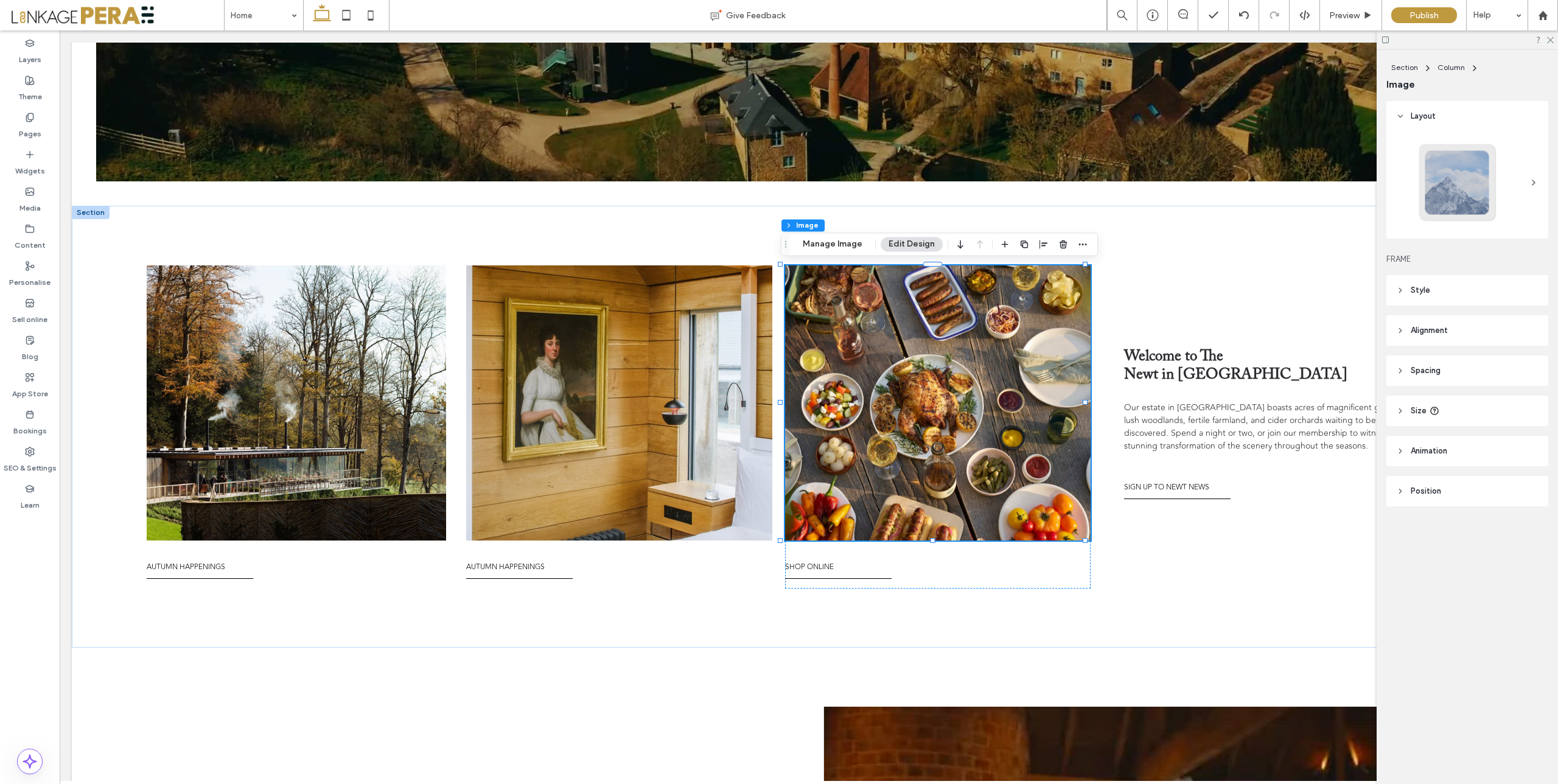
click at [896, 243] on button "Edit Design" at bounding box center [911, 243] width 62 height 15
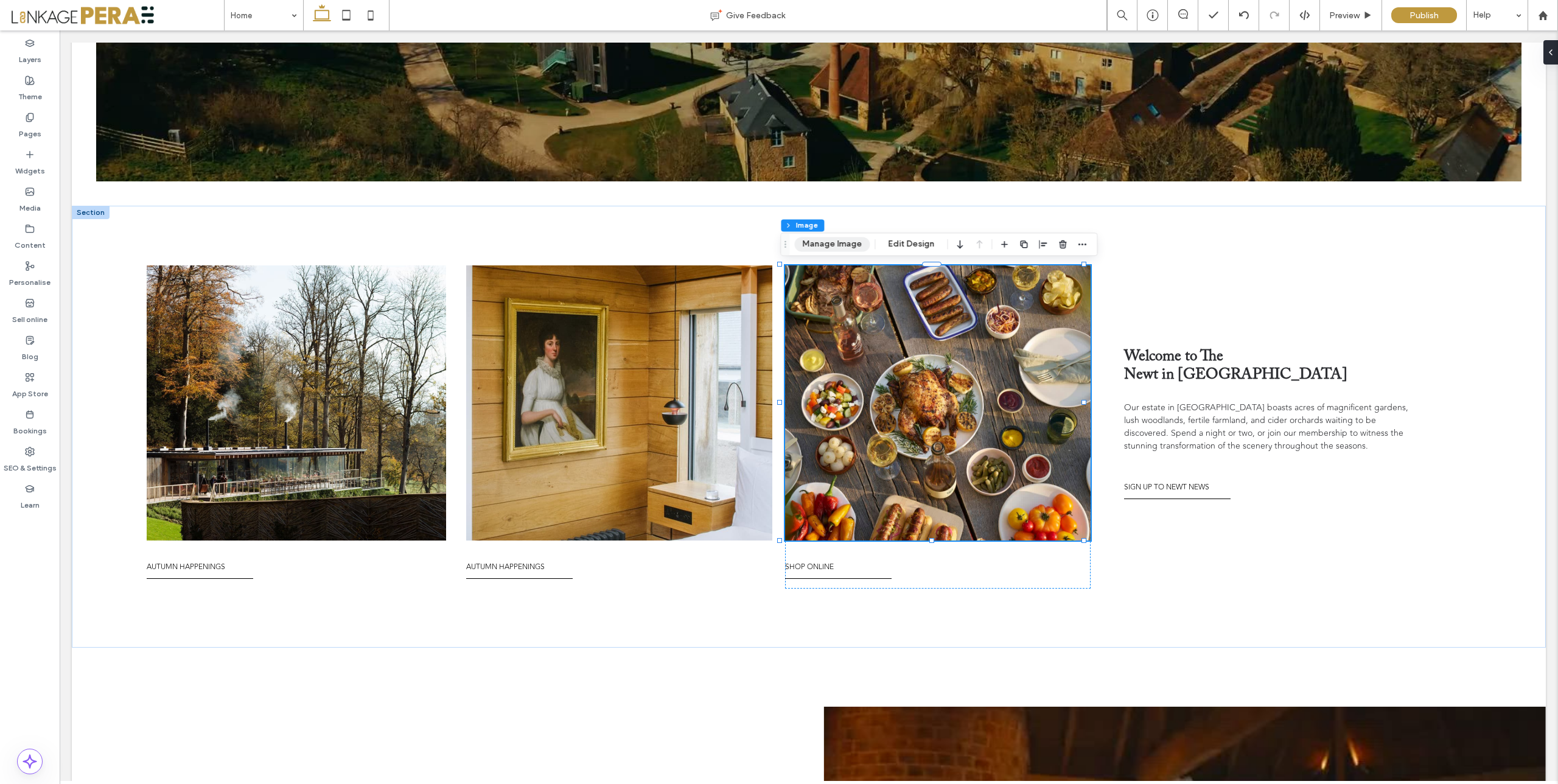
click at [825, 243] on button "Manage Image" at bounding box center [832, 243] width 75 height 15
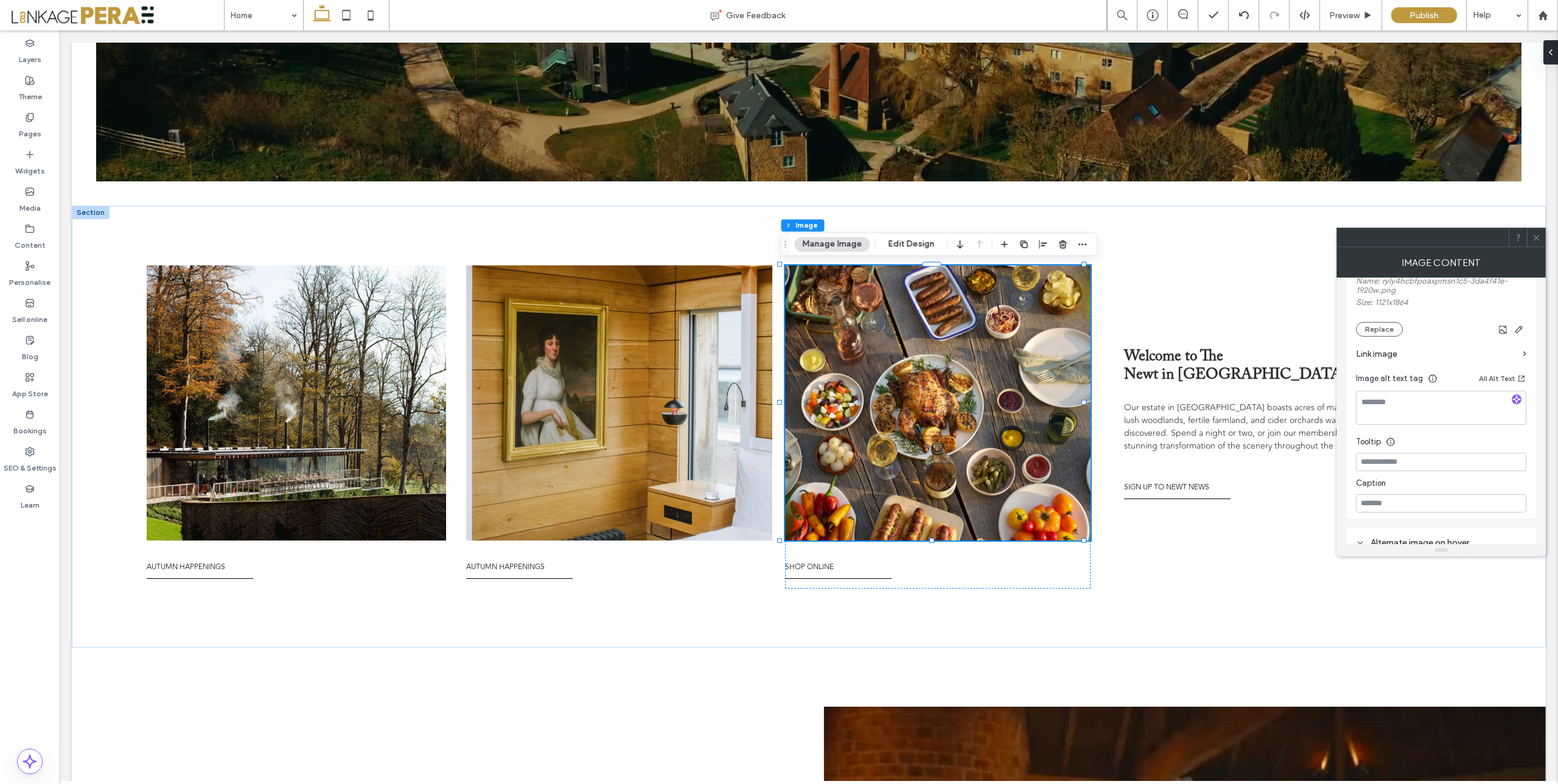
scroll to position [140, 0]
click at [1366, 399] on textarea at bounding box center [1441, 403] width 170 height 34
click at [1517, 395] on use "button" at bounding box center [1516, 394] width 7 height 7
type textarea "**********"
drag, startPoint x: 1457, startPoint y: 425, endPoint x: 1350, endPoint y: 392, distance: 112.0
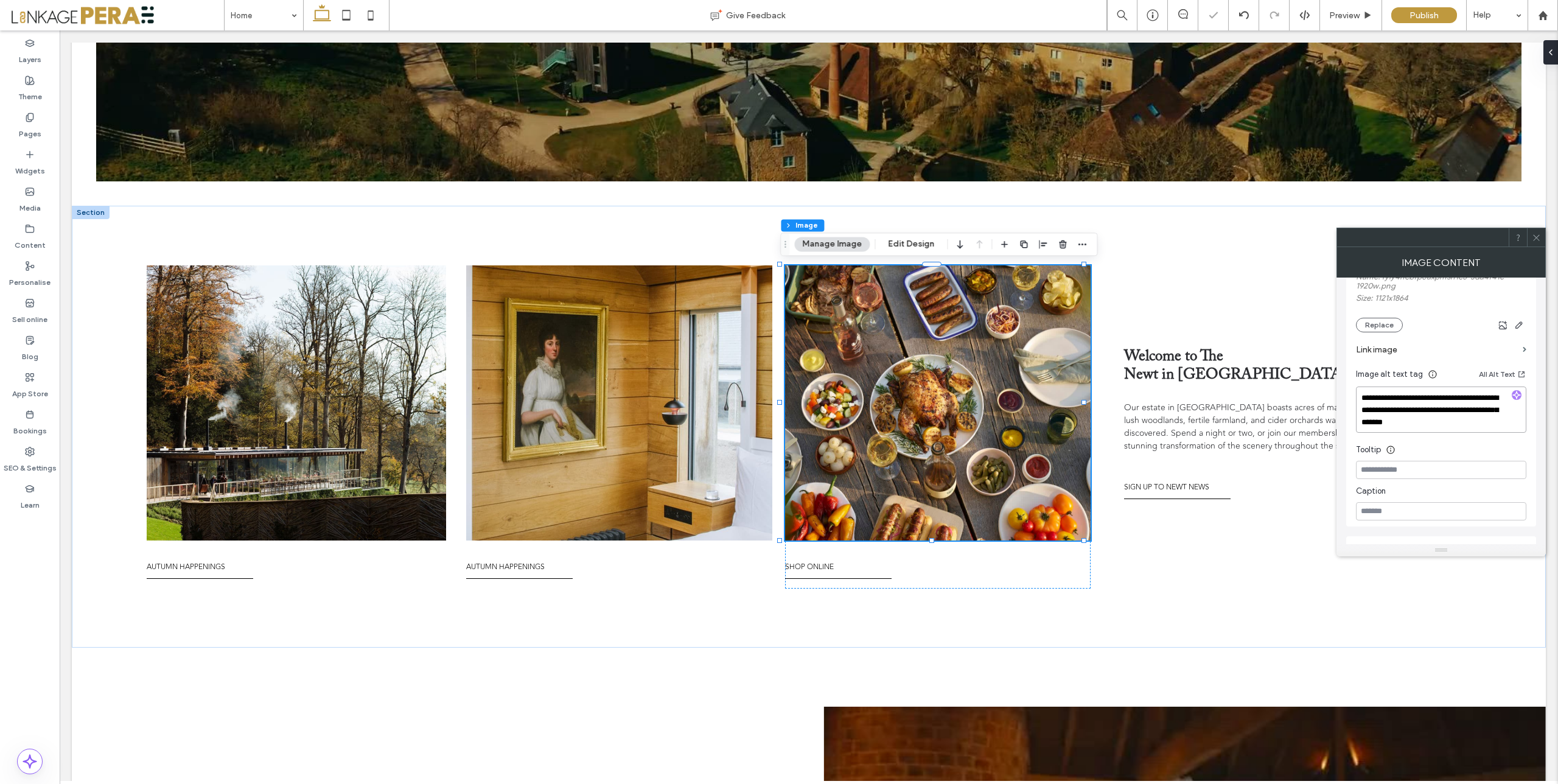
click at [1350, 392] on div "**********" at bounding box center [1441, 336] width 190 height 379
click at [1538, 238] on icon at bounding box center [1536, 237] width 9 height 9
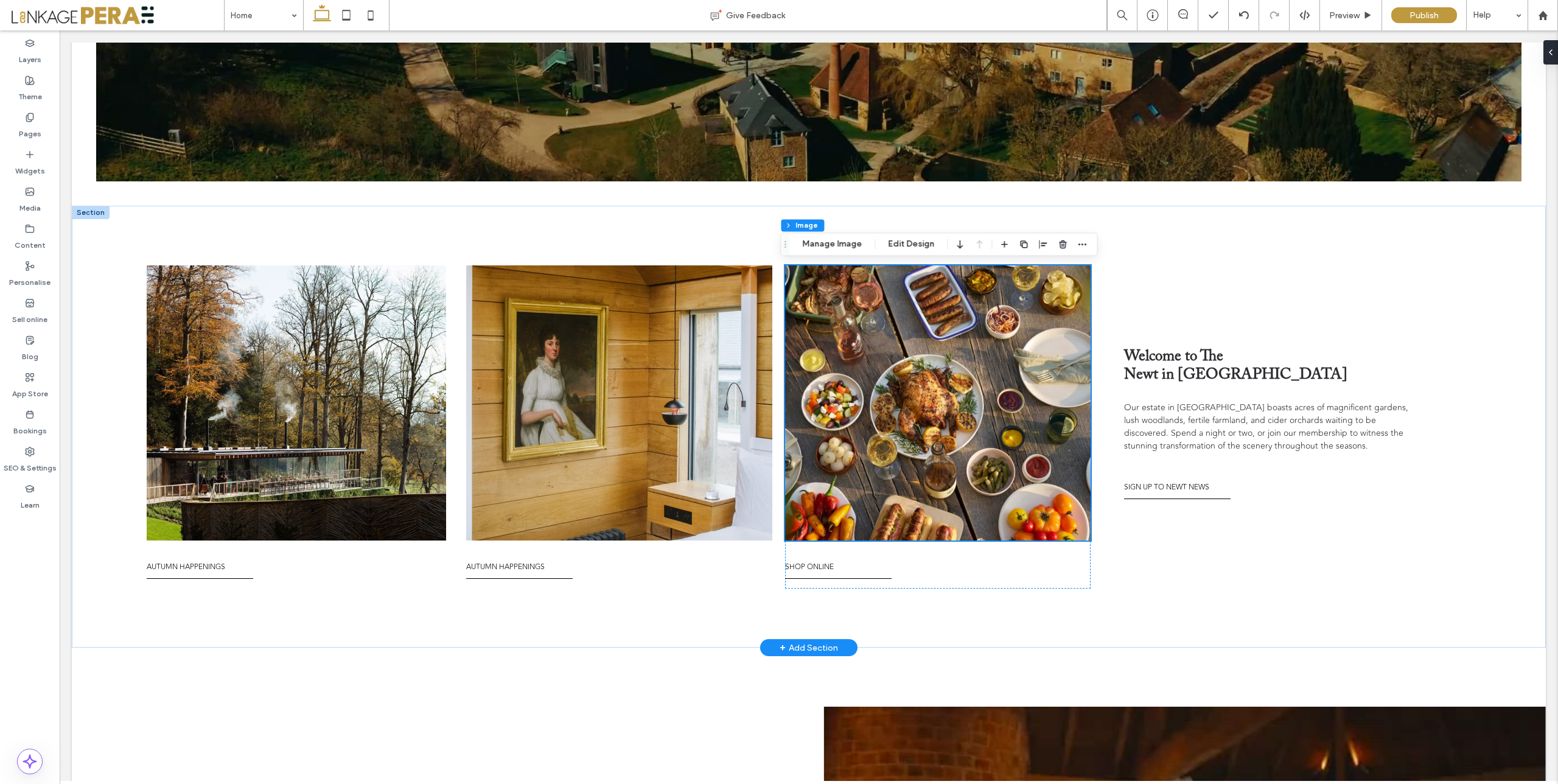
scroll to position [0, 0]
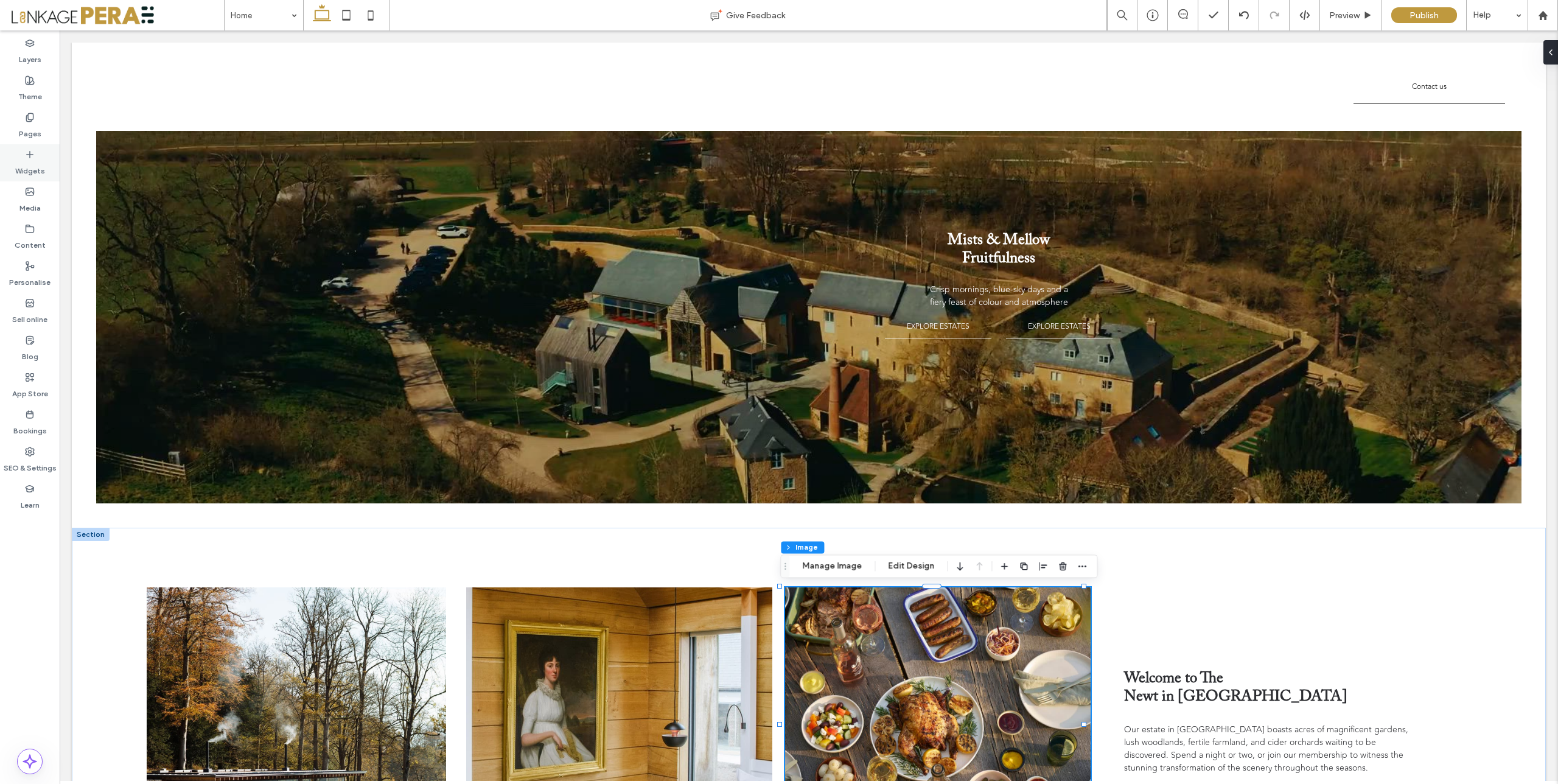
click at [32, 159] on label "Widgets" at bounding box center [30, 167] width 30 height 17
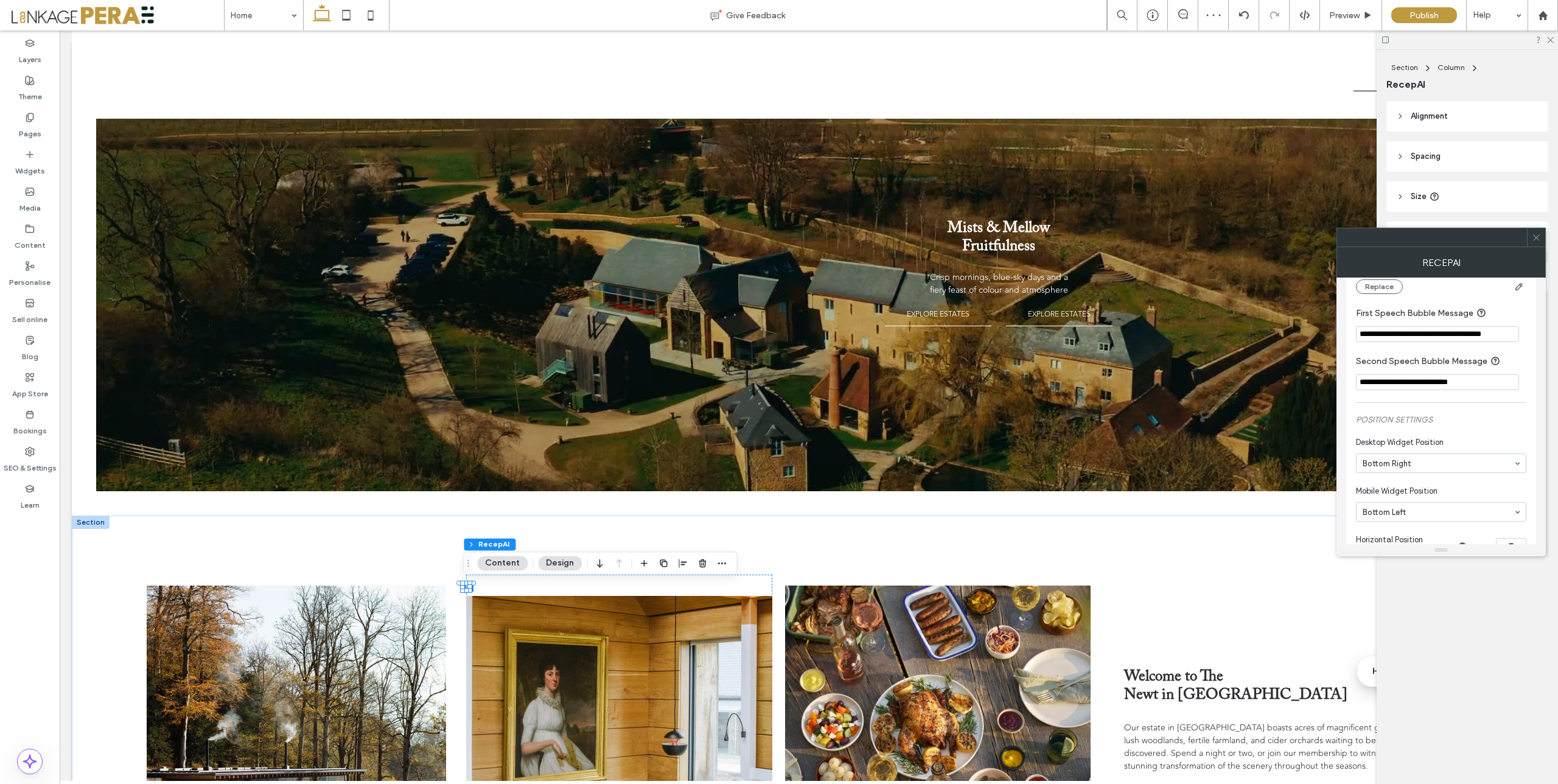
scroll to position [213, 0]
click at [1537, 237] on icon at bounding box center [1536, 237] width 9 height 9
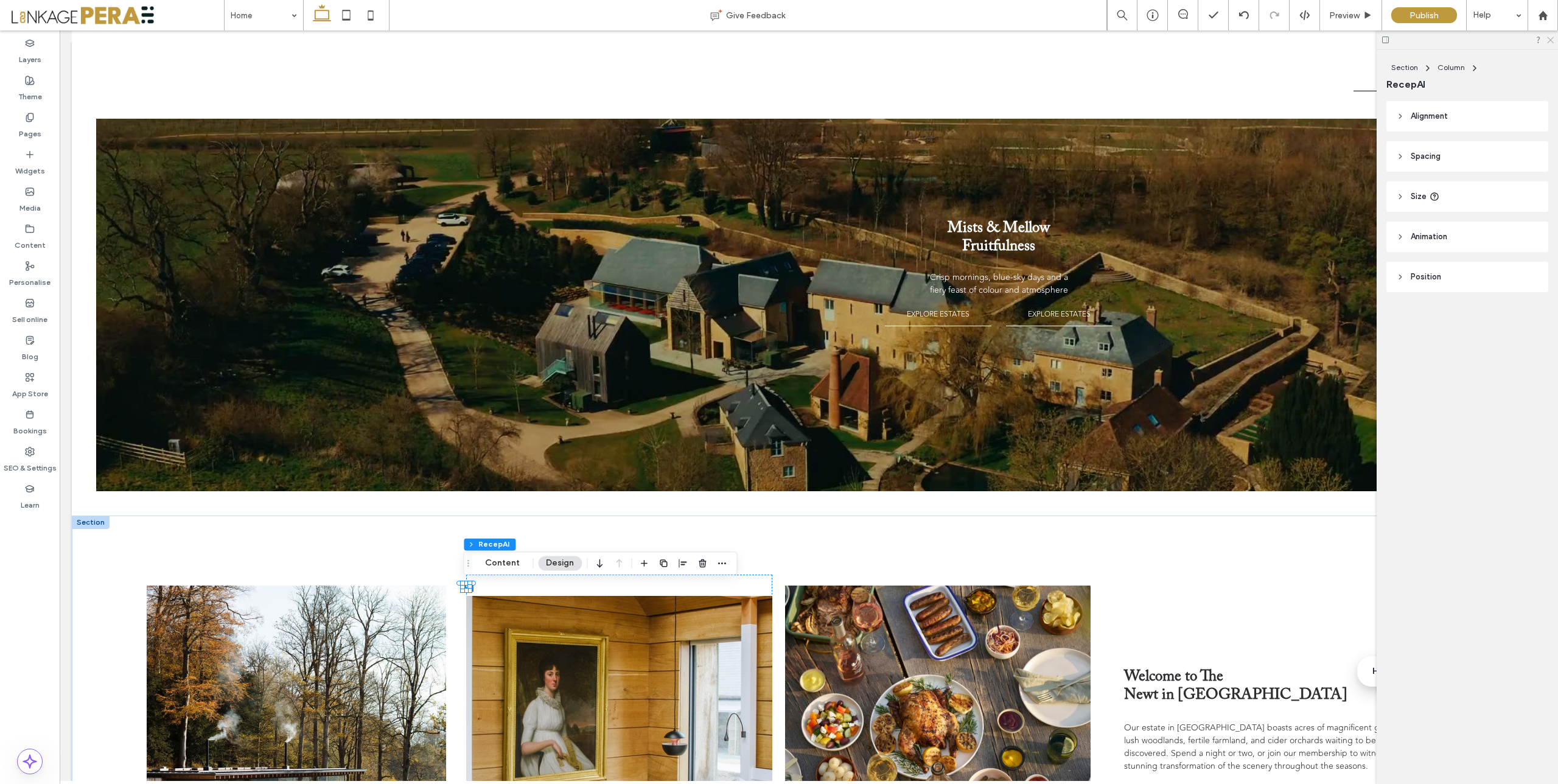
click at [1549, 42] on use at bounding box center [1550, 41] width 7 height 7
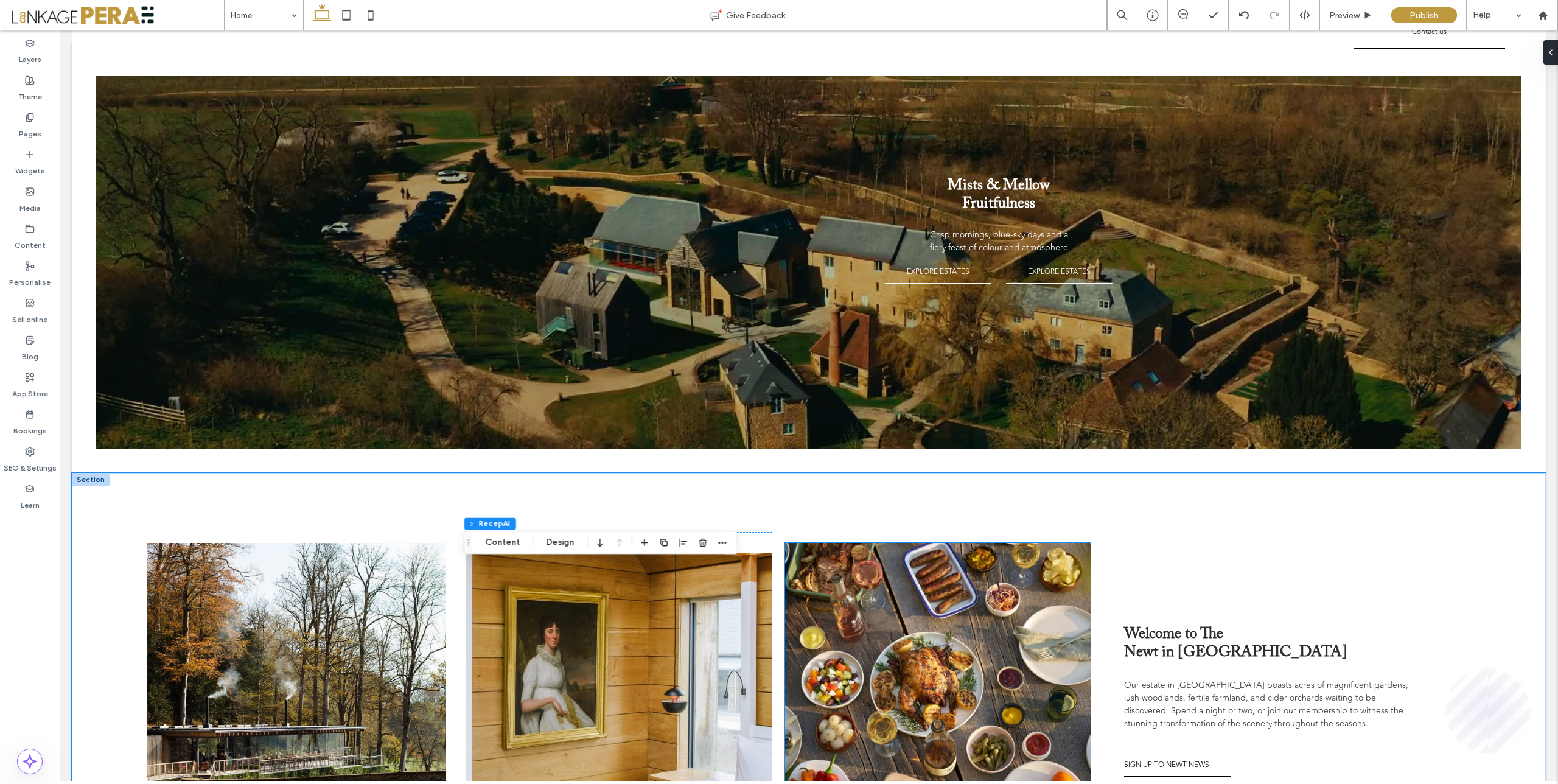
scroll to position [0, 0]
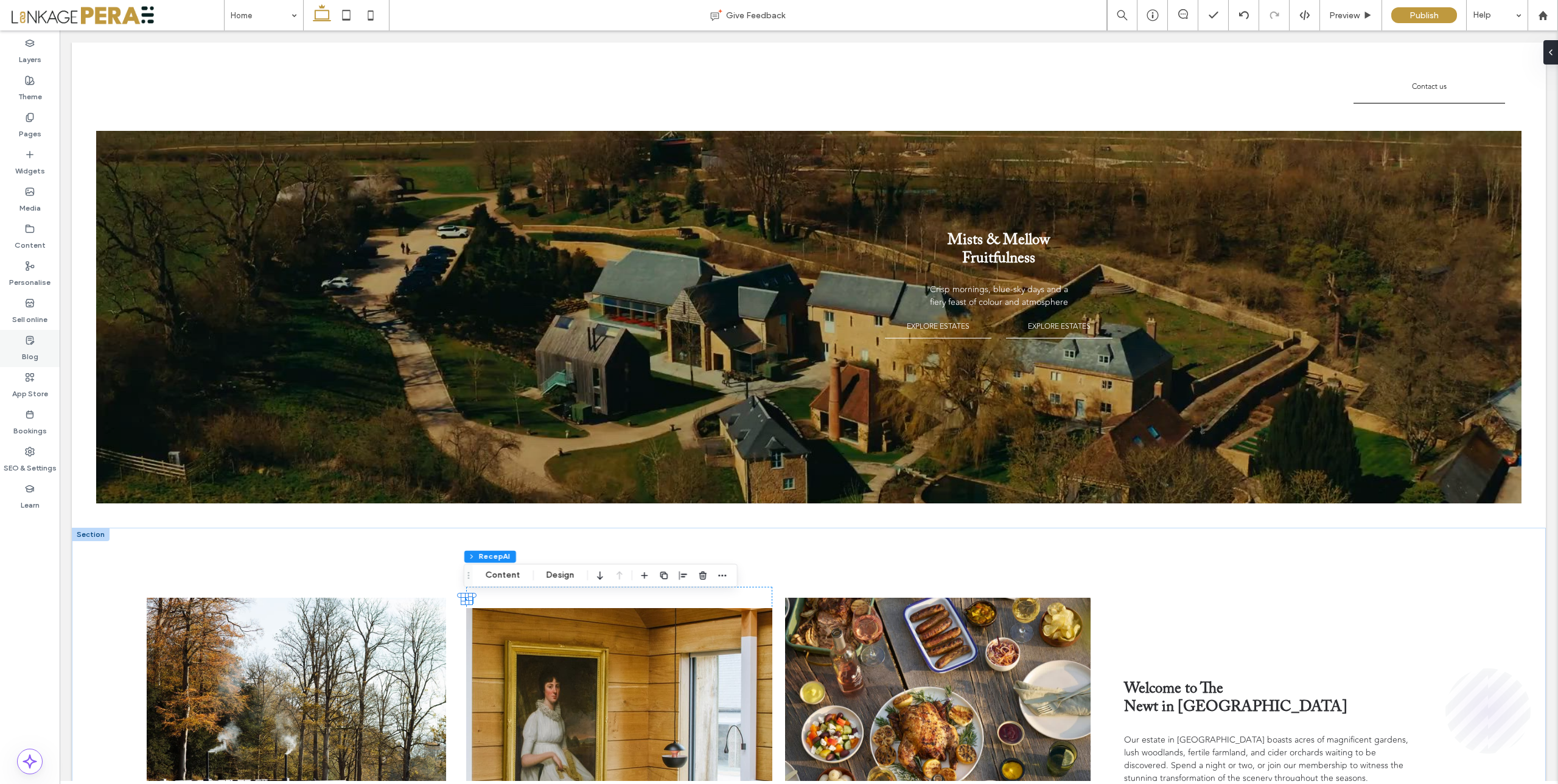
click at [34, 349] on label "Blog" at bounding box center [30, 353] width 17 height 17
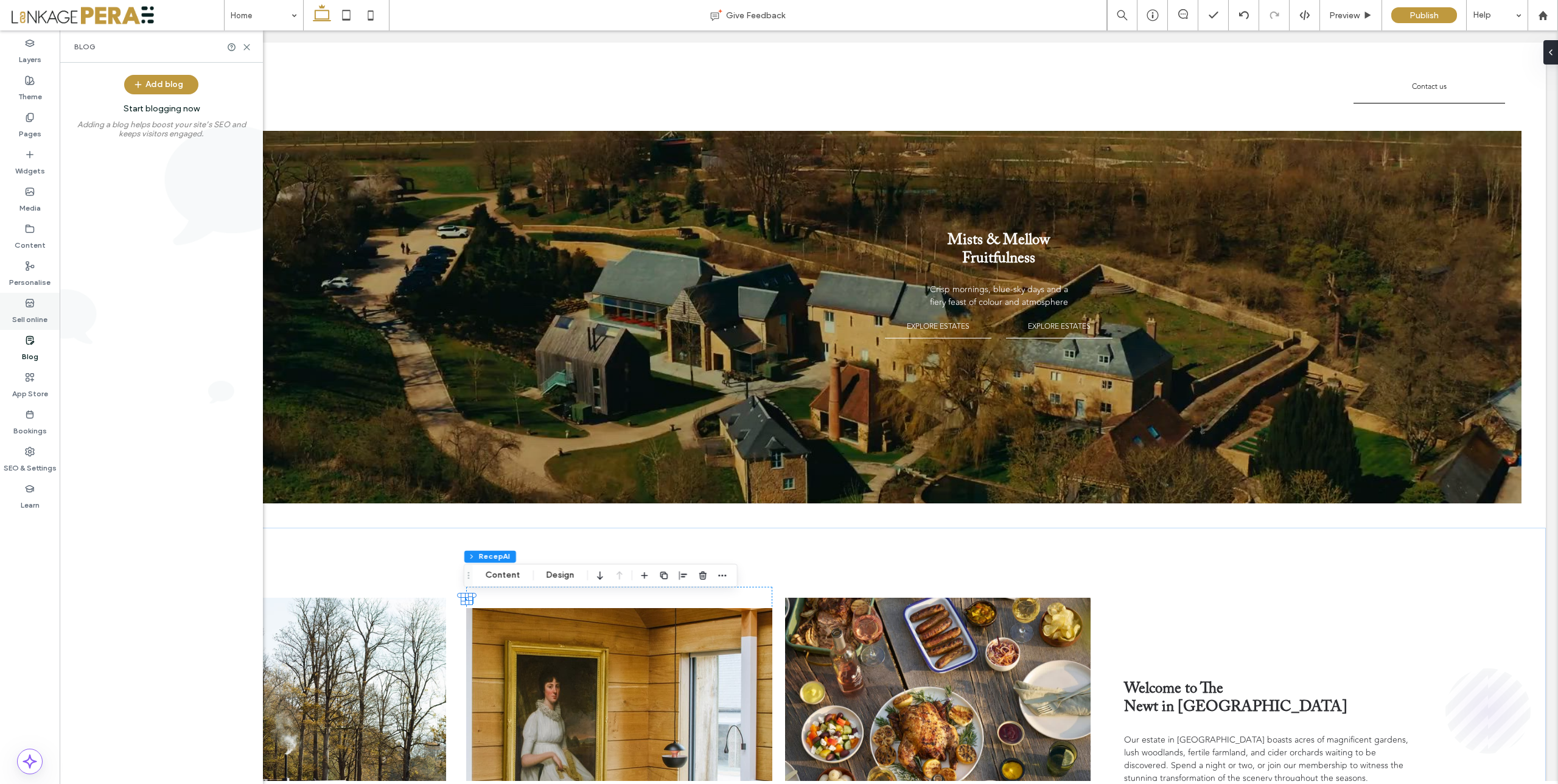
click at [31, 307] on label "Sell online" at bounding box center [30, 315] width 36 height 17
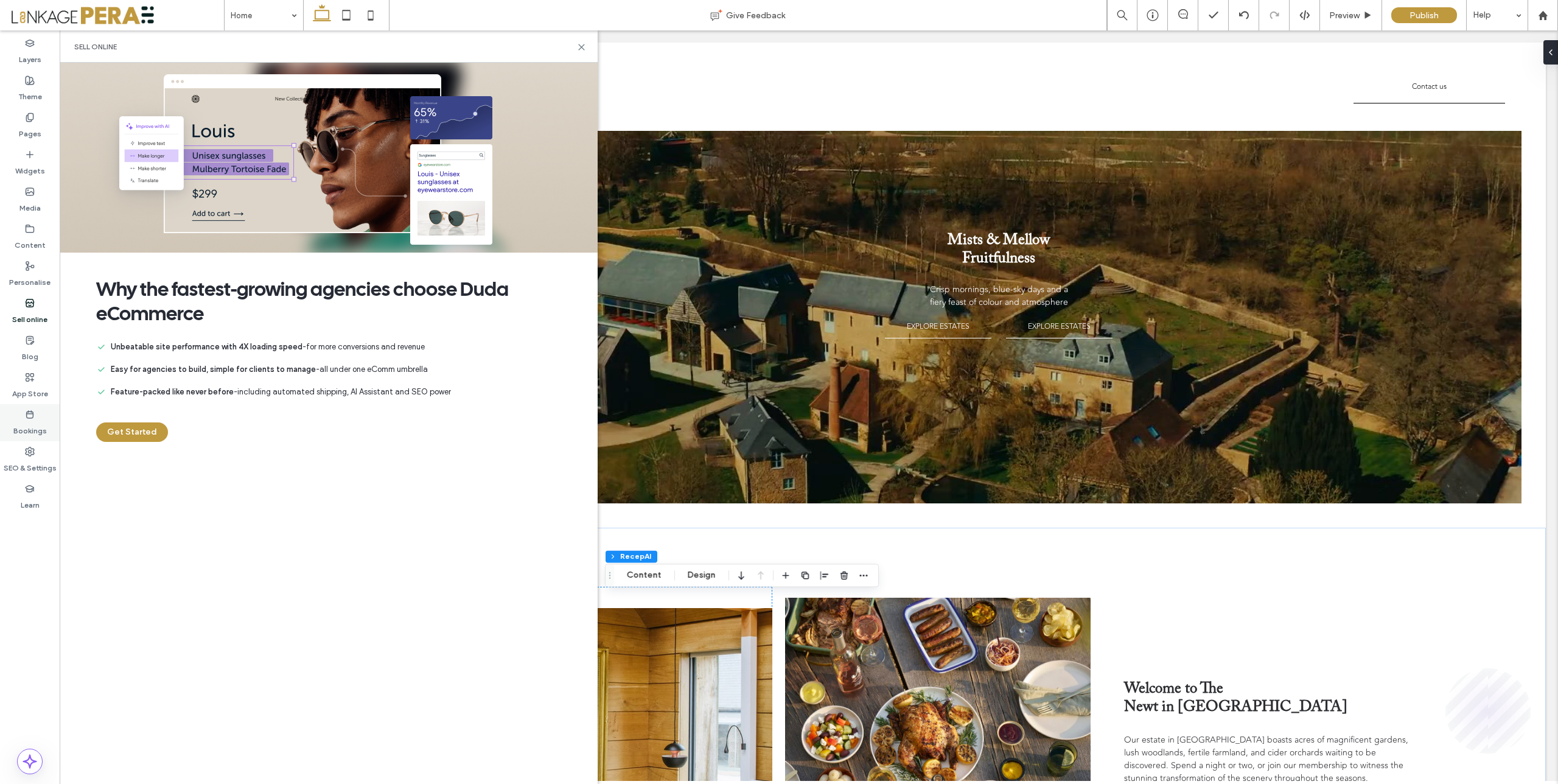
click at [30, 422] on label "Bookings" at bounding box center [31, 427] width 34 height 17
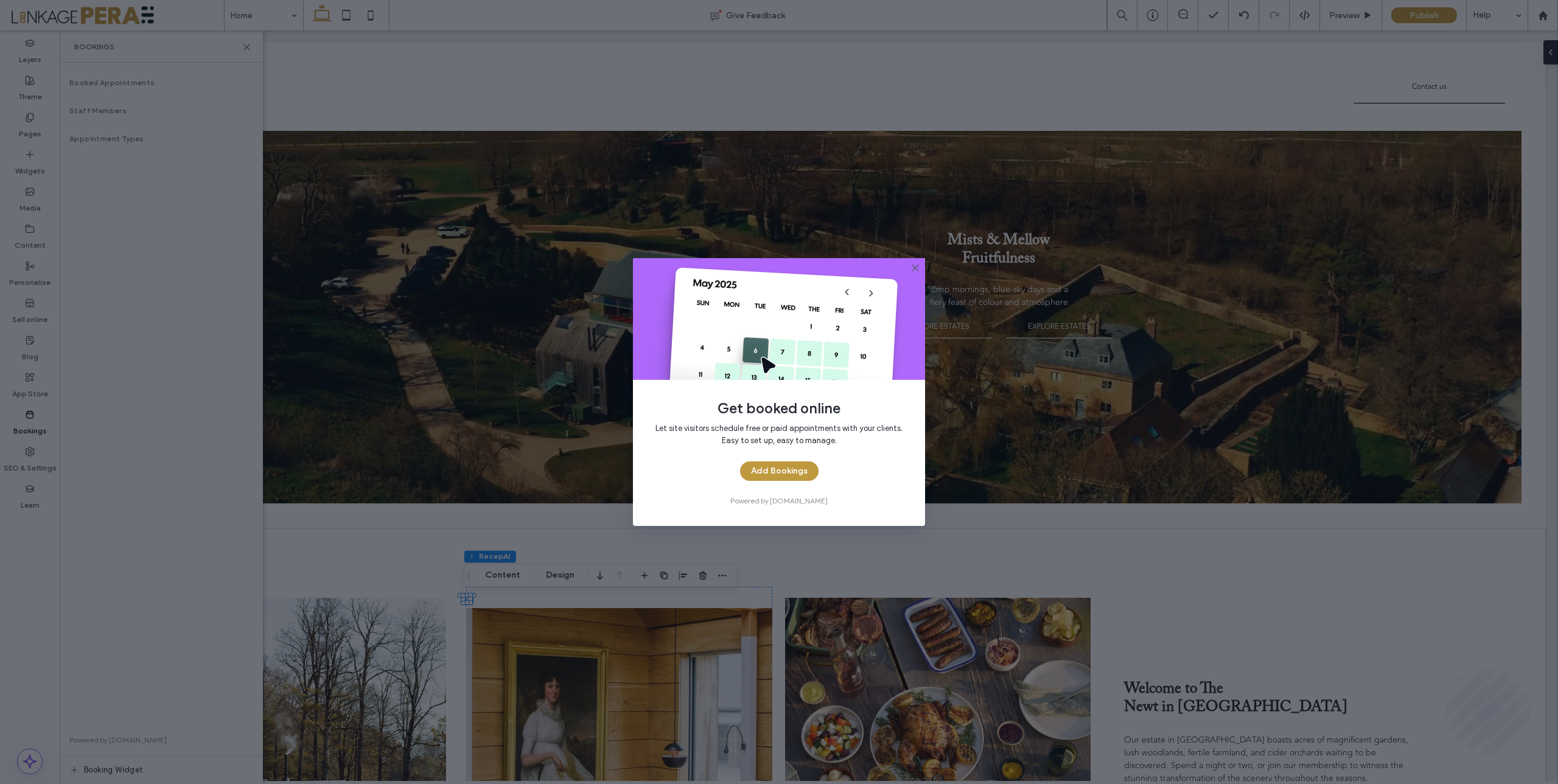
click at [244, 46] on div "Get booked online Let site visitors schedule free or paid appointments with you…" at bounding box center [779, 392] width 1558 height 784
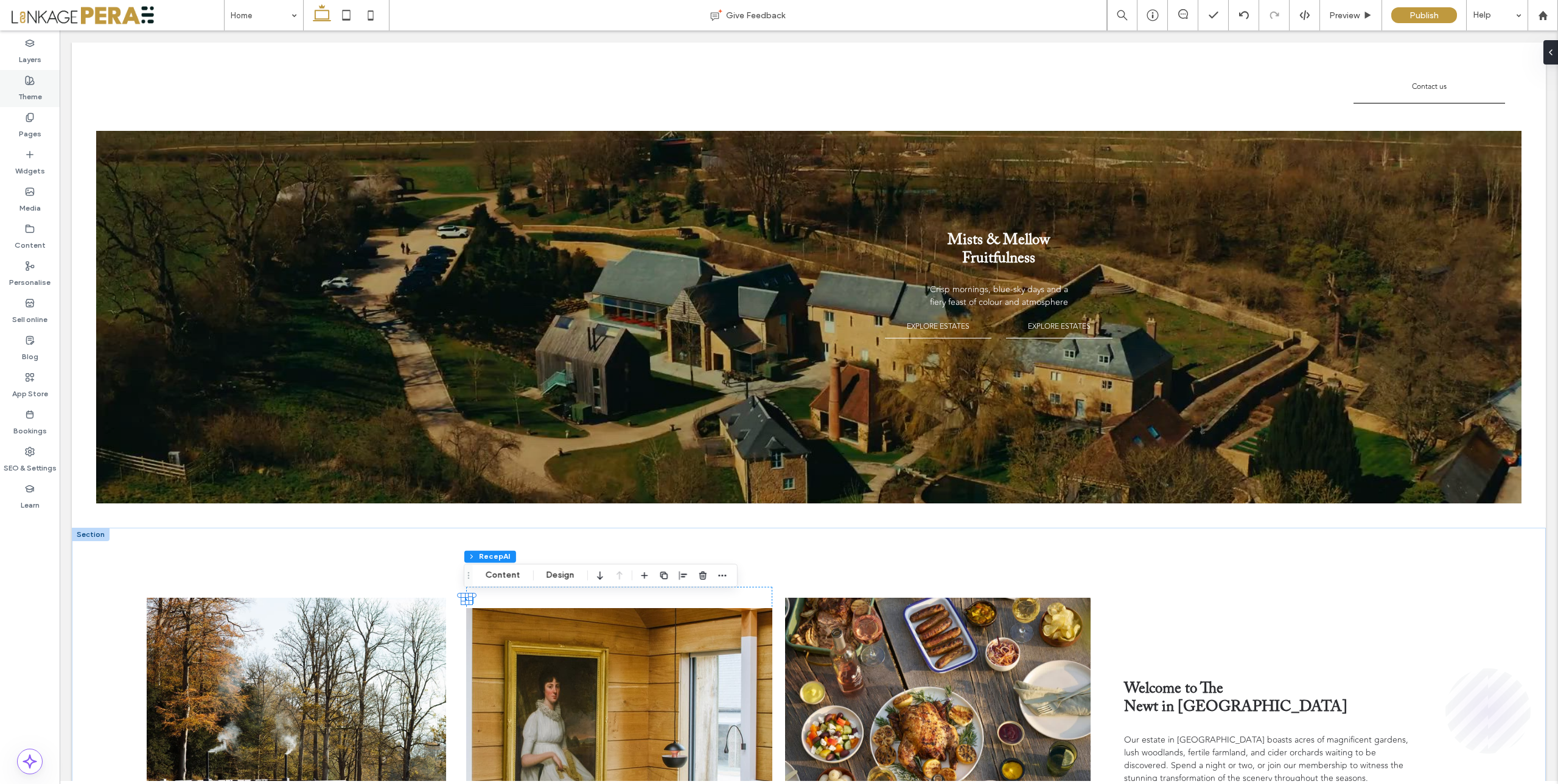
click at [25, 87] on label "Theme" at bounding box center [30, 93] width 24 height 17
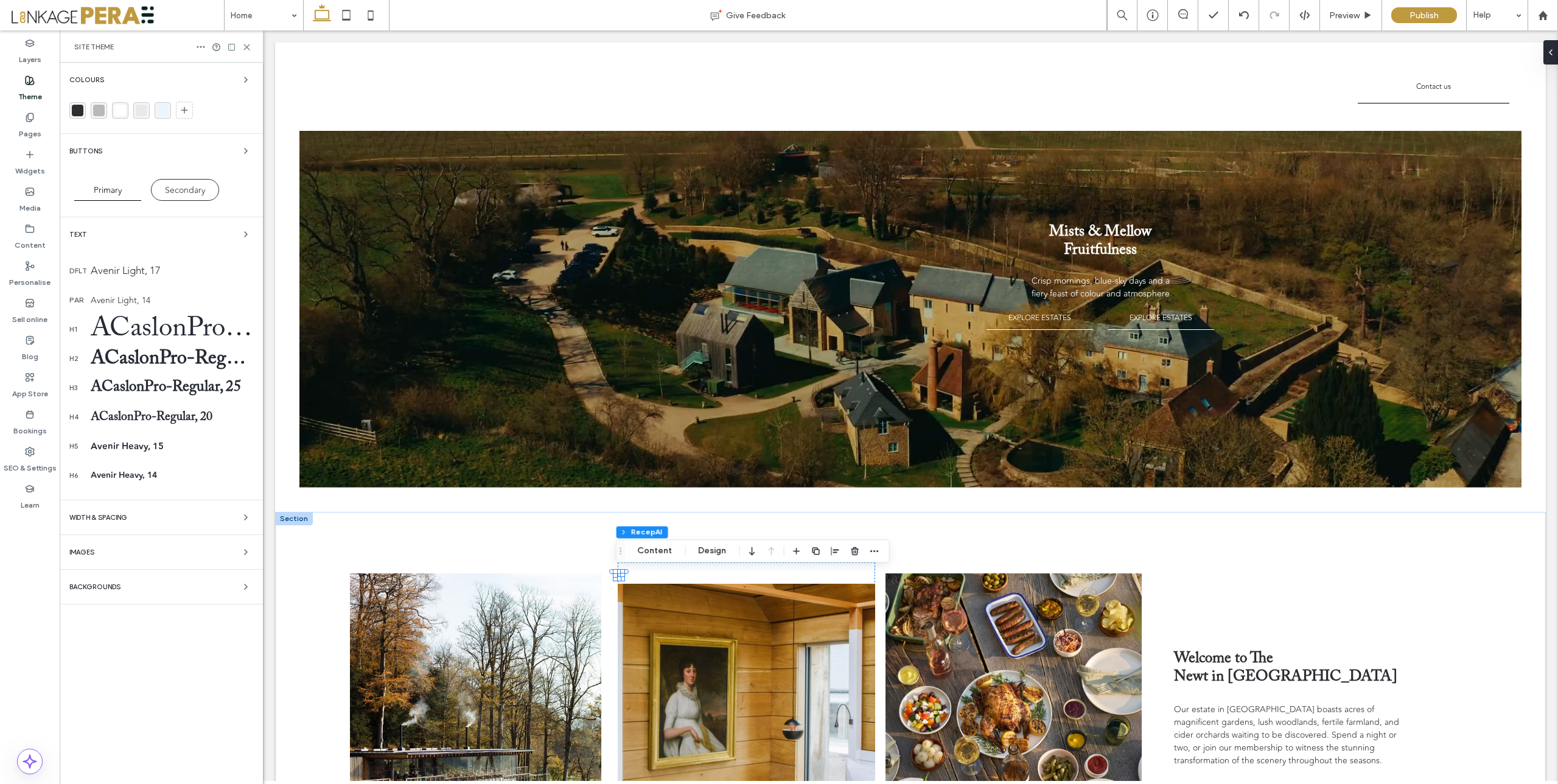
click at [130, 330] on div "ACaslonPro-Regular, 50" at bounding box center [172, 328] width 162 height 33
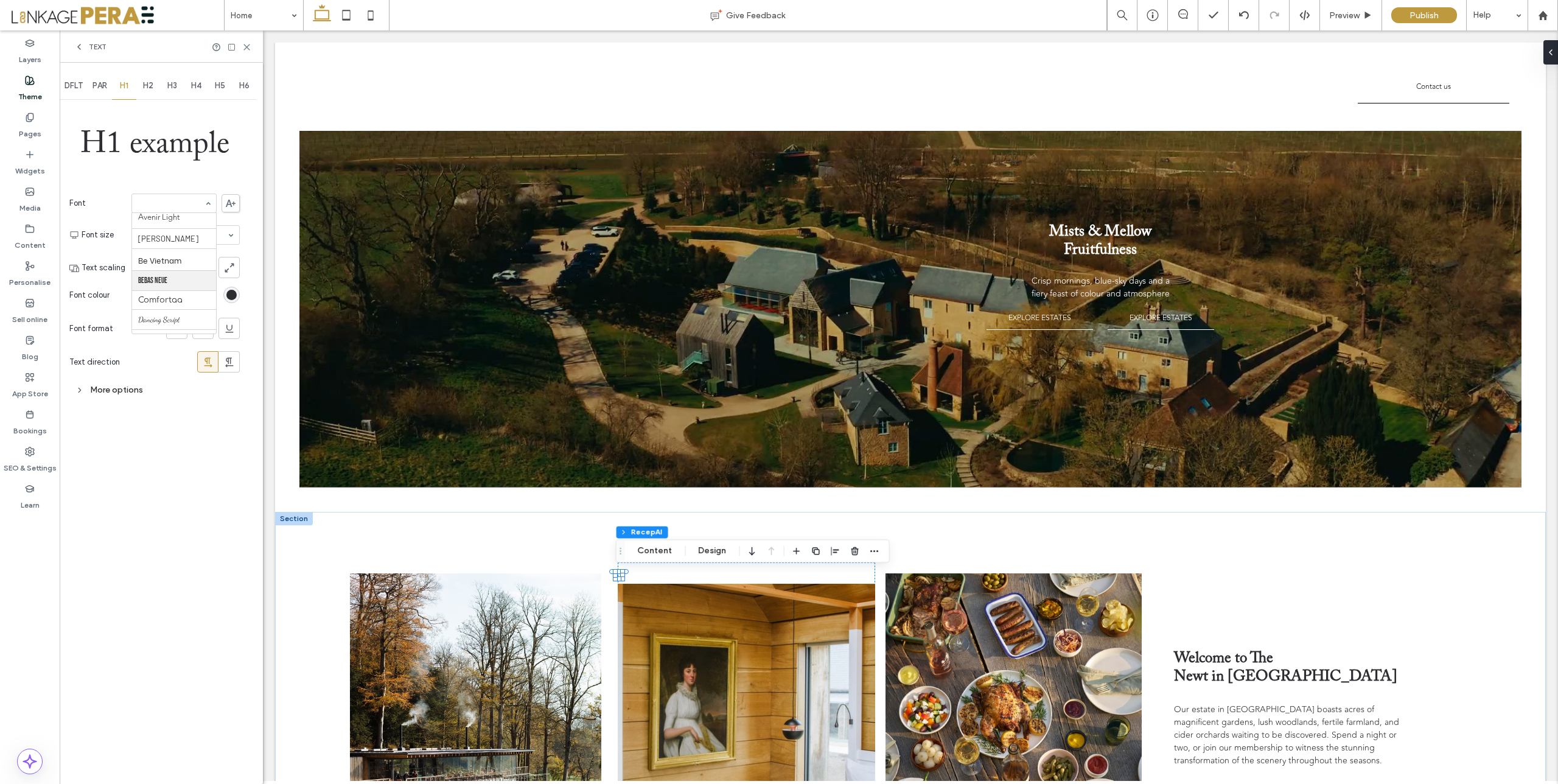
scroll to position [217, 0]
click at [207, 498] on div "DFLT PAR H1 H2 H3 H4 H5 H6 H1 example Font Bebas Neue Font size 50 Text scaling…" at bounding box center [161, 422] width 204 height 721
drag, startPoint x: 99, startPoint y: 140, endPoint x: 218, endPoint y: 140, distance: 119.0
click at [218, 140] on div "H1 example Font Bebas Neue Font size 50 Text scaling Font colour Font format Te…" at bounding box center [154, 251] width 170 height 299
click at [246, 45] on use at bounding box center [247, 47] width 6 height 6
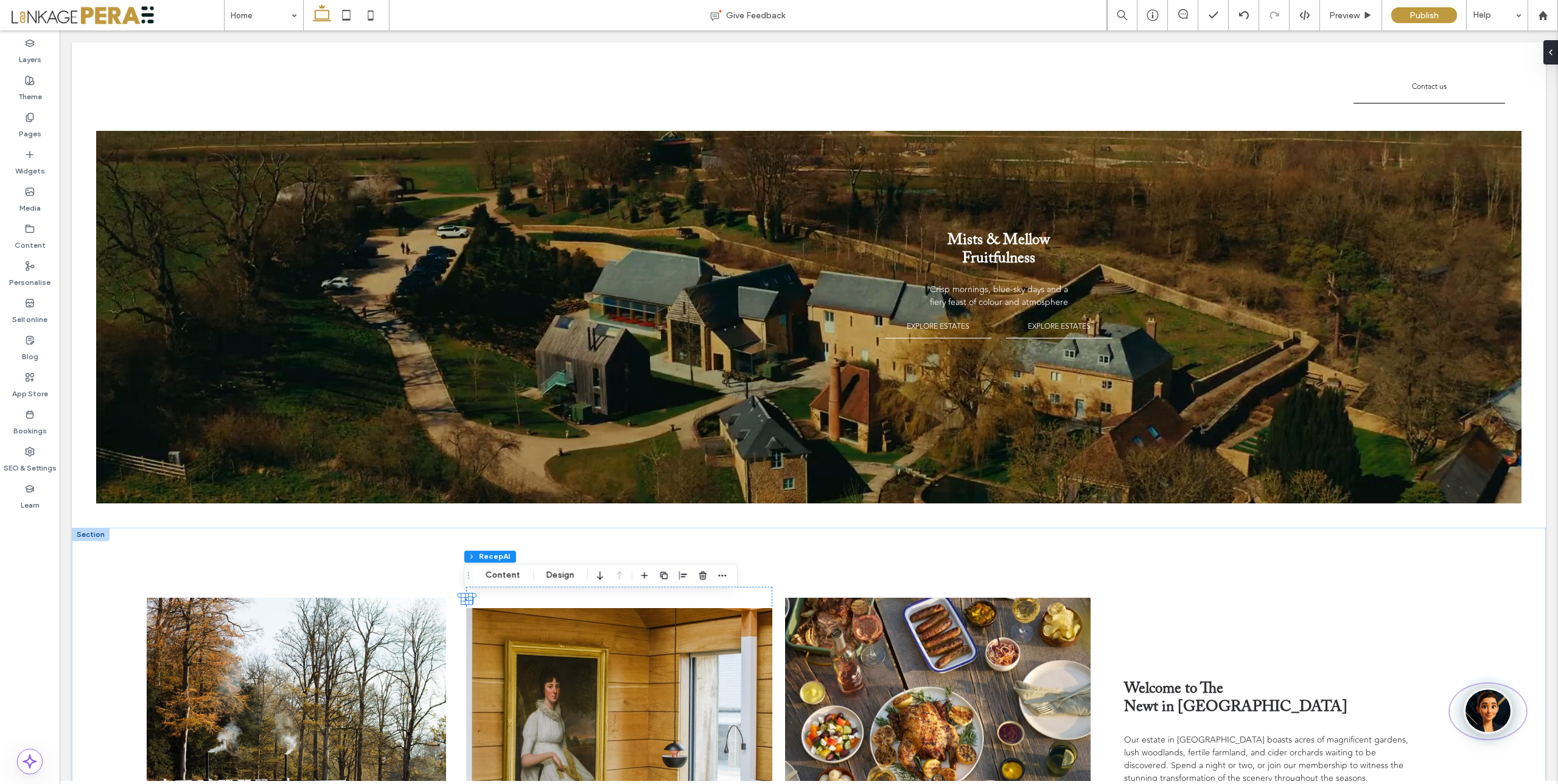
click at [1474, 695] on img "Open RecepAI Assistant" at bounding box center [1488, 710] width 48 height 46
